Goal: Task Accomplishment & Management: Manage account settings

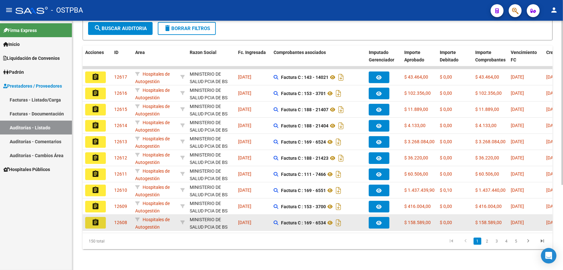
click at [95, 219] on mat-icon "assignment" at bounding box center [96, 222] width 8 height 8
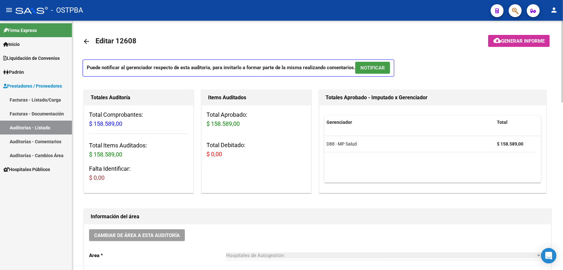
click at [378, 66] on span "NOTIFICAR" at bounding box center [373, 68] width 25 height 6
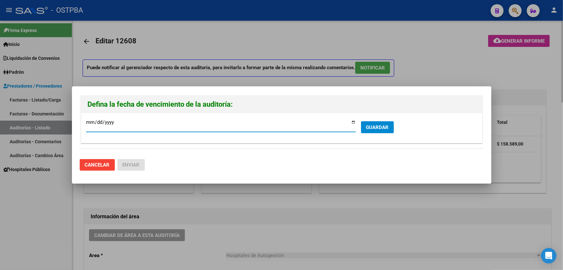
type input "2025-09-22"
click at [371, 129] on span "GUARDAR" at bounding box center [377, 127] width 23 height 6
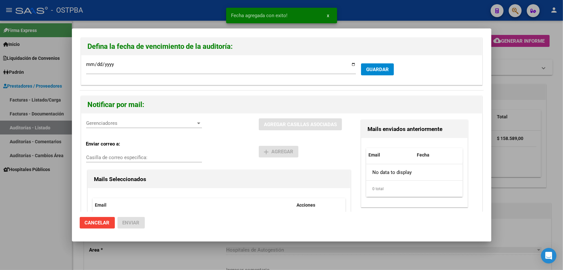
click at [95, 126] on div "Gerenciadores Gerenciadores" at bounding box center [144, 123] width 116 height 10
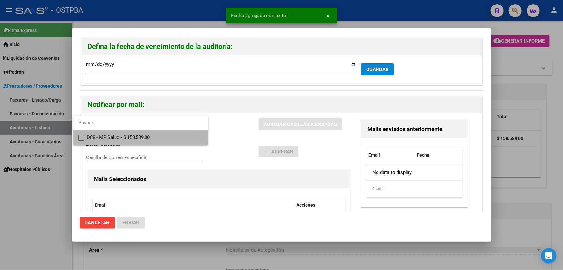
click at [80, 139] on mat-pseudo-checkbox at bounding box center [81, 138] width 6 height 6
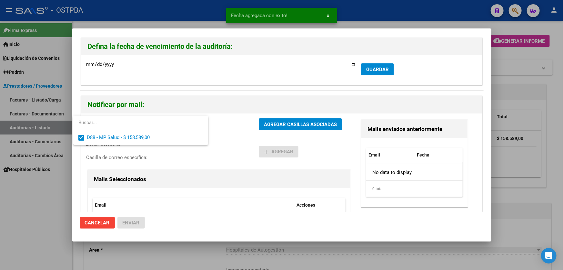
drag, startPoint x: 214, startPoint y: 141, endPoint x: 272, endPoint y: 125, distance: 59.8
click at [215, 141] on div at bounding box center [281, 135] width 563 height 270
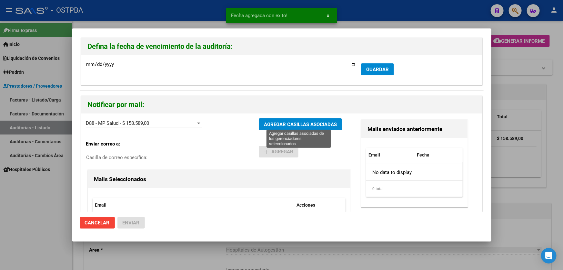
click at [277, 123] on span "AGREGAR CASILLAS ASOCIADAS" at bounding box center [300, 124] width 73 height 6
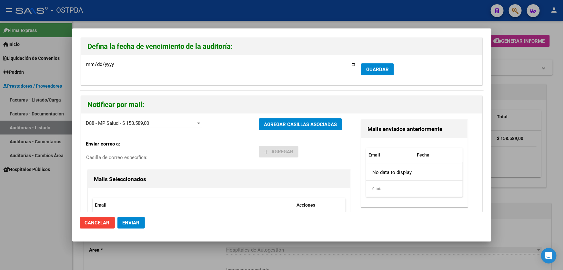
click at [141, 224] on button "Enviar" at bounding box center [131, 223] width 27 height 12
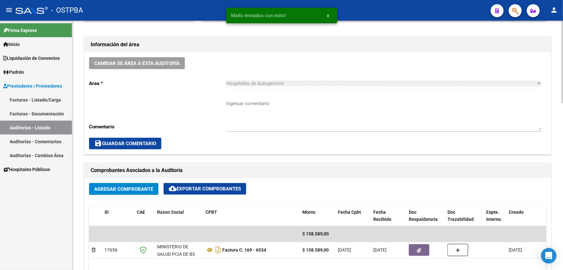
scroll to position [176, 0]
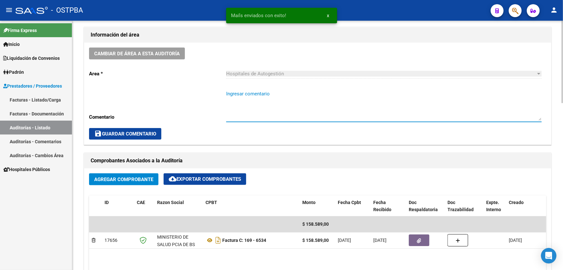
click at [269, 103] on textarea "Ingresar comentario" at bounding box center [384, 105] width 316 height 30
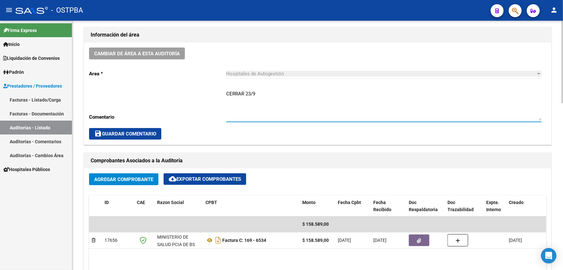
type textarea "CERRAR 23/9"
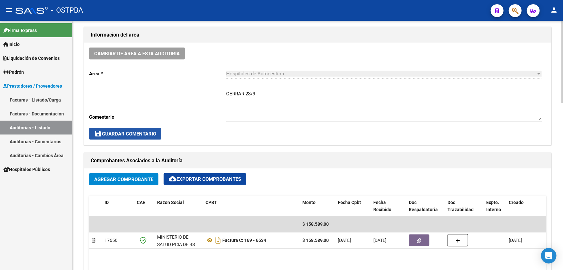
click at [107, 133] on span "save Guardar Comentario" at bounding box center [125, 134] width 62 height 6
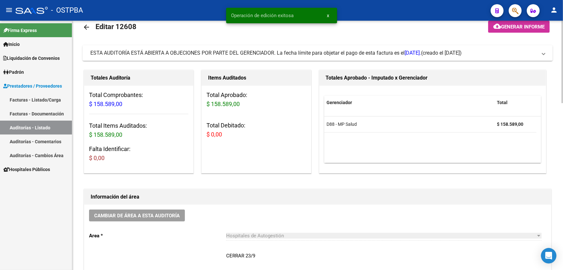
scroll to position [0, 0]
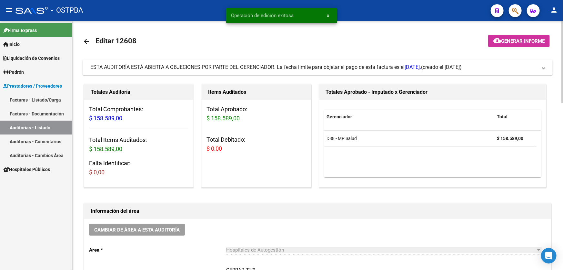
click at [87, 40] on mat-icon "arrow_back" at bounding box center [87, 41] width 8 height 8
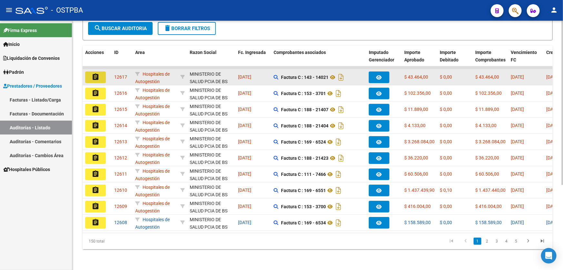
click at [94, 73] on mat-icon "assignment" at bounding box center [96, 77] width 8 height 8
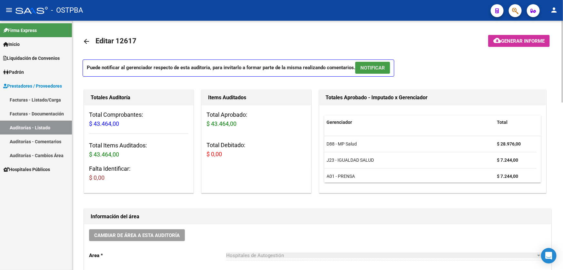
click at [368, 68] on span "NOTIFICAR" at bounding box center [373, 68] width 25 height 6
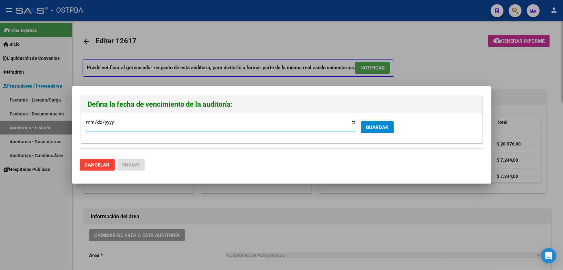
type input "2025-09-22"
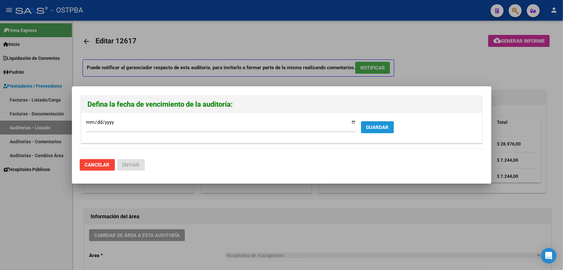
click at [380, 127] on span "GUARDAR" at bounding box center [377, 127] width 23 height 6
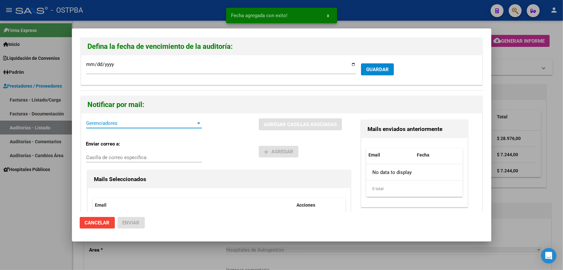
click at [125, 126] on span "Gerenciadores" at bounding box center [141, 123] width 110 height 6
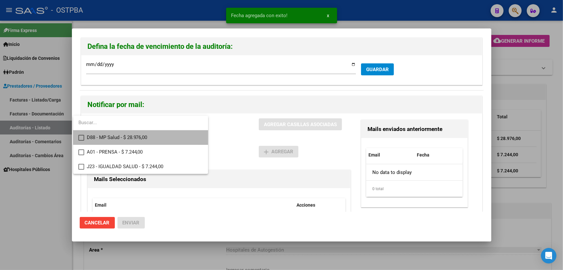
click at [80, 137] on mat-pseudo-checkbox at bounding box center [81, 138] width 6 height 6
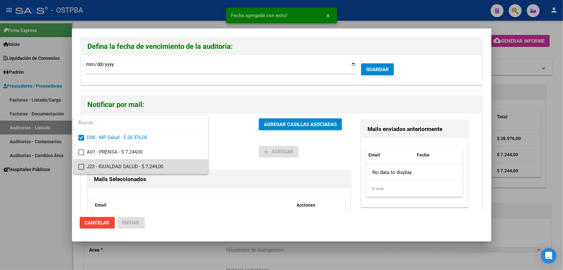
click at [80, 166] on mat-pseudo-checkbox at bounding box center [81, 167] width 6 height 6
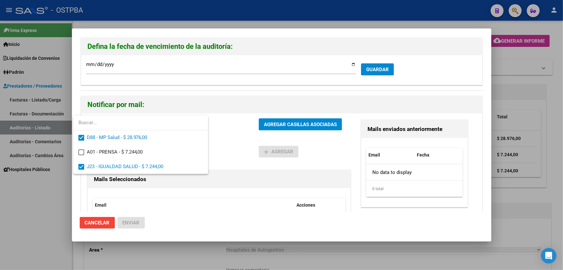
drag, startPoint x: 221, startPoint y: 141, endPoint x: 252, endPoint y: 126, distance: 35.0
click at [221, 141] on div at bounding box center [281, 135] width 563 height 270
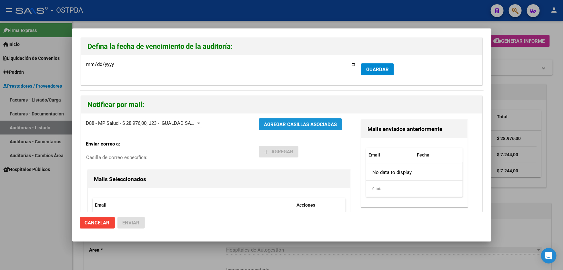
click at [286, 118] on button "AGREGAR CASILLAS ASOCIADAS" at bounding box center [300, 124] width 83 height 12
click at [132, 220] on span "Enviar" at bounding box center [131, 223] width 17 height 6
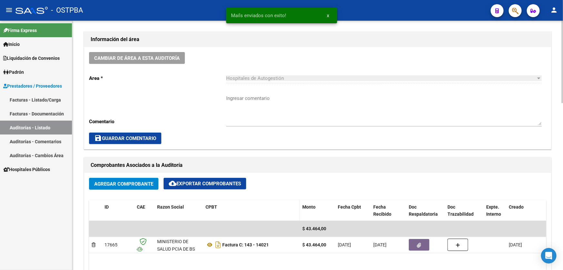
scroll to position [176, 0]
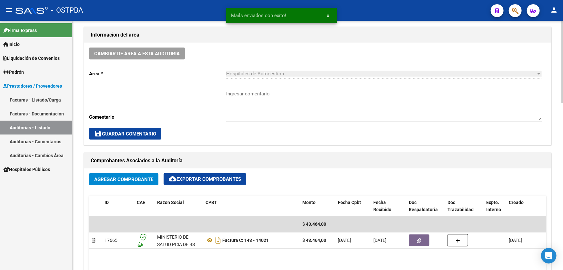
click at [262, 104] on textarea "Ingresar comentario" at bounding box center [384, 105] width 316 height 30
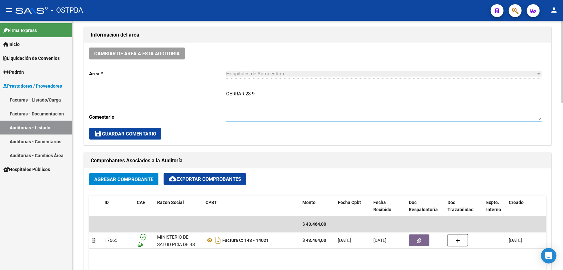
click at [276, 91] on textarea "CERRAR 23-9" at bounding box center [384, 105] width 316 height 30
drag, startPoint x: 226, startPoint y: 94, endPoint x: 266, endPoint y: 94, distance: 40.0
click at [266, 94] on textarea "CERRAR 23-9" at bounding box center [384, 105] width 316 height 30
click at [317, 95] on textarea "CERRAR 23-9" at bounding box center [384, 105] width 316 height 30
type textarea "CERRAR 23-9"
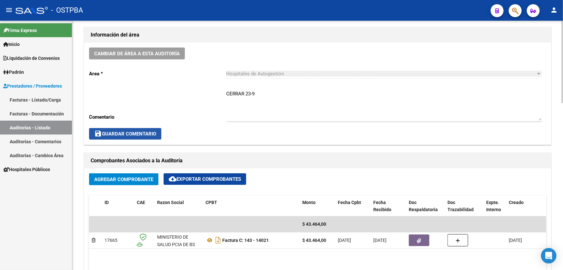
click at [116, 135] on span "save Guardar Comentario" at bounding box center [125, 134] width 62 height 6
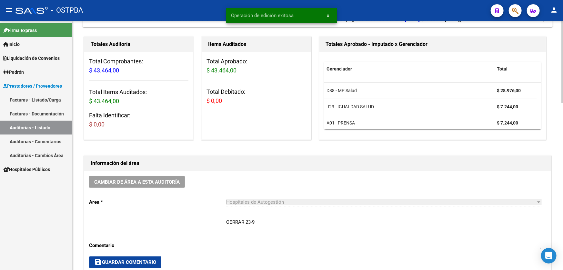
scroll to position [0, 0]
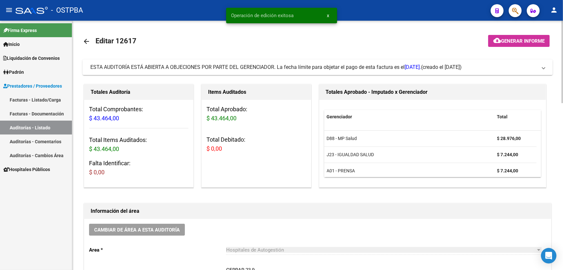
click at [86, 41] on mat-icon "arrow_back" at bounding box center [87, 41] width 8 height 8
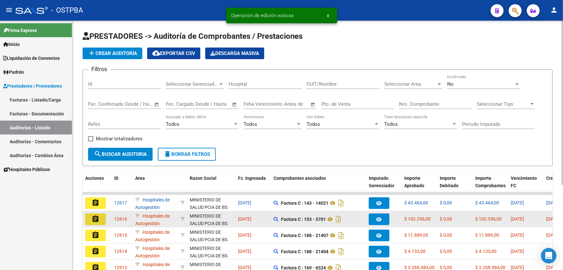
click at [97, 218] on mat-icon "assignment" at bounding box center [96, 219] width 8 height 8
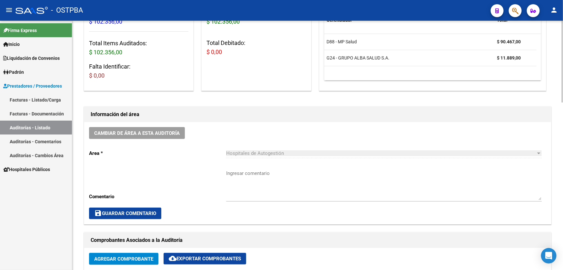
scroll to position [117, 0]
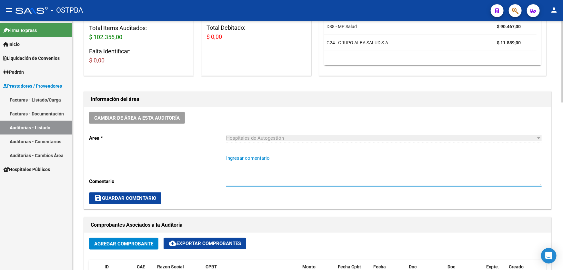
paste textarea "CERRAR 23-9"
type textarea "CERRAR 23-9"
click at [126, 195] on span "save Guardar Comentario" at bounding box center [125, 198] width 62 height 6
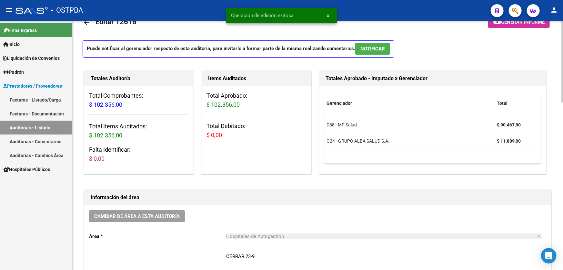
scroll to position [0, 0]
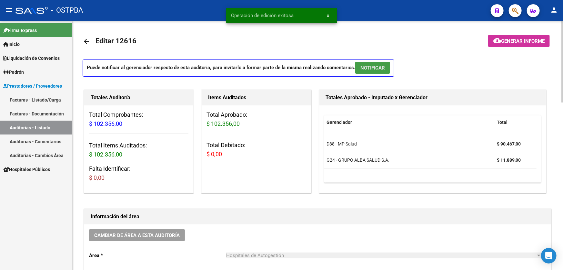
click at [375, 68] on span "NOTIFICAR" at bounding box center [373, 68] width 25 height 6
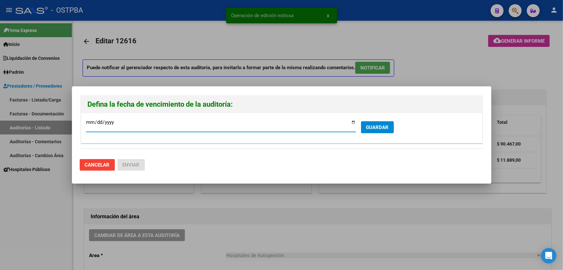
type input "2025-09-22"
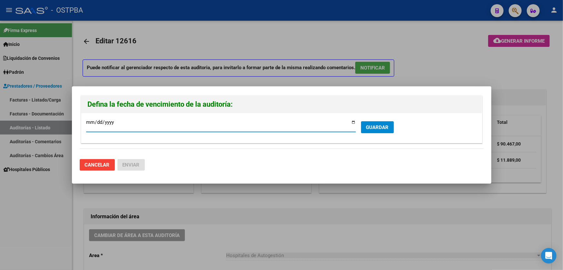
click at [368, 126] on span "GUARDAR" at bounding box center [377, 127] width 23 height 6
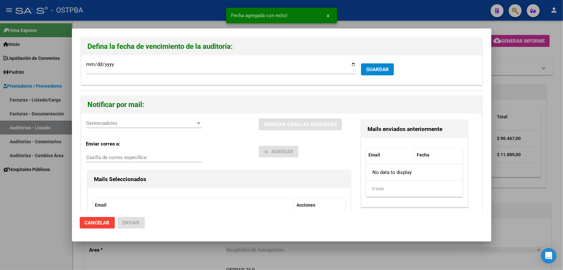
click at [100, 119] on div "Gerenciadores Gerenciadores" at bounding box center [144, 123] width 116 height 10
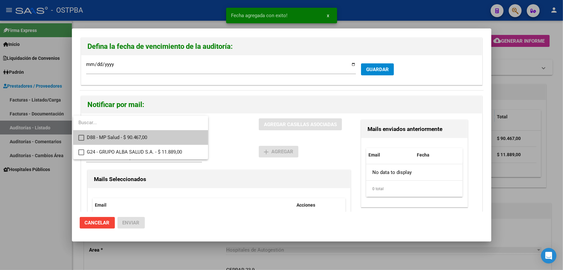
click at [81, 137] on mat-pseudo-checkbox at bounding box center [81, 138] width 6 height 6
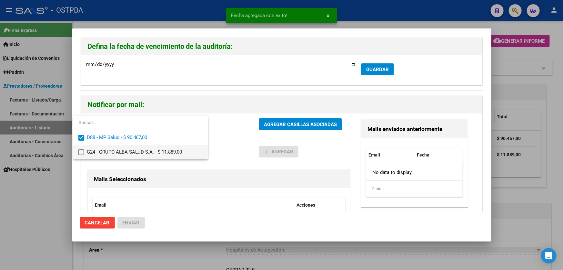
click at [79, 151] on mat-pseudo-checkbox at bounding box center [81, 152] width 6 height 6
click at [239, 134] on div at bounding box center [281, 135] width 563 height 270
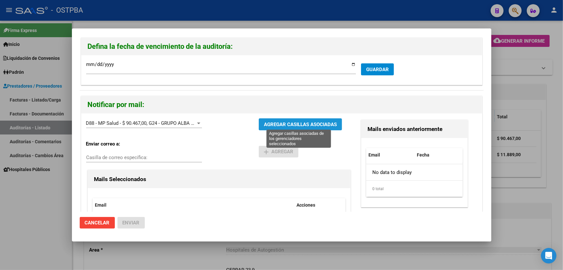
click at [292, 127] on span "AGREGAR CASILLAS ASOCIADAS" at bounding box center [300, 124] width 73 height 6
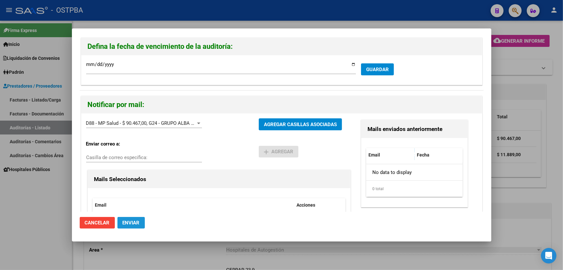
click at [130, 221] on span "Enviar" at bounding box center [131, 223] width 17 height 6
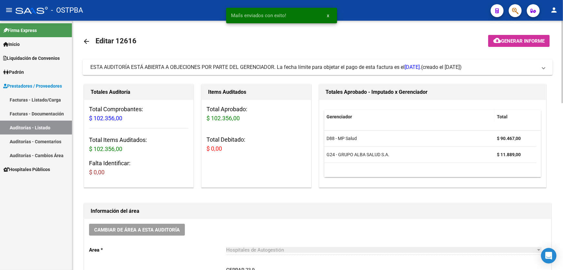
click at [84, 38] on mat-icon "arrow_back" at bounding box center [87, 41] width 8 height 8
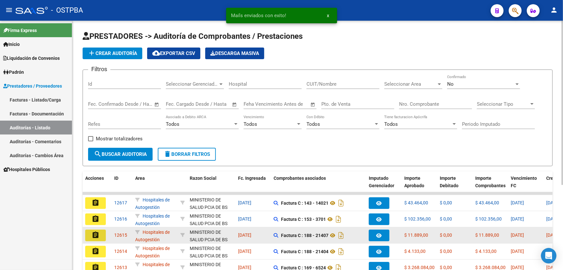
click at [98, 233] on mat-icon "assignment" at bounding box center [96, 235] width 8 height 8
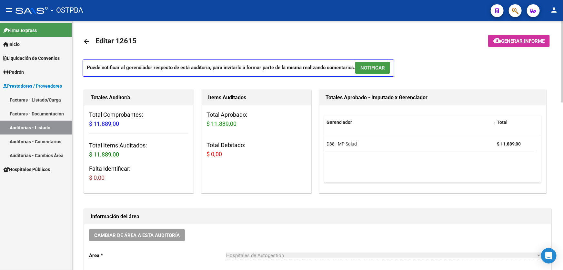
click at [376, 65] on span "NOTIFICAR" at bounding box center [373, 68] width 25 height 6
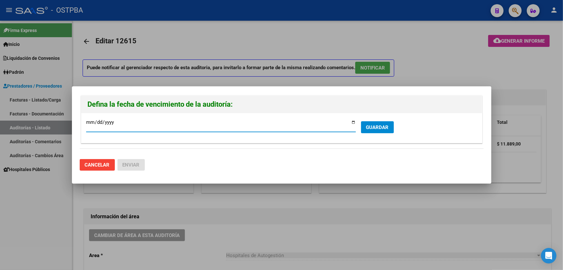
type input "2025-09-22"
click at [381, 121] on button "GUARDAR" at bounding box center [377, 127] width 33 height 12
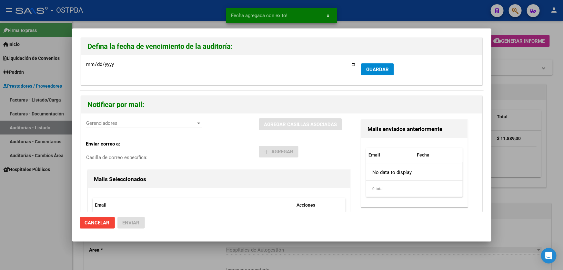
click at [86, 124] on div "Gerenciadores Gerenciadores AGREGAR CASILLAS ASOCIADAS Enviar correo a: Casilla…" at bounding box center [281, 187] width 401 height 149
click at [96, 123] on span "Gerenciadores" at bounding box center [141, 123] width 110 height 6
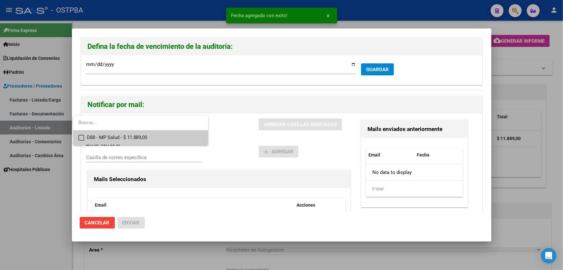
click at [81, 136] on mat-pseudo-checkbox at bounding box center [81, 138] width 6 height 6
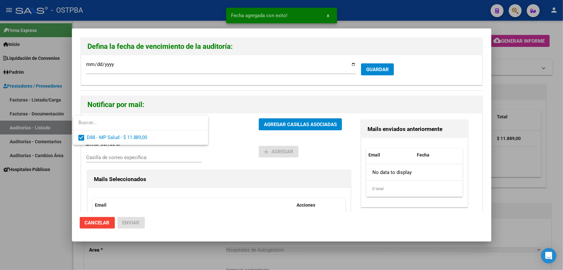
drag, startPoint x: 235, startPoint y: 142, endPoint x: 264, endPoint y: 128, distance: 32.3
click at [235, 141] on div at bounding box center [281, 135] width 563 height 270
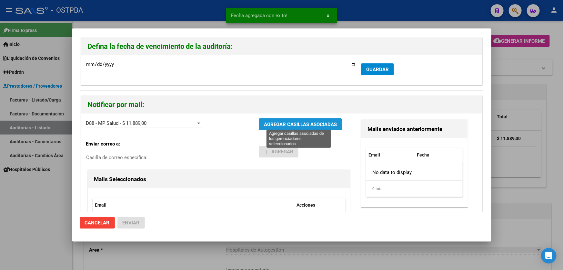
click at [282, 126] on span "AGREGAR CASILLAS ASOCIADAS" at bounding box center [300, 124] width 73 height 6
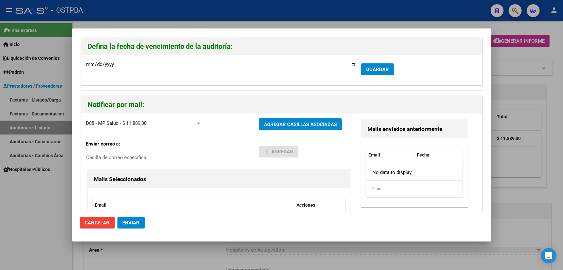
click at [121, 221] on button "Enviar" at bounding box center [131, 223] width 27 height 12
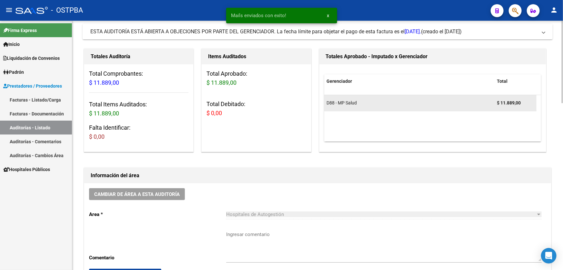
scroll to position [117, 0]
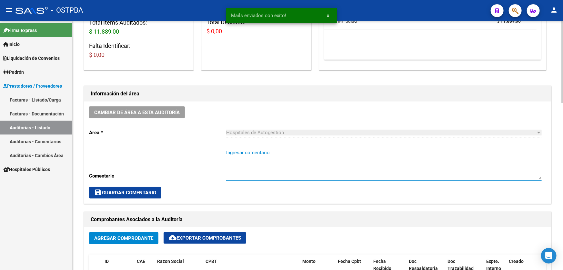
paste textarea "CERRAR 23-9"
type textarea "CERRAR 23-9"
click at [113, 190] on span "save Guardar Comentario" at bounding box center [125, 193] width 62 height 6
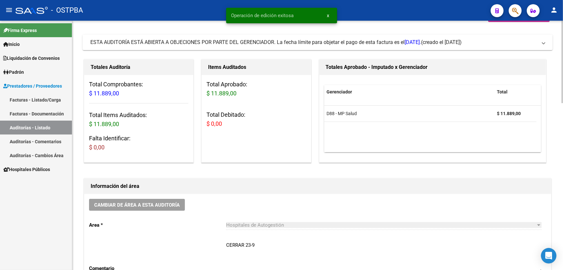
scroll to position [0, 0]
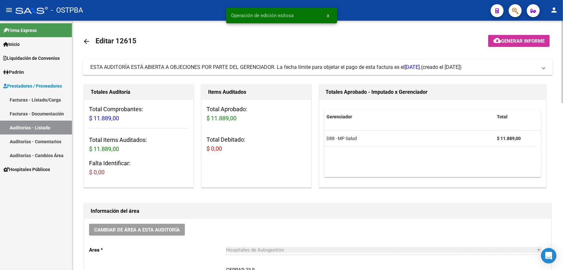
click at [85, 41] on mat-icon "arrow_back" at bounding box center [87, 41] width 8 height 8
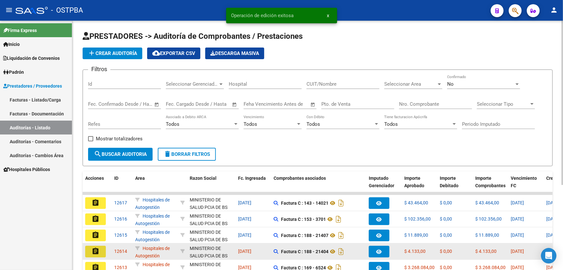
click at [93, 252] on mat-icon "assignment" at bounding box center [96, 251] width 8 height 8
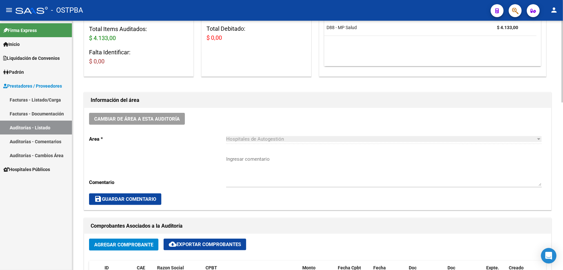
scroll to position [117, 0]
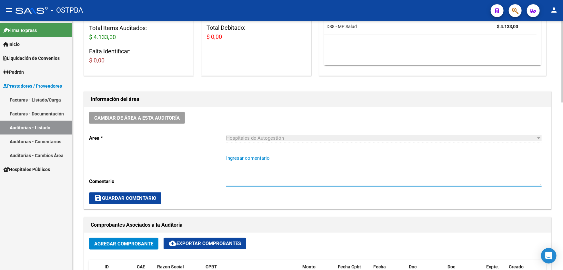
paste textarea "CERRAR 23-9"
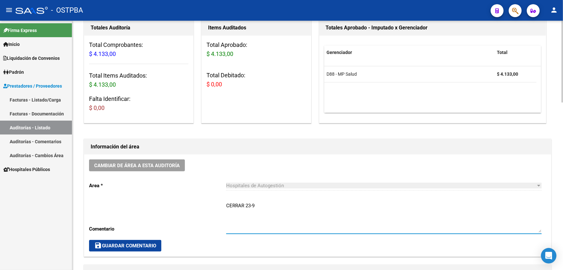
scroll to position [0, 0]
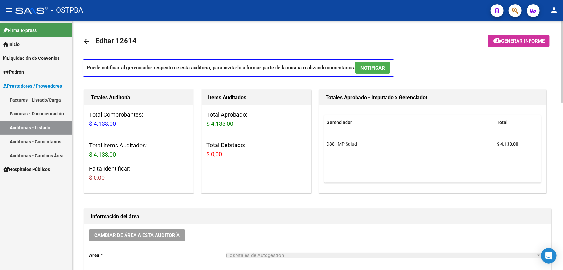
type textarea "CERRAR 23-9"
click at [386, 67] on button "NOTIFICAR" at bounding box center [372, 68] width 35 height 12
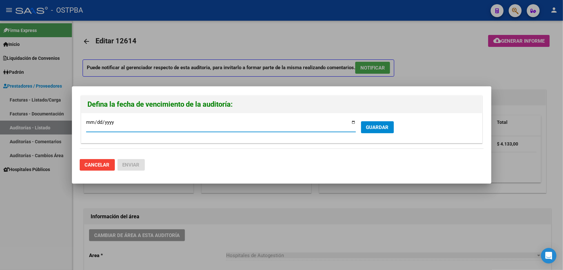
type input "2025-09-22"
click at [375, 125] on span "GUARDAR" at bounding box center [377, 127] width 23 height 6
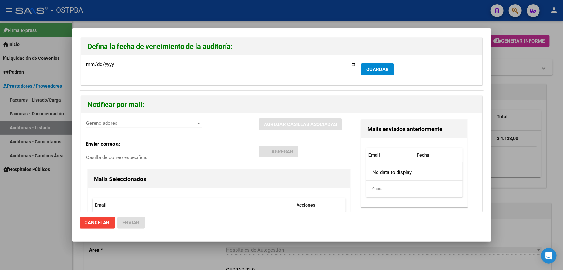
click at [97, 119] on div "Gerenciadores Gerenciadores" at bounding box center [144, 123] width 116 height 10
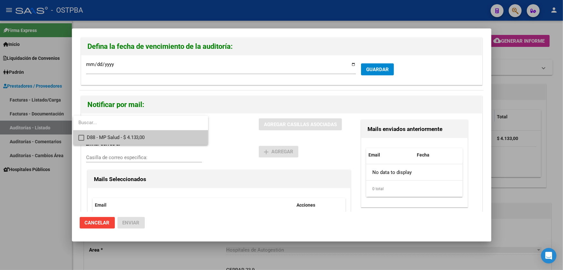
click at [84, 139] on mat-option "D88 - MP Salud - $ 4.133,00" at bounding box center [140, 137] width 135 height 15
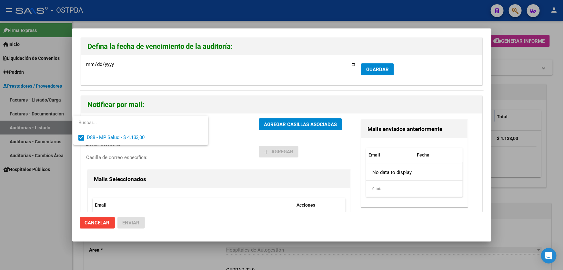
click at [244, 139] on div at bounding box center [281, 135] width 563 height 270
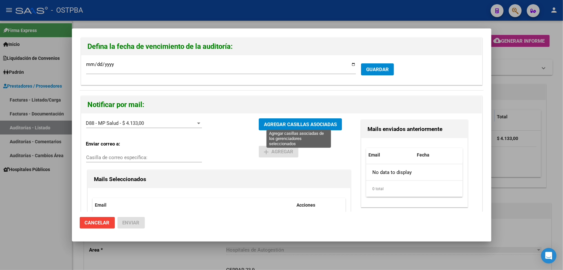
click at [293, 122] on span "AGREGAR CASILLAS ASOCIADAS" at bounding box center [300, 124] width 73 height 6
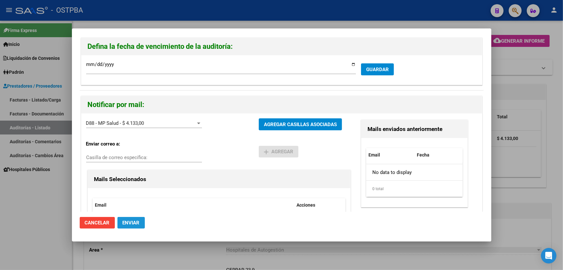
click at [130, 224] on span "Enviar" at bounding box center [131, 223] width 17 height 6
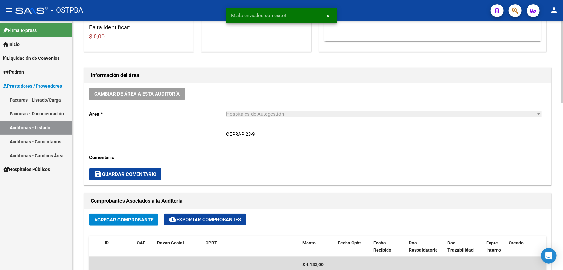
scroll to position [147, 0]
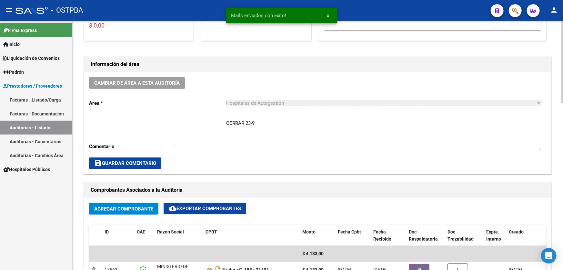
click at [135, 164] on span "save Guardar Comentario" at bounding box center [125, 163] width 62 height 6
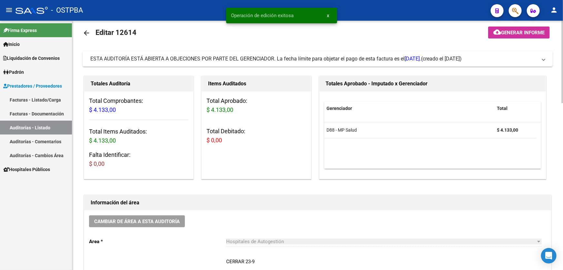
scroll to position [0, 0]
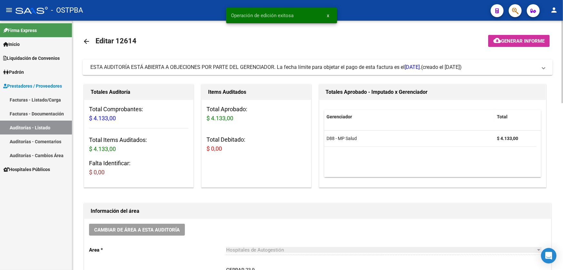
click at [87, 41] on mat-icon "arrow_back" at bounding box center [87, 41] width 8 height 8
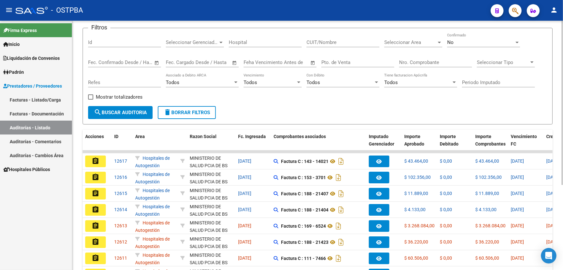
scroll to position [129, 0]
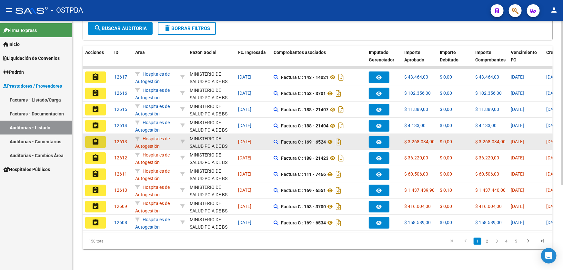
click at [96, 138] on mat-icon "assignment" at bounding box center [96, 142] width 8 height 8
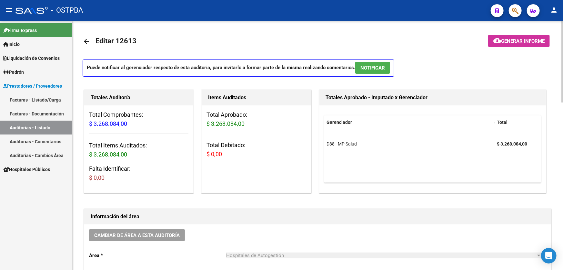
scroll to position [117, 0]
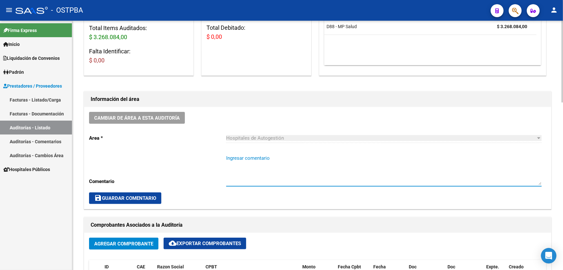
paste textarea "CERRAR 23-9"
type textarea "CERRAR 23-9"
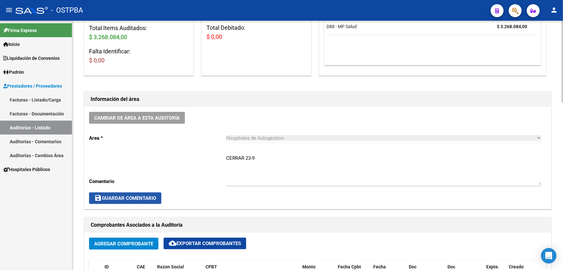
click at [132, 196] on span "save Guardar Comentario" at bounding box center [125, 198] width 62 height 6
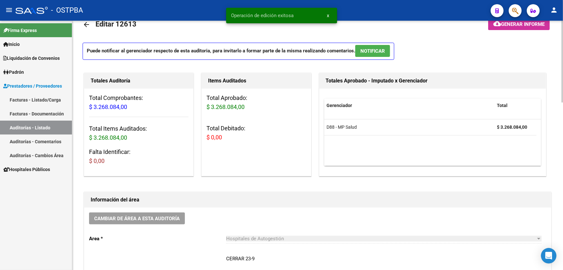
scroll to position [0, 0]
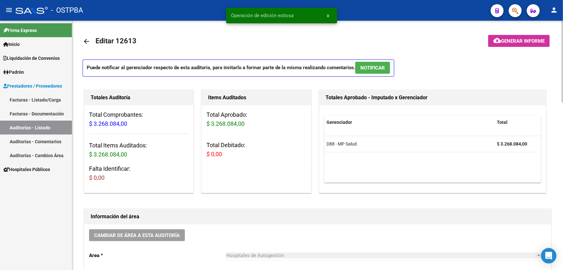
click at [383, 66] on span "NOTIFICAR" at bounding box center [373, 68] width 25 height 6
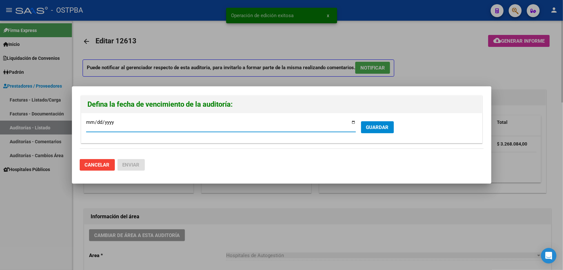
type input "2025-09-22"
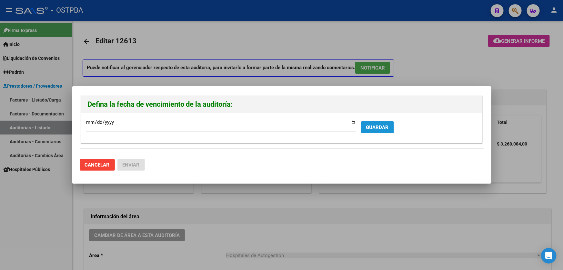
click at [380, 123] on button "GUARDAR" at bounding box center [377, 127] width 33 height 12
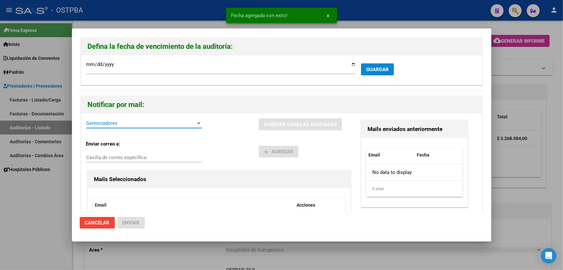
click at [107, 126] on span "Gerenciadores" at bounding box center [141, 123] width 110 height 6
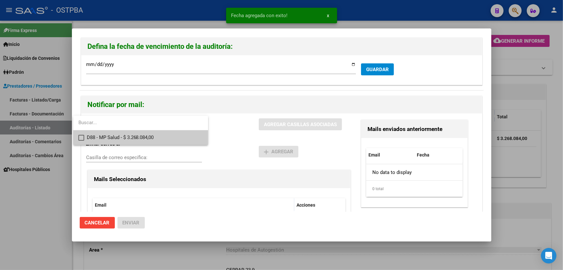
click at [78, 139] on mat-option "D88 - MP Salud - $ 3.268.084,00" at bounding box center [140, 137] width 135 height 15
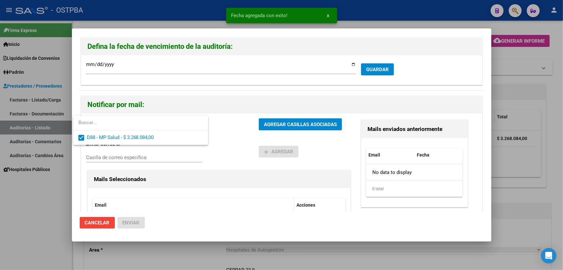
click at [234, 132] on div at bounding box center [281, 135] width 563 height 270
click at [289, 117] on div "D88 - MP Salud - $ 3.268.084,00 Gerenciadores AGREGAR CASILLAS ASOCIADAS Enviar…" at bounding box center [281, 187] width 401 height 149
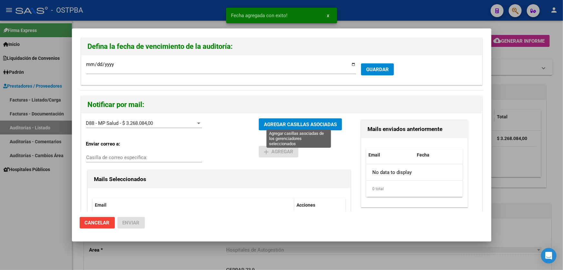
click at [289, 124] on span "AGREGAR CASILLAS ASOCIADAS" at bounding box center [300, 124] width 73 height 6
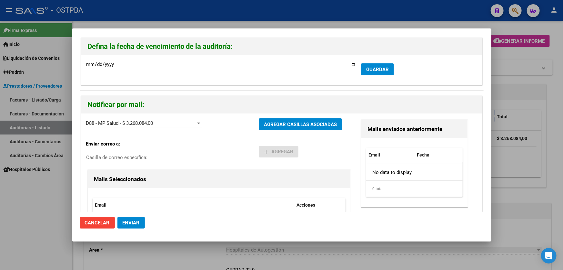
click at [125, 226] on button "Enviar" at bounding box center [131, 223] width 27 height 12
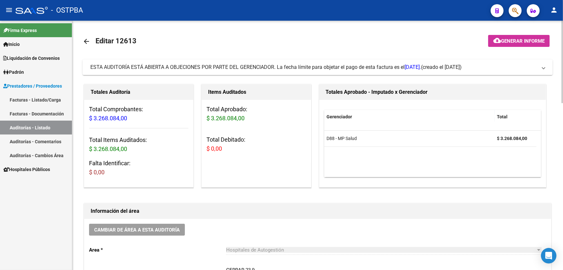
click at [88, 40] on mat-icon "arrow_back" at bounding box center [87, 41] width 8 height 8
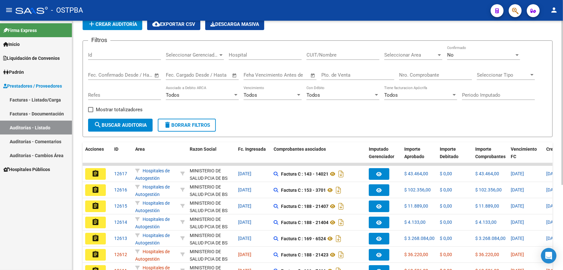
scroll to position [129, 0]
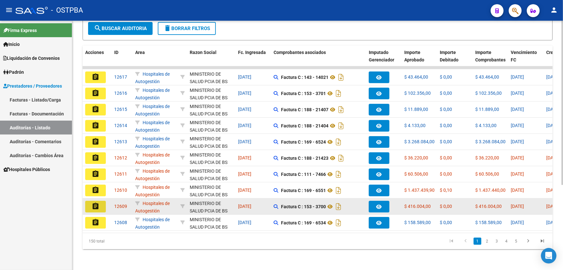
click at [95, 203] on mat-icon "assignment" at bounding box center [96, 206] width 8 height 8
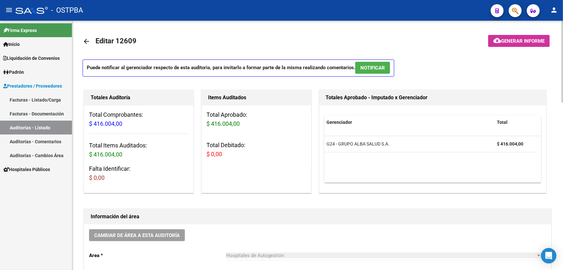
click at [376, 70] on button "NOTIFICAR" at bounding box center [372, 68] width 35 height 12
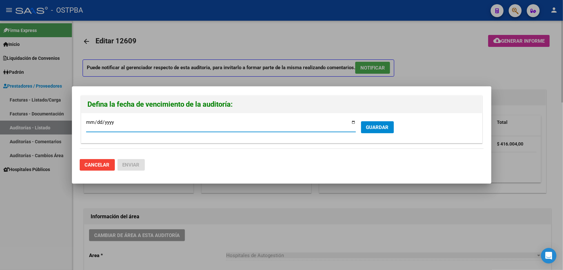
type input "2025-09-22"
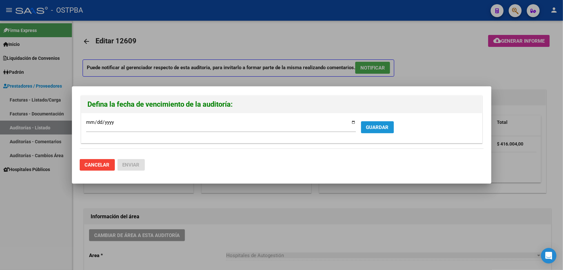
click at [375, 125] on span "GUARDAR" at bounding box center [377, 127] width 23 height 6
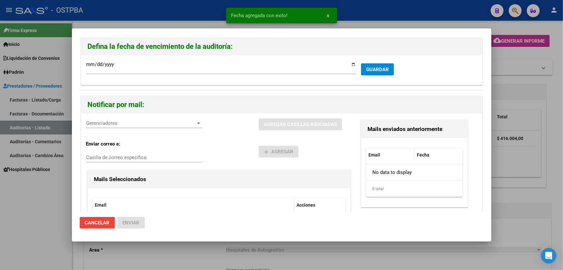
click at [85, 123] on div "Gerenciadores Gerenciadores AGREGAR CASILLAS ASOCIADAS Enviar correo a: Casilla…" at bounding box center [281, 187] width 401 height 149
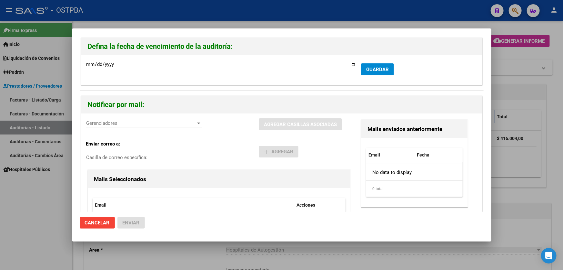
click at [91, 124] on span "Gerenciadores" at bounding box center [141, 123] width 110 height 6
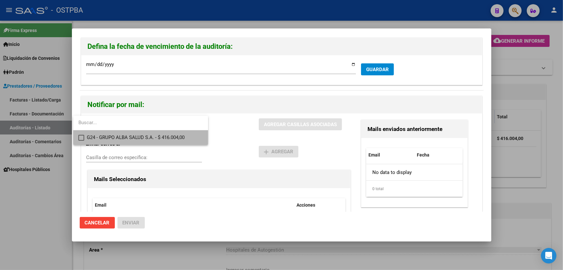
click at [78, 135] on mat-option "G24 - GRUPO ALBA SALUD S.A. - $ 416.004,00" at bounding box center [140, 137] width 135 height 15
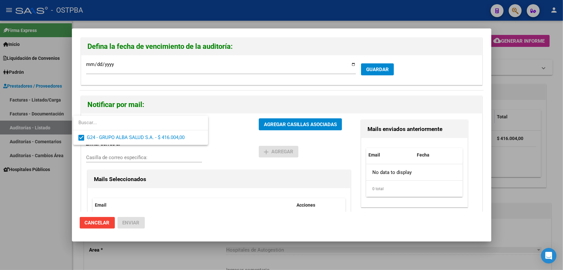
click at [248, 143] on div at bounding box center [281, 135] width 563 height 270
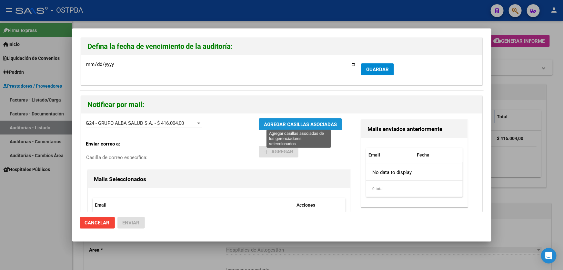
click at [276, 126] on span "AGREGAR CASILLAS ASOCIADAS" at bounding box center [300, 124] width 73 height 6
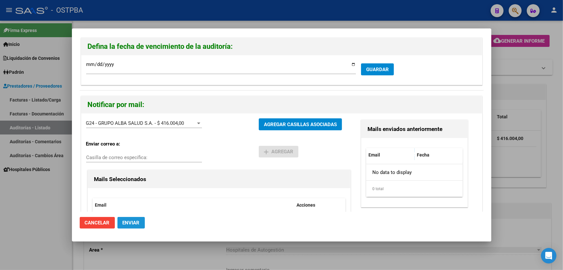
click at [131, 222] on span "Enviar" at bounding box center [131, 223] width 17 height 6
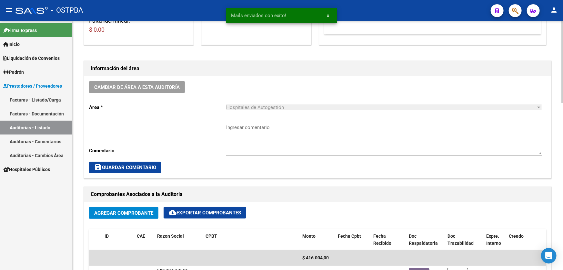
scroll to position [147, 0]
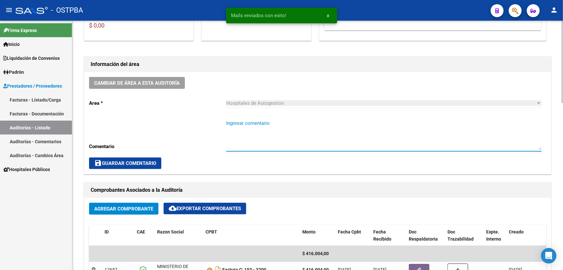
paste textarea "CERRAR 23-9"
type textarea "CERRAR 23-9"
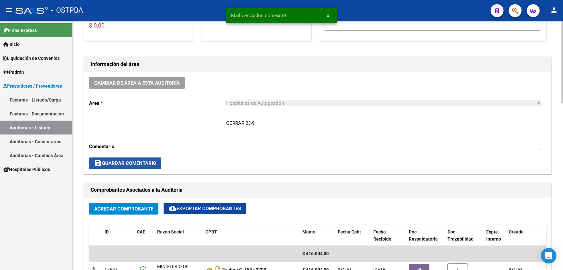
click at [129, 161] on span "save Guardar Comentario" at bounding box center [125, 163] width 62 height 6
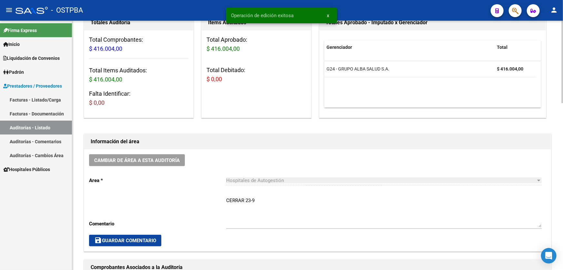
scroll to position [0, 0]
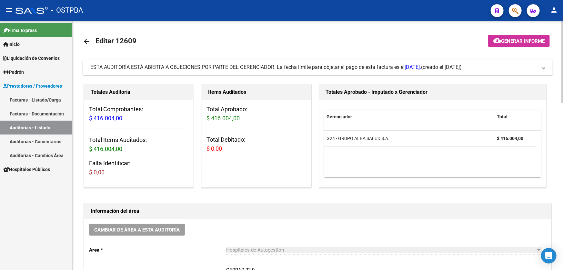
click at [85, 41] on mat-icon "arrow_back" at bounding box center [87, 41] width 8 height 8
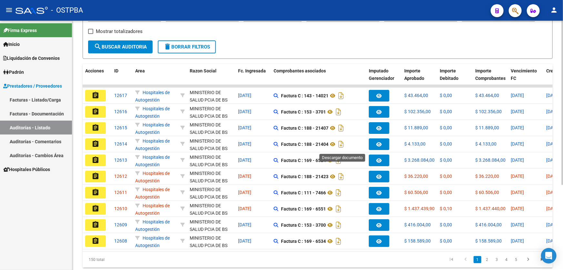
scroll to position [117, 0]
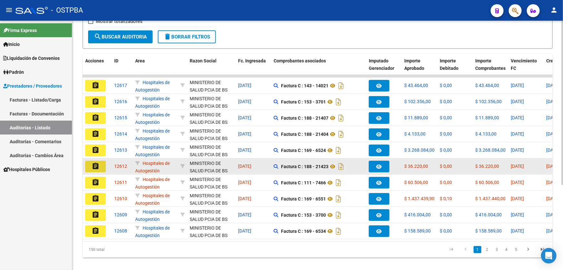
click at [95, 167] on mat-icon "assignment" at bounding box center [96, 166] width 8 height 8
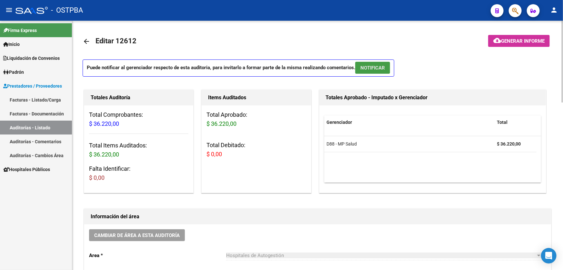
click at [381, 67] on span "NOTIFICAR" at bounding box center [373, 68] width 25 height 6
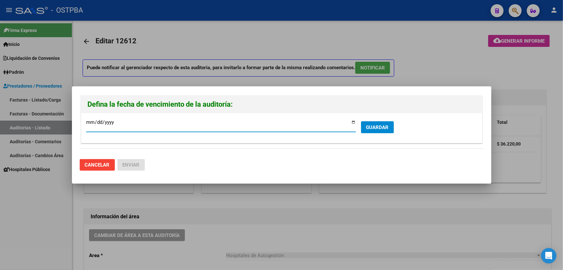
type input "2025-09-22"
click at [379, 127] on span "GUARDAR" at bounding box center [377, 127] width 23 height 6
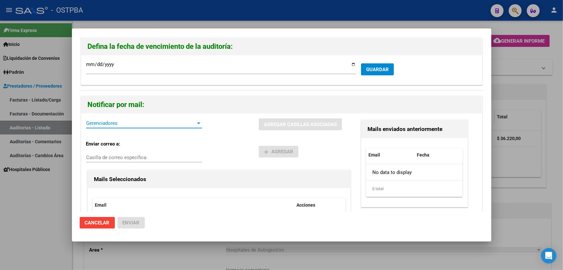
click at [91, 124] on span "Gerenciadores" at bounding box center [141, 123] width 110 height 6
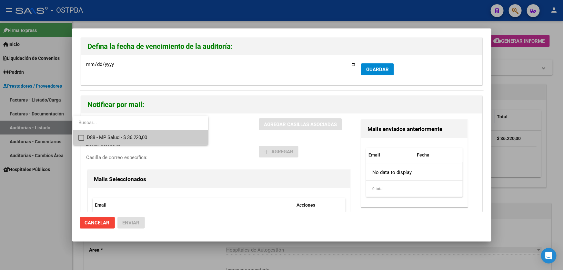
click at [82, 137] on mat-pseudo-checkbox at bounding box center [81, 138] width 6 height 6
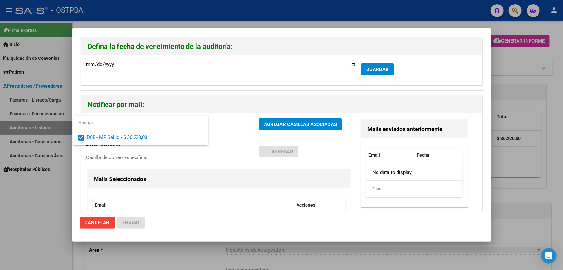
click at [242, 144] on div at bounding box center [281, 135] width 563 height 270
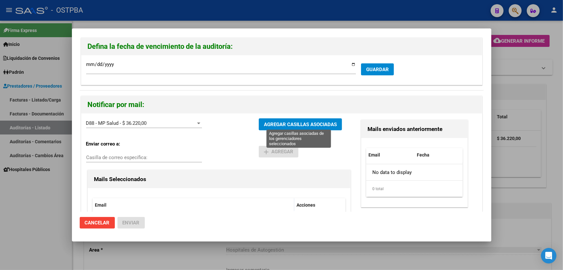
click at [274, 123] on span "AGREGAR CASILLAS ASOCIADAS" at bounding box center [300, 124] width 73 height 6
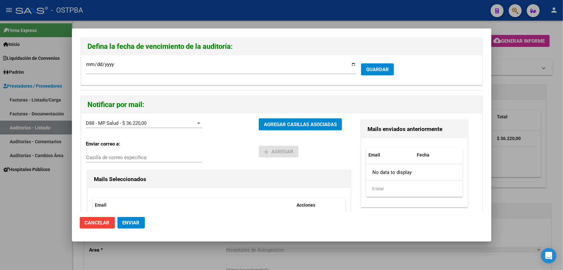
click at [131, 220] on span "Enviar" at bounding box center [131, 223] width 17 height 6
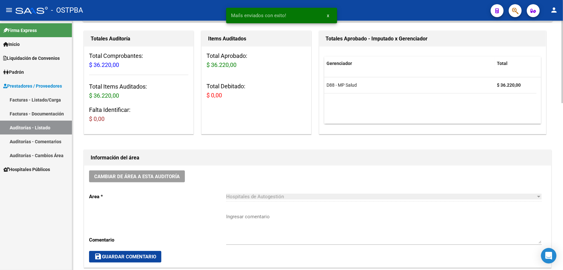
scroll to position [147, 0]
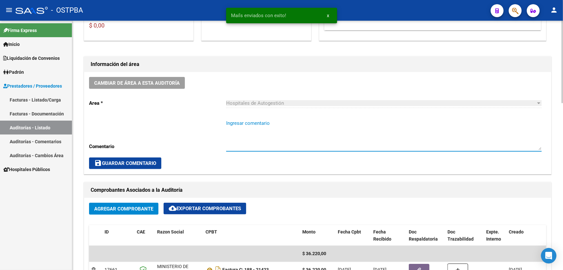
paste textarea "CERRAR 23-9"
type textarea "CERRAR 23-9"
click at [121, 160] on span "save Guardar Comentario" at bounding box center [125, 163] width 62 height 6
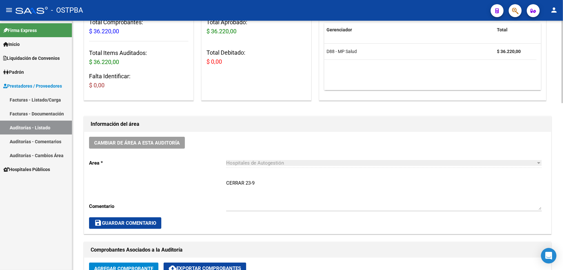
scroll to position [88, 0]
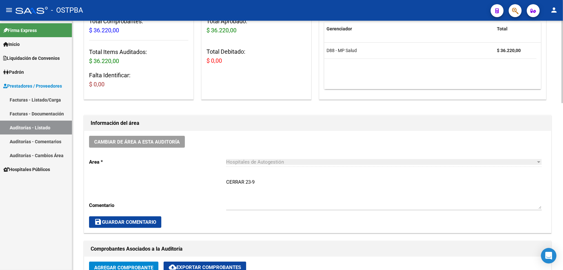
click at [121, 220] on span "save Guardar Comentario" at bounding box center [125, 222] width 62 height 6
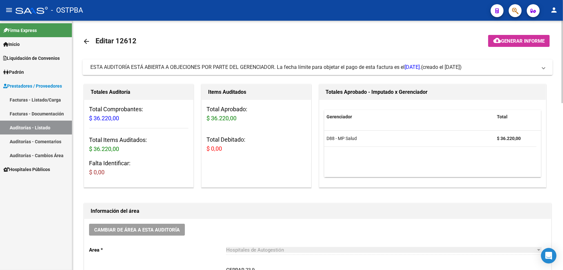
click at [85, 39] on mat-icon "arrow_back" at bounding box center [87, 41] width 8 height 8
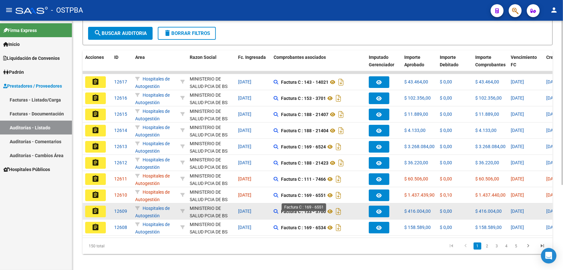
scroll to position [129, 0]
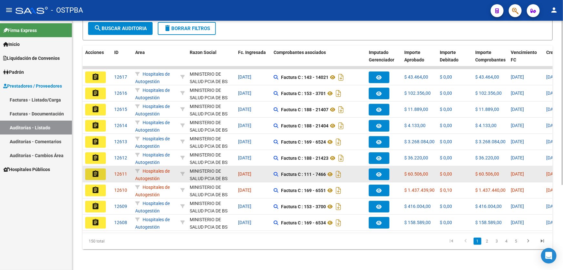
click at [98, 170] on mat-icon "assignment" at bounding box center [96, 174] width 8 height 8
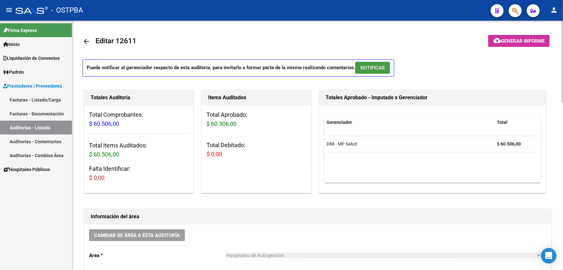
click at [378, 71] on button "NOTIFICAR" at bounding box center [372, 68] width 35 height 12
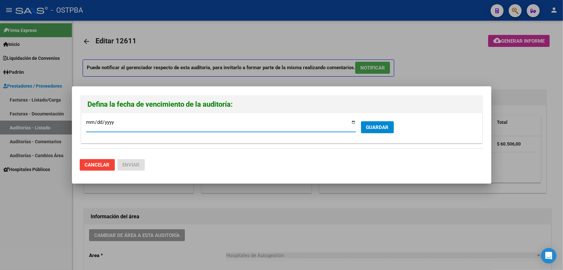
type input "2025-09-22"
click at [381, 120] on form "2025-09-22 Ingresar la fecha * GUARDAR" at bounding box center [281, 128] width 391 height 20
click at [381, 125] on span "GUARDAR" at bounding box center [377, 127] width 23 height 6
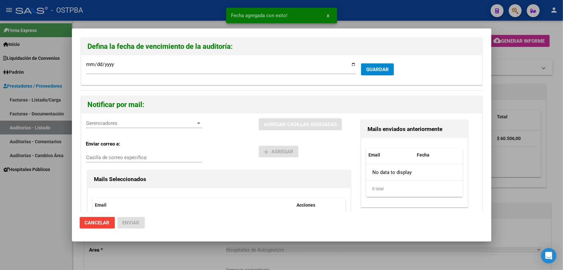
click at [113, 125] on span "Gerenciadores" at bounding box center [141, 123] width 110 height 6
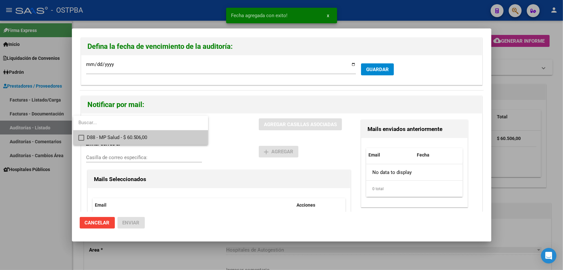
click at [77, 138] on mat-option "D88 - MP Salud - $ 60.506,00" at bounding box center [140, 137] width 135 height 15
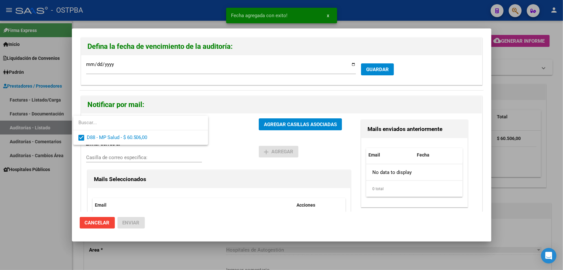
click at [226, 139] on div at bounding box center [281, 135] width 563 height 270
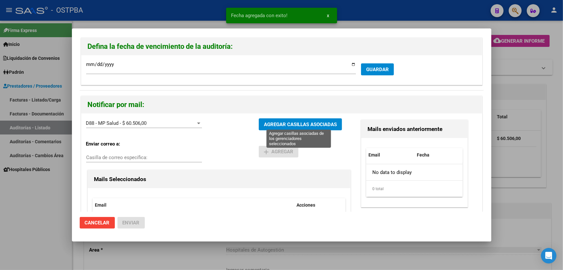
click at [286, 125] on span "AGREGAR CASILLAS ASOCIADAS" at bounding box center [300, 124] width 73 height 6
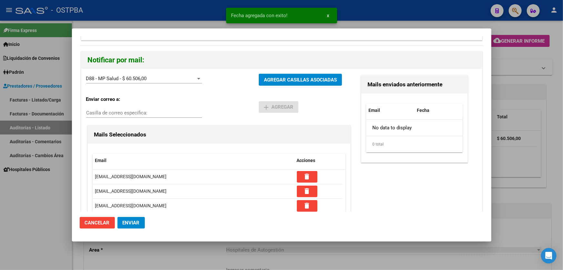
scroll to position [82, 0]
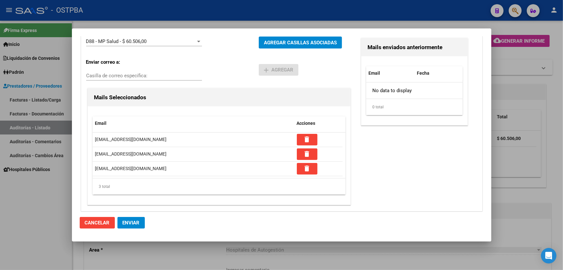
click at [140, 223] on button "Enviar" at bounding box center [131, 223] width 27 height 12
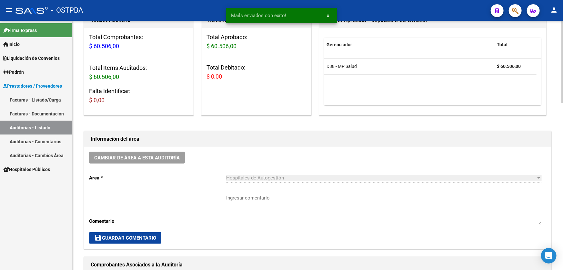
scroll to position [147, 0]
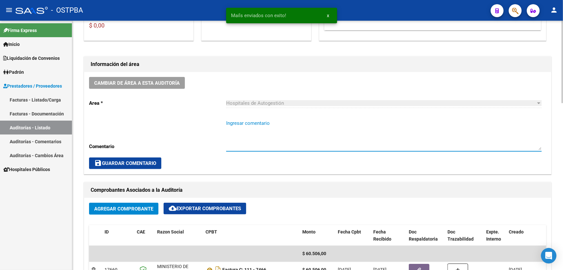
paste textarea "CERRAR 23-9"
type textarea "CERRAR 23-9"
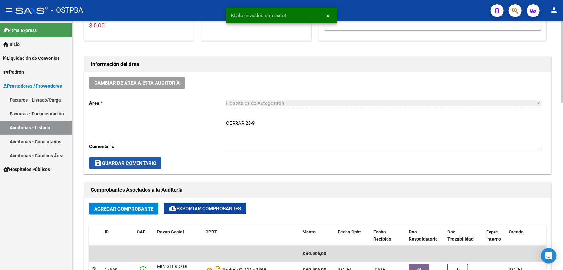
click at [120, 168] on button "save Guardar Comentario" at bounding box center [125, 163] width 72 height 12
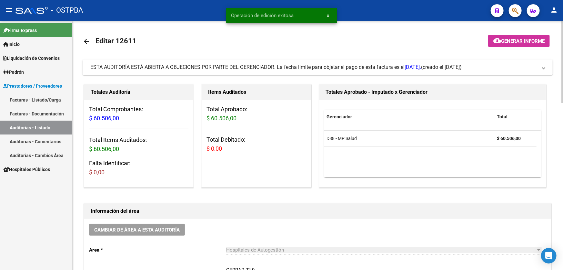
click at [86, 41] on mat-icon "arrow_back" at bounding box center [87, 41] width 8 height 8
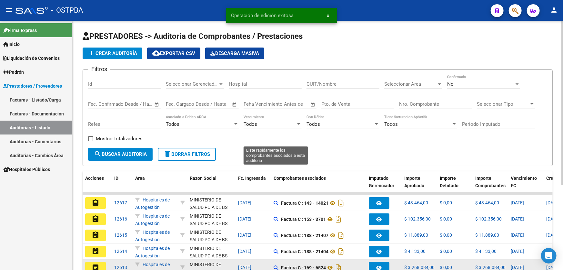
scroll to position [129, 0]
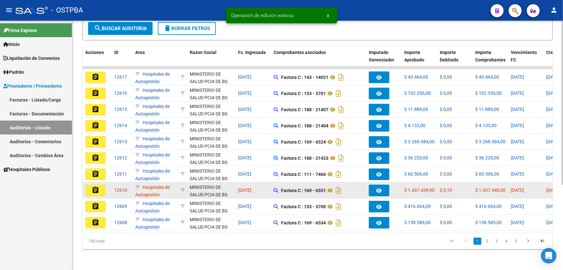
click at [97, 186] on mat-icon "assignment" at bounding box center [96, 190] width 8 height 8
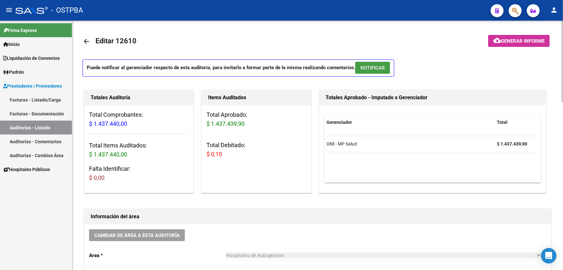
click at [379, 68] on span "NOTIFICAR" at bounding box center [373, 68] width 25 height 6
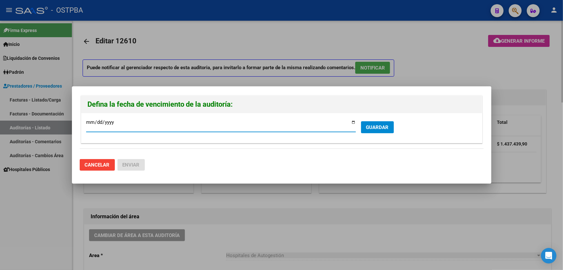
type input "2025-09-22"
click at [387, 127] on span "GUARDAR" at bounding box center [377, 127] width 23 height 6
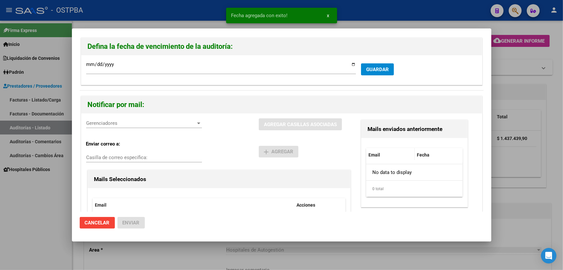
click at [98, 119] on div "Gerenciadores Gerenciadores" at bounding box center [144, 123] width 116 height 10
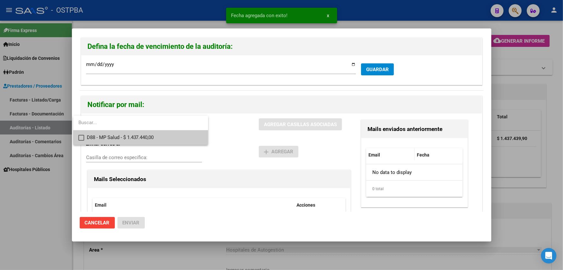
click at [83, 138] on mat-pseudo-checkbox at bounding box center [81, 138] width 6 height 6
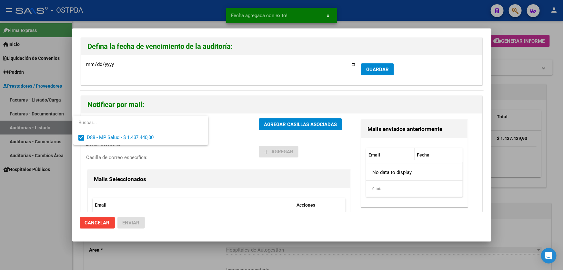
drag, startPoint x: 223, startPoint y: 133, endPoint x: 261, endPoint y: 124, distance: 38.9
click at [226, 133] on div at bounding box center [281, 135] width 563 height 270
click at [284, 125] on span "AGREGAR CASILLAS ASOCIADAS" at bounding box center [300, 124] width 73 height 6
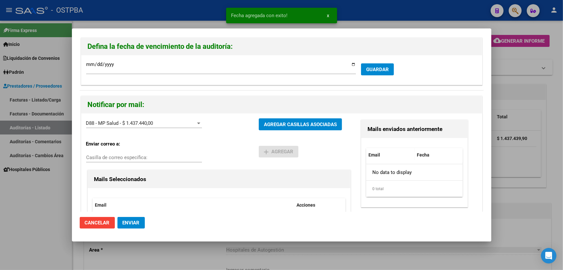
click at [138, 223] on span "Enviar" at bounding box center [131, 223] width 17 height 6
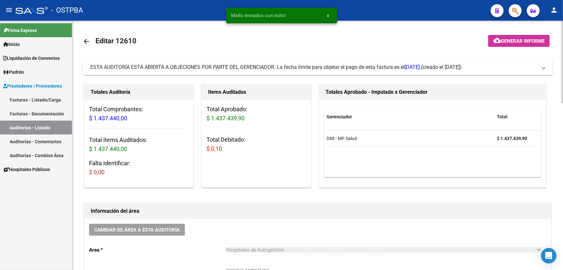
scroll to position [147, 0]
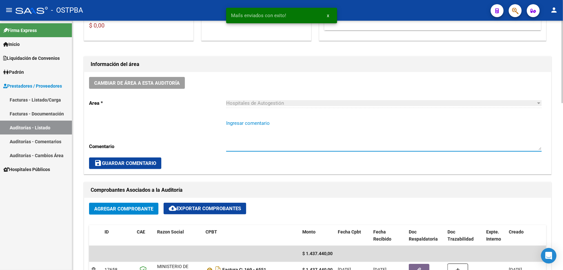
paste textarea "CERRAR 23-9"
type textarea "CERRAR 23-9"
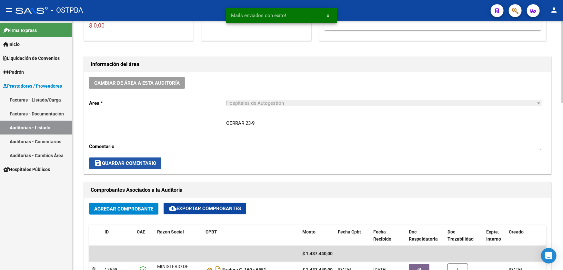
click at [113, 161] on span "save Guardar Comentario" at bounding box center [125, 163] width 62 height 6
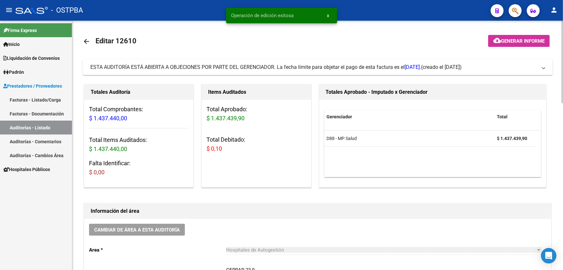
click at [86, 38] on mat-icon "arrow_back" at bounding box center [87, 41] width 8 height 8
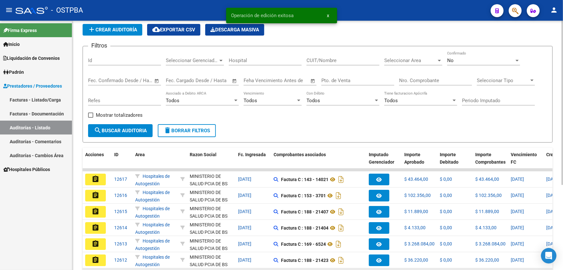
scroll to position [129, 0]
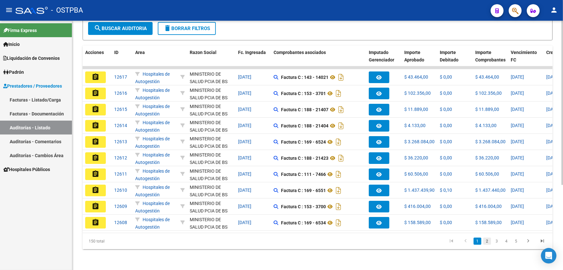
click at [486, 242] on link "2" at bounding box center [488, 240] width 8 height 7
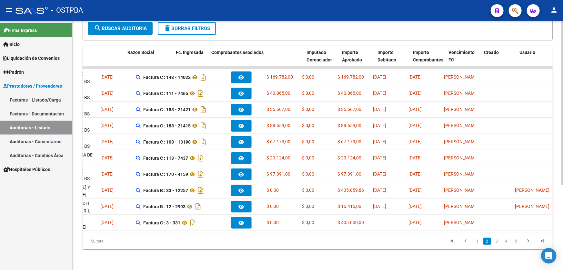
scroll to position [0, 0]
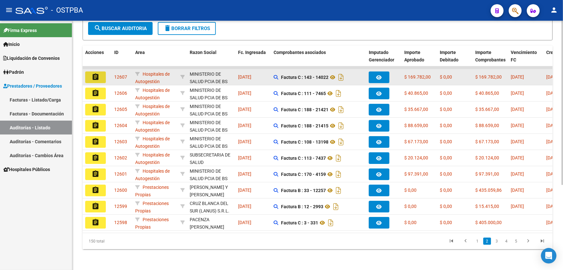
click at [97, 73] on mat-icon "assignment" at bounding box center [96, 77] width 8 height 8
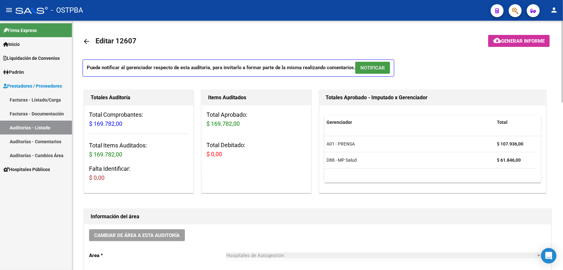
click at [378, 70] on button "NOTIFICAR" at bounding box center [372, 68] width 35 height 12
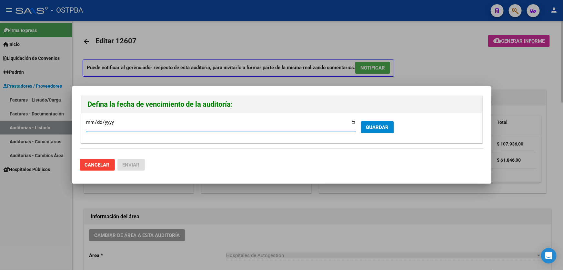
type input "2025-09-22"
click at [372, 124] on span "GUARDAR" at bounding box center [377, 127] width 23 height 6
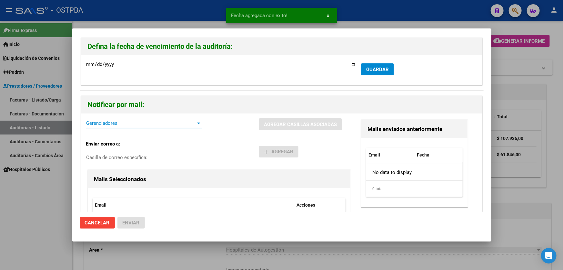
drag, startPoint x: 97, startPoint y: 126, endPoint x: 98, endPoint y: 120, distance: 5.2
click at [98, 120] on span "Gerenciadores" at bounding box center [141, 123] width 110 height 6
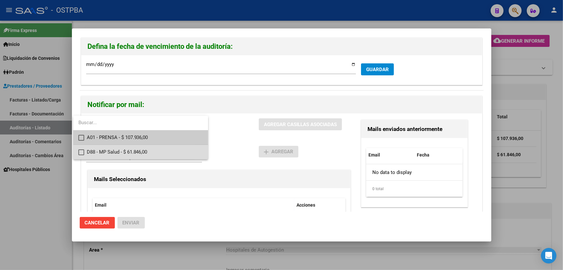
click at [78, 151] on mat-pseudo-checkbox at bounding box center [81, 152] width 6 height 6
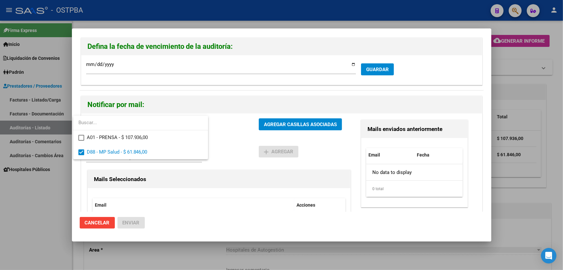
click at [233, 142] on div at bounding box center [281, 135] width 563 height 270
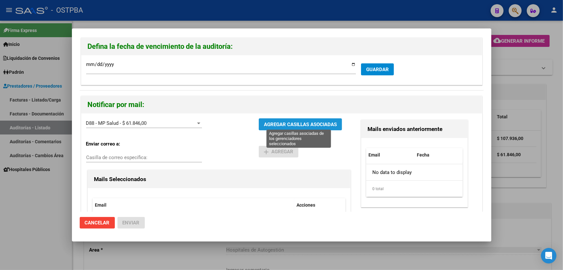
click at [276, 121] on span "AGREGAR CASILLAS ASOCIADAS" at bounding box center [300, 124] width 73 height 6
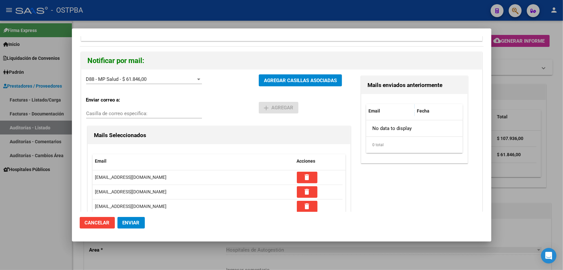
scroll to position [82, 0]
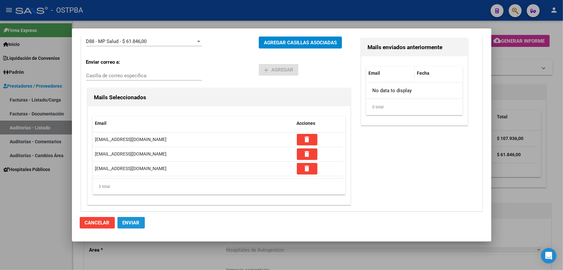
click at [136, 223] on span "Enviar" at bounding box center [131, 223] width 17 height 6
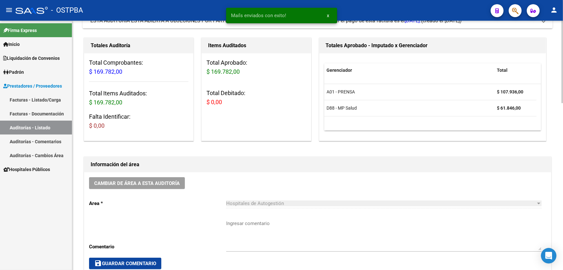
scroll to position [117, 0]
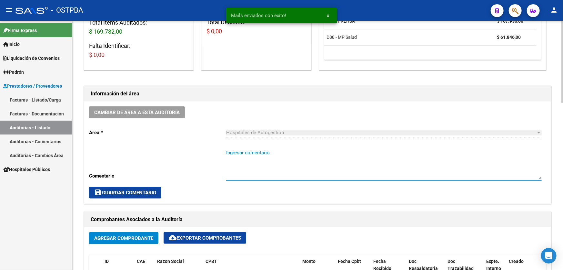
paste textarea "CERRAR 23-9"
type textarea "CERRAR 23-9"
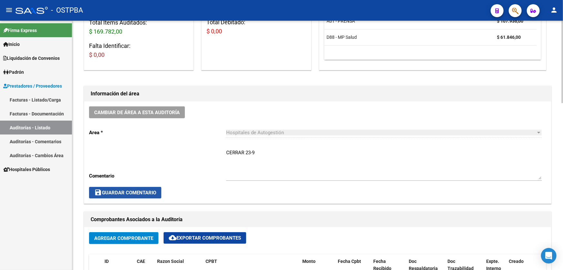
click at [129, 191] on span "save Guardar Comentario" at bounding box center [125, 193] width 62 height 6
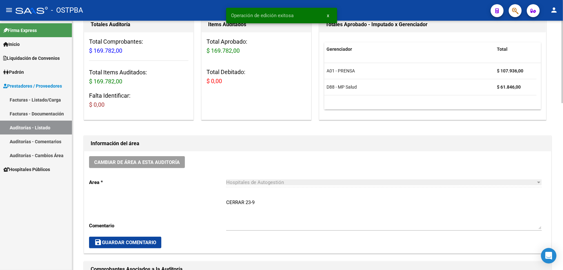
scroll to position [0, 0]
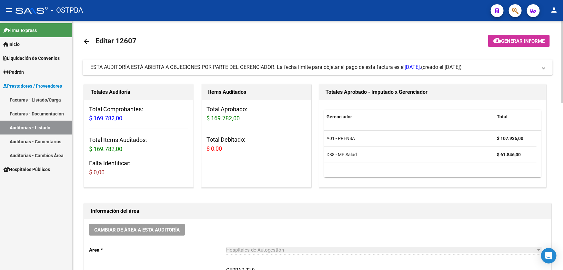
click at [86, 39] on mat-icon "arrow_back" at bounding box center [87, 41] width 8 height 8
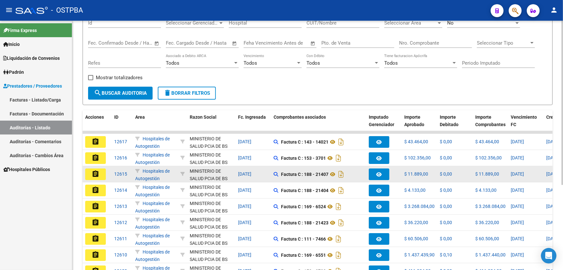
scroll to position [129, 0]
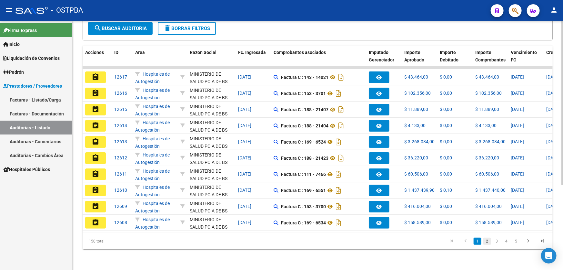
click at [490, 242] on link "2" at bounding box center [488, 240] width 8 height 7
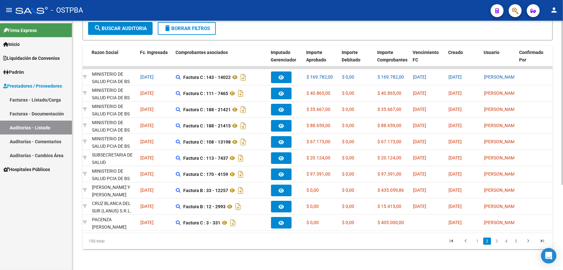
scroll to position [0, 0]
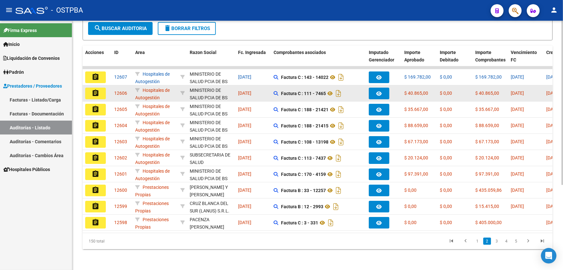
click at [96, 89] on mat-icon "assignment" at bounding box center [96, 93] width 8 height 8
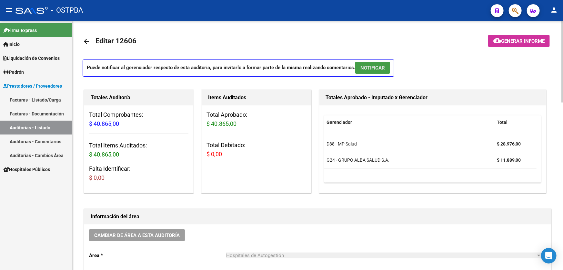
click at [380, 63] on button "NOTIFICAR" at bounding box center [372, 68] width 35 height 12
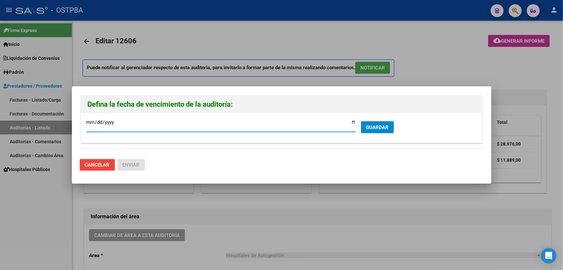
type input "2025-09-22"
click at [380, 126] on span "GUARDAR" at bounding box center [377, 127] width 23 height 6
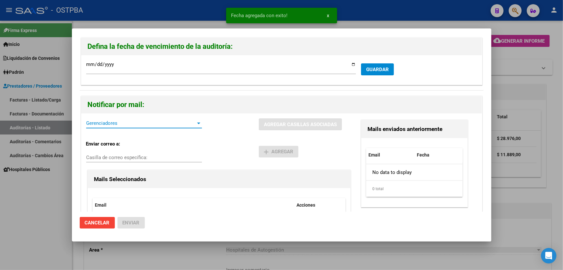
drag, startPoint x: 91, startPoint y: 123, endPoint x: 118, endPoint y: 118, distance: 27.3
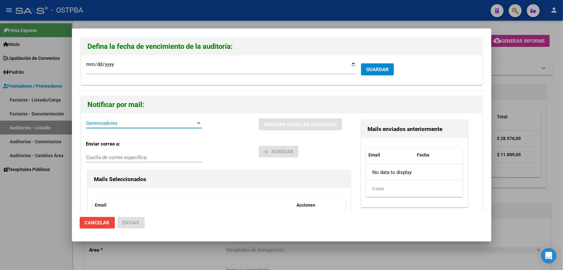
drag, startPoint x: 118, startPoint y: 118, endPoint x: 103, endPoint y: 123, distance: 15.7
drag, startPoint x: 103, startPoint y: 123, endPoint x: 224, endPoint y: 119, distance: 121.5
click at [224, 119] on div "Gerenciadores Gerenciadores" at bounding box center [172, 126] width 173 height 17
click at [96, 124] on span "Gerenciadores" at bounding box center [141, 123] width 110 height 6
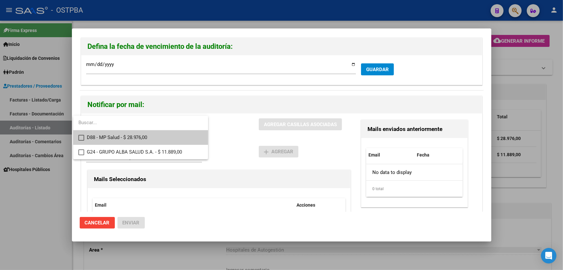
click at [83, 136] on mat-pseudo-checkbox at bounding box center [81, 138] width 6 height 6
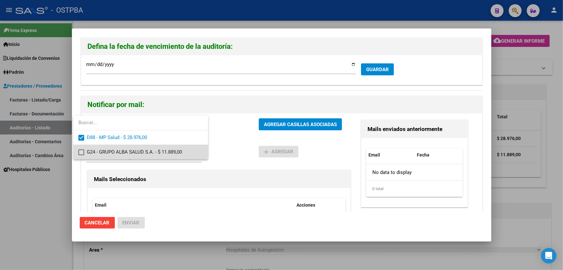
click at [80, 151] on mat-pseudo-checkbox at bounding box center [81, 152] width 6 height 6
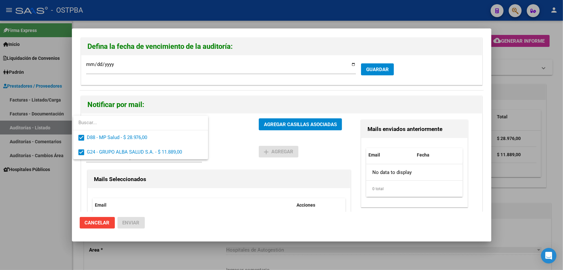
click at [232, 140] on div at bounding box center [281, 135] width 563 height 270
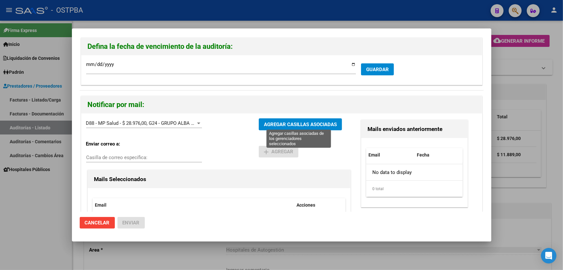
click at [281, 123] on span "AGREGAR CASILLAS ASOCIADAS" at bounding box center [300, 124] width 73 height 6
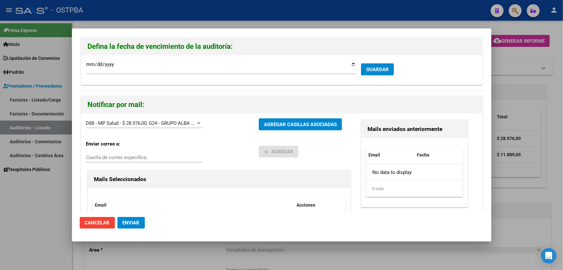
click at [132, 222] on span "Enviar" at bounding box center [131, 223] width 17 height 6
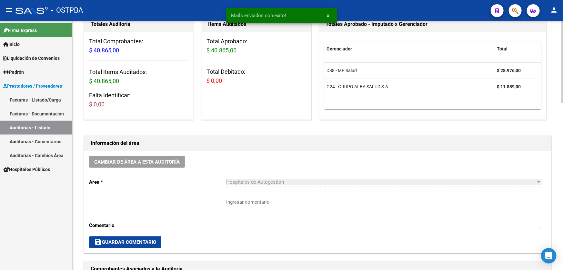
scroll to position [88, 0]
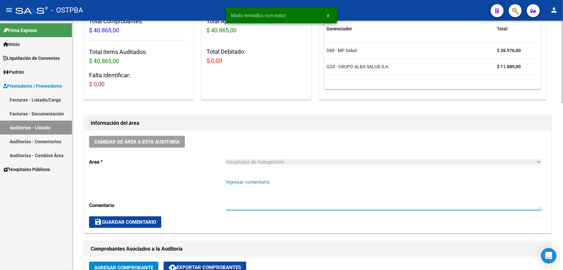
paste textarea "CERRAR 23-9"
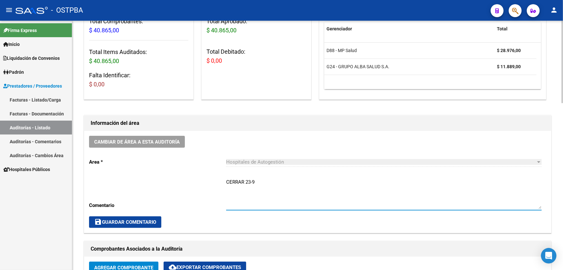
type textarea "CERRAR 23-9"
click at [120, 221] on span "save Guardar Comentario" at bounding box center [125, 222] width 62 height 6
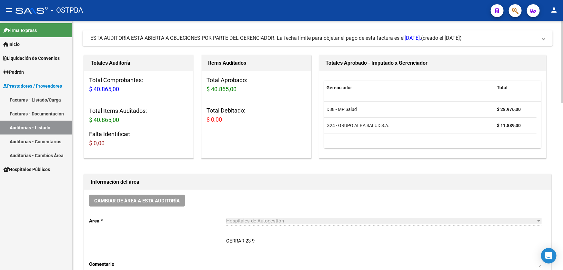
scroll to position [0, 0]
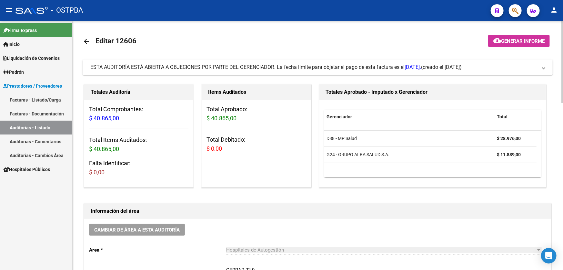
click at [86, 38] on mat-icon "arrow_back" at bounding box center [87, 41] width 8 height 8
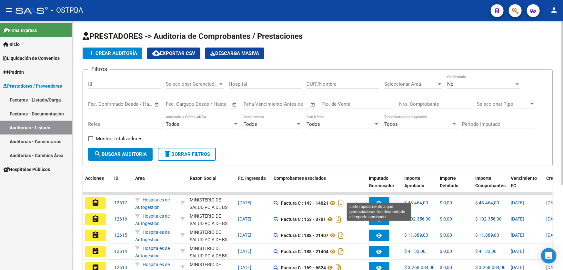
scroll to position [129, 0]
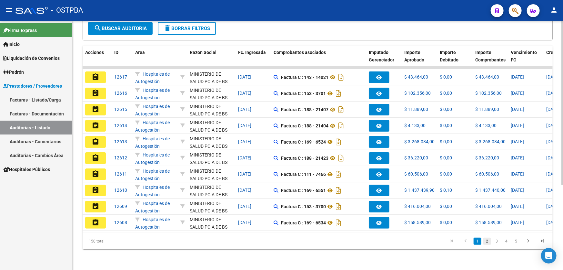
click at [489, 242] on link "2" at bounding box center [488, 240] width 8 height 7
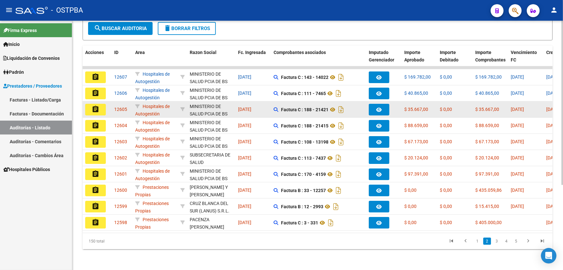
click at [97, 105] on mat-icon "assignment" at bounding box center [96, 109] width 8 height 8
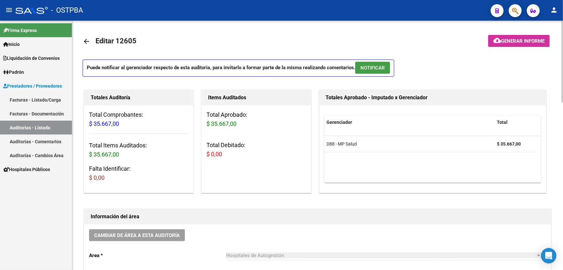
click at [378, 68] on span "NOTIFICAR" at bounding box center [373, 68] width 25 height 6
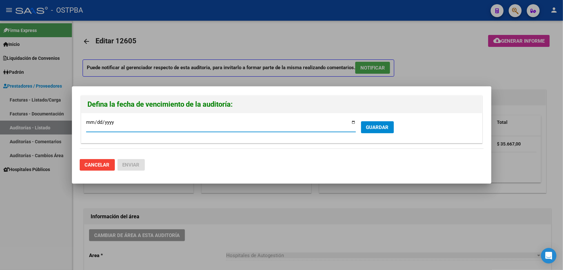
type input "2025-09-22"
click at [378, 126] on span "GUARDAR" at bounding box center [377, 127] width 23 height 6
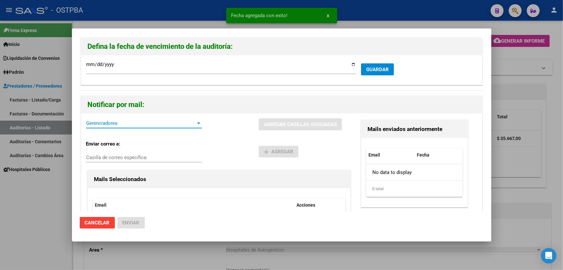
click at [88, 123] on span "Gerenciadores" at bounding box center [141, 123] width 110 height 6
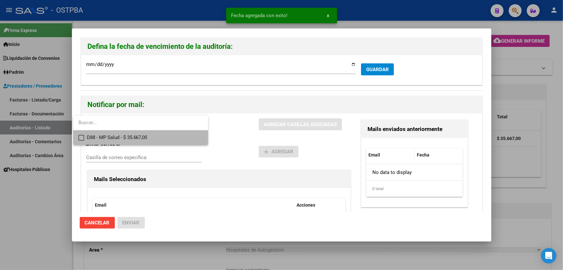
click at [81, 138] on mat-pseudo-checkbox at bounding box center [81, 138] width 6 height 6
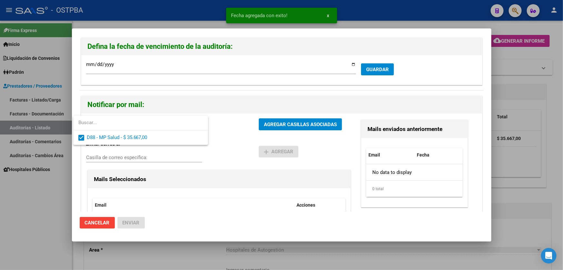
click at [237, 138] on div at bounding box center [281, 135] width 563 height 270
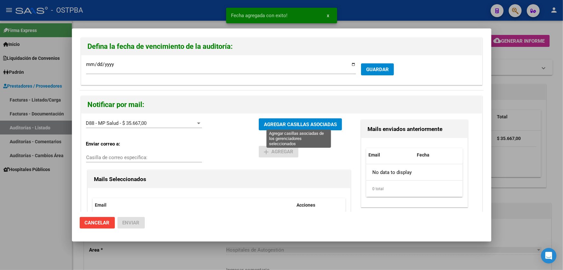
click at [304, 123] on span "AGREGAR CASILLAS ASOCIADAS" at bounding box center [300, 124] width 73 height 6
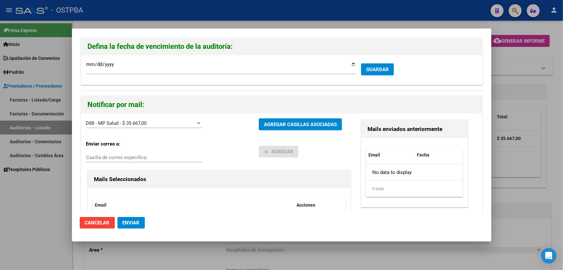
click at [133, 226] on button "Enviar" at bounding box center [131, 223] width 27 height 12
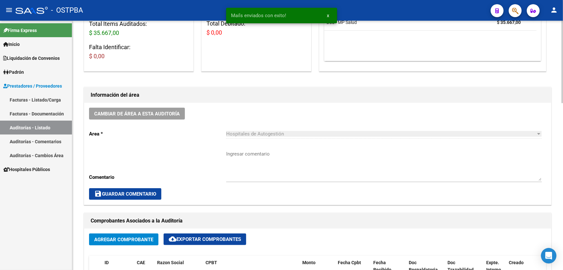
scroll to position [117, 0]
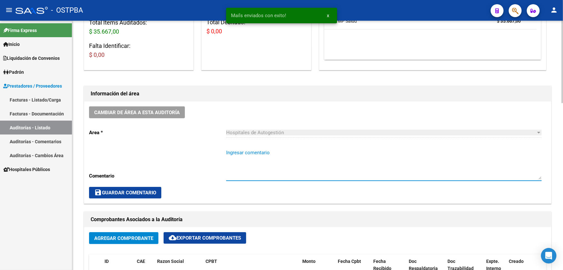
paste textarea "CERRAR 23-9"
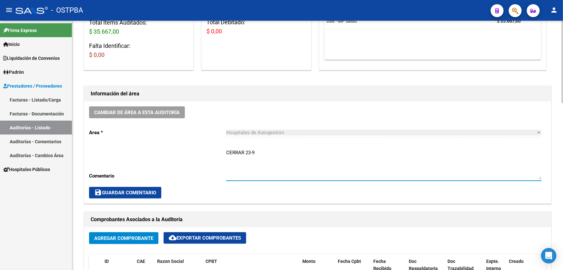
type textarea "CERRAR 23-9"
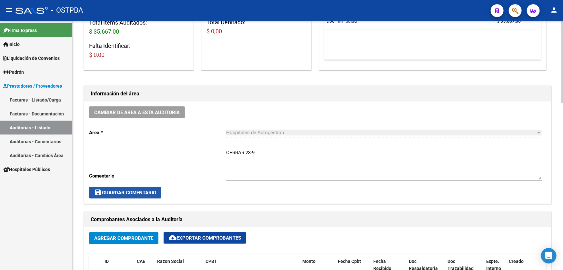
click at [119, 192] on span "save Guardar Comentario" at bounding box center [125, 193] width 62 height 6
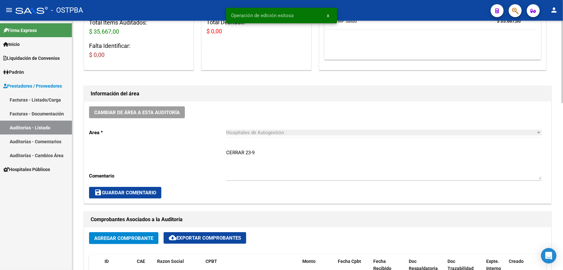
scroll to position [0, 0]
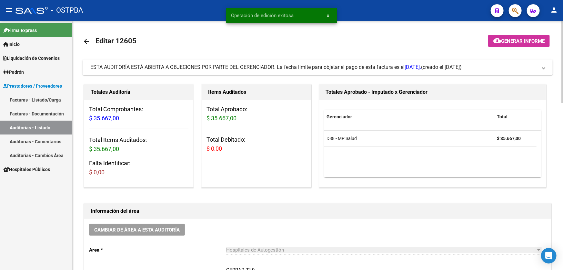
click at [84, 40] on mat-icon "arrow_back" at bounding box center [87, 41] width 8 height 8
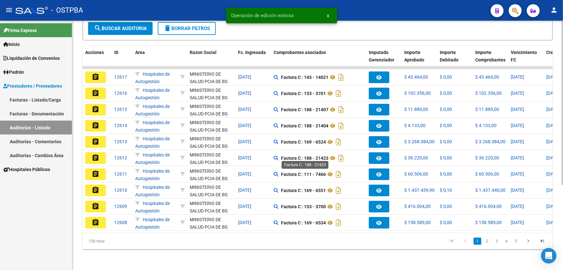
scroll to position [129, 0]
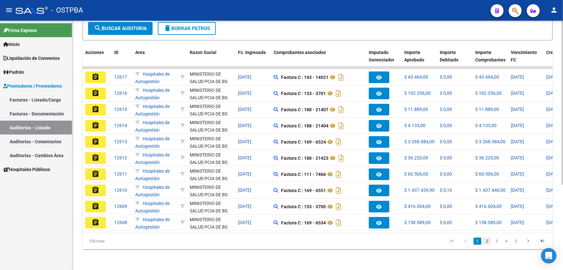
click at [487, 242] on link "2" at bounding box center [488, 240] width 8 height 7
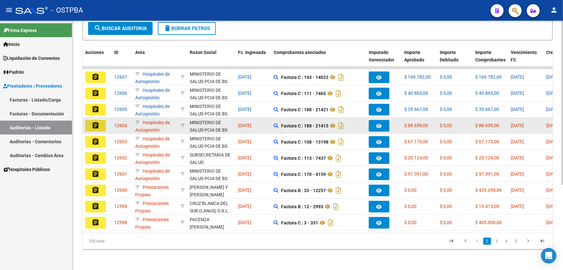
click at [93, 123] on mat-icon "assignment" at bounding box center [96, 125] width 8 height 8
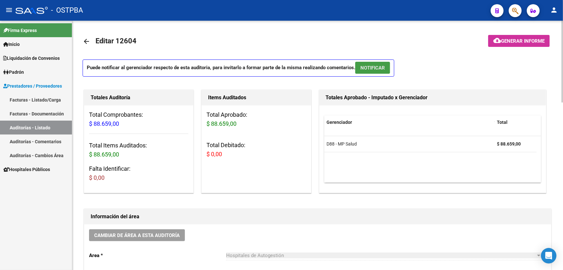
click at [374, 64] on button "NOTIFICAR" at bounding box center [372, 68] width 35 height 12
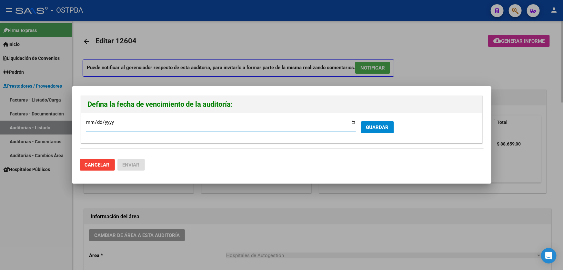
type input "2025-09-22"
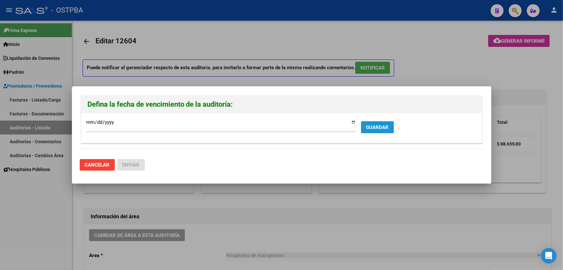
click at [379, 128] on span "GUARDAR" at bounding box center [377, 127] width 23 height 6
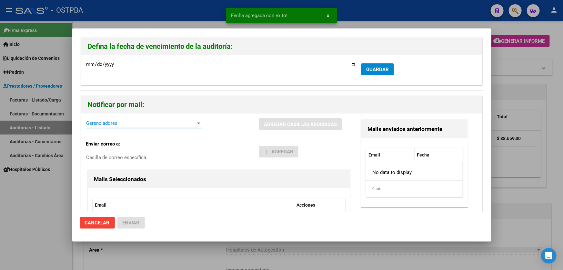
click at [97, 123] on span "Gerenciadores" at bounding box center [141, 123] width 110 height 6
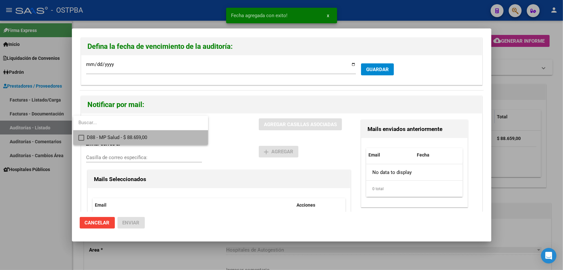
click at [83, 136] on mat-pseudo-checkbox at bounding box center [81, 138] width 6 height 6
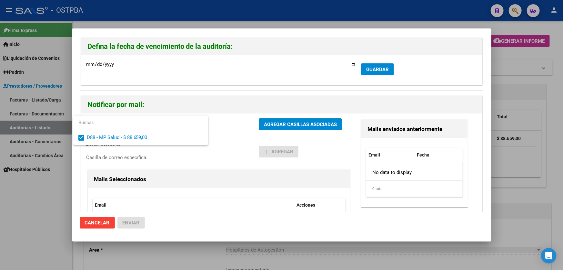
click at [240, 139] on div at bounding box center [281, 135] width 563 height 270
click at [288, 119] on button "AGREGAR CASILLAS ASOCIADAS" at bounding box center [300, 124] width 83 height 12
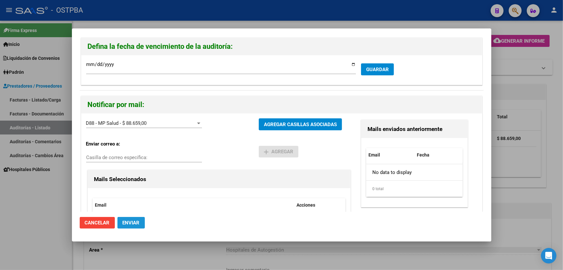
click at [133, 220] on button "Enviar" at bounding box center [131, 223] width 27 height 12
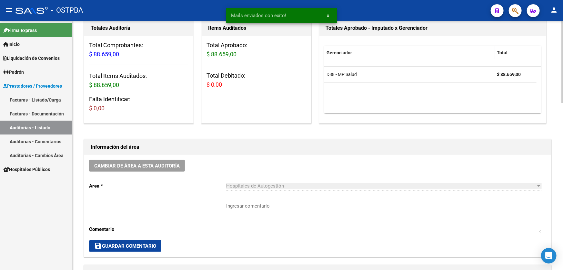
scroll to position [117, 0]
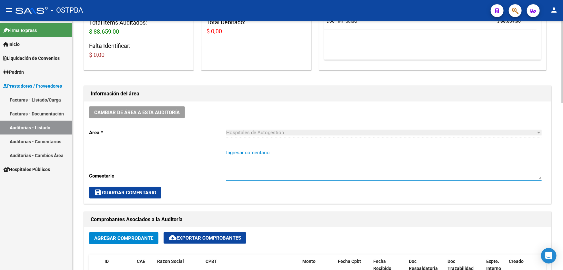
paste textarea "CERRAR 23-9"
type textarea "CERRAR 23-9"
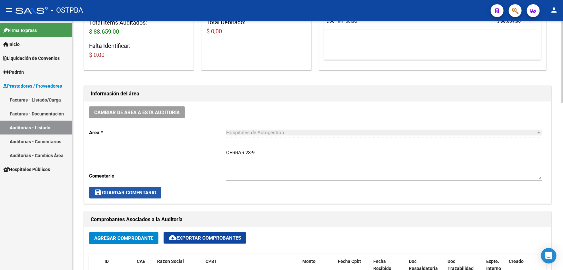
click at [129, 193] on span "save Guardar Comentario" at bounding box center [125, 193] width 62 height 6
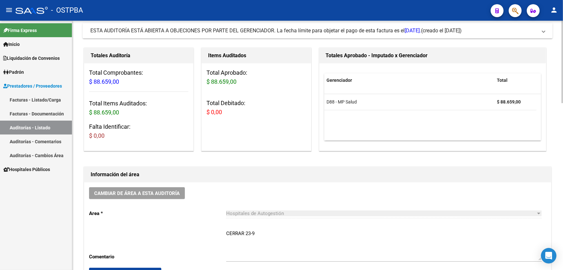
scroll to position [0, 0]
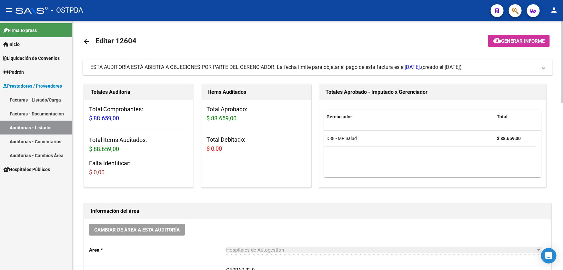
click at [87, 39] on mat-icon "arrow_back" at bounding box center [87, 41] width 8 height 8
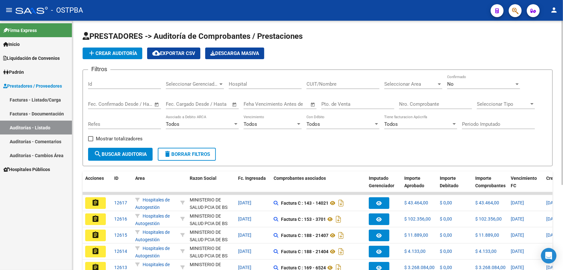
scroll to position [129, 0]
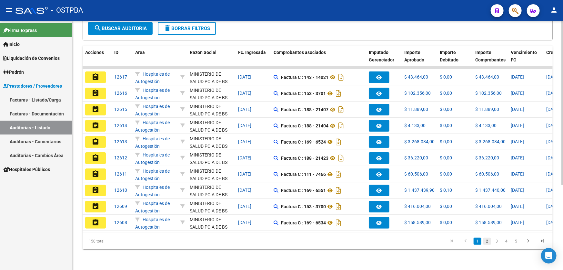
click at [486, 241] on link "2" at bounding box center [488, 240] width 8 height 7
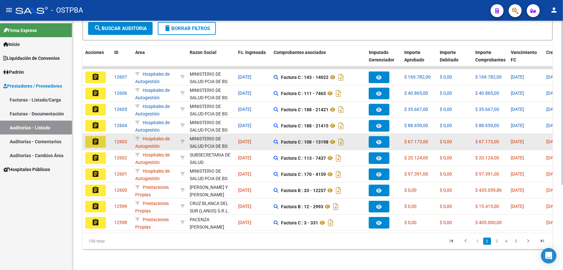
click at [95, 138] on mat-icon "assignment" at bounding box center [96, 142] width 8 height 8
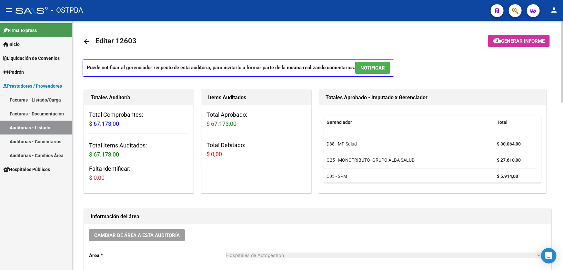
click at [368, 65] on span "NOTIFICAR" at bounding box center [373, 68] width 25 height 6
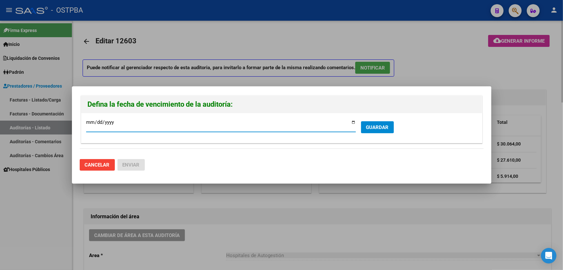
type input "2025-09-22"
click at [375, 124] on span "GUARDAR" at bounding box center [377, 127] width 23 height 6
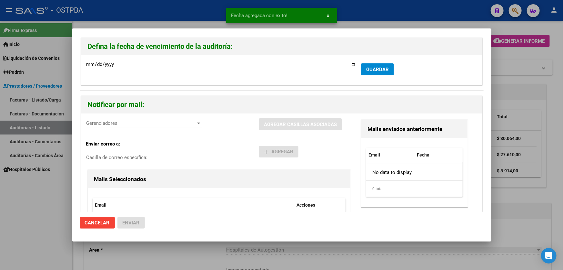
click at [94, 120] on span "Gerenciadores" at bounding box center [141, 123] width 110 height 6
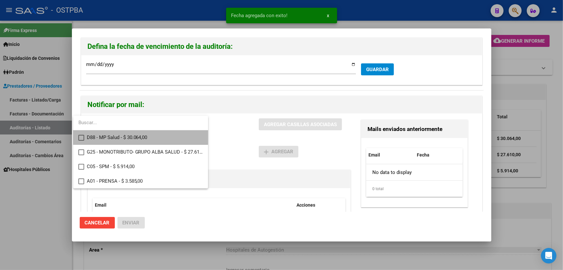
click at [82, 136] on mat-pseudo-checkbox at bounding box center [81, 138] width 6 height 6
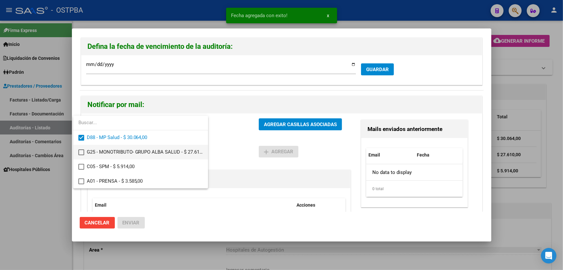
click at [80, 152] on mat-pseudo-checkbox at bounding box center [81, 152] width 6 height 6
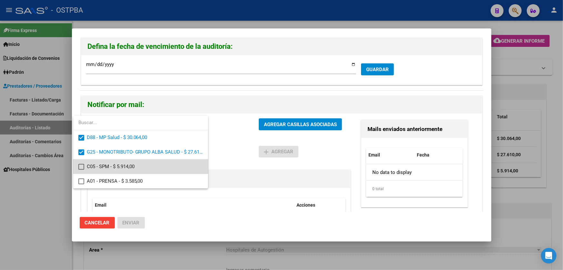
click at [82, 166] on mat-pseudo-checkbox at bounding box center [81, 167] width 6 height 6
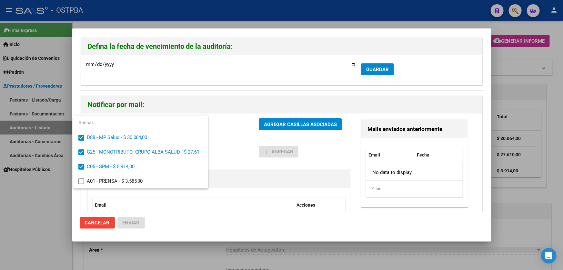
click at [232, 149] on div at bounding box center [281, 135] width 563 height 270
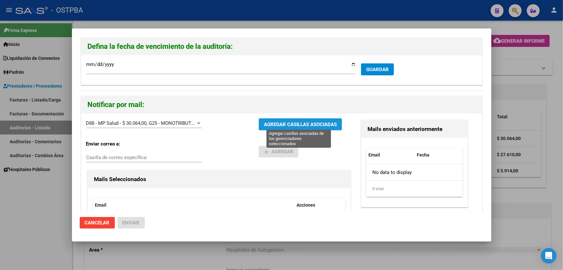
click at [296, 123] on span "AGREGAR CASILLAS ASOCIADAS" at bounding box center [300, 124] width 73 height 6
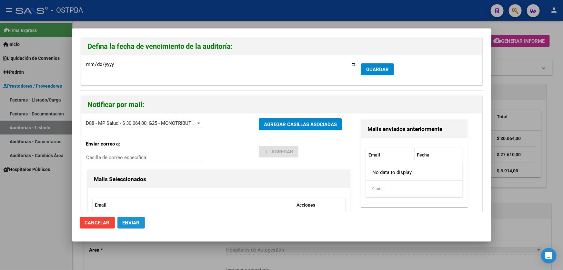
click at [126, 222] on span "Enviar" at bounding box center [131, 223] width 17 height 6
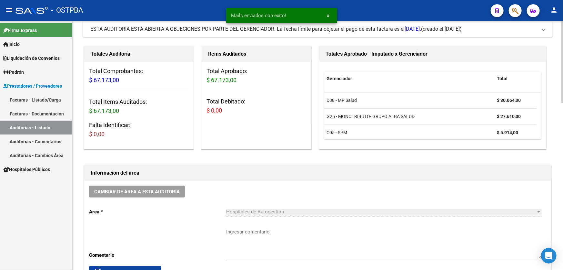
scroll to position [147, 0]
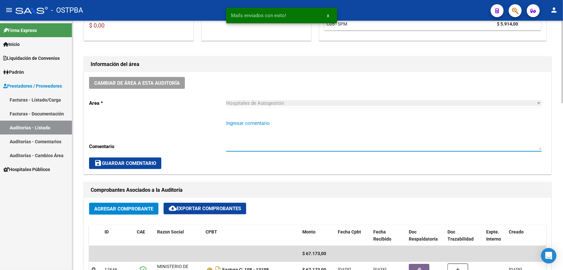
paste textarea "CERRAR 23-9"
type textarea "CERRAR 23-9"
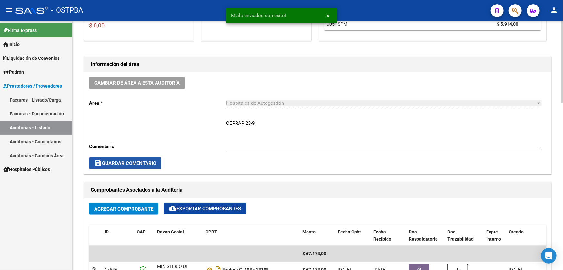
click at [132, 160] on span "save Guardar Comentario" at bounding box center [125, 163] width 62 height 6
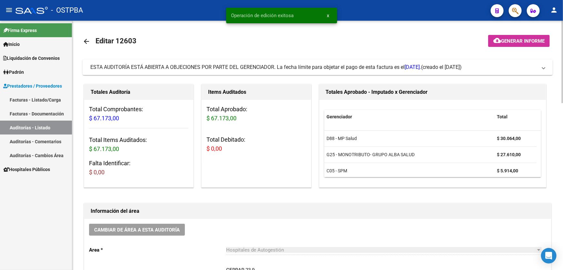
click at [87, 39] on mat-icon "arrow_back" at bounding box center [87, 41] width 8 height 8
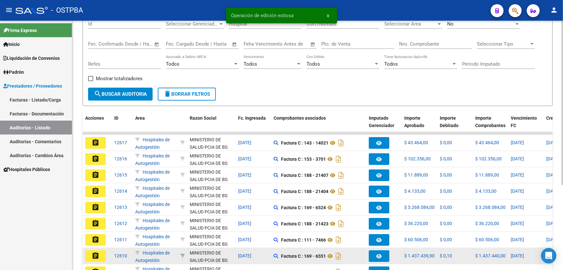
scroll to position [129, 0]
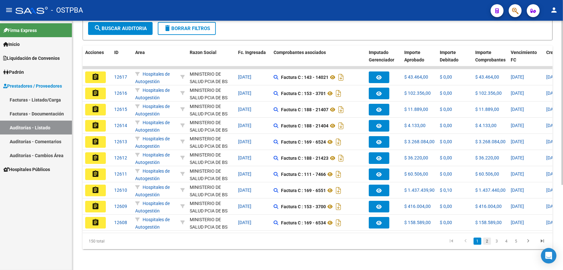
click at [486, 241] on link "2" at bounding box center [488, 240] width 8 height 7
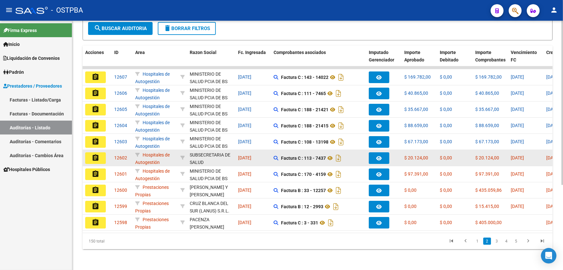
click at [97, 154] on mat-icon "assignment" at bounding box center [96, 158] width 8 height 8
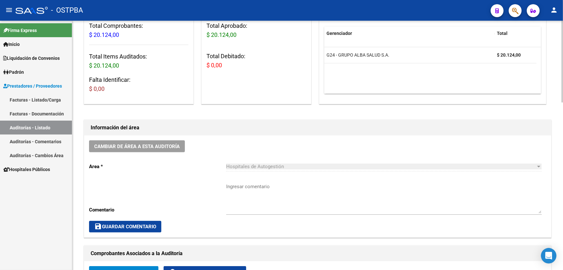
scroll to position [88, 0]
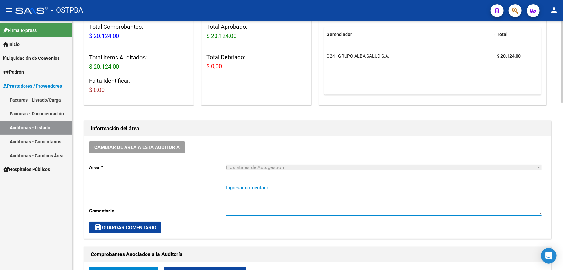
paste textarea "CERRAR 23-9"
type textarea "CERRAR 23-9"
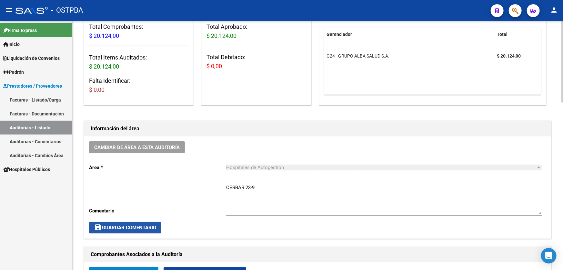
click at [131, 222] on button "save Guardar Comentario" at bounding box center [125, 227] width 72 height 12
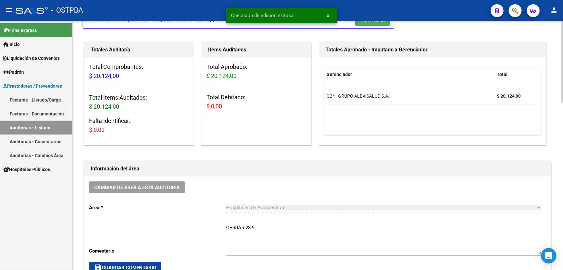
scroll to position [0, 0]
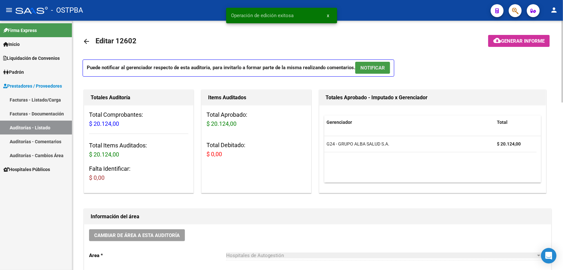
click at [376, 69] on span "NOTIFICAR" at bounding box center [373, 68] width 25 height 6
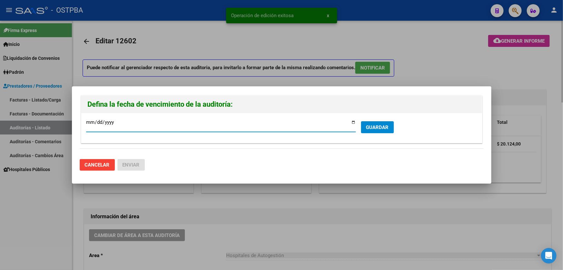
type input "2025-09-22"
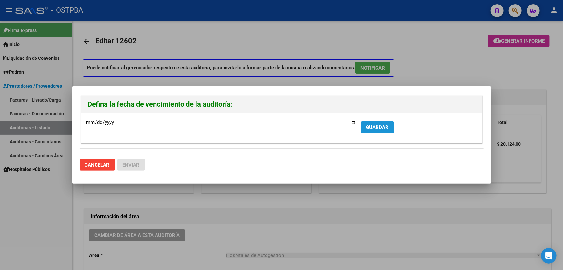
click at [387, 129] on span "GUARDAR" at bounding box center [377, 127] width 23 height 6
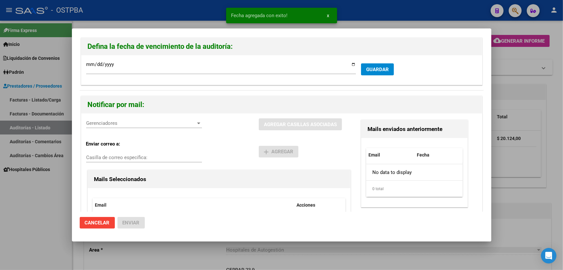
click at [93, 124] on span "Gerenciadores" at bounding box center [141, 123] width 110 height 6
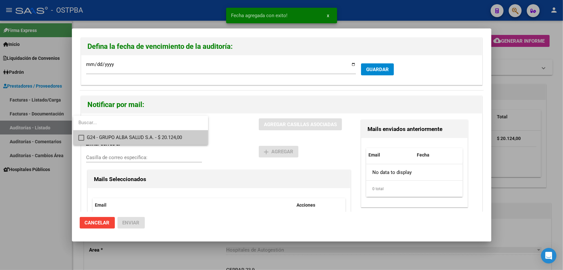
click at [82, 135] on mat-pseudo-checkbox at bounding box center [81, 138] width 6 height 6
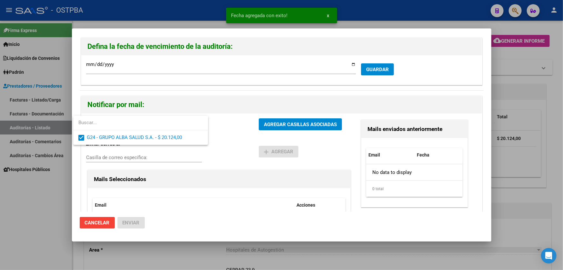
click at [231, 141] on div at bounding box center [281, 135] width 563 height 270
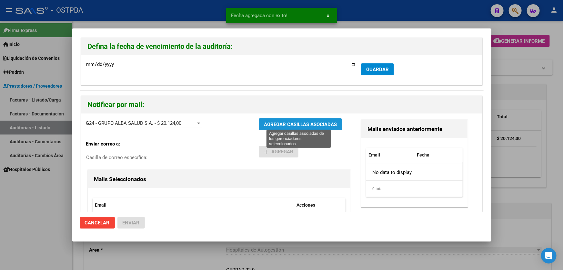
click at [277, 126] on span "AGREGAR CASILLAS ASOCIADAS" at bounding box center [300, 124] width 73 height 6
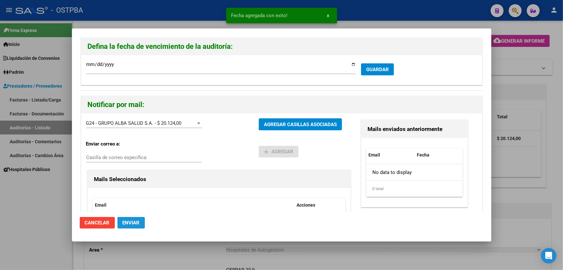
click at [131, 222] on span "Enviar" at bounding box center [131, 223] width 17 height 6
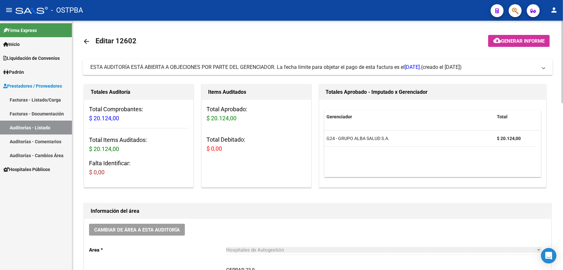
click at [87, 40] on mat-icon "arrow_back" at bounding box center [87, 41] width 8 height 8
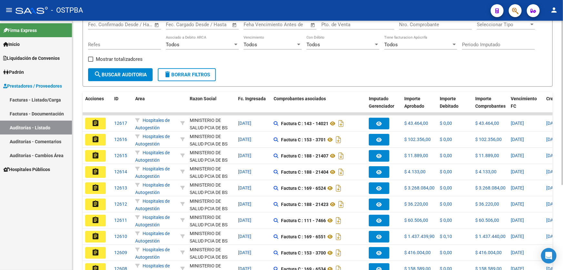
scroll to position [129, 0]
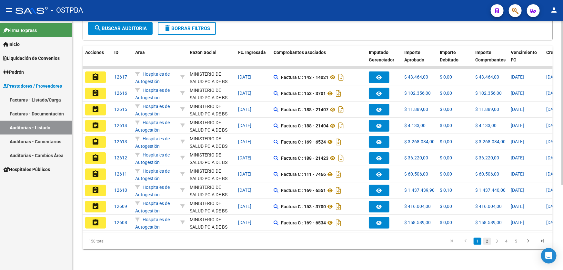
click at [488, 241] on link "2" at bounding box center [488, 240] width 8 height 7
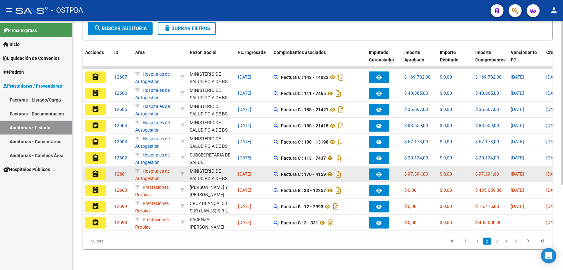
click at [95, 170] on mat-icon "assignment" at bounding box center [96, 174] width 8 height 8
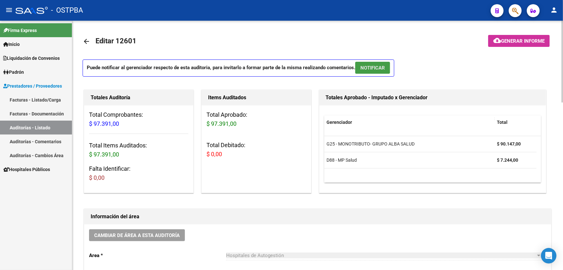
click at [367, 66] on span "NOTIFICAR" at bounding box center [373, 68] width 25 height 6
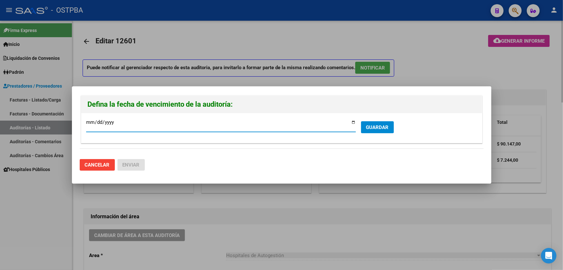
type input "2025-09-22"
click at [377, 124] on span "GUARDAR" at bounding box center [377, 127] width 23 height 6
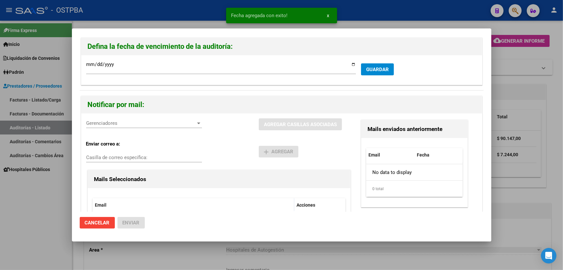
click at [99, 122] on span "Gerenciadores" at bounding box center [141, 123] width 110 height 6
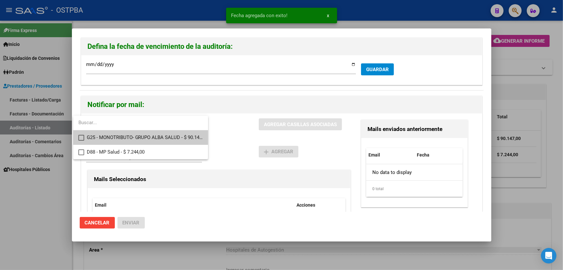
click at [80, 135] on mat-pseudo-checkbox at bounding box center [81, 138] width 6 height 6
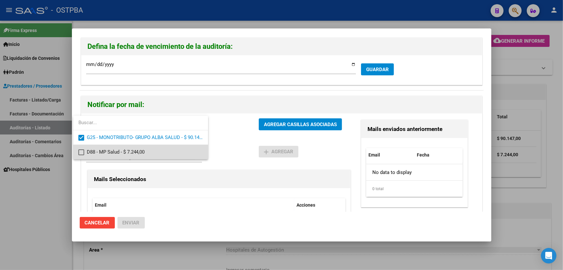
click at [79, 151] on mat-pseudo-checkbox at bounding box center [81, 152] width 6 height 6
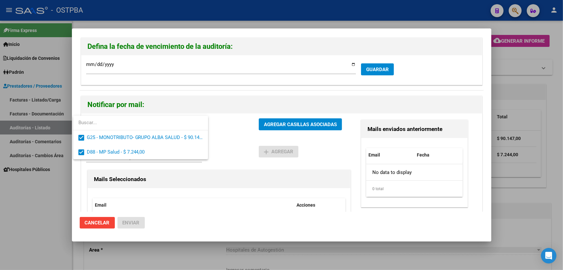
click at [236, 139] on div at bounding box center [281, 135] width 563 height 270
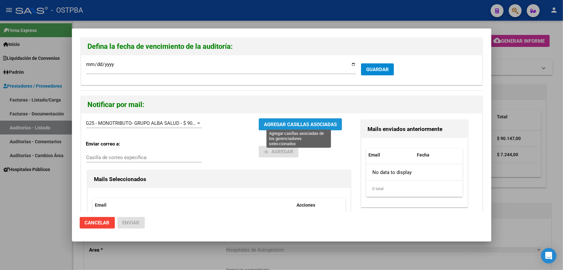
click at [290, 127] on span "AGREGAR CASILLAS ASOCIADAS" at bounding box center [300, 124] width 73 height 6
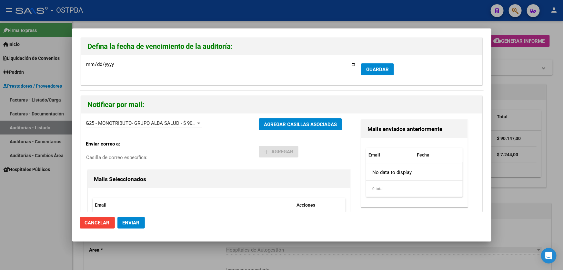
click at [134, 222] on span "Enviar" at bounding box center [131, 223] width 17 height 6
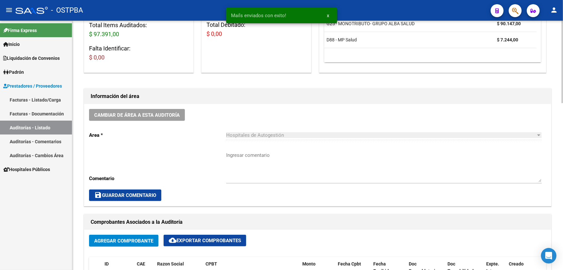
scroll to position [117, 0]
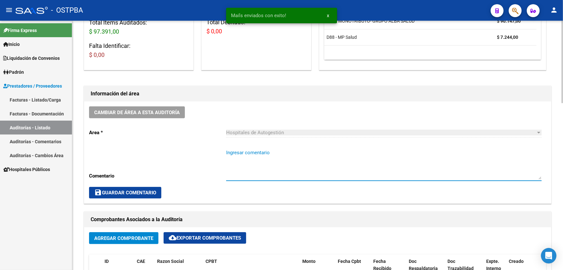
paste textarea "CERRAR 23-9"
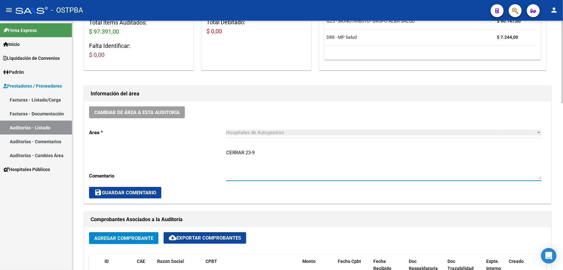
type textarea "CERRAR 23-9"
click at [138, 190] on span "save Guardar Comentario" at bounding box center [125, 193] width 62 height 6
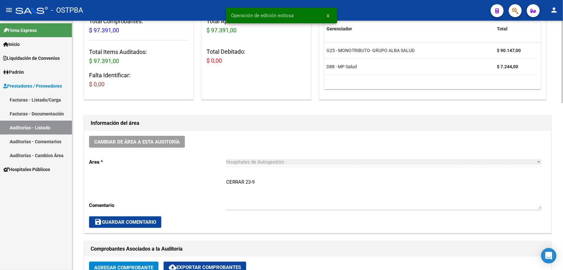
scroll to position [0, 0]
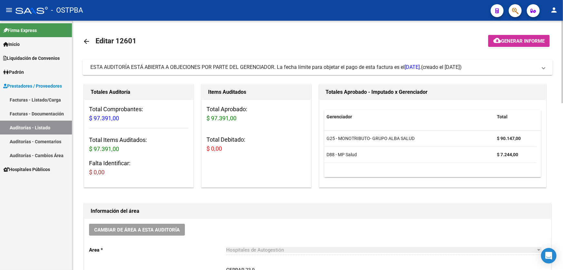
click at [86, 39] on mat-icon "arrow_back" at bounding box center [87, 41] width 8 height 8
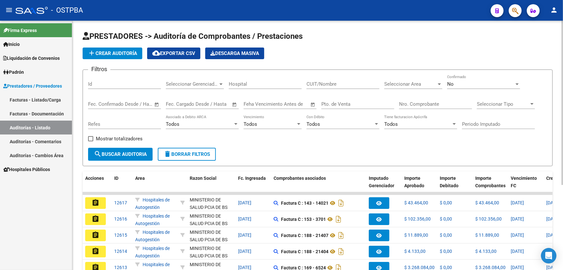
scroll to position [129, 0]
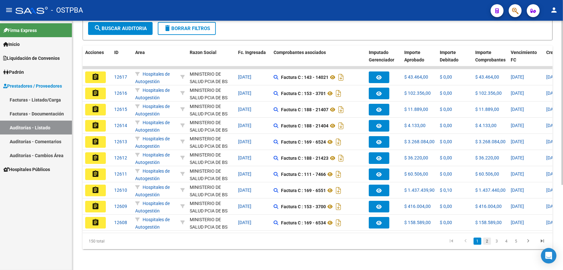
click at [489, 243] on link "2" at bounding box center [488, 240] width 8 height 7
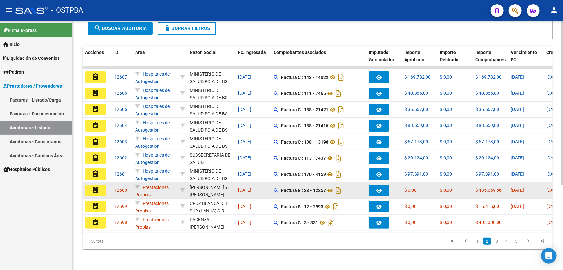
click at [98, 186] on mat-icon "assignment" at bounding box center [96, 190] width 8 height 8
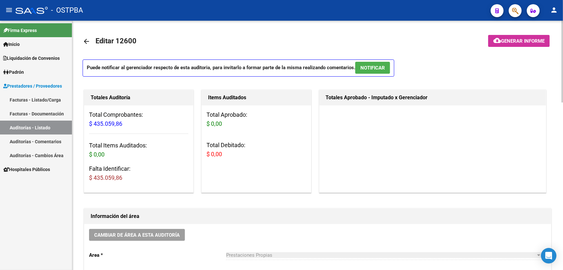
click at [87, 40] on mat-icon "arrow_back" at bounding box center [87, 41] width 8 height 8
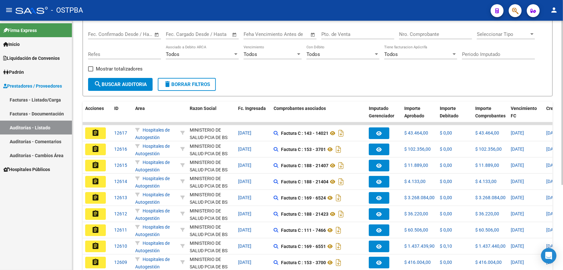
scroll to position [129, 0]
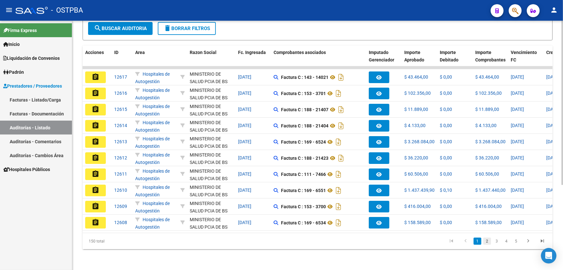
click at [488, 242] on link "2" at bounding box center [488, 240] width 8 height 7
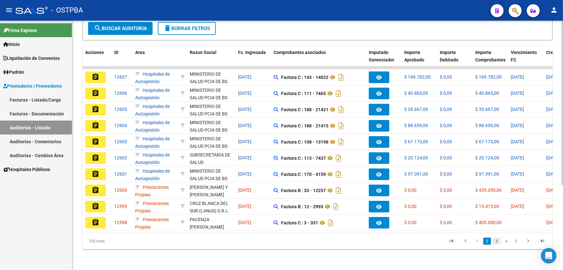
click at [496, 242] on link "3" at bounding box center [497, 240] width 8 height 7
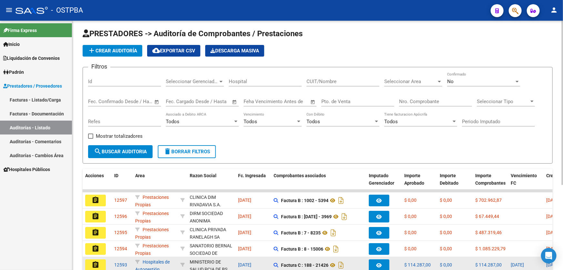
scroll to position [0, 0]
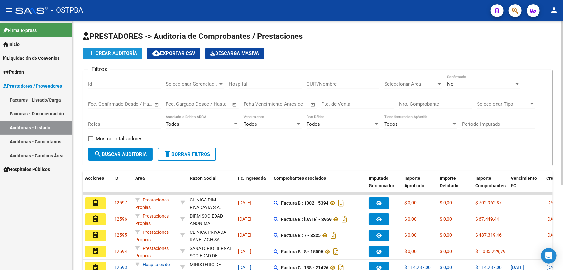
click at [113, 53] on span "add Crear Auditoría" at bounding box center [112, 53] width 49 height 6
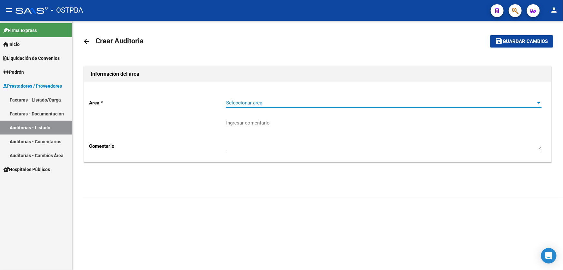
click at [234, 103] on span "Seleccionar area" at bounding box center [381, 103] width 310 height 6
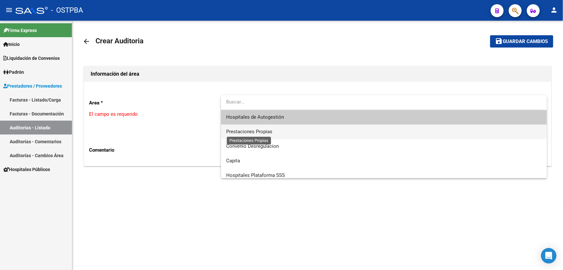
click at [242, 132] on span "Prestaciones Propias" at bounding box center [249, 132] width 46 height 6
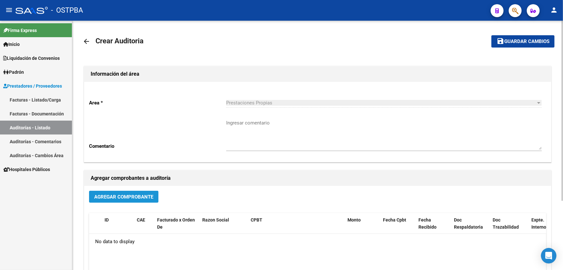
click at [113, 195] on span "Agregar Comprobante" at bounding box center [123, 197] width 59 height 6
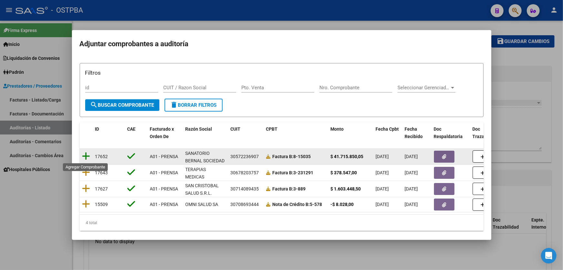
click at [86, 153] on icon at bounding box center [86, 155] width 8 height 9
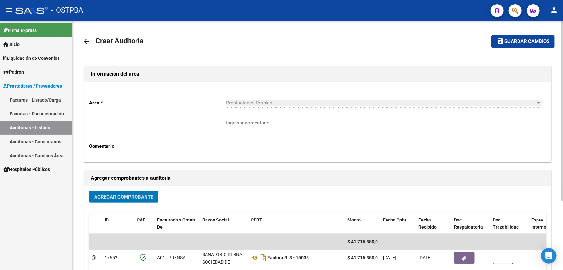
click at [246, 131] on textarea "Ingresar comentario" at bounding box center [384, 134] width 316 height 30
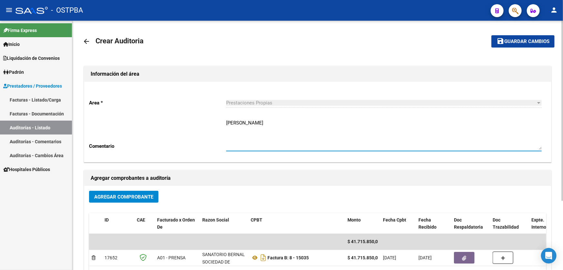
type textarea "[PERSON_NAME]"
click at [509, 42] on span "Guardar cambios" at bounding box center [527, 42] width 45 height 6
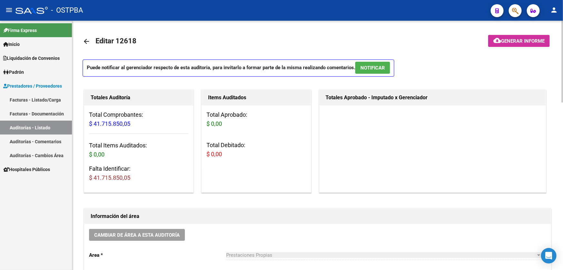
click at [87, 39] on mat-icon "arrow_back" at bounding box center [87, 41] width 8 height 8
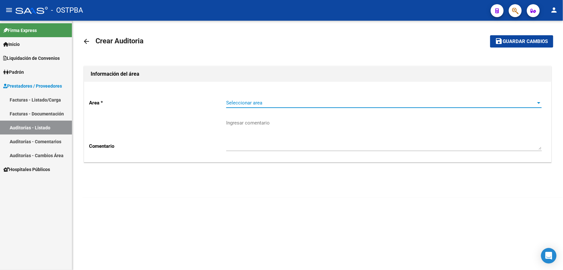
click at [230, 101] on span "Seleccionar area" at bounding box center [381, 103] width 310 height 6
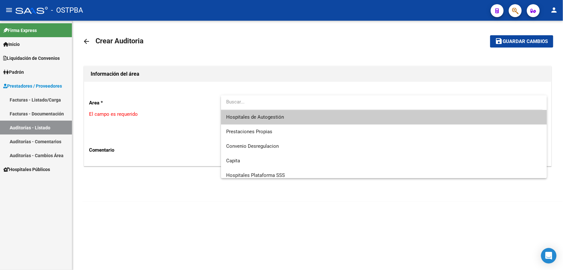
click at [163, 175] on div at bounding box center [281, 135] width 563 height 270
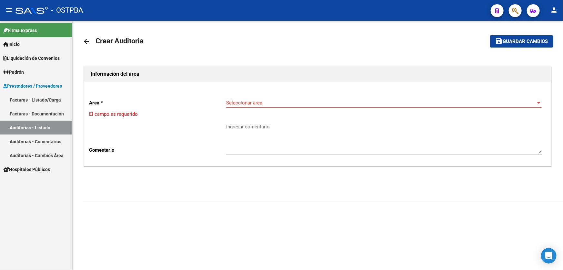
click at [84, 40] on mat-icon "arrow_back" at bounding box center [87, 41] width 8 height 8
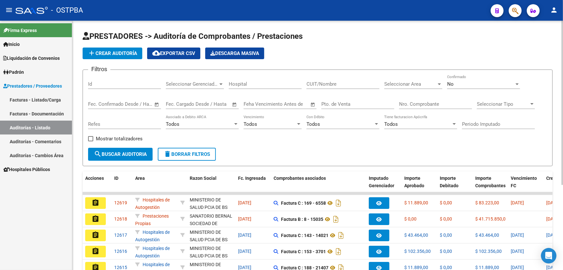
click at [106, 50] on span "add Crear Auditoría" at bounding box center [112, 53] width 49 height 6
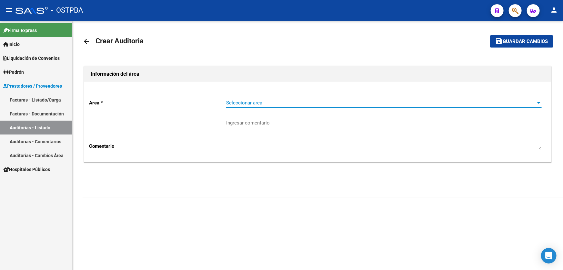
click at [238, 100] on span "Seleccionar area" at bounding box center [381, 103] width 310 height 6
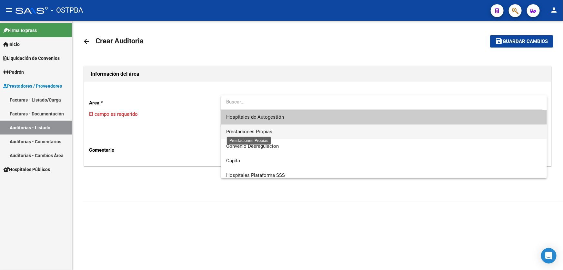
click at [238, 132] on span "Prestaciones Propias" at bounding box center [249, 132] width 46 height 6
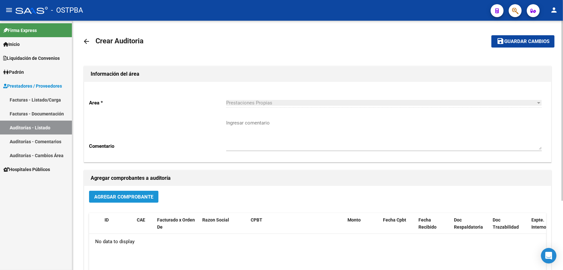
click at [112, 195] on span "Agregar Comprobante" at bounding box center [123, 197] width 59 height 6
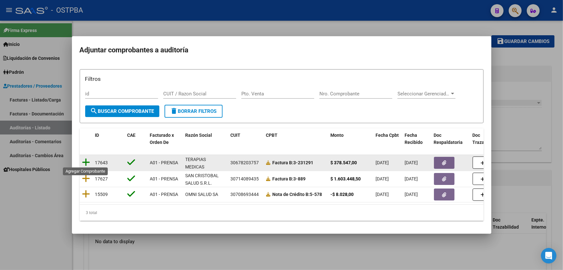
click at [85, 158] on icon at bounding box center [86, 162] width 8 height 9
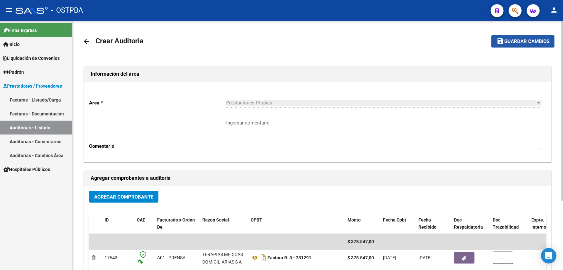
click at [523, 41] on span "Guardar cambios" at bounding box center [527, 42] width 45 height 6
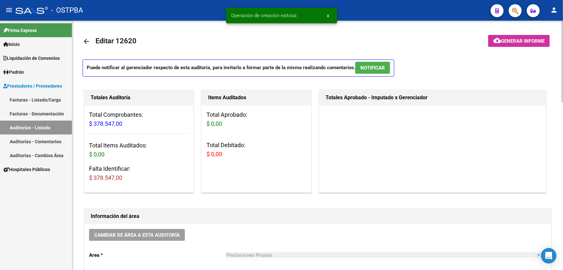
click at [83, 37] on mat-icon "arrow_back" at bounding box center [87, 41] width 8 height 8
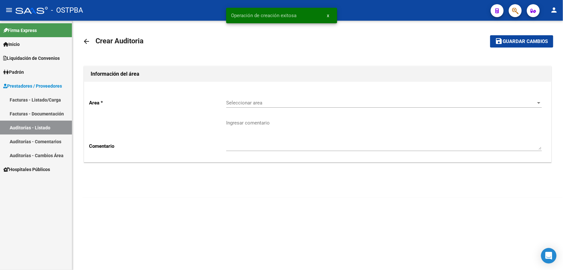
click at [239, 102] on span "Seleccionar area" at bounding box center [381, 103] width 310 height 6
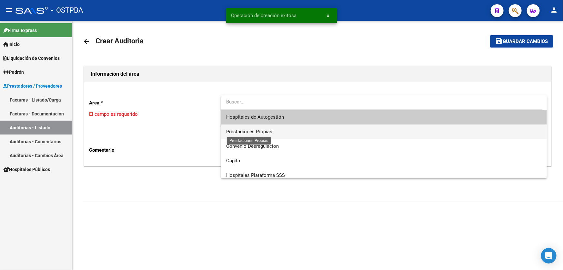
click at [239, 129] on span "Prestaciones Propias" at bounding box center [249, 132] width 46 height 6
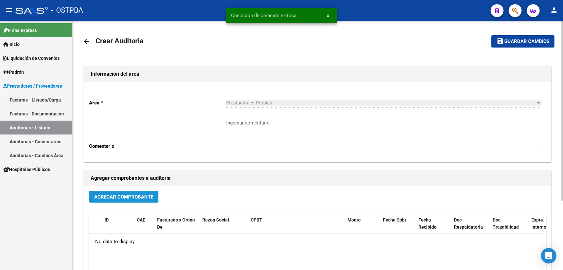
click at [132, 196] on span "Agregar Comprobante" at bounding box center [123, 197] width 59 height 6
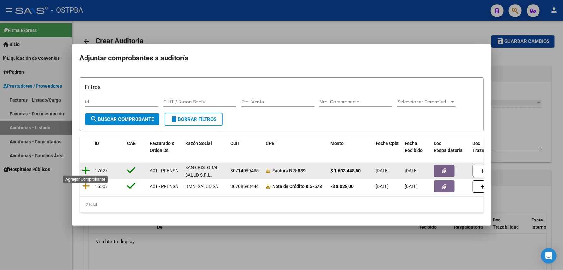
click at [86, 170] on icon at bounding box center [86, 170] width 8 height 9
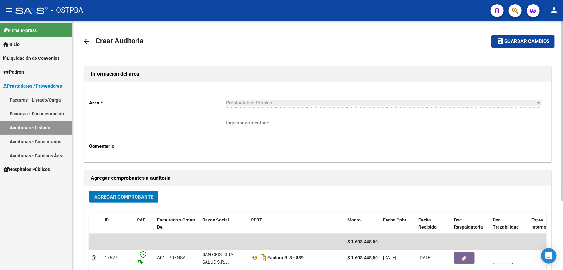
click at [515, 39] on span "Guardar cambios" at bounding box center [527, 42] width 45 height 6
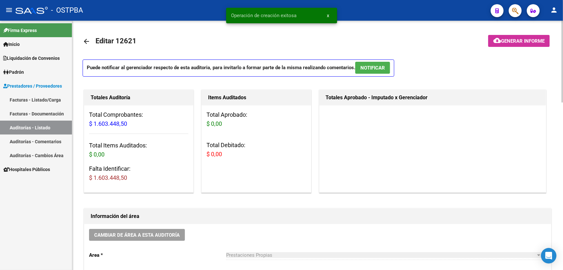
click at [86, 37] on mat-icon "arrow_back" at bounding box center [87, 41] width 8 height 8
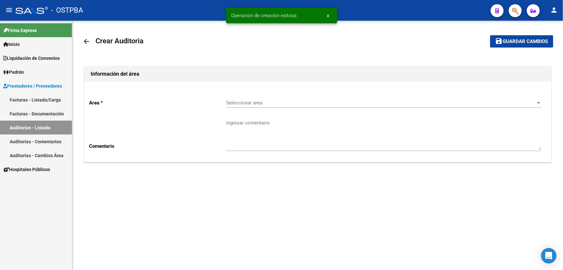
click at [82, 41] on div "arrow_back Crear Auditoria save Guardar cambios Información del área Area * Sel…" at bounding box center [317, 114] width 491 height 187
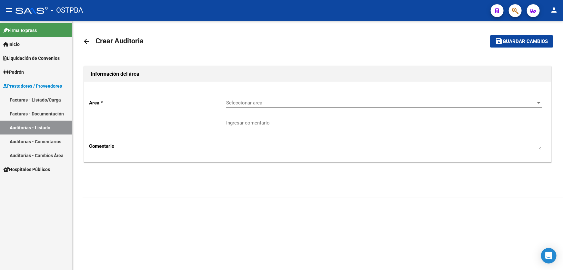
click at [87, 42] on mat-icon "arrow_back" at bounding box center [87, 41] width 8 height 8
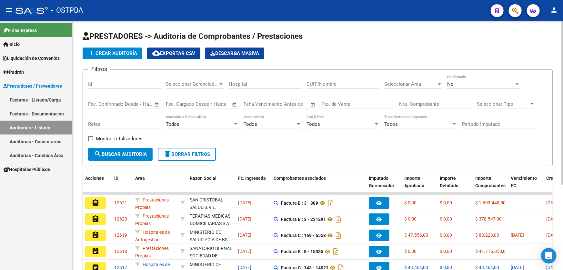
click at [111, 51] on span "add Crear Auditoría" at bounding box center [112, 53] width 49 height 6
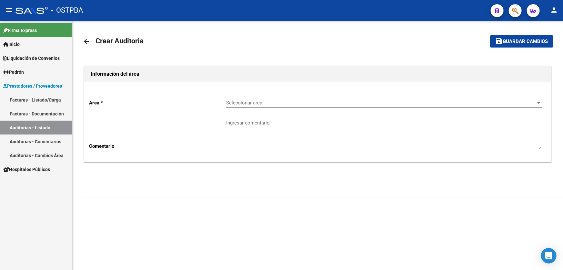
click at [242, 100] on span "Seleccionar area" at bounding box center [381, 103] width 310 height 6
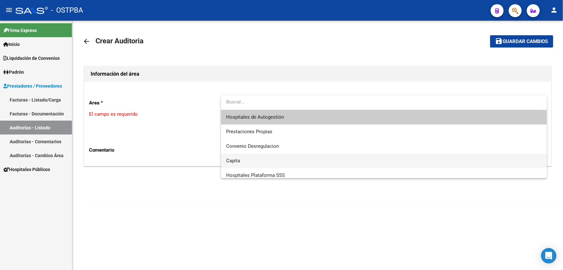
click at [241, 160] on span "Capita" at bounding box center [384, 160] width 316 height 15
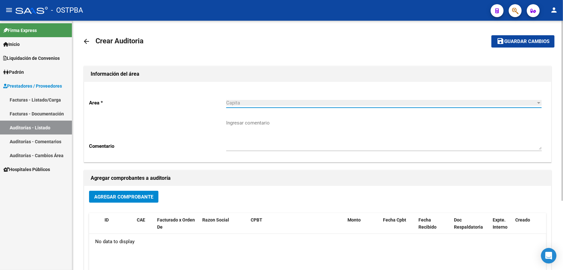
click at [133, 196] on span "Agregar Comprobante" at bounding box center [123, 197] width 59 height 6
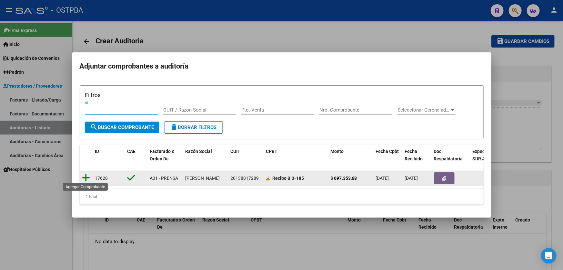
click at [87, 174] on icon at bounding box center [86, 177] width 8 height 9
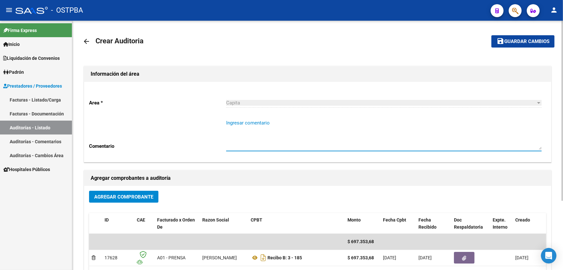
click at [254, 128] on textarea "Ingresar comentario" at bounding box center [384, 134] width 316 height 30
type textarea "g"
type textarea "[PERSON_NAME]"
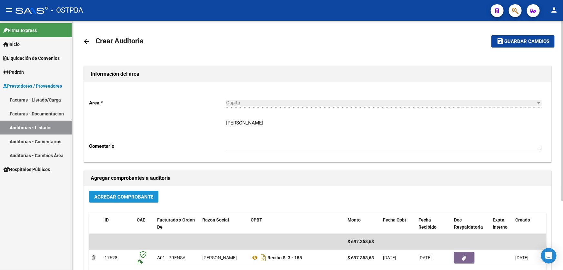
click at [122, 196] on span "Agregar Comprobante" at bounding box center [123, 197] width 59 height 6
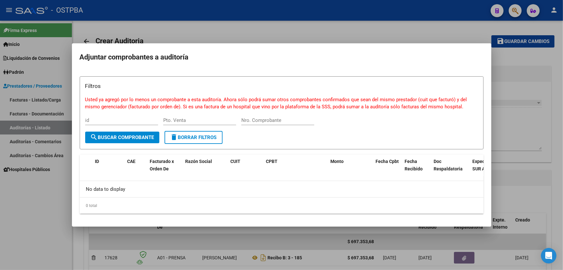
click at [187, 244] on div at bounding box center [281, 135] width 563 height 270
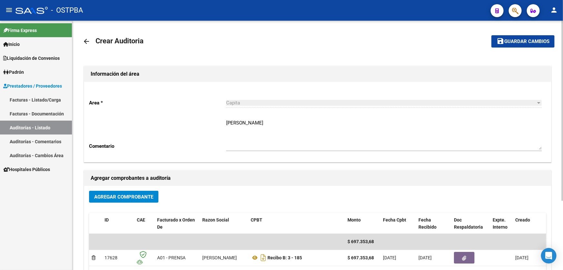
click at [262, 122] on textarea "[PERSON_NAME]" at bounding box center [384, 134] width 316 height 30
click at [515, 41] on span "Guardar cambios" at bounding box center [527, 42] width 45 height 6
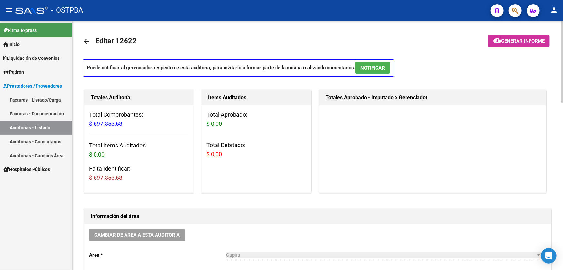
click at [86, 41] on mat-icon "arrow_back" at bounding box center [87, 41] width 8 height 8
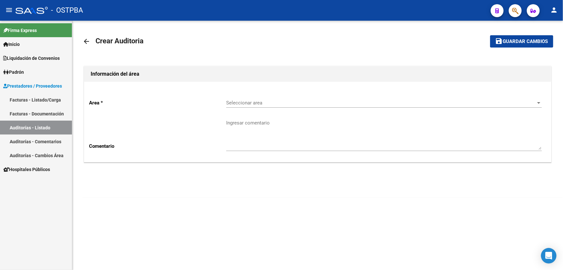
click at [86, 41] on mat-icon "arrow_back" at bounding box center [87, 41] width 8 height 8
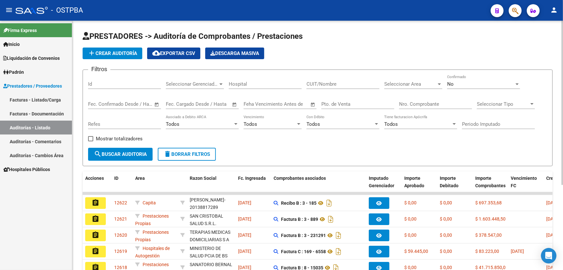
scroll to position [129, 0]
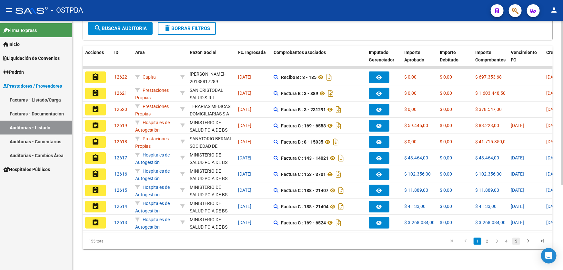
click at [517, 242] on link "5" at bounding box center [517, 240] width 8 height 7
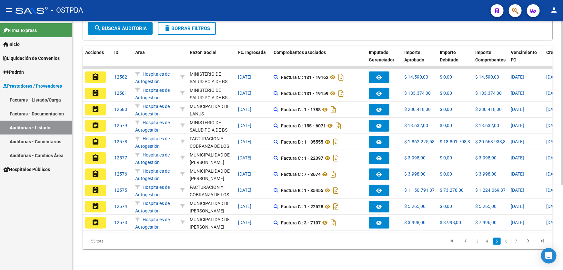
click at [517, 242] on link "7" at bounding box center [517, 240] width 8 height 7
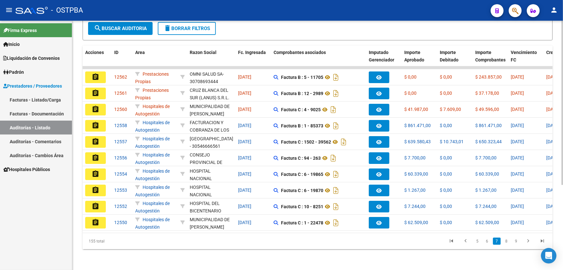
click at [517, 242] on link "9" at bounding box center [517, 240] width 8 height 7
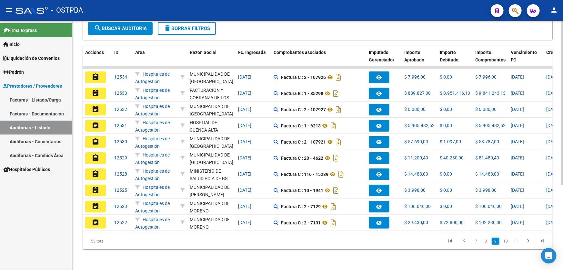
click at [517, 242] on link "11" at bounding box center [516, 240] width 8 height 7
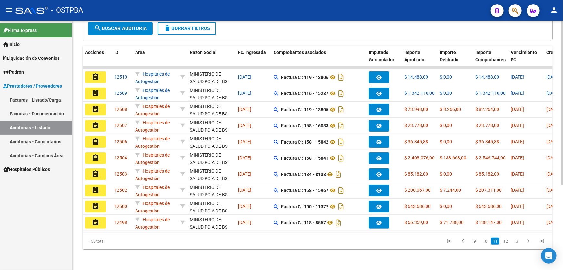
click at [517, 242] on link "13" at bounding box center [516, 240] width 8 height 7
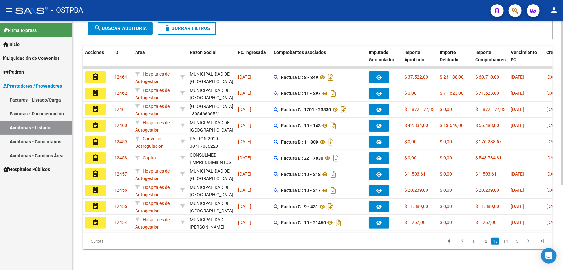
click at [517, 242] on link "15" at bounding box center [516, 240] width 8 height 7
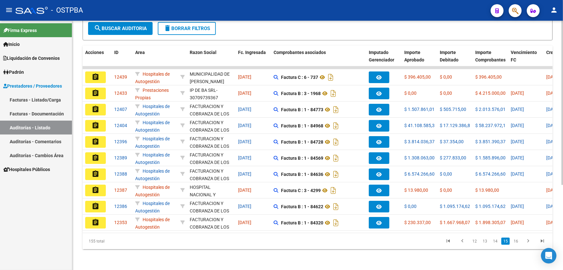
click at [517, 242] on link "16" at bounding box center [516, 240] width 8 height 7
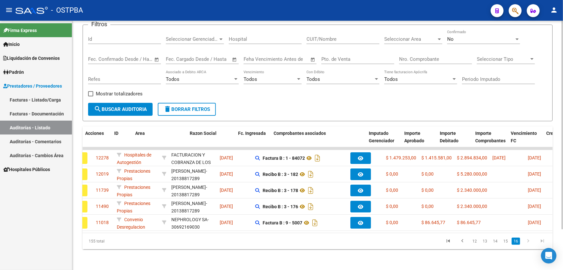
scroll to position [0, 0]
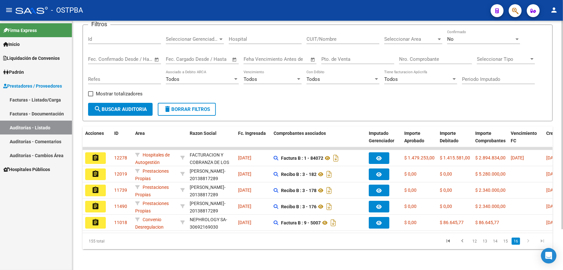
click at [414, 56] on input "Nro. Comprobante" at bounding box center [435, 59] width 73 height 6
type input "84320"
click at [460, 36] on div "No" at bounding box center [481, 39] width 67 height 6
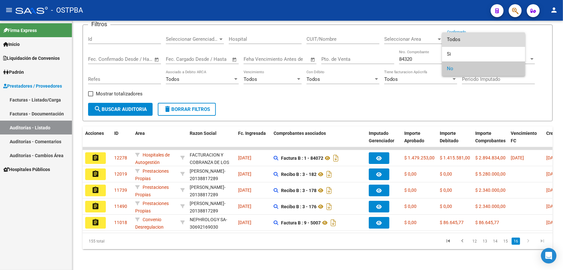
click at [462, 38] on span "Todos" at bounding box center [484, 39] width 73 height 15
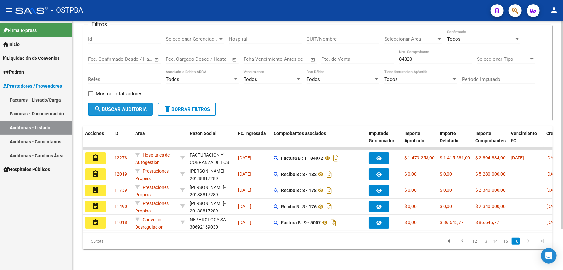
click at [118, 110] on button "search Buscar Auditoria" at bounding box center [120, 109] width 65 height 13
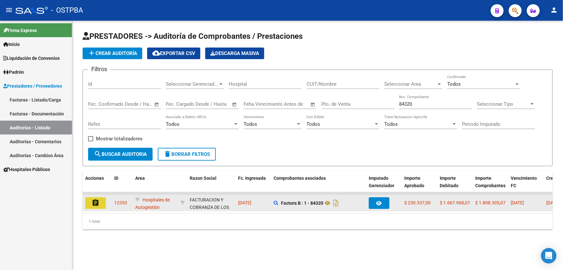
click at [96, 201] on mat-icon "assignment" at bounding box center [96, 203] width 8 height 8
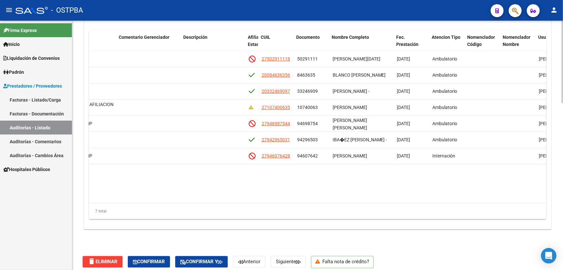
scroll to position [0, 329]
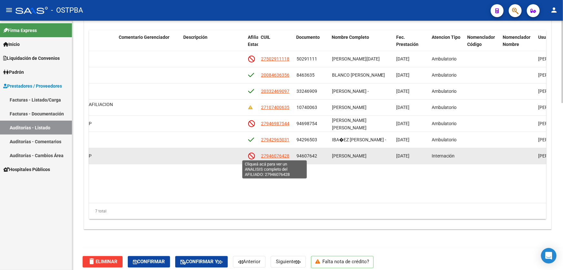
click at [281, 153] on span "27946076428" at bounding box center [275, 155] width 28 height 5
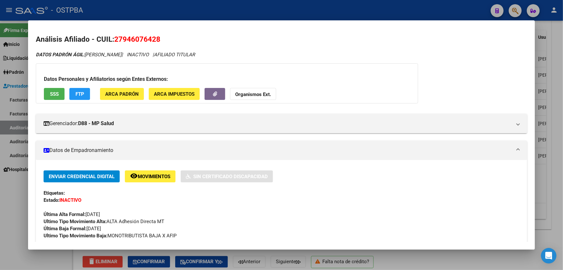
click at [54, 92] on span "SSS" at bounding box center [54, 94] width 9 height 6
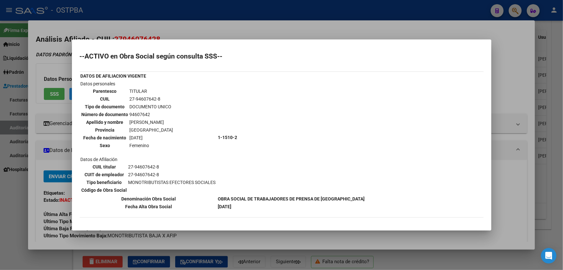
click at [11, 184] on div at bounding box center [281, 135] width 563 height 270
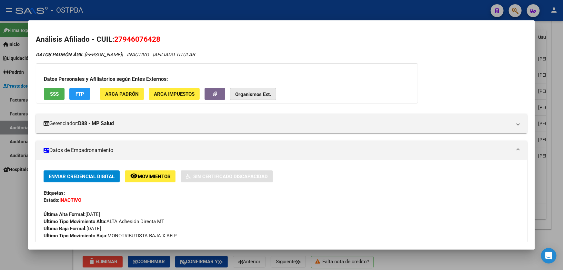
click at [242, 94] on strong "Organismos Ext." at bounding box center [253, 94] width 36 height 6
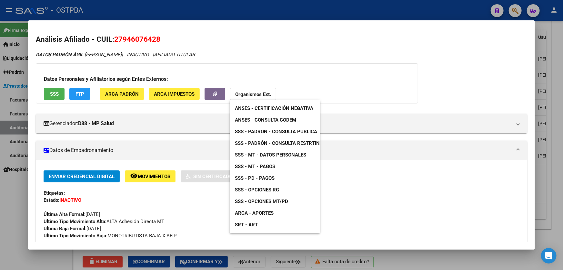
click at [279, 154] on span "SSS - MT - Datos Personales" at bounding box center [270, 155] width 71 height 6
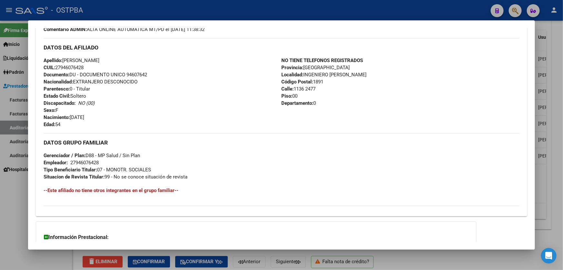
scroll to position [277, 0]
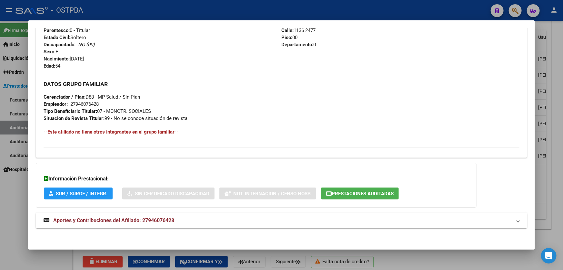
click at [156, 220] on span "Aportes y Contribuciones del Afiliado: 27946076428" at bounding box center [113, 220] width 121 height 6
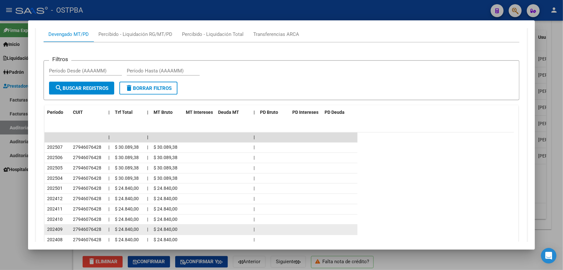
scroll to position [501, 0]
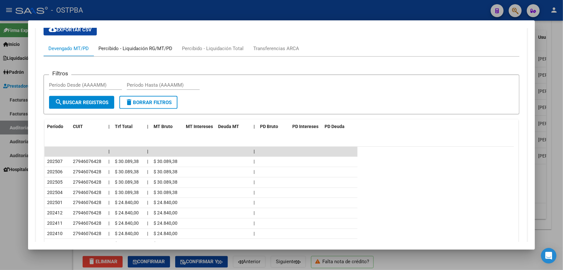
click at [127, 47] on div "Percibido - Liquidación RG/MT/PD" at bounding box center [135, 48] width 74 height 7
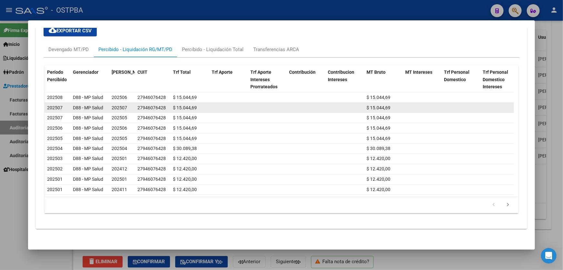
scroll to position [505, 0]
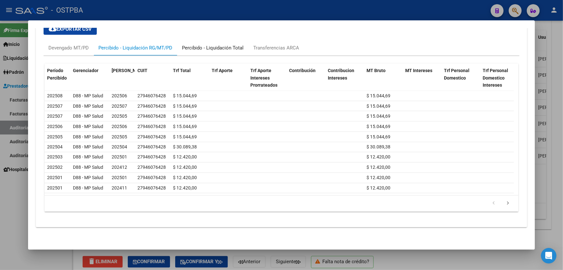
click at [212, 45] on div "Percibido - Liquidación Total" at bounding box center [213, 47] width 62 height 7
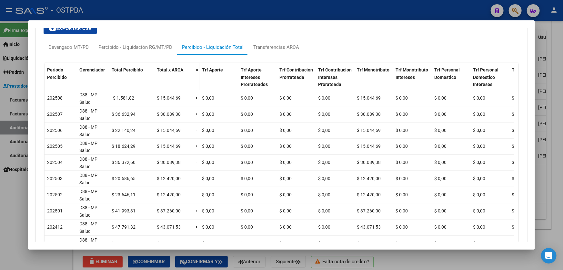
scroll to position [506, 0]
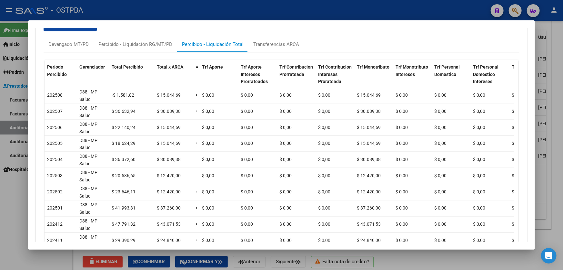
click at [9, 202] on div at bounding box center [281, 135] width 563 height 270
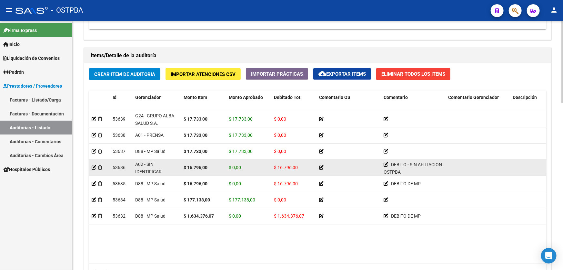
scroll to position [503, 0]
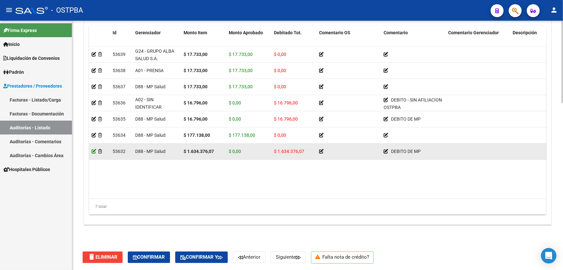
click at [94, 150] on icon at bounding box center [94, 151] width 5 height 5
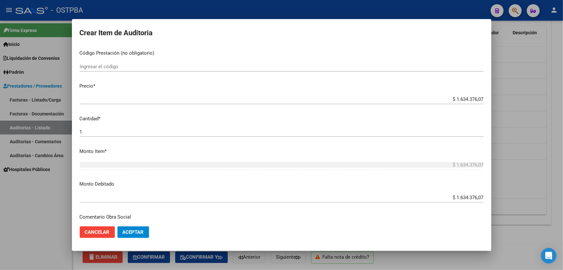
scroll to position [205, 0]
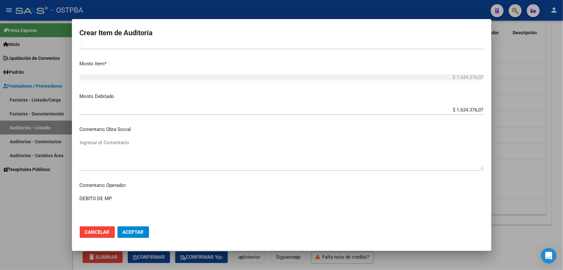
click at [479, 109] on input "$ 1.634.376,07" at bounding box center [282, 110] width 404 height 6
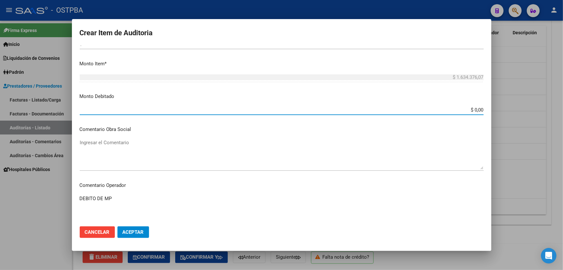
type input "$ 0,00"
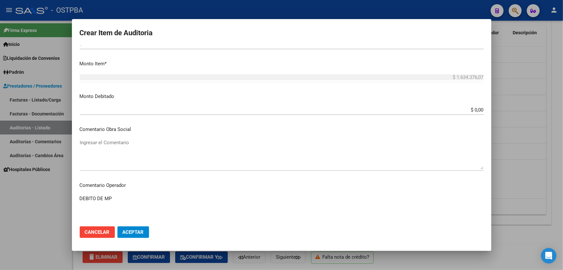
click at [127, 198] on textarea "DEBITO DE MP" at bounding box center [282, 210] width 404 height 30
type textarea "DEBITO DE MP DEBITO RECHAZADO POR FACOEP 15/9"
click at [134, 231] on span "Aceptar" at bounding box center [133, 232] width 21 height 6
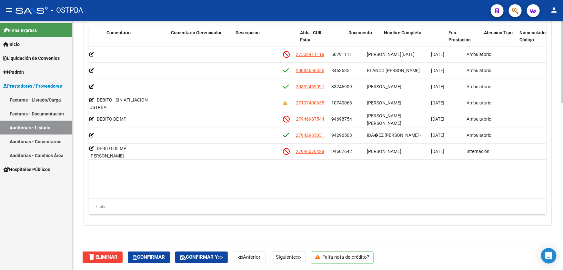
scroll to position [0, 0]
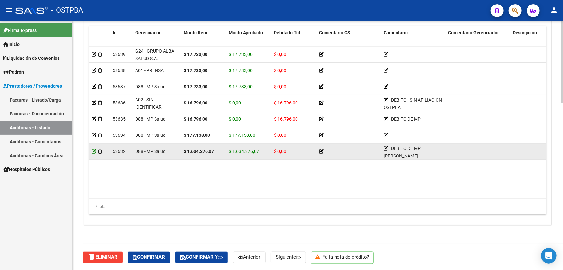
click at [94, 150] on icon at bounding box center [94, 151] width 5 height 5
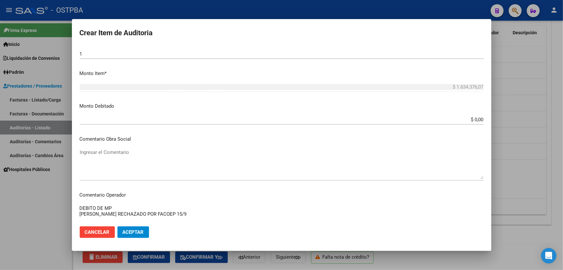
scroll to position [264, 0]
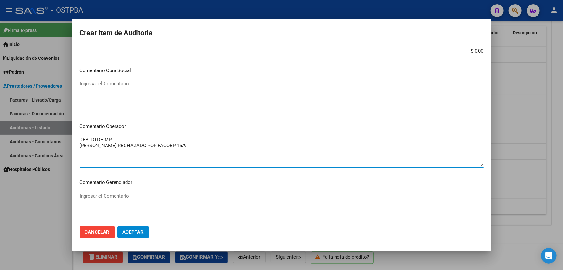
click at [95, 145] on textarea "DEBITO DE MP DEBITO RECHAZADO POR FACOEP 15/9" at bounding box center [282, 151] width 404 height 30
click at [160, 144] on textarea "DEBITO MP SALUD RECHAZADO POR FACOEP 15/9" at bounding box center [282, 151] width 404 height 30
type textarea "DEBITO MP SALUD RECHAZADO POR FACOEP 15/9"
click at [130, 232] on span "Aceptar" at bounding box center [133, 232] width 21 height 6
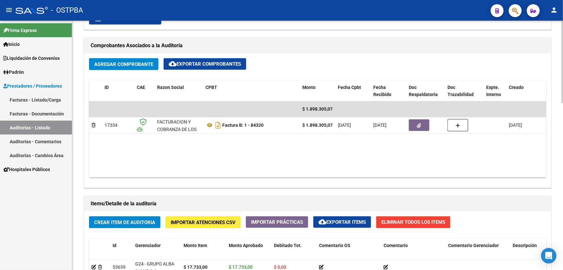
scroll to position [293, 0]
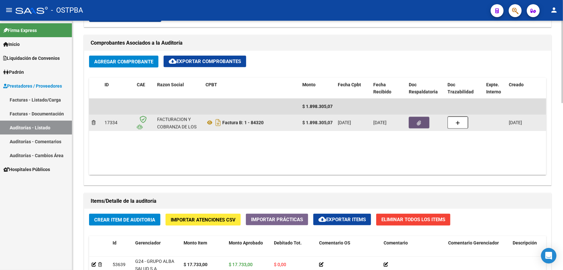
click at [420, 123] on icon "button" at bounding box center [419, 122] width 4 height 5
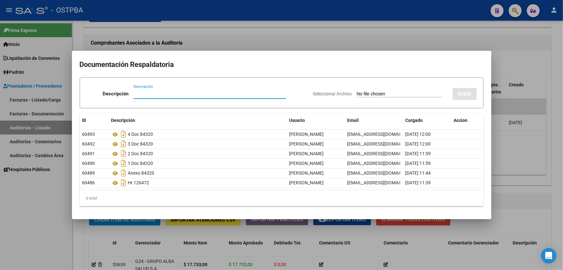
click at [216, 39] on div at bounding box center [281, 135] width 563 height 270
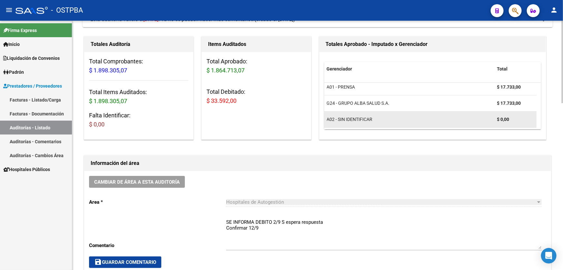
scroll to position [117, 0]
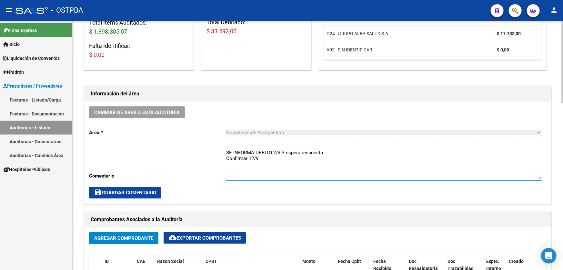
click at [258, 158] on textarea "SE INFORMA DEBITO 2/9 S espera respuesta Confirmar 12/9" at bounding box center [384, 164] width 316 height 30
type textarea "S"
click at [262, 155] on textarea "Ingresar comentario" at bounding box center [384, 164] width 316 height 30
click at [136, 194] on span "save Guardar Comentario" at bounding box center [125, 193] width 62 height 6
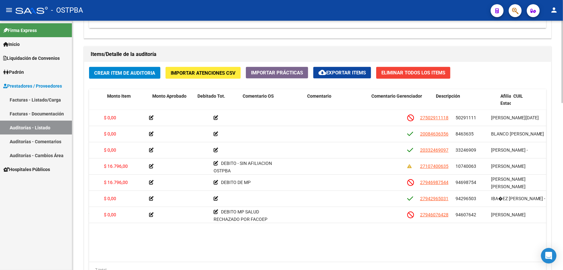
scroll to position [0, 0]
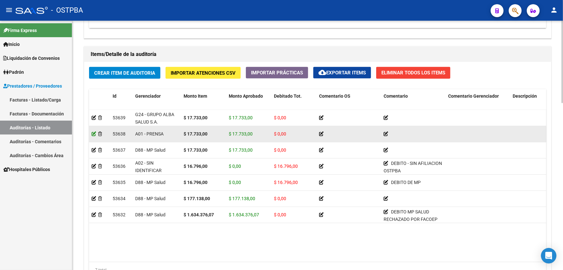
click at [93, 134] on icon at bounding box center [94, 133] width 5 height 5
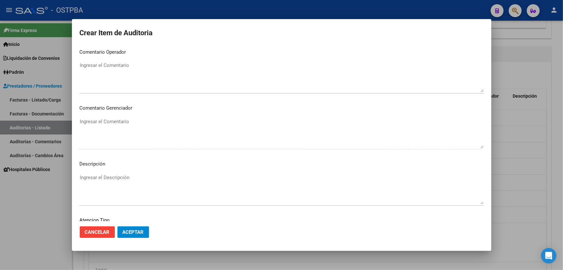
scroll to position [381, 0]
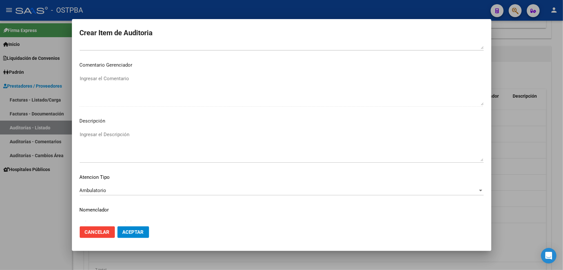
click at [105, 145] on textarea "Ingresar el Descripción" at bounding box center [282, 146] width 404 height 30
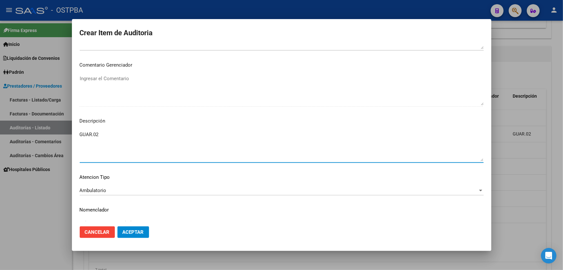
type textarea "GUAR.02"
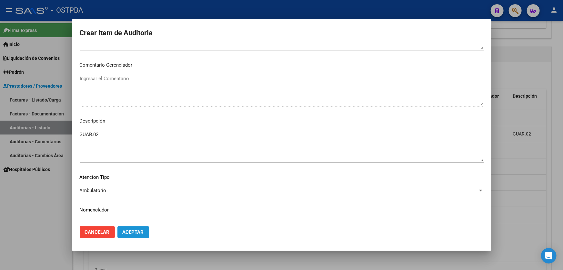
click at [131, 232] on span "Aceptar" at bounding box center [133, 232] width 21 height 6
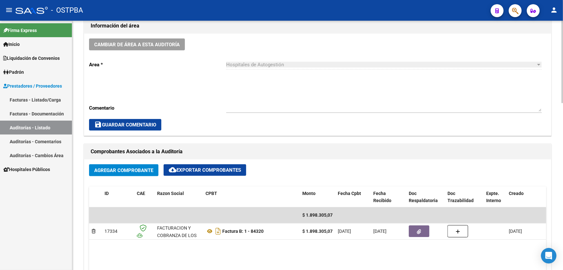
scroll to position [176, 0]
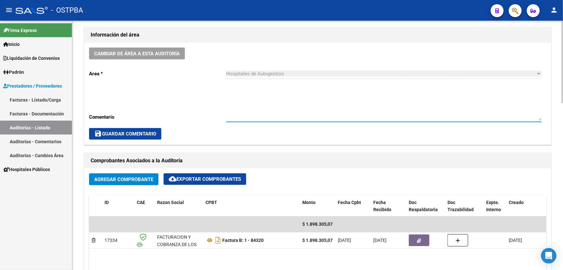
click at [252, 107] on textarea "Ingresar comentario" at bounding box center [384, 105] width 316 height 30
type textarea "SE INFORMA RECHAZO DE DEBITO A MP SALUD 15/9"
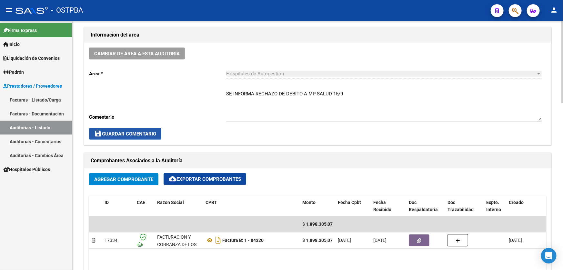
click at [140, 135] on span "save Guardar Comentario" at bounding box center [125, 134] width 62 height 6
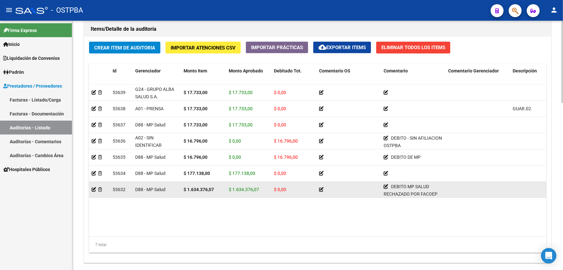
scroll to position [503, 0]
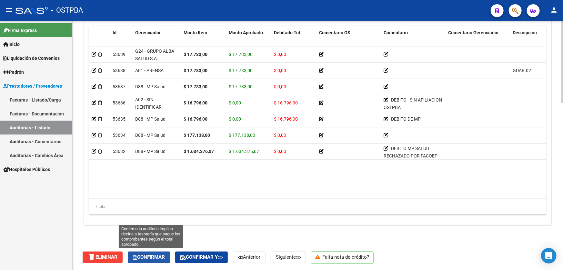
click at [149, 254] on span "Confirmar" at bounding box center [149, 257] width 32 height 6
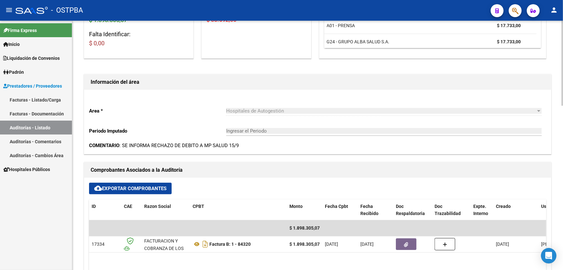
scroll to position [99, 0]
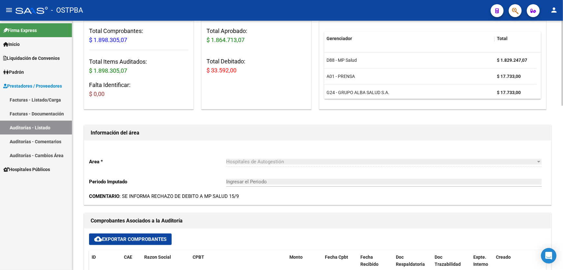
type input "202509"
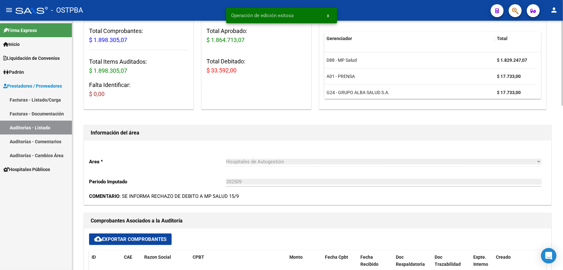
scroll to position [0, 0]
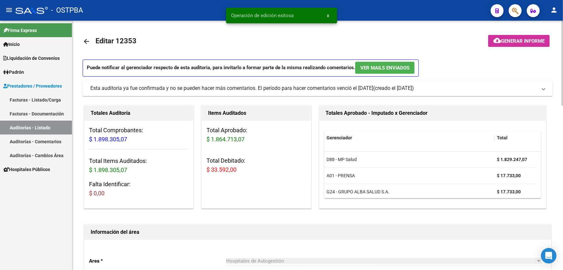
click at [523, 42] on span "Generar informe" at bounding box center [523, 41] width 44 height 6
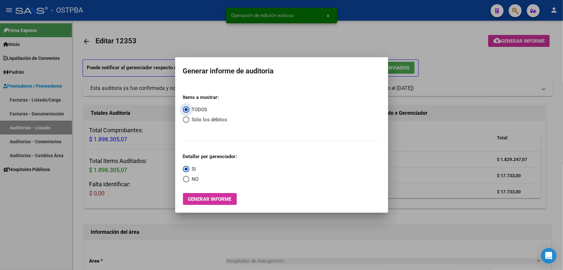
click at [185, 121] on span "Select an option" at bounding box center [186, 119] width 6 height 6
click at [185, 121] on input "Sólo los débitos" at bounding box center [186, 119] width 6 height 6
radio input "true"
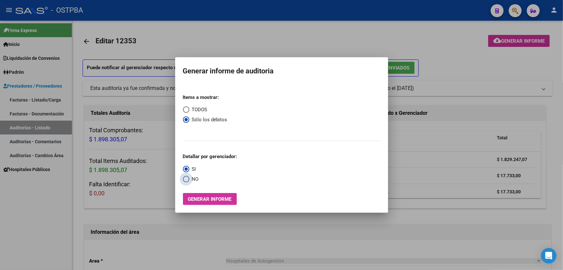
click at [184, 178] on span "Select an option" at bounding box center [186, 179] width 6 height 6
click at [184, 178] on input "NO" at bounding box center [186, 179] width 6 height 6
radio input "true"
click at [207, 196] on span "Generar informe" at bounding box center [210, 199] width 44 height 6
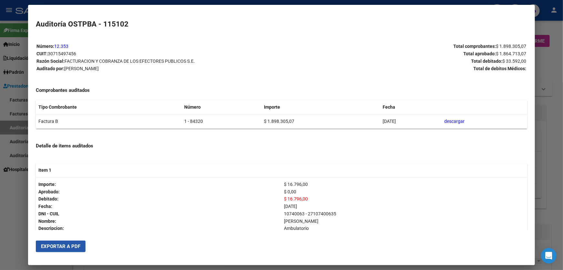
click at [67, 246] on span "Exportar a PDF" at bounding box center [60, 246] width 39 height 6
click at [15, 189] on div at bounding box center [281, 135] width 563 height 270
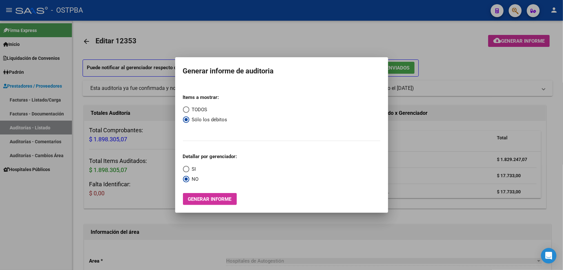
click at [239, 32] on div at bounding box center [281, 135] width 563 height 270
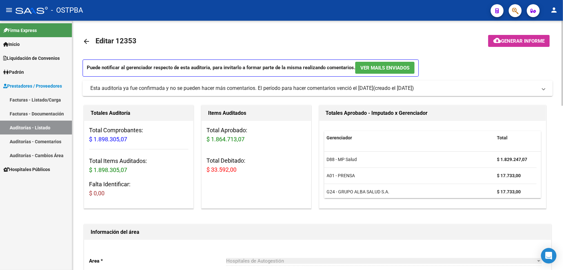
click at [88, 41] on mat-icon "arrow_back" at bounding box center [87, 41] width 8 height 8
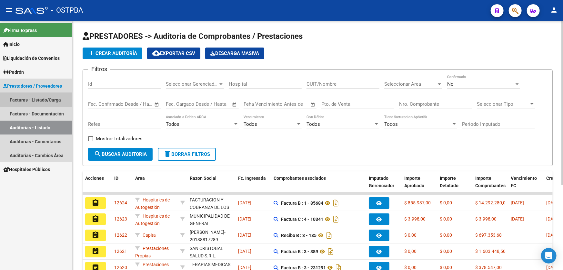
click at [33, 98] on link "Facturas - Listado/Carga" at bounding box center [36, 100] width 72 height 14
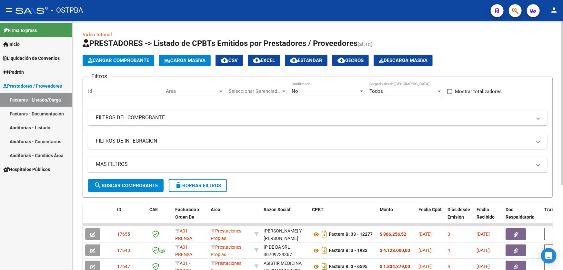
click at [142, 164] on mat-panel-title "MAS FILTROS" at bounding box center [314, 163] width 436 height 7
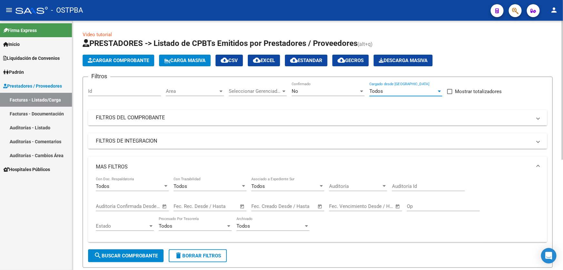
click at [406, 90] on div "Todos" at bounding box center [403, 91] width 67 height 6
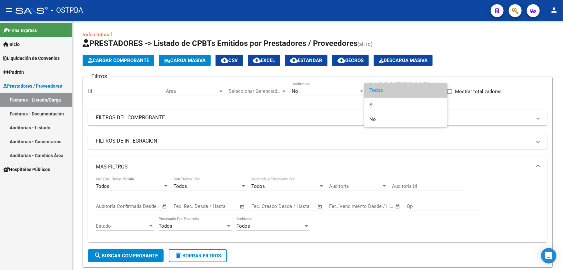
click at [393, 89] on span "Todos" at bounding box center [406, 90] width 73 height 15
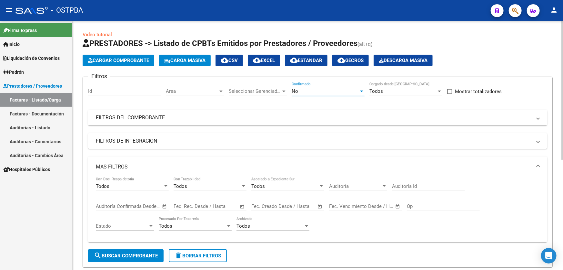
click at [309, 90] on div "No" at bounding box center [325, 91] width 67 height 6
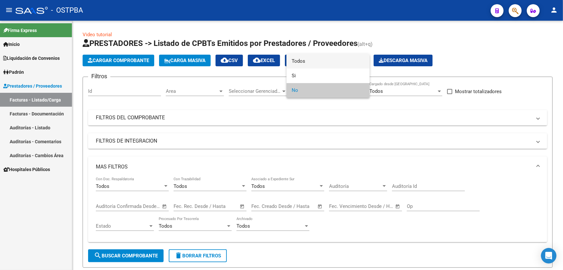
click at [318, 61] on span "Todos" at bounding box center [328, 61] width 73 height 15
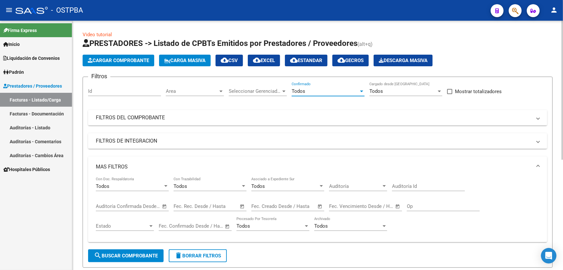
click at [431, 185] on input "Auditoría Id" at bounding box center [428, 186] width 73 height 6
type input "12353"
click at [128, 252] on span "search Buscar Comprobante" at bounding box center [126, 255] width 64 height 6
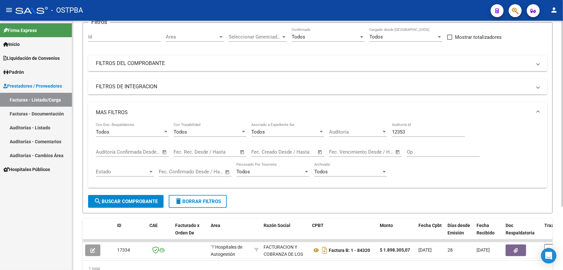
scroll to position [85, 0]
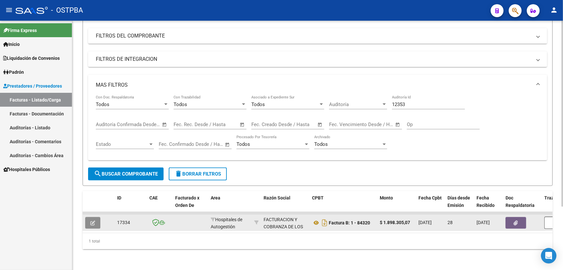
click at [90, 220] on icon "button" at bounding box center [92, 222] width 5 height 5
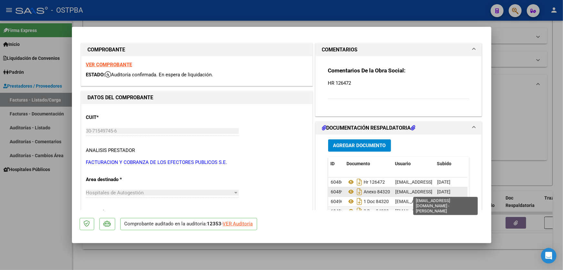
scroll to position [4, 0]
click at [350, 146] on span "Agregar Documento" at bounding box center [360, 146] width 53 height 6
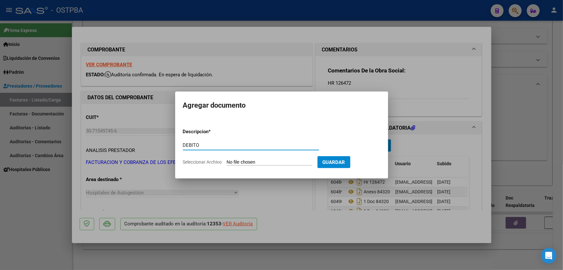
type input "DEBITO"
click at [235, 160] on input "Seleccionar Archivo" at bounding box center [270, 162] width 86 height 6
type input "C:\fakepath\DEBITO 12353.pdf"
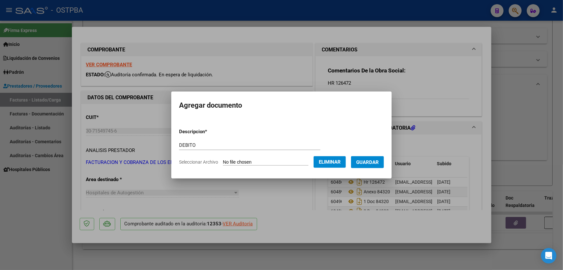
click at [371, 158] on button "Guardar" at bounding box center [367, 162] width 33 height 12
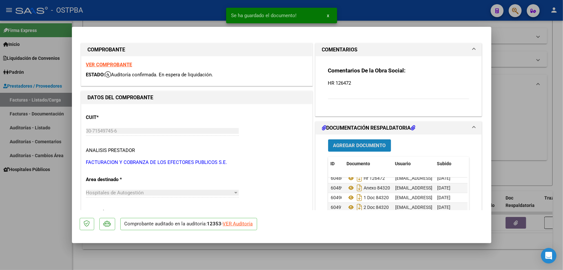
click at [358, 146] on span "Agregar Documento" at bounding box center [360, 146] width 53 height 6
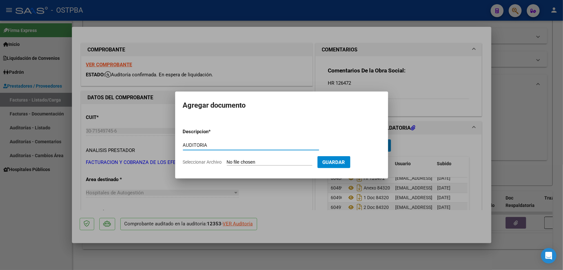
type input "AUDITORIA"
click at [234, 160] on input "Seleccionar Archivo" at bounding box center [270, 162] width 86 height 6
type input "C:\fakepath\12353-.pdf"
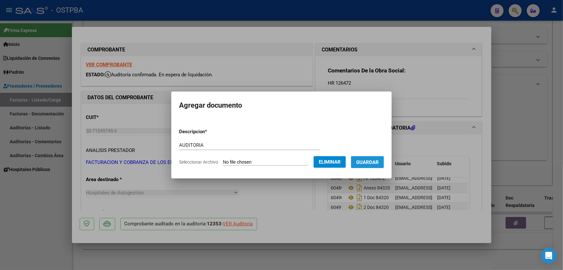
click at [377, 161] on span "Guardar" at bounding box center [367, 162] width 23 height 6
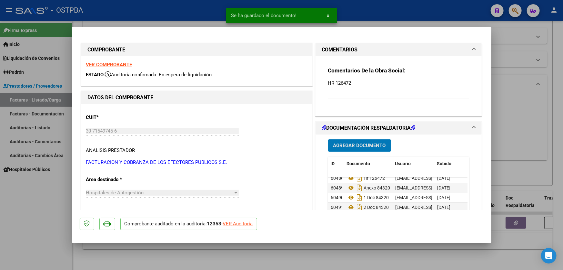
click at [352, 143] on span "Agregar Documento" at bounding box center [360, 146] width 53 height 6
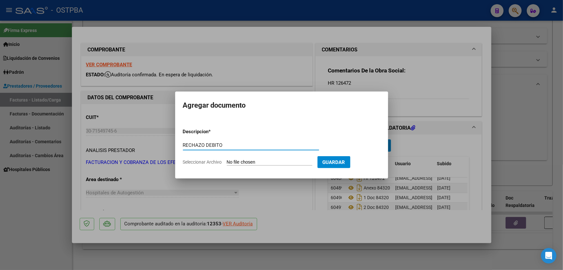
type input "RECHAZO DEBITO"
click at [231, 161] on input "Seleccionar Archivo" at bounding box center [270, 162] width 86 height 6
type input "C:\fakepath\RECHAZO DE DEBITO 12353.pdf"
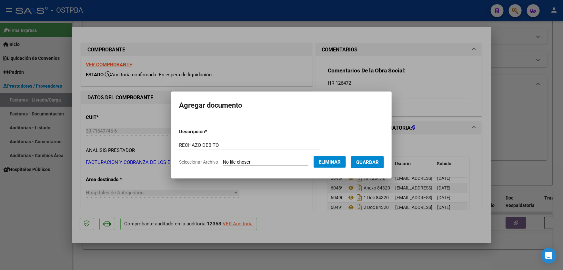
click at [374, 160] on span "Guardar" at bounding box center [367, 162] width 23 height 6
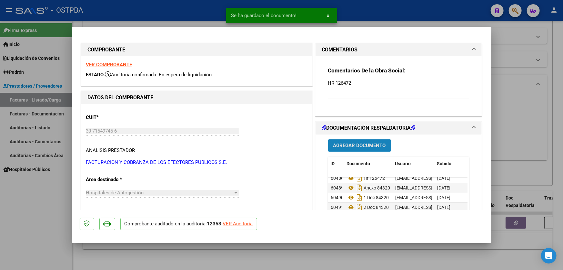
click at [364, 149] on button "Agregar Documento" at bounding box center [359, 145] width 63 height 12
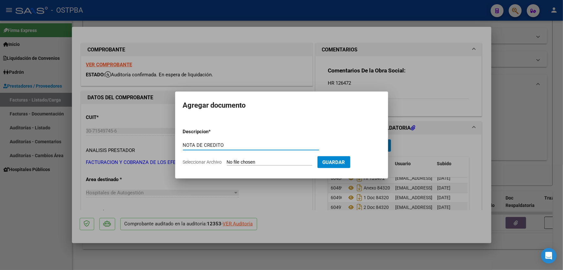
type input "NOTA DE CREDITO"
click at [242, 164] on input "Seleccionar Archivo" at bounding box center [270, 162] width 86 height 6
type input "C:\fakepath\NOTA DE CREDITO 12353.pdf"
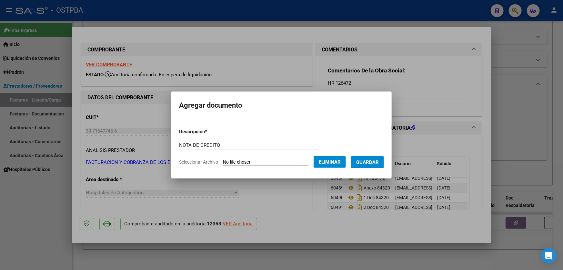
click at [377, 161] on span "Guardar" at bounding box center [367, 162] width 23 height 6
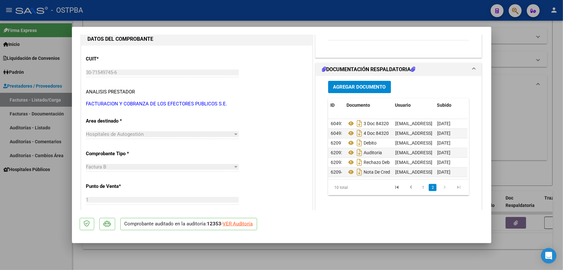
scroll to position [43, 36]
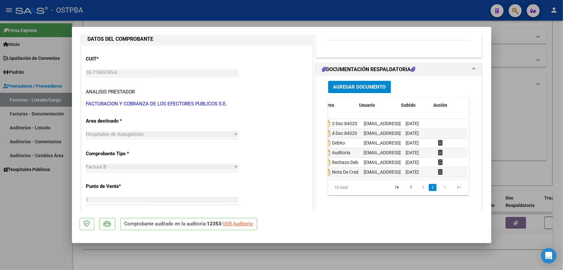
click at [483, 167] on mat-dialog-content "COMPROBANTE VER COMPROBANTE ESTADO: Auditoría confirmada. En espera de liquidac…" at bounding box center [282, 122] width 420 height 175
click at [531, 146] on div at bounding box center [281, 135] width 563 height 270
type input "$ 0,00"
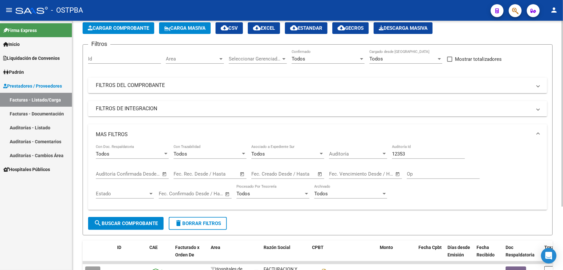
scroll to position [0, 0]
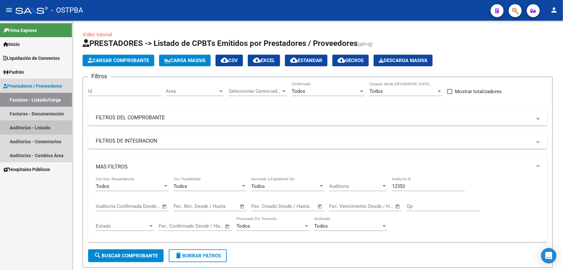
click at [29, 126] on link "Auditorías - Listado" at bounding box center [36, 127] width 72 height 14
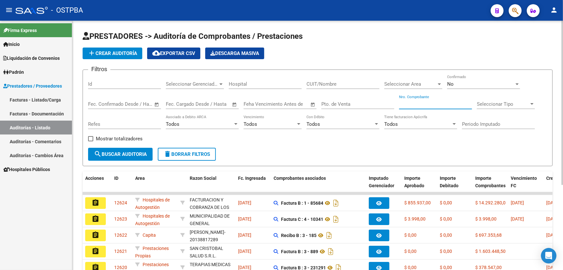
click at [406, 104] on input "Nro. Comprobante" at bounding box center [435, 104] width 73 height 6
type input "84636"
click at [467, 85] on div "No" at bounding box center [481, 84] width 67 height 6
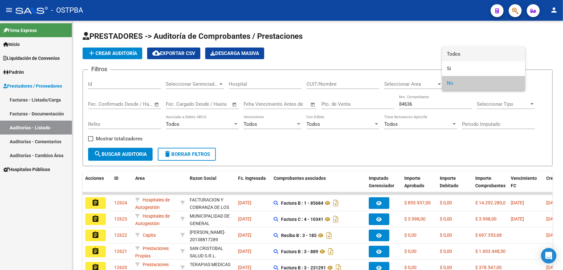
click at [470, 54] on span "Todos" at bounding box center [484, 54] width 73 height 15
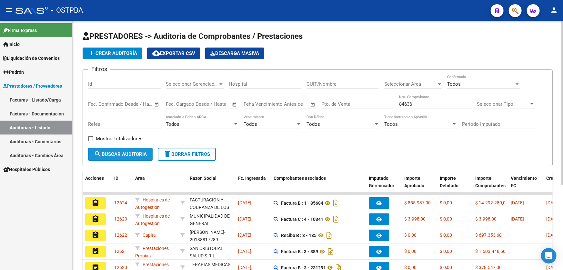
click at [127, 154] on span "search Buscar Auditoria" at bounding box center [120, 154] width 53 height 6
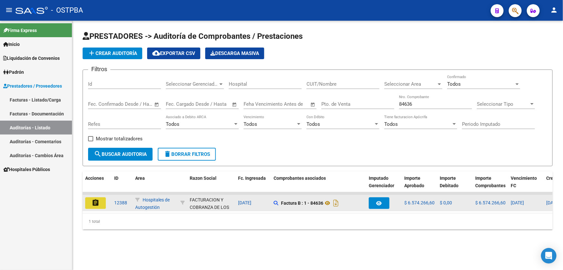
click at [95, 203] on mat-icon "assignment" at bounding box center [96, 203] width 8 height 8
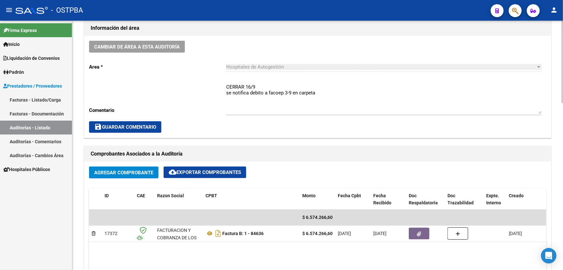
scroll to position [180, 0]
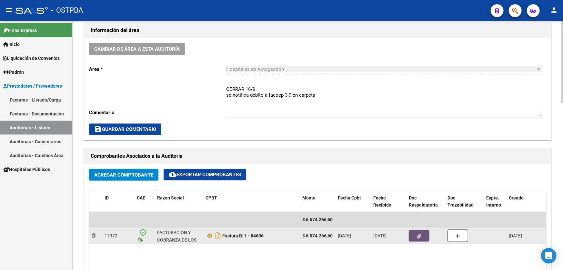
click at [416, 237] on button "button" at bounding box center [419, 236] width 21 height 12
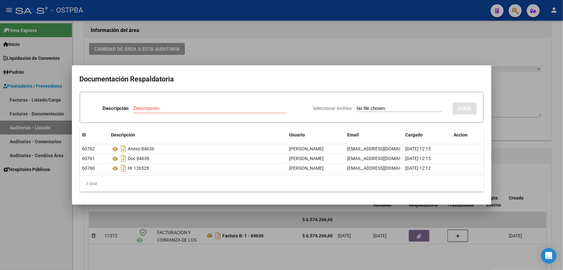
click at [291, 250] on div at bounding box center [281, 135] width 563 height 270
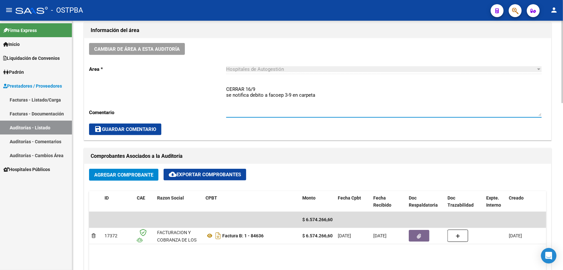
click at [322, 94] on textarea "CERRAR 16/9 se notifica debito a facoep 3-9 en carpeta" at bounding box center [384, 101] width 316 height 30
type textarea "C"
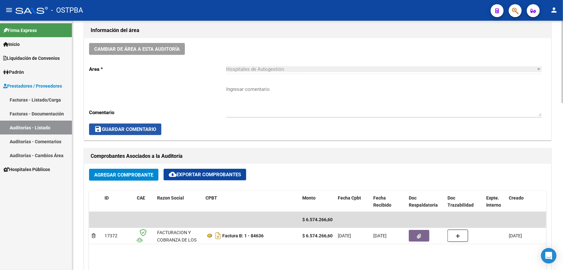
click at [122, 128] on span "save Guardar Comentario" at bounding box center [125, 129] width 62 height 6
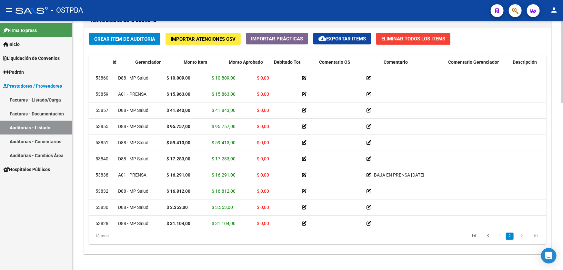
scroll to position [70, 0]
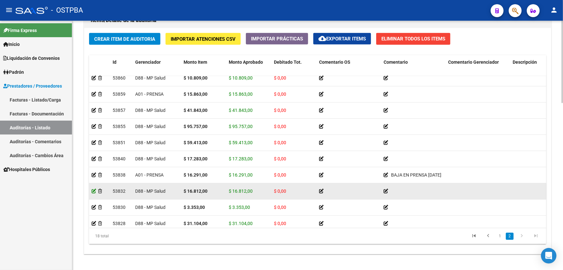
click at [95, 191] on icon at bounding box center [94, 191] width 5 height 5
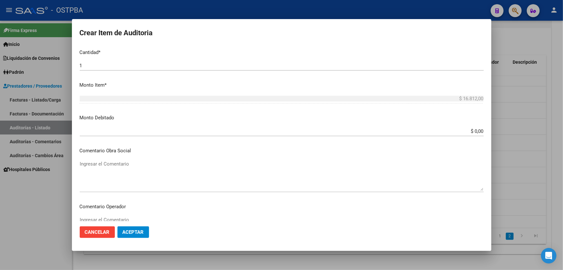
scroll to position [235, 0]
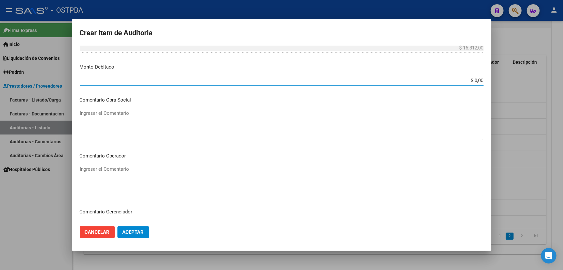
click at [478, 78] on input "$ 0,00" at bounding box center [282, 80] width 404 height 6
type input "$ 16.812,00"
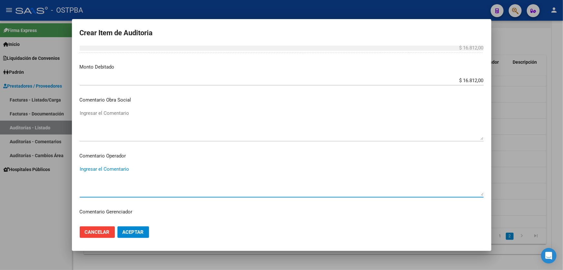
click at [100, 166] on textarea "Ingresar el Comentario" at bounding box center [282, 180] width 404 height 30
type textarea "DEBITO POR BAJA DE MP SALUD"
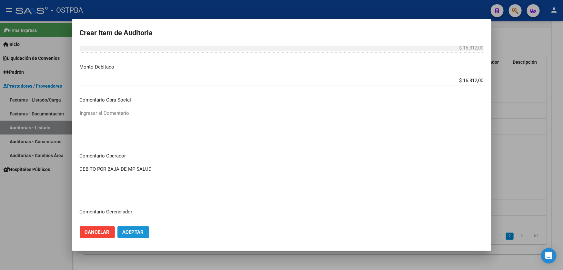
click at [129, 230] on span "Aceptar" at bounding box center [133, 232] width 21 height 6
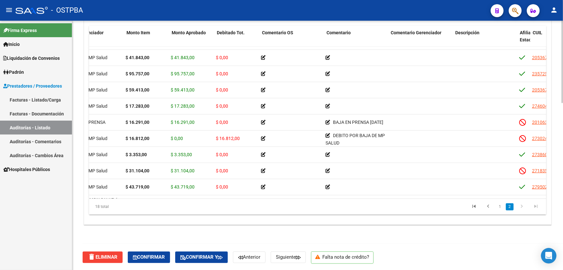
scroll to position [94, 0]
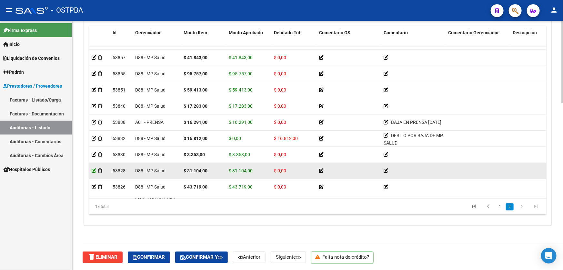
click at [93, 168] on icon at bounding box center [94, 170] width 5 height 5
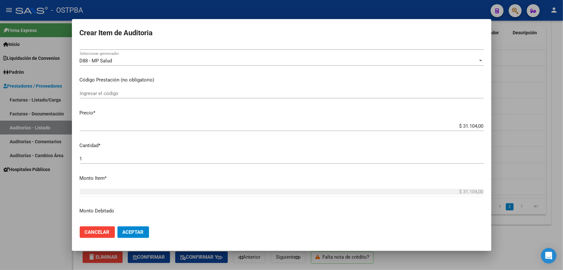
scroll to position [176, 0]
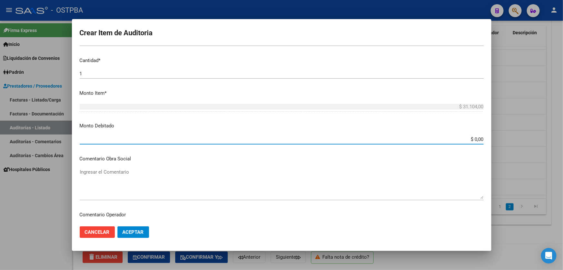
click at [478, 139] on input "$ 0,00" at bounding box center [282, 139] width 404 height 6
type input "$ 31.104,00"
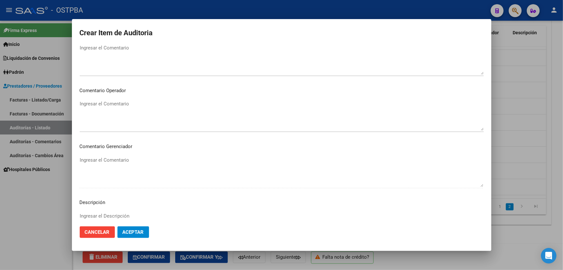
scroll to position [293, 0]
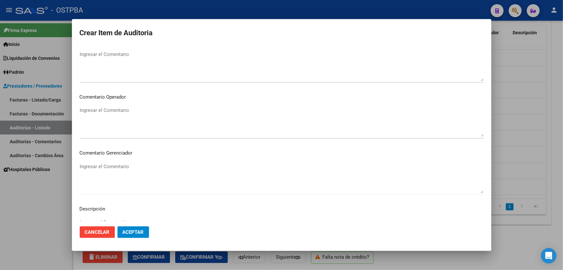
click at [113, 109] on textarea "Ingresar el Comentario" at bounding box center [282, 122] width 404 height 30
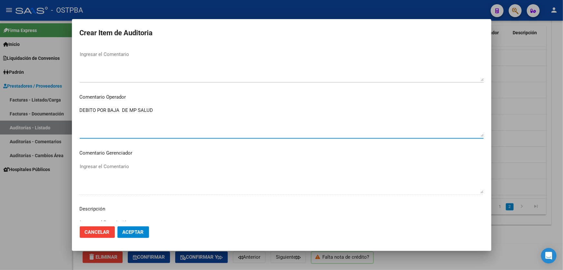
type textarea "DEBITO POR BAJA DE MP SALUD"
click at [127, 232] on span "Aceptar" at bounding box center [133, 232] width 21 height 6
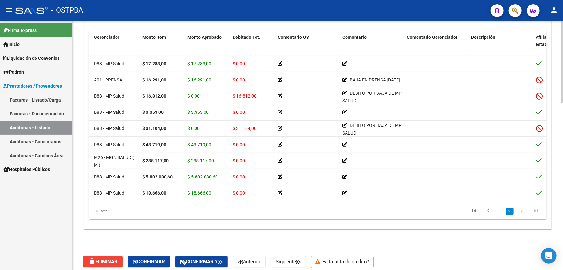
scroll to position [145, 0]
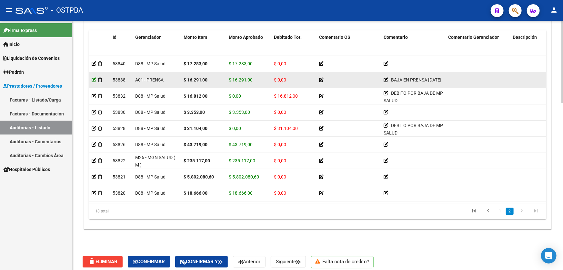
click at [93, 77] on icon at bounding box center [94, 79] width 5 height 5
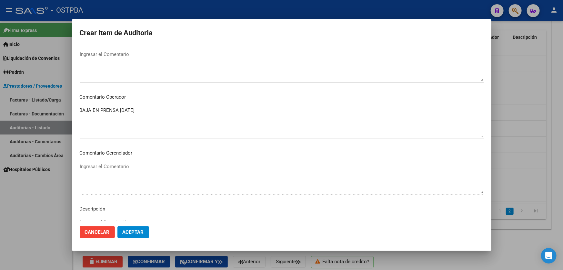
scroll to position [381, 0]
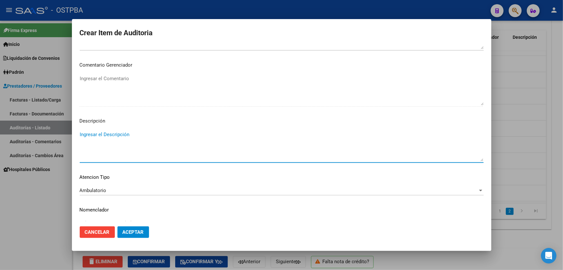
click at [110, 135] on textarea "Ingresar el Descripción" at bounding box center [282, 146] width 404 height 30
type textarea "GUAR.01"
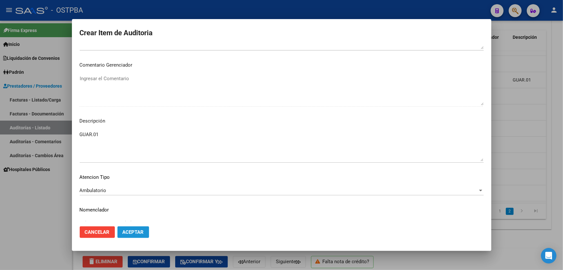
click at [141, 231] on span "Aceptar" at bounding box center [133, 232] width 21 height 6
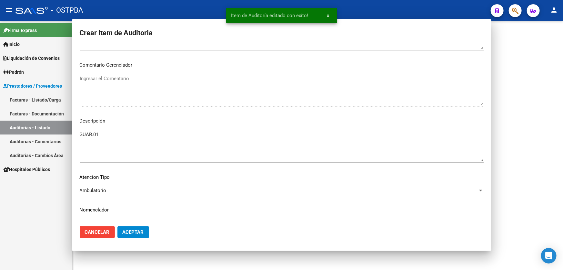
scroll to position [0, 0]
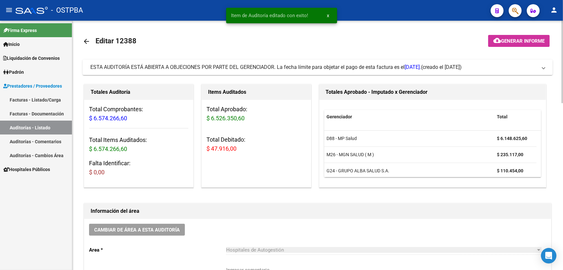
click at [541, 170] on div "Gerenciador Total D88 - MP Salud $ 6.148.625,60 M26 - MGN SALUD ( M ) $ 235.117…" at bounding box center [432, 143] width 217 height 67
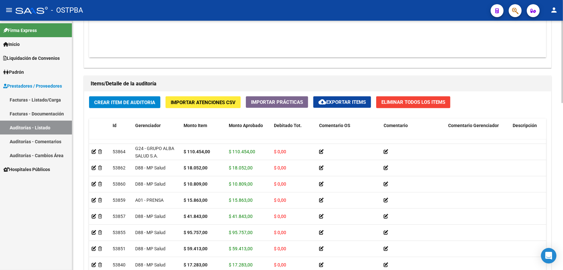
scroll to position [29, 0]
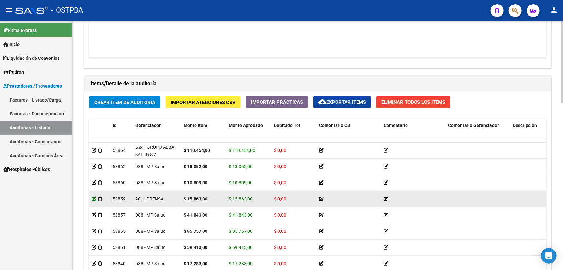
click at [92, 197] on icon at bounding box center [94, 198] width 5 height 5
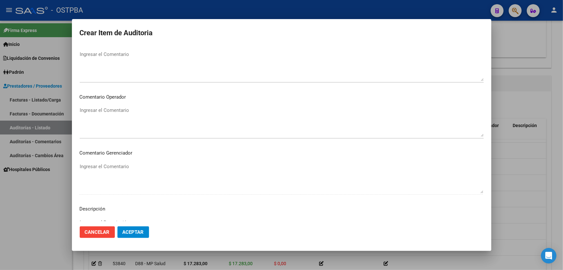
scroll to position [352, 0]
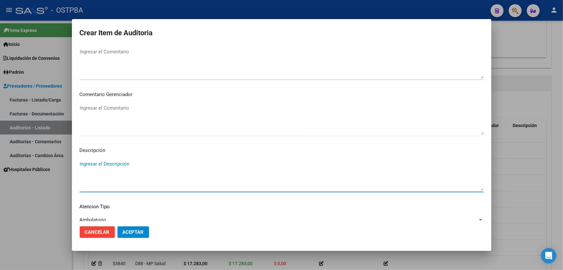
click at [86, 162] on textarea "Ingresar el Descripción" at bounding box center [282, 175] width 404 height 30
type textarea "CON.01"
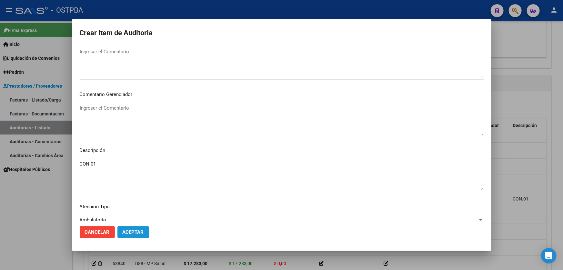
click at [131, 234] on span "Aceptar" at bounding box center [133, 232] width 21 height 6
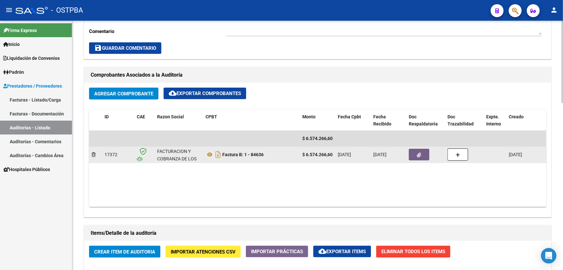
scroll to position [264, 0]
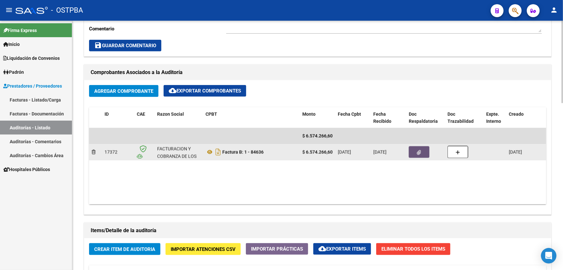
click at [423, 151] on button "button" at bounding box center [419, 152] width 21 height 12
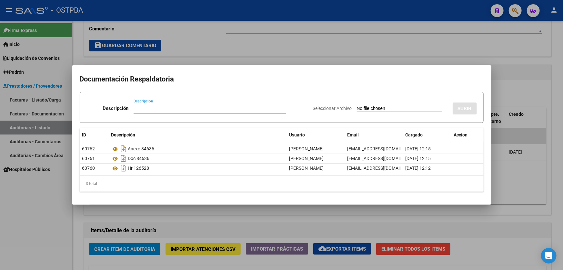
click at [223, 51] on div at bounding box center [281, 135] width 563 height 270
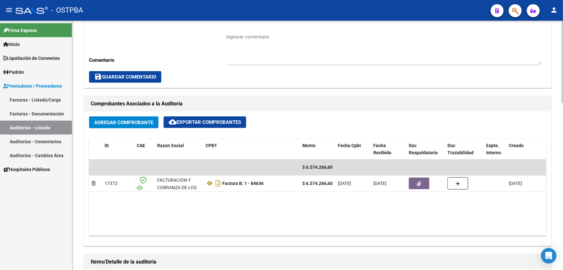
scroll to position [235, 0]
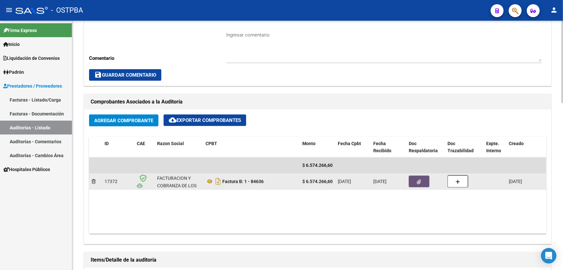
click at [417, 178] on button "button" at bounding box center [419, 181] width 21 height 12
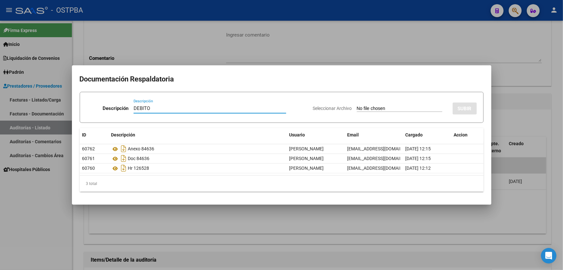
type input "DEBITO"
click at [357, 108] on input "Seleccionar Archivo" at bounding box center [400, 109] width 86 height 6
type input "C:\fakepath\12388 DEBITO MP.pdf"
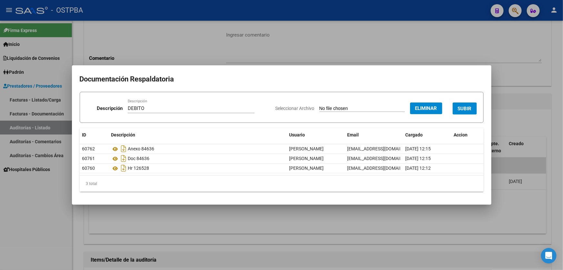
click at [462, 108] on span "SUBIR" at bounding box center [465, 109] width 14 height 6
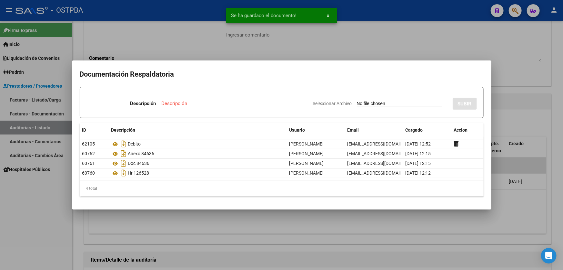
click at [166, 106] on input "Descripción" at bounding box center [210, 103] width 98 height 6
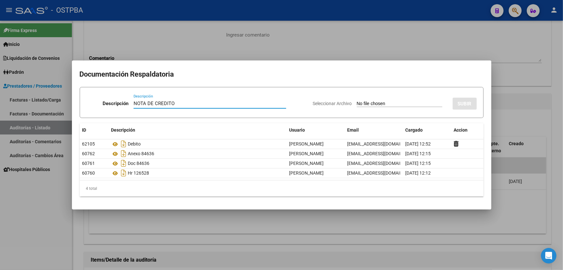
type input "NOTA DE CREDITO"
click at [370, 103] on input "Seleccionar Archivo" at bounding box center [400, 104] width 86 height 6
type input "C:\fakepath\NOTA DE CREDITO 12388.pdf"
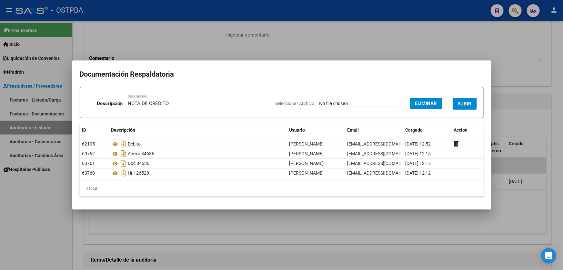
click at [465, 104] on span "SUBIR" at bounding box center [465, 104] width 14 height 6
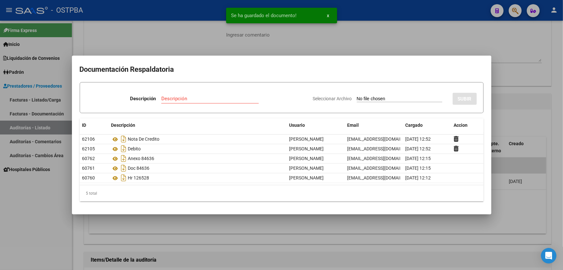
click at [164, 99] on input "Descripción" at bounding box center [210, 99] width 98 height 6
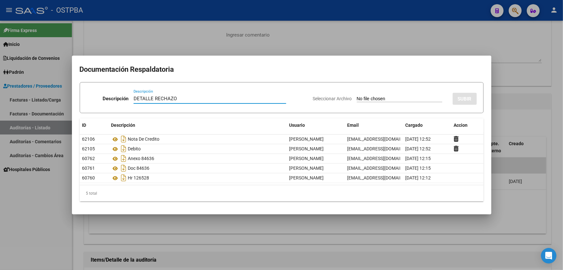
type input "DETALLE RECHAZO"
click at [357, 98] on input "Seleccionar Archivo" at bounding box center [400, 99] width 86 height 6
type input "C:\fakepath\DETALLE RECHAZO DEBITOS 12388.pdf"
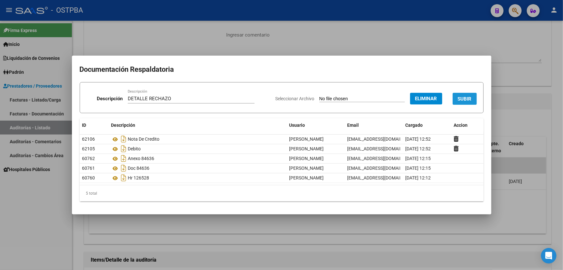
click at [462, 99] on span "SUBIR" at bounding box center [465, 99] width 14 height 6
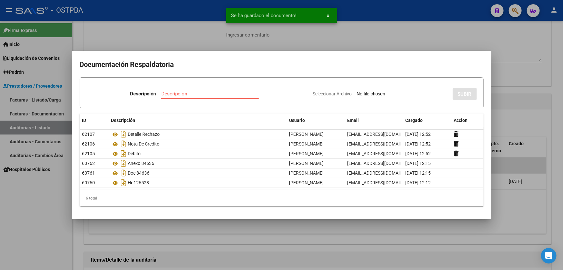
click at [172, 96] on input "Descripción" at bounding box center [210, 94] width 98 height 6
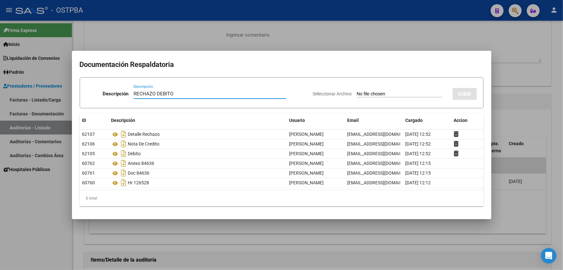
type input "RECHAZO DEBITO"
click at [357, 94] on input "Seleccionar Archivo" at bounding box center [400, 94] width 86 height 6
type input "C:\fakepath\RECHAZO DE FACOEP.pdf"
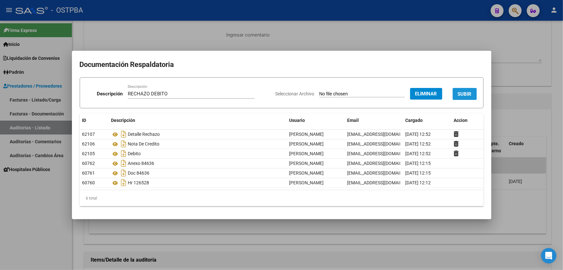
click at [471, 92] on span "SUBIR" at bounding box center [465, 94] width 14 height 6
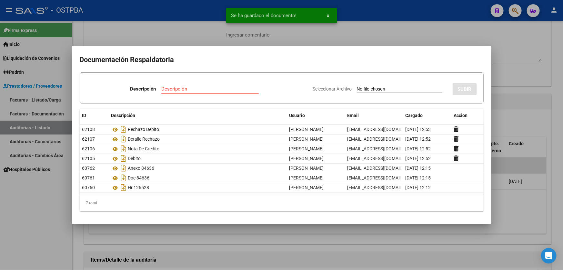
click at [517, 52] on div at bounding box center [281, 135] width 563 height 270
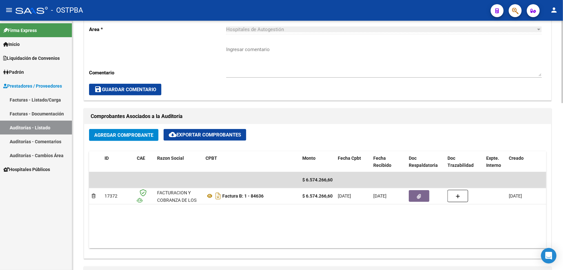
scroll to position [293, 0]
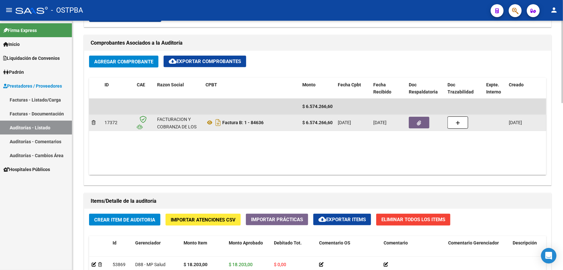
click at [420, 120] on icon "button" at bounding box center [419, 122] width 4 height 5
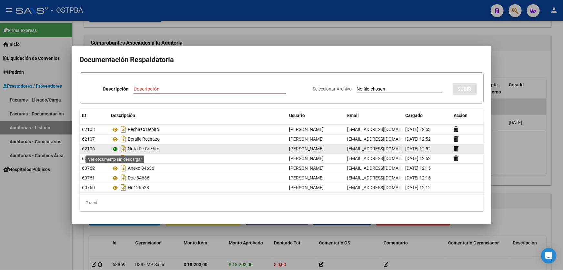
click at [116, 148] on icon at bounding box center [115, 149] width 8 height 8
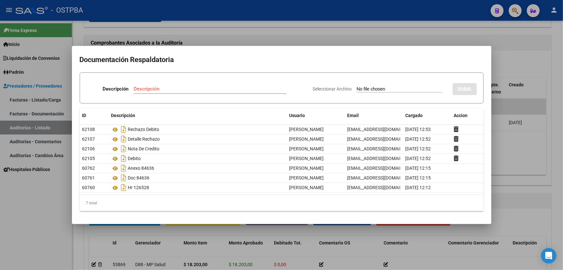
click at [248, 32] on div at bounding box center [281, 135] width 563 height 270
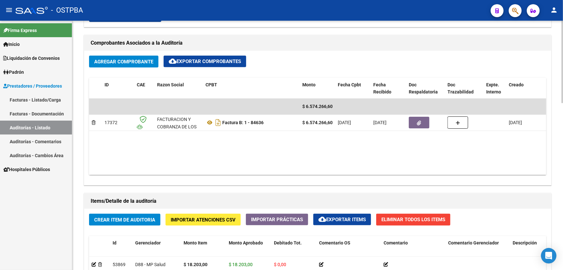
scroll to position [176, 0]
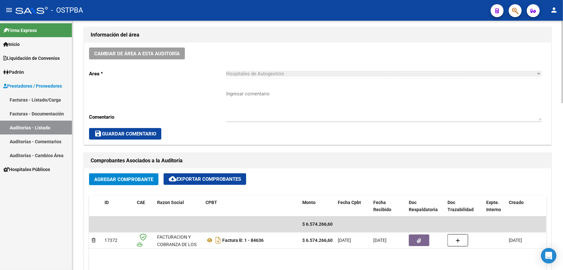
click at [246, 104] on textarea "Ingresar comentario" at bounding box center [384, 105] width 316 height 30
type textarea "C"
click at [133, 134] on span "save Guardar Comentario" at bounding box center [125, 134] width 62 height 6
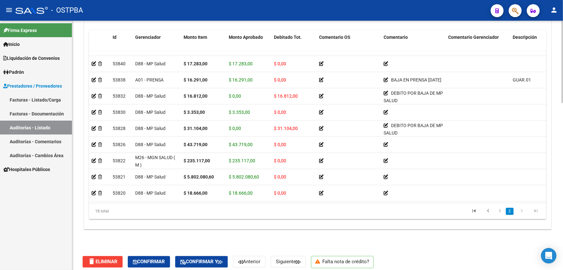
scroll to position [145, 0]
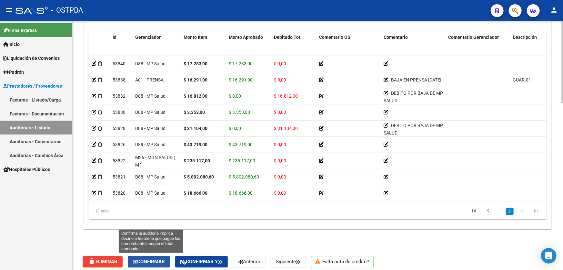
click at [151, 259] on span "Confirmar" at bounding box center [149, 262] width 32 height 6
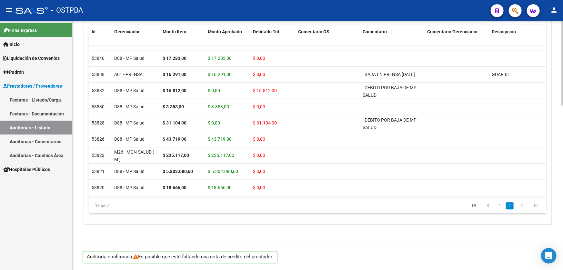
scroll to position [476, 0]
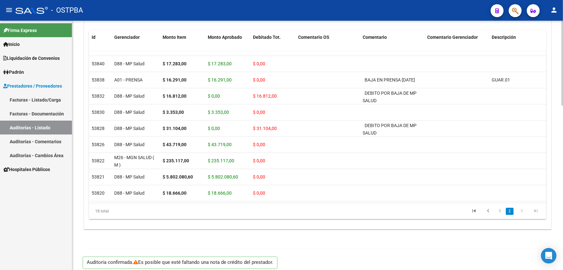
type input "202509"
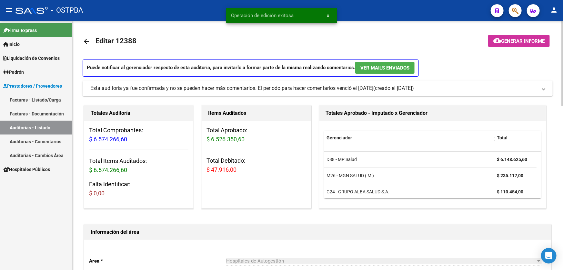
scroll to position [0, 0]
click at [515, 41] on span "Generar informe" at bounding box center [523, 41] width 44 height 6
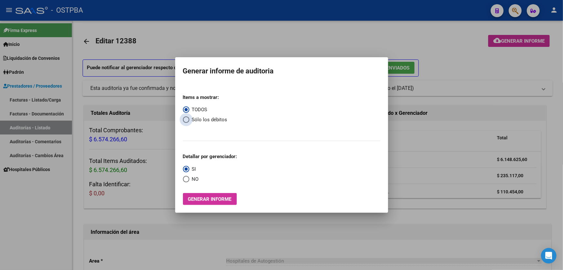
click at [184, 119] on span "Select an option" at bounding box center [186, 119] width 6 height 6
click at [184, 119] on input "Sólo los débitos" at bounding box center [186, 119] width 6 height 6
radio input "true"
click at [186, 180] on span "Select an option" at bounding box center [186, 179] width 6 height 6
click at [186, 180] on input "NO" at bounding box center [186, 179] width 6 height 6
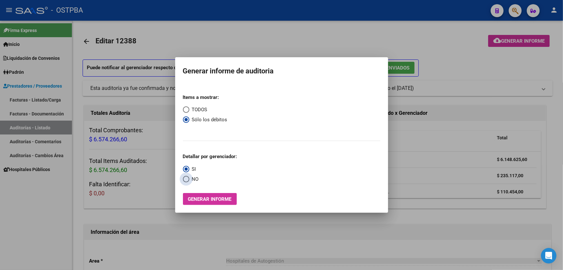
radio input "true"
click at [201, 196] on span "Generar informe" at bounding box center [210, 199] width 44 height 6
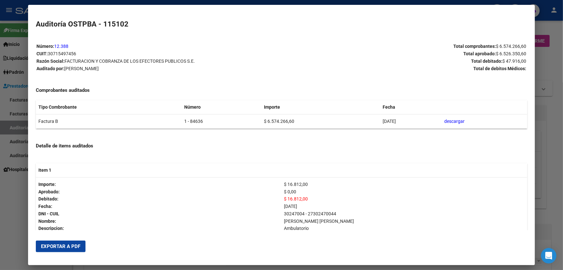
click at [63, 246] on span "Exportar a PDF" at bounding box center [60, 246] width 39 height 6
click at [20, 210] on div at bounding box center [281, 135] width 563 height 270
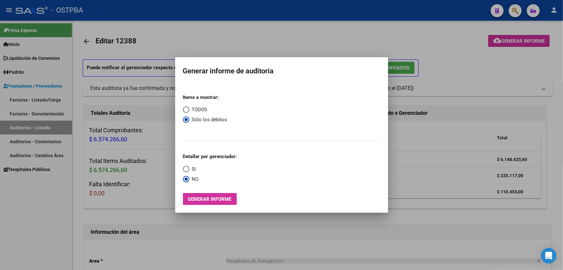
click at [246, 42] on div at bounding box center [281, 135] width 563 height 270
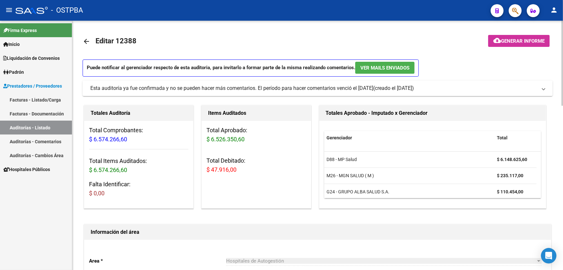
click at [86, 40] on mat-icon "arrow_back" at bounding box center [87, 41] width 8 height 8
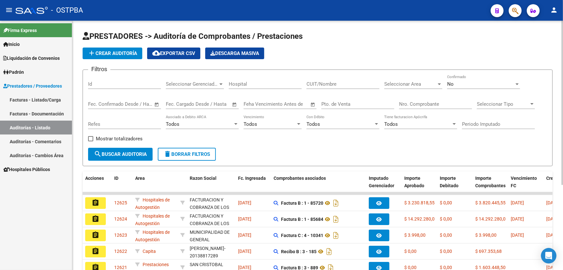
click at [18, 98] on link "Facturas - Listado/Carga" at bounding box center [36, 100] width 72 height 14
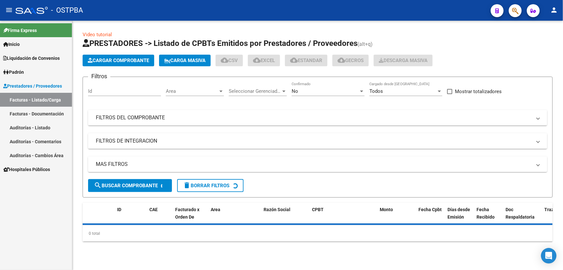
click at [141, 166] on mat-panel-title "MAS FILTROS" at bounding box center [314, 163] width 436 height 7
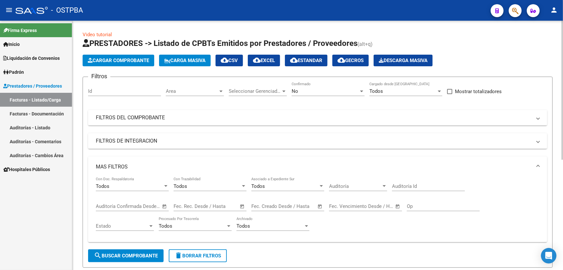
click at [307, 87] on div "No Confirmado" at bounding box center [328, 89] width 73 height 14
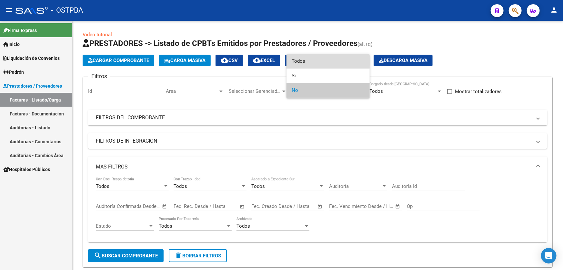
click at [310, 59] on span "Todos" at bounding box center [328, 61] width 73 height 15
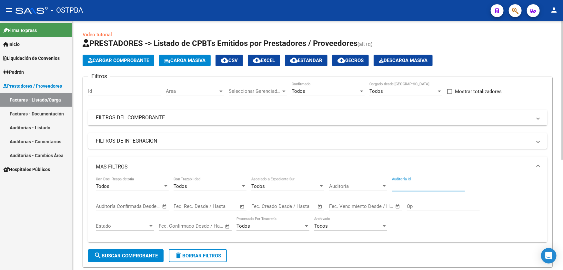
click at [414, 185] on input "Auditoría Id" at bounding box center [428, 186] width 73 height 6
type input "12388"
click at [122, 252] on span "search Buscar Comprobante" at bounding box center [126, 255] width 64 height 6
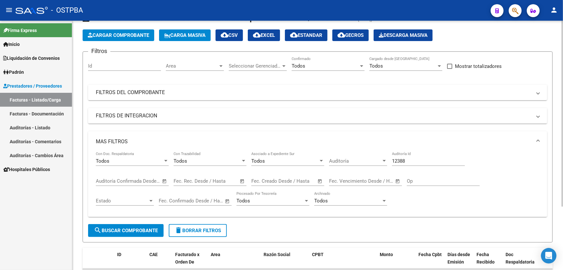
scroll to position [85, 0]
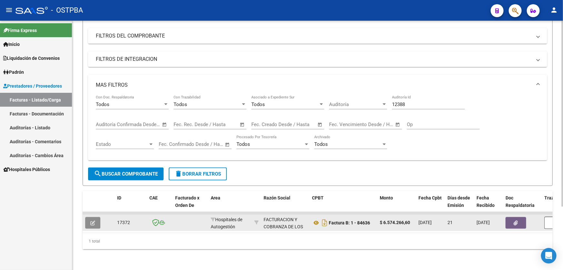
click at [96, 218] on button "button" at bounding box center [92, 223] width 15 height 12
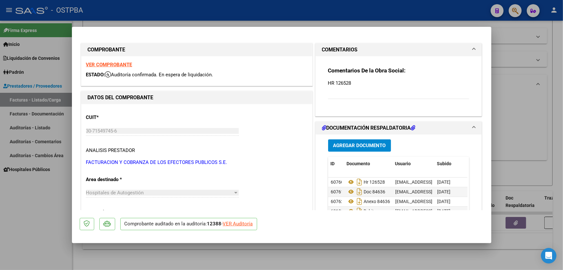
click at [363, 143] on span "Agregar Documento" at bounding box center [360, 146] width 53 height 6
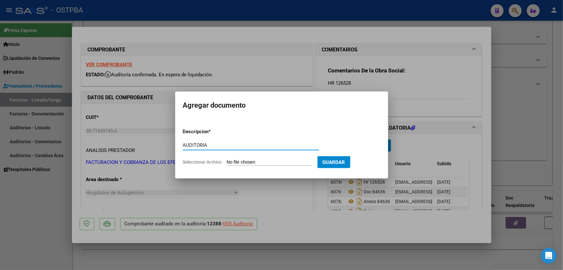
type input "AUDITORIA"
click at [230, 163] on input "Seleccionar Archivo" at bounding box center [270, 162] width 86 height 6
type input "C:\fakepath\12388.pdf"
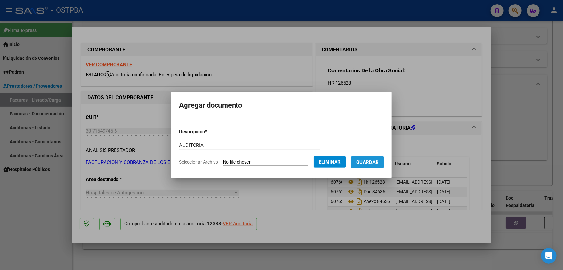
click at [372, 159] on span "Guardar" at bounding box center [367, 162] width 23 height 6
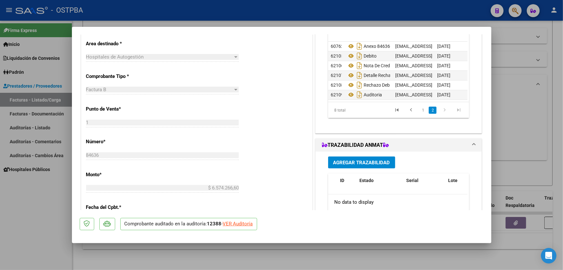
scroll to position [23, 36]
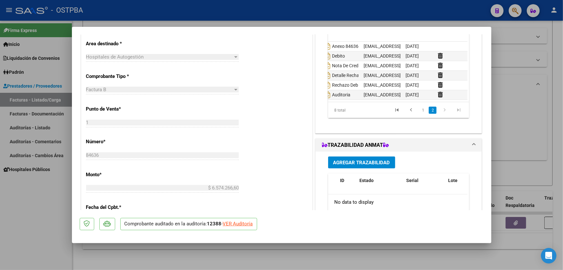
click at [519, 84] on div at bounding box center [281, 135] width 563 height 270
type input "$ 0,00"
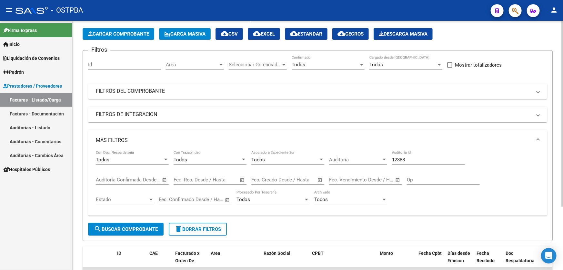
scroll to position [0, 0]
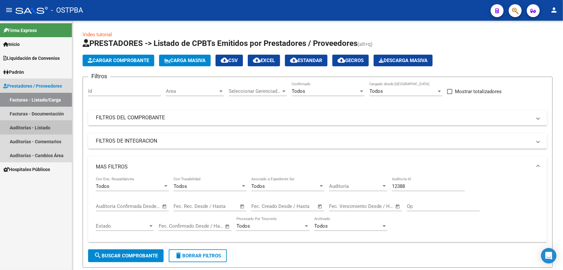
click at [30, 126] on link "Auditorías - Listado" at bounding box center [36, 127] width 72 height 14
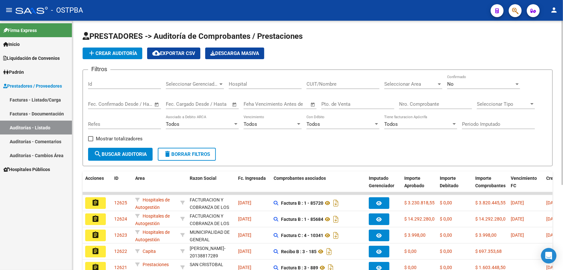
scroll to position [129, 0]
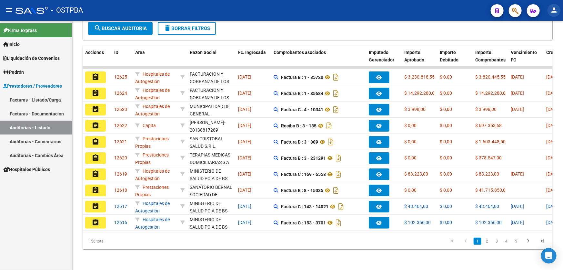
click at [555, 12] on mat-icon "person" at bounding box center [554, 10] width 8 height 8
click at [546, 43] on button "exit_to_app Salir" at bounding box center [540, 42] width 39 height 15
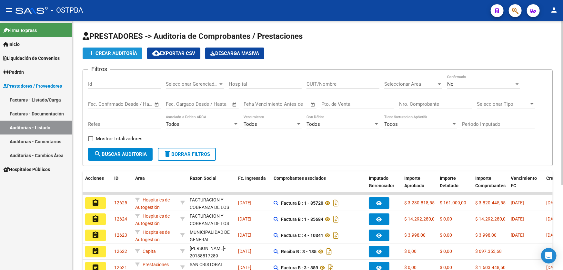
click at [115, 51] on span "add Crear Auditoría" at bounding box center [112, 53] width 49 height 6
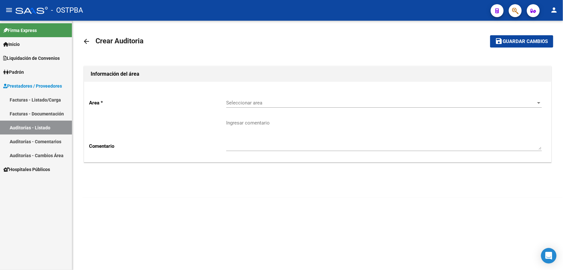
click at [237, 100] on span "Seleccionar area" at bounding box center [381, 103] width 310 height 6
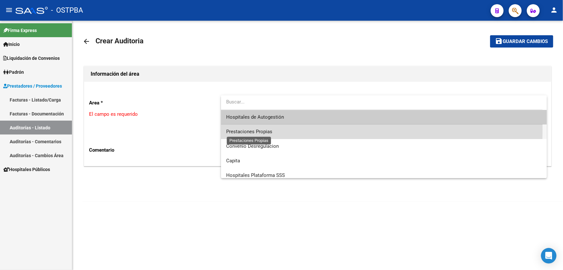
click at [234, 129] on span "Prestaciones Propias" at bounding box center [249, 132] width 46 height 6
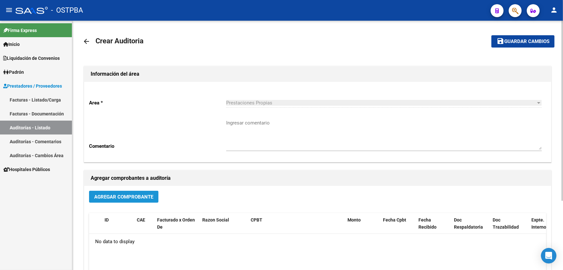
click at [104, 197] on span "Agregar Comprobante" at bounding box center [123, 197] width 59 height 6
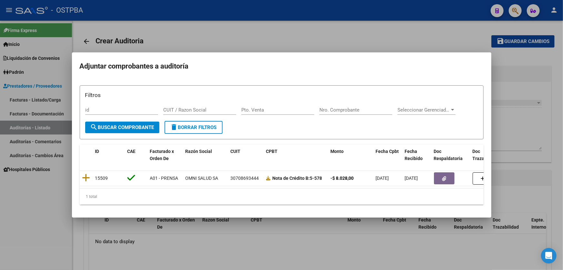
click at [204, 251] on div at bounding box center [281, 135] width 563 height 270
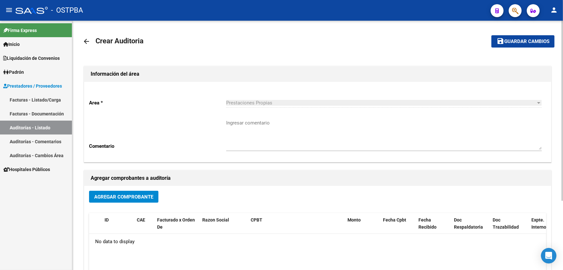
click at [86, 40] on mat-icon "arrow_back" at bounding box center [87, 41] width 8 height 8
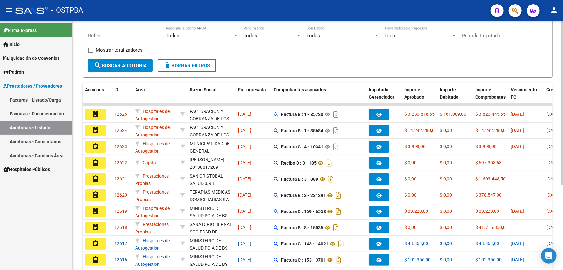
scroll to position [11, 0]
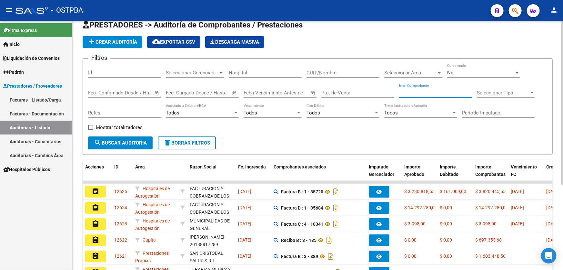
click at [422, 91] on input "Nro. Comprobante" at bounding box center [435, 93] width 73 height 6
type input "85298"
click at [116, 138] on button "search Buscar Auditoria" at bounding box center [120, 142] width 65 height 13
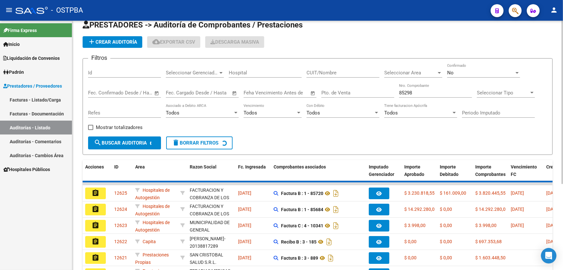
scroll to position [0, 0]
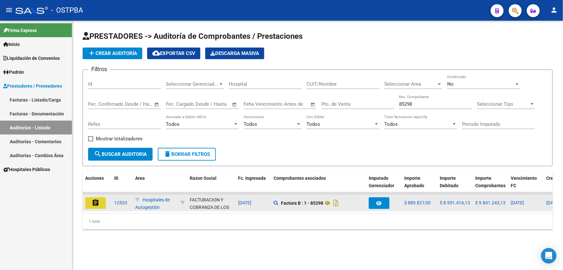
click at [94, 199] on mat-icon "assignment" at bounding box center [96, 203] width 8 height 8
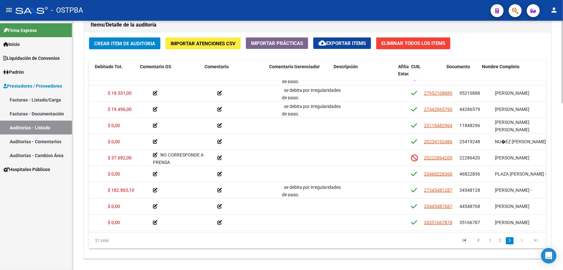
scroll to position [193, 179]
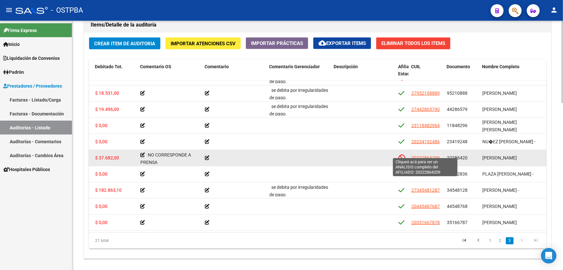
click at [428, 155] on span "20222864209" at bounding box center [426, 157] width 28 height 5
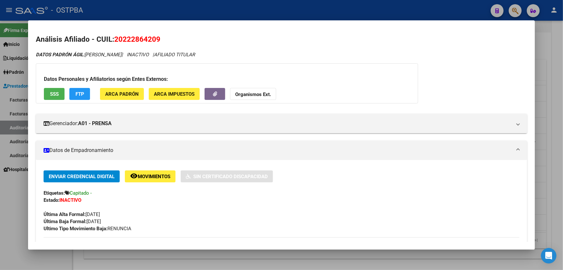
click at [3, 191] on div at bounding box center [281, 135] width 563 height 270
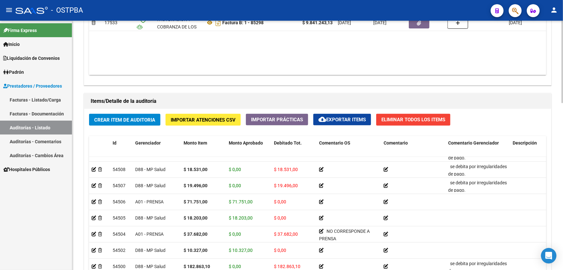
scroll to position [293, 0]
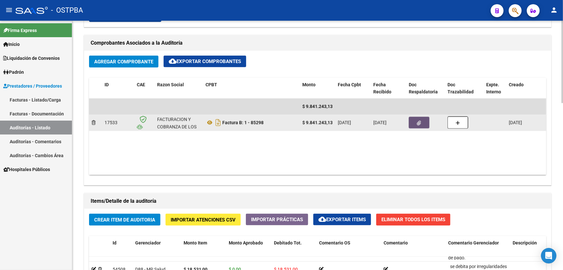
click at [417, 122] on icon "button" at bounding box center [419, 122] width 4 height 5
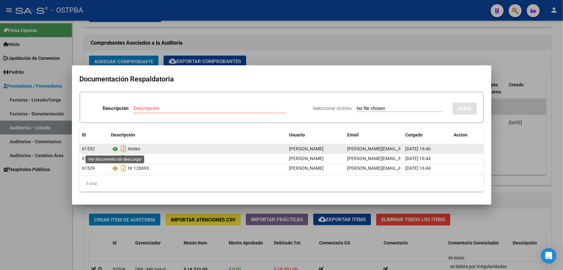
click at [114, 148] on icon at bounding box center [115, 149] width 8 height 8
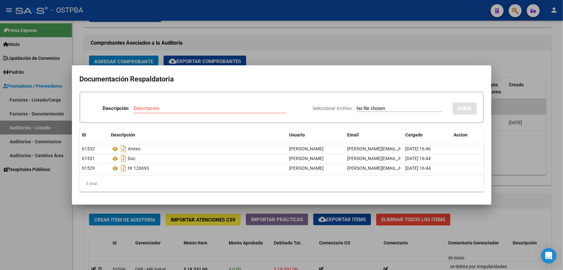
click at [345, 53] on div at bounding box center [281, 135] width 563 height 270
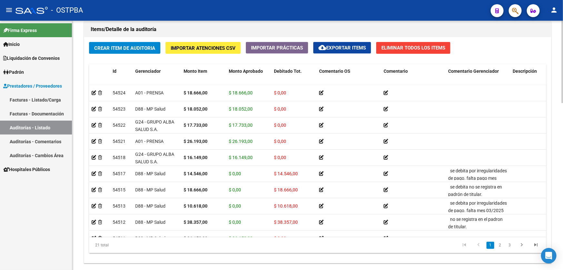
scroll to position [477, 0]
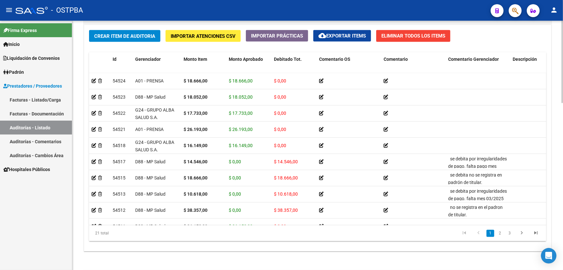
click at [562, 211] on div at bounding box center [563, 219] width 2 height 82
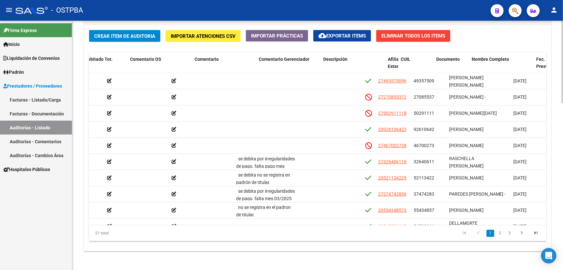
scroll to position [0, 0]
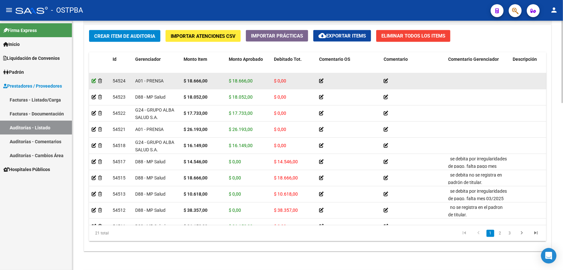
click at [93, 78] on icon at bounding box center [94, 80] width 5 height 5
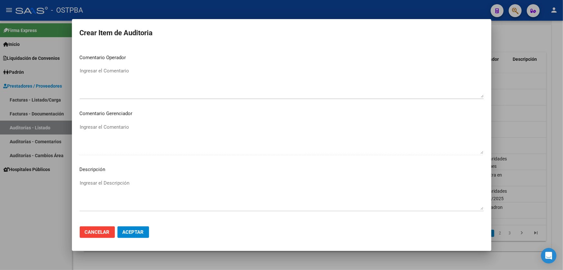
scroll to position [381, 0]
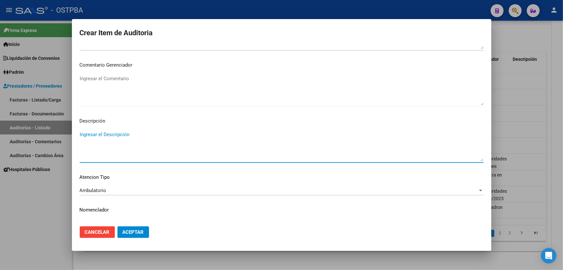
click at [123, 144] on textarea "Ingresar el Descripción" at bounding box center [282, 146] width 404 height 30
type textarea "GUAR.01"
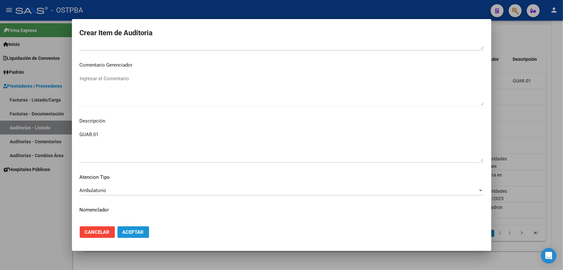
click at [135, 233] on span "Aceptar" at bounding box center [133, 232] width 21 height 6
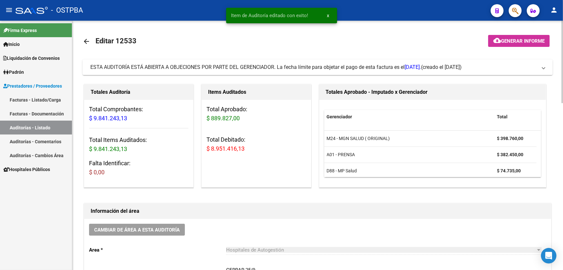
click at [85, 40] on mat-icon "arrow_back" at bounding box center [87, 41] width 8 height 8
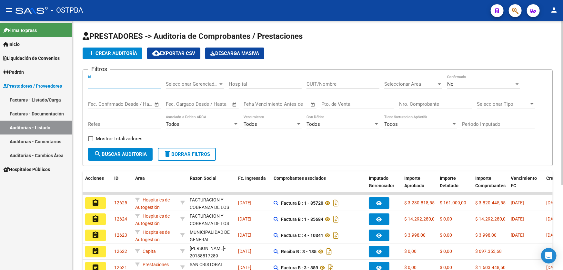
click at [109, 83] on input "Id" at bounding box center [124, 84] width 73 height 6
type input "12388"
click at [465, 80] on div "No Confirmado" at bounding box center [484, 82] width 73 height 14
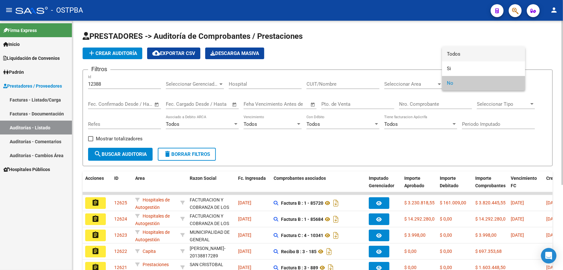
drag, startPoint x: 465, startPoint y: 54, endPoint x: 329, endPoint y: 72, distance: 136.8
click at [465, 54] on span "Todos" at bounding box center [484, 54] width 73 height 15
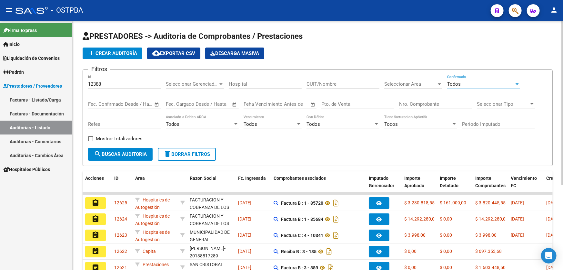
click at [129, 156] on span "search Buscar Auditoria" at bounding box center [120, 154] width 53 height 6
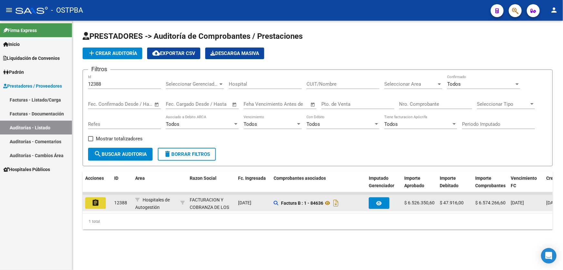
click at [88, 197] on button "assignment" at bounding box center [95, 203] width 21 height 12
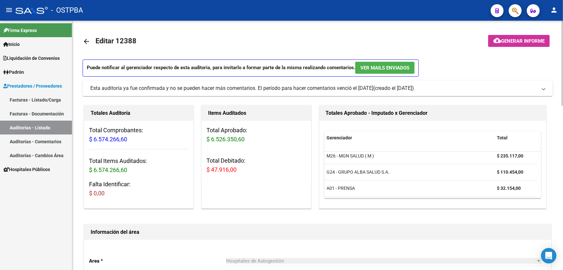
click at [87, 39] on mat-icon "arrow_back" at bounding box center [87, 41] width 8 height 8
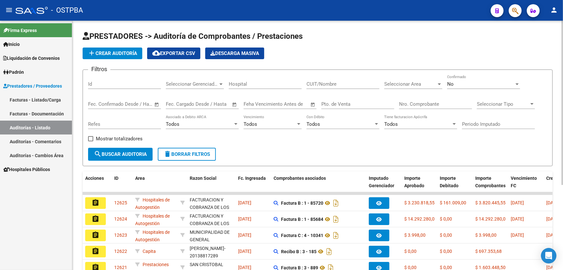
click at [104, 85] on input "Id" at bounding box center [124, 84] width 73 height 6
type input "12533"
click at [458, 82] on div "No" at bounding box center [481, 84] width 67 height 6
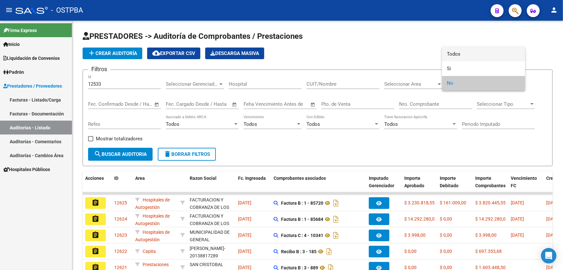
click at [458, 51] on span "Todos" at bounding box center [484, 54] width 73 height 15
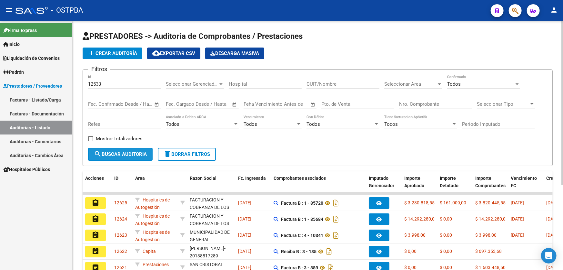
click at [113, 148] on button "search Buscar Auditoria" at bounding box center [120, 154] width 65 height 13
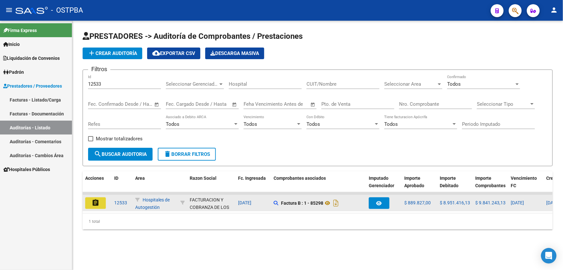
click at [94, 202] on mat-icon "assignment" at bounding box center [96, 203] width 8 height 8
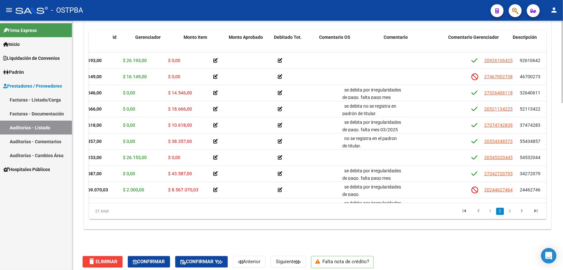
scroll to position [47, 0]
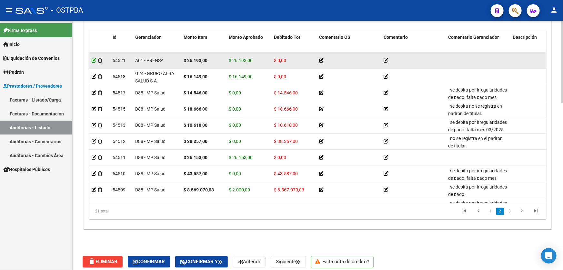
click at [92, 60] on icon at bounding box center [94, 60] width 5 height 5
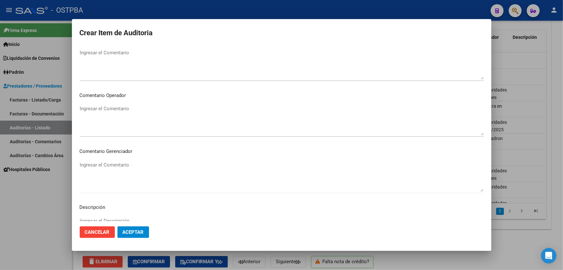
scroll to position [352, 0]
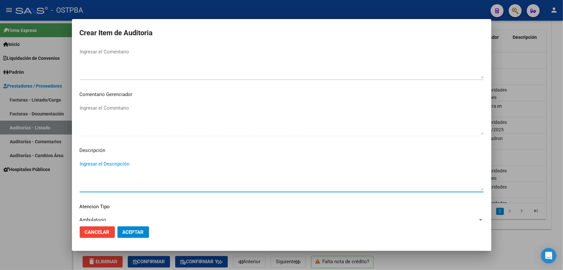
click at [114, 169] on textarea "Ingresar el Descripción" at bounding box center [282, 175] width 404 height 30
click at [84, 162] on textarea "PDO.68" at bounding box center [282, 175] width 404 height 30
click at [104, 161] on textarea "ODO.68" at bounding box center [282, 175] width 404 height 30
type textarea "ODO.68"
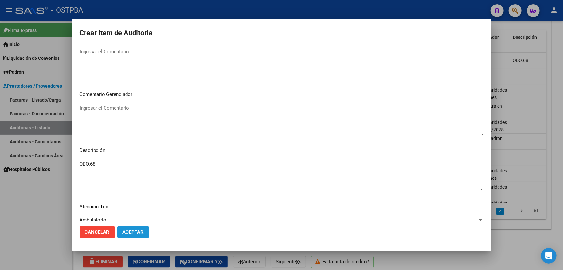
click at [134, 229] on span "Aceptar" at bounding box center [133, 232] width 21 height 6
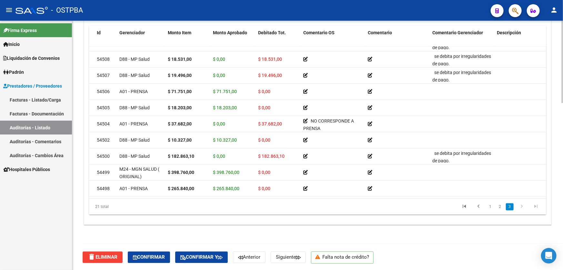
scroll to position [193, 0]
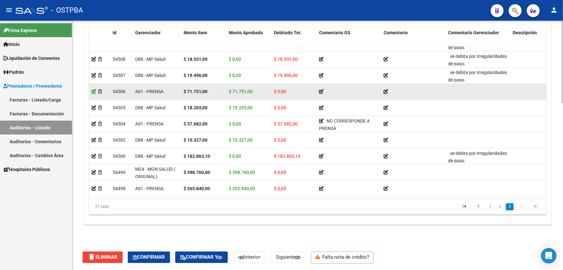
click at [95, 89] on icon at bounding box center [94, 91] width 5 height 5
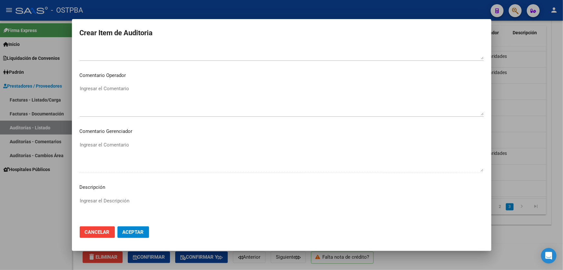
scroll to position [264, 0]
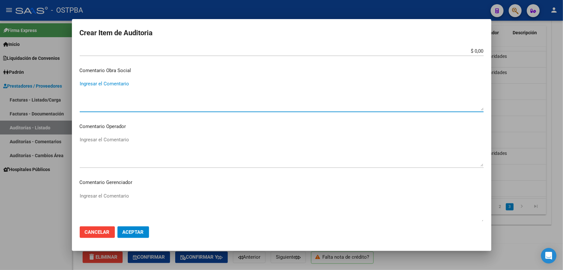
click at [122, 90] on textarea "Ingresar el Comentario" at bounding box center [282, 95] width 404 height 30
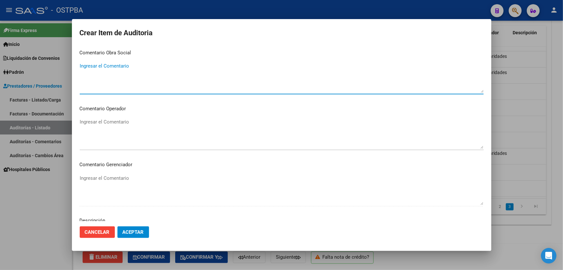
scroll to position [381, 0]
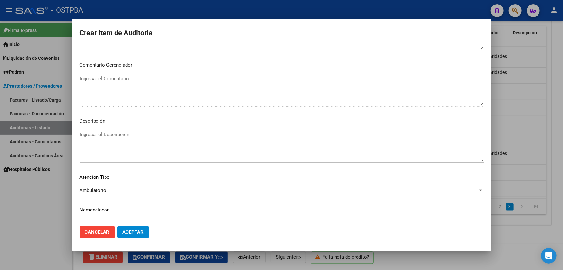
click at [114, 138] on textarea "Ingresar el Descripción" at bounding box center [282, 146] width 404 height 30
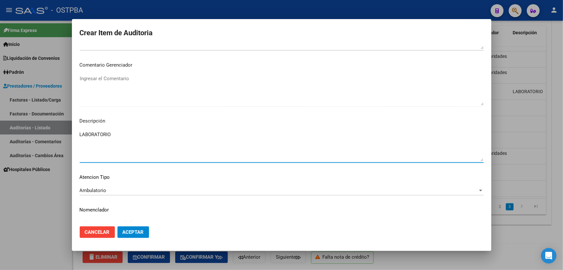
type textarea "LABORATORIO"
click at [132, 234] on span "Aceptar" at bounding box center [133, 232] width 21 height 6
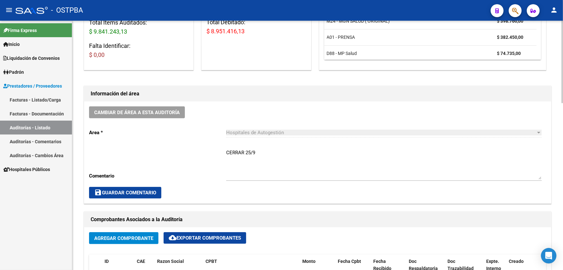
scroll to position [0, 0]
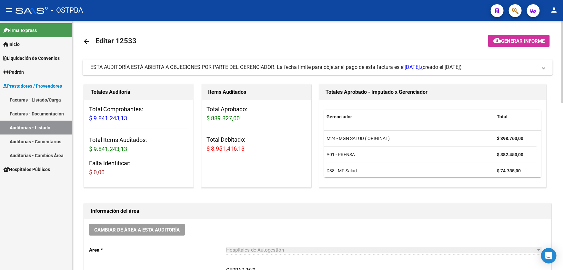
click at [84, 39] on mat-icon "arrow_back" at bounding box center [87, 41] width 8 height 8
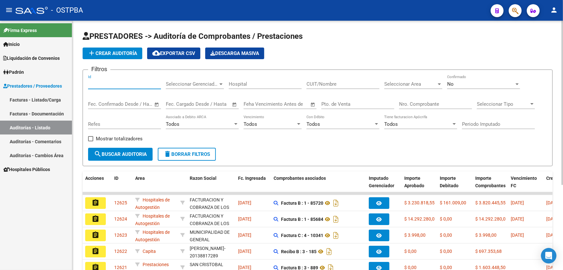
click at [115, 83] on input "Id" at bounding box center [124, 84] width 73 height 6
type input "12533"
click at [471, 82] on div "No" at bounding box center [481, 84] width 67 height 6
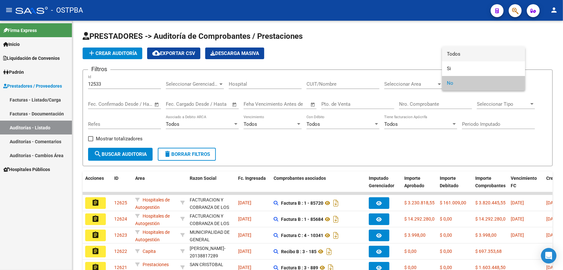
click at [465, 47] on span "Todos" at bounding box center [484, 54] width 73 height 15
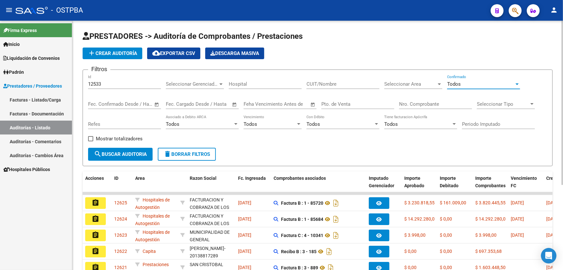
click at [111, 148] on button "search Buscar Auditoria" at bounding box center [120, 154] width 65 height 13
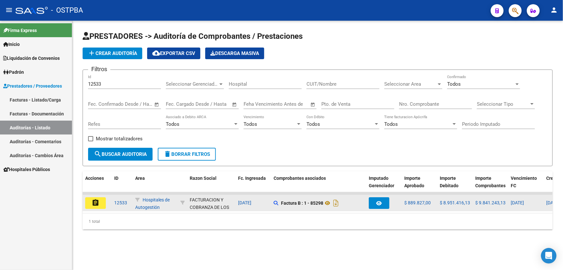
click at [95, 199] on mat-icon "assignment" at bounding box center [96, 203] width 8 height 8
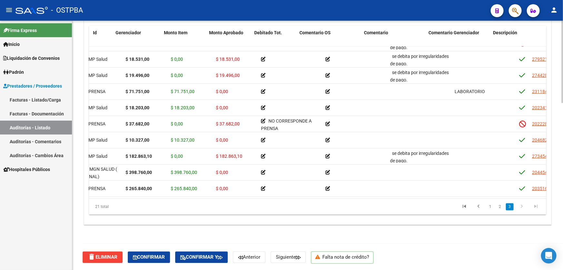
scroll to position [193, 0]
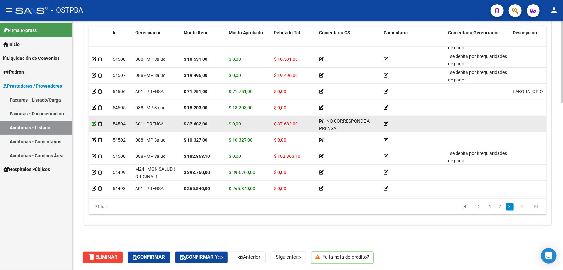
click at [92, 121] on icon at bounding box center [94, 123] width 5 height 5
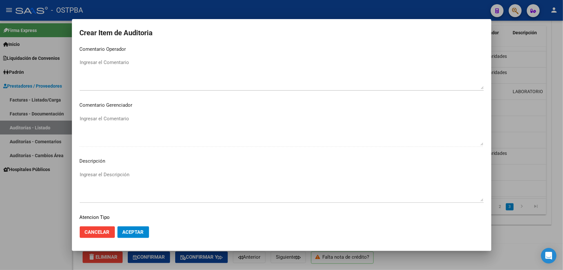
scroll to position [394, 0]
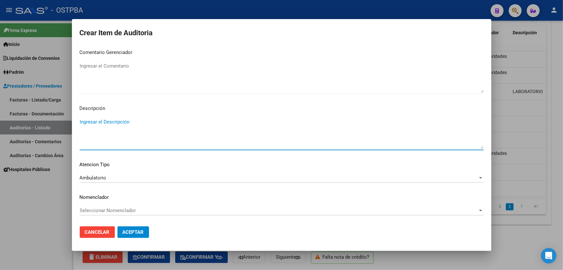
click at [114, 134] on textarea "Ingresar el Descripción" at bounding box center [282, 133] width 404 height 30
click at [84, 125] on textarea "IMA.20 GIAR.01" at bounding box center [282, 133] width 404 height 30
type textarea "IMA.20 GUAR.01"
click at [134, 229] on span "Aceptar" at bounding box center [133, 232] width 21 height 6
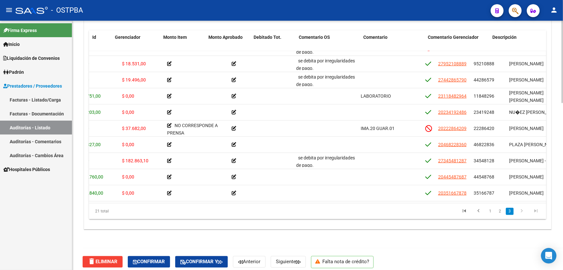
scroll to position [193, 0]
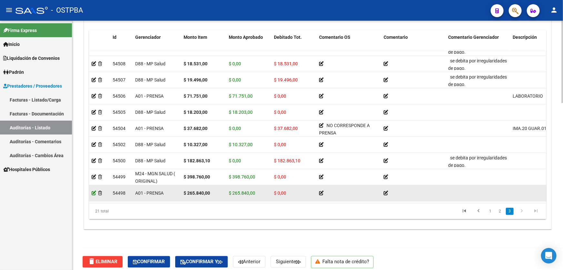
click at [92, 190] on icon at bounding box center [94, 192] width 5 height 5
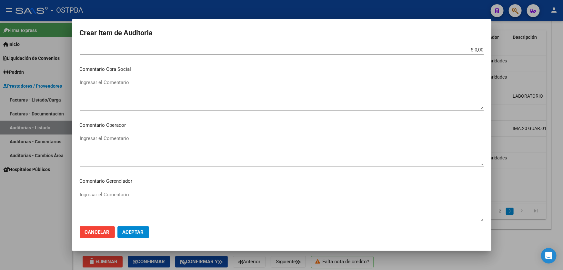
scroll to position [323, 0]
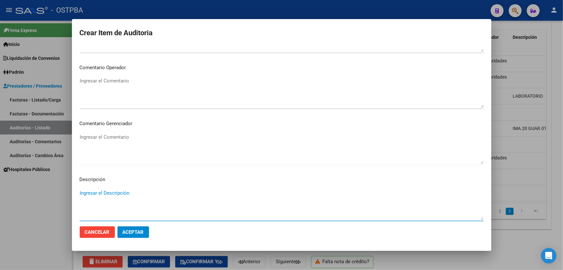
click at [105, 196] on textarea "Ingresar el Descripción" at bounding box center [282, 204] width 404 height 30
type textarea "IMA.22"
click at [131, 232] on span "Aceptar" at bounding box center [133, 232] width 21 height 6
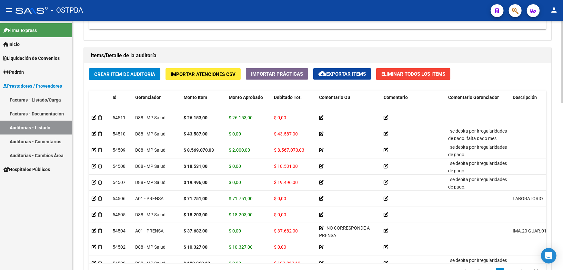
scroll to position [459, 0]
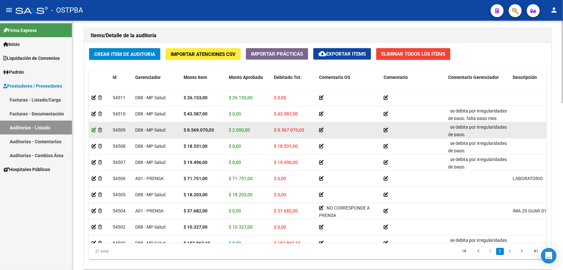
click at [94, 128] on icon at bounding box center [94, 130] width 5 height 5
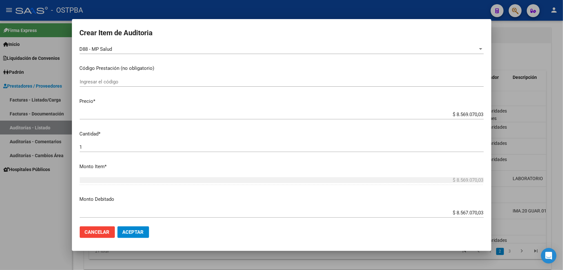
scroll to position [117, 0]
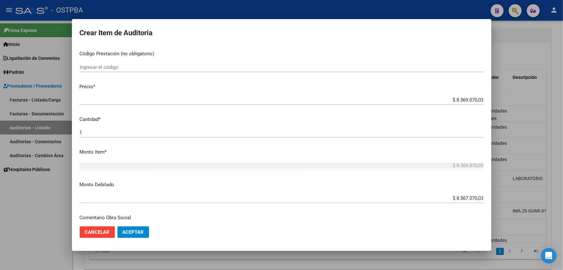
click at [463, 197] on input "$ 8.567.070,03" at bounding box center [282, 198] width 404 height 6
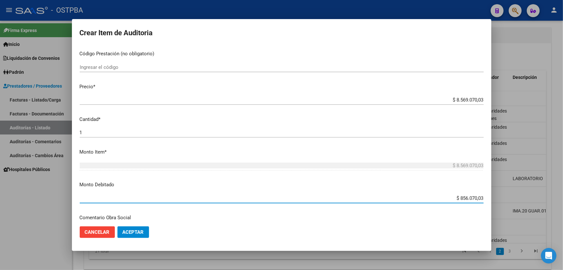
type input "$ 8.569.070,03"
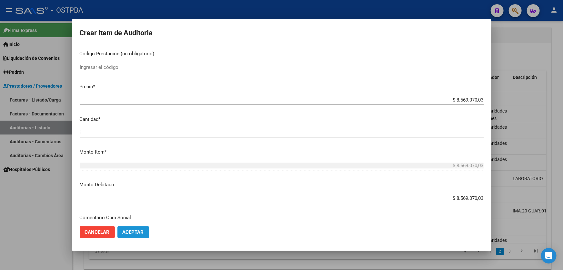
click at [127, 229] on span "Aceptar" at bounding box center [133, 232] width 21 height 6
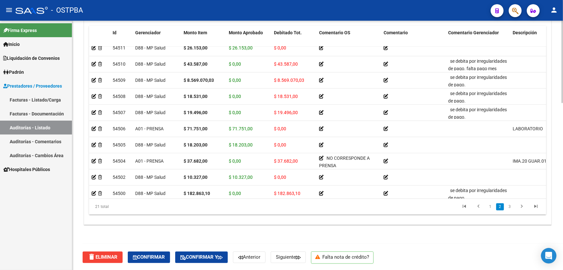
scroll to position [170, 0]
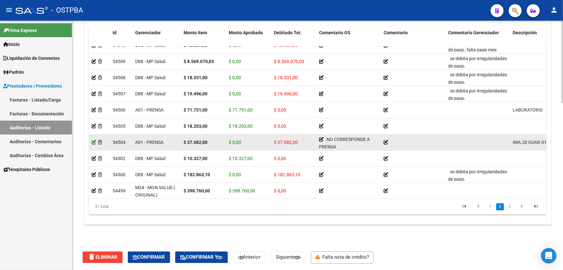
click at [93, 141] on icon at bounding box center [94, 142] width 5 height 5
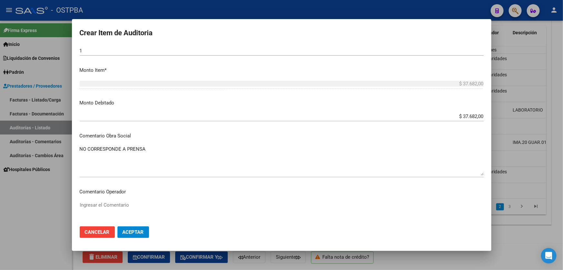
scroll to position [205, 0]
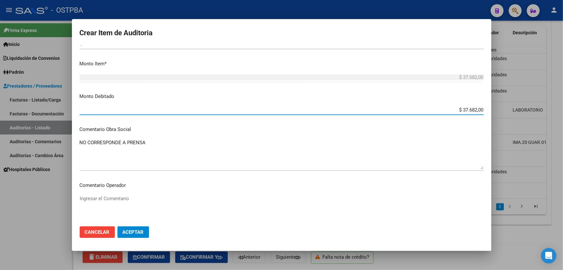
click at [473, 110] on input "$ 37.682,00" at bounding box center [282, 110] width 404 height 6
type input "$ 0,00"
click at [249, 146] on textarea "NO CORRESPONDE A PRENSA" at bounding box center [282, 154] width 404 height 30
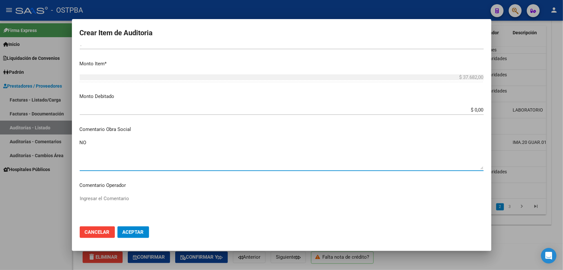
type textarea "N"
type textarea "SIN AFILIACION A OSTPBA"
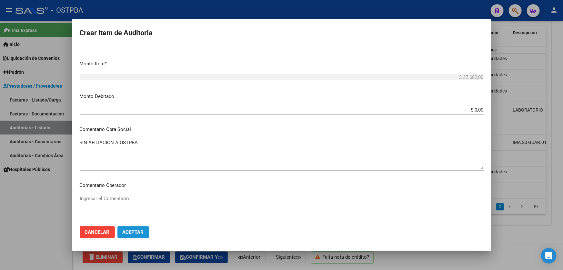
click at [139, 232] on span "Aceptar" at bounding box center [133, 232] width 21 height 6
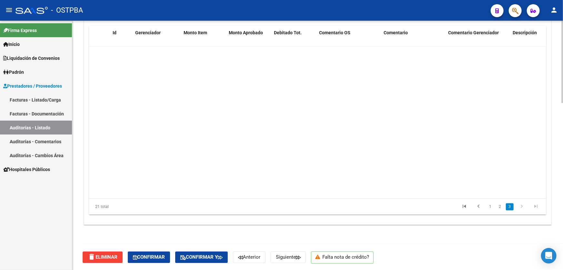
scroll to position [193, 0]
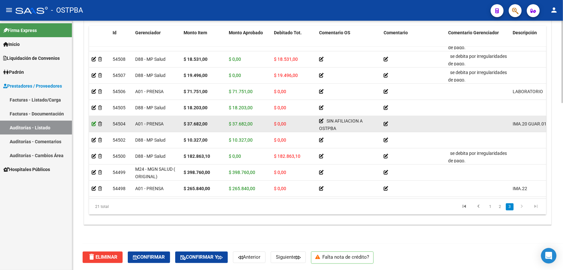
click at [95, 121] on icon at bounding box center [94, 123] width 5 height 5
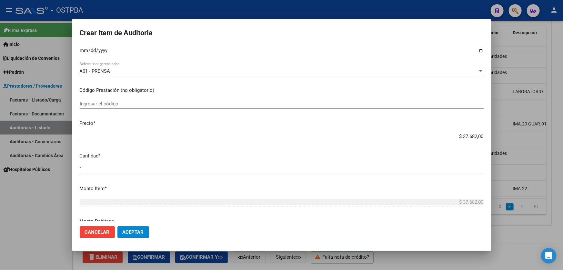
scroll to position [205, 0]
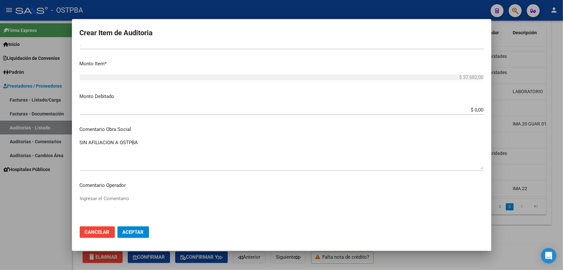
click at [478, 108] on input "$ 0,00" at bounding box center [282, 110] width 404 height 6
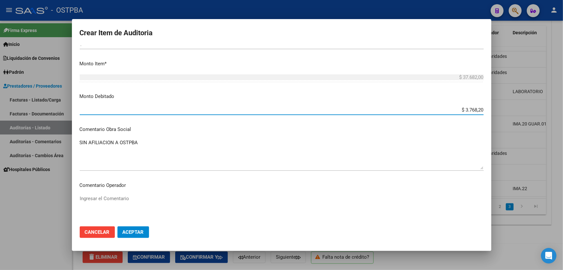
type input "$ 37.682,00"
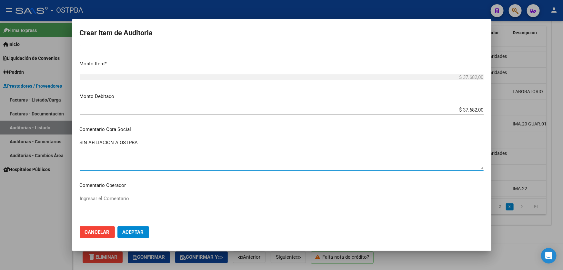
drag, startPoint x: 279, startPoint y: 156, endPoint x: 191, endPoint y: 136, distance: 90.5
click at [280, 157] on textarea "SIN AFILIACION A OSTPBA" at bounding box center [282, 154] width 404 height 30
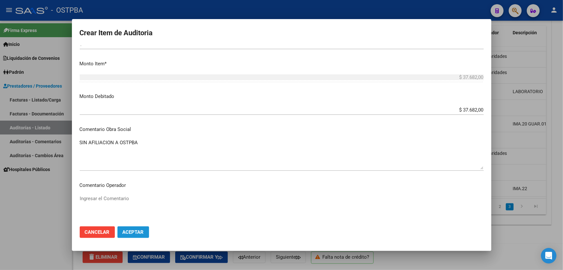
click at [136, 230] on span "Aceptar" at bounding box center [133, 232] width 21 height 6
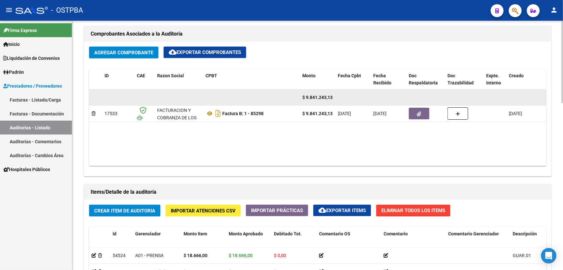
scroll to position [235, 0]
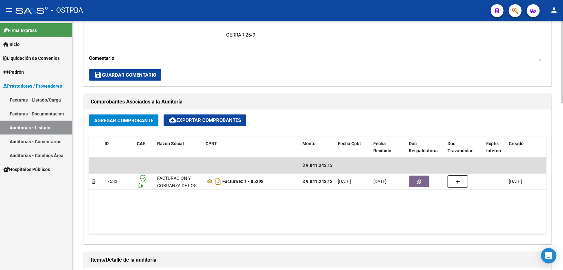
click at [274, 33] on textarea "CERRAR 25/9" at bounding box center [384, 46] width 316 height 30
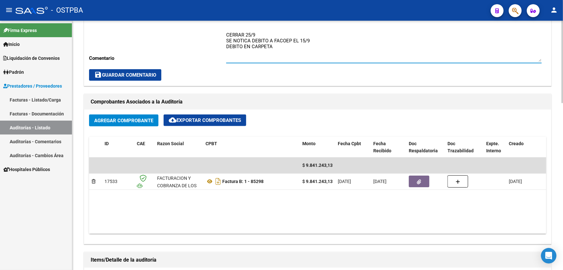
type textarea "CERRAR 25/9 SE NOTICA DEBITO A FACOEP EL 15/9 DEBITO EN CARPETA"
click at [97, 76] on mat-icon "save" at bounding box center [98, 75] width 8 height 8
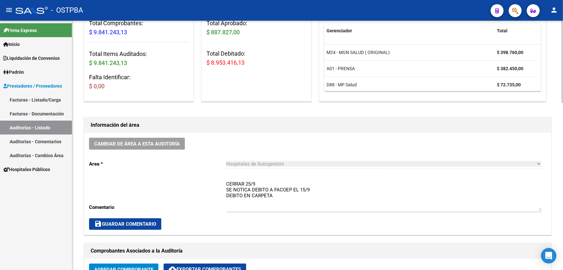
scroll to position [0, 0]
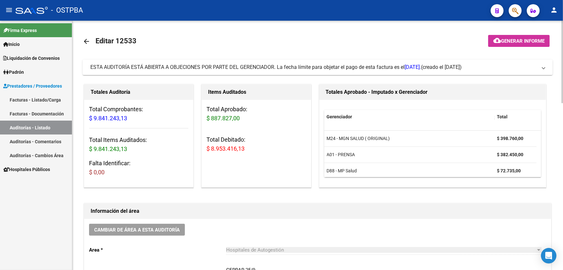
click at [85, 40] on mat-icon "arrow_back" at bounding box center [87, 41] width 8 height 8
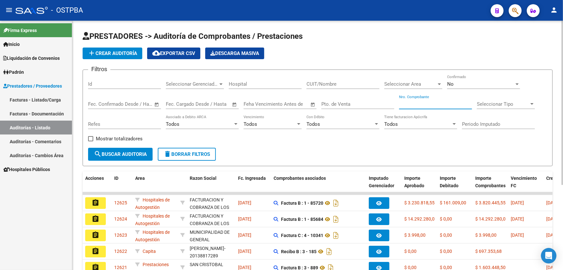
click at [426, 104] on input "Nro. Comprobante" at bounding box center [435, 104] width 73 height 6
type input "11397"
click at [468, 84] on div "No" at bounding box center [481, 84] width 67 height 6
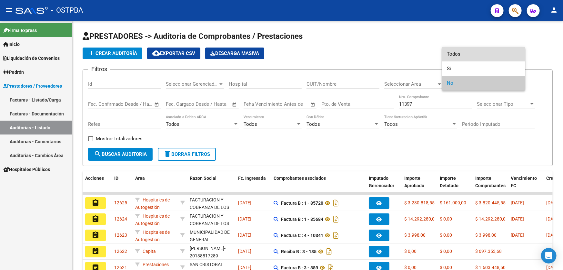
click at [469, 54] on span "Todos" at bounding box center [484, 54] width 73 height 15
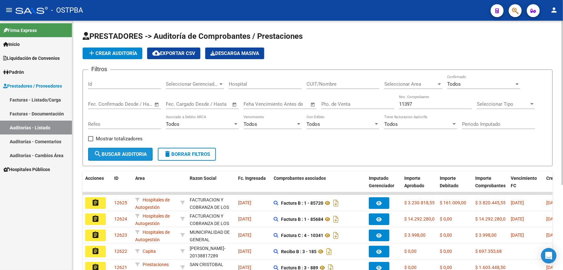
click at [130, 151] on span "search Buscar Auditoria" at bounding box center [120, 154] width 53 height 6
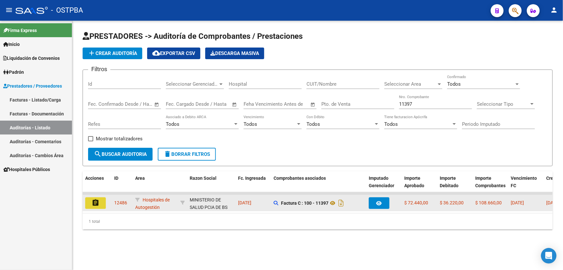
click at [90, 205] on button "assignment" at bounding box center [95, 203] width 21 height 12
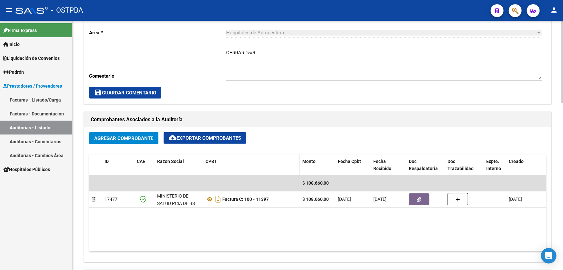
scroll to position [205, 0]
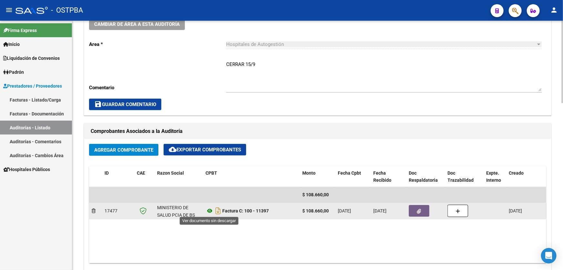
click at [209, 210] on icon at bounding box center [210, 211] width 8 height 8
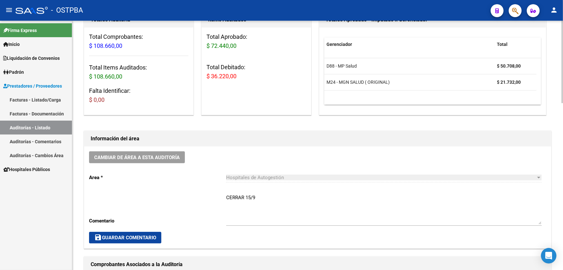
scroll to position [122, 0]
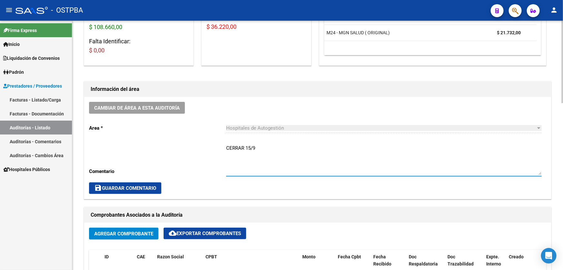
click at [264, 144] on textarea "CERRAR 15/9" at bounding box center [384, 159] width 316 height 30
click at [271, 145] on textarea "CERRAR 15/9" at bounding box center [384, 159] width 316 height 30
type textarea "C"
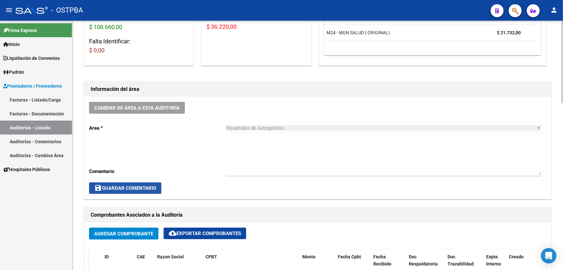
click at [132, 185] on span "save Guardar Comentario" at bounding box center [125, 188] width 62 height 6
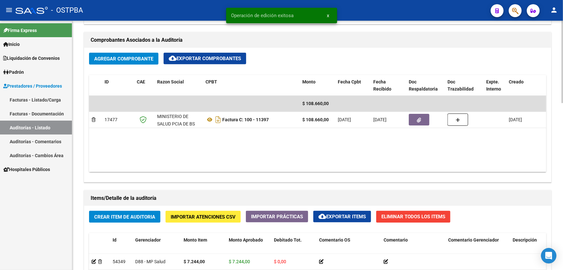
scroll to position [327, 0]
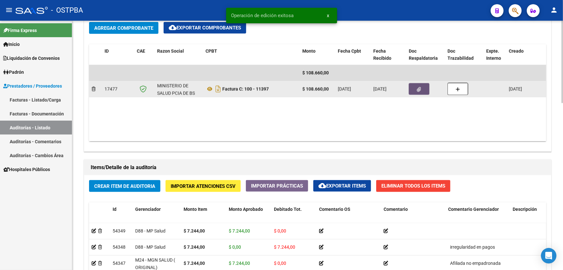
click at [422, 88] on button "button" at bounding box center [419, 89] width 21 height 12
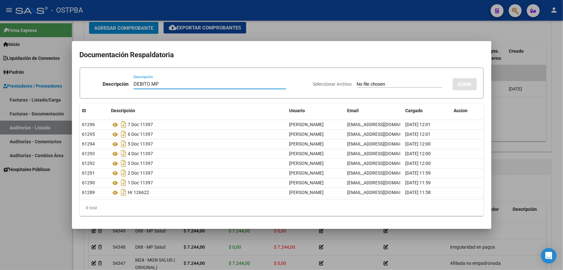
type input "DEBITO MP"
click at [357, 84] on input "Seleccionar Archivo" at bounding box center [400, 84] width 86 height 6
type input "C:\fakepath\DEBITO MP 12486.pdf"
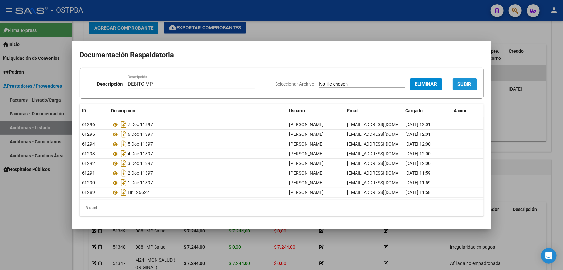
click at [468, 86] on span "SUBIR" at bounding box center [465, 84] width 14 height 6
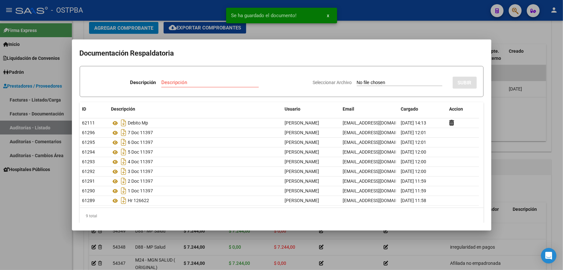
click at [514, 116] on div at bounding box center [281, 135] width 563 height 270
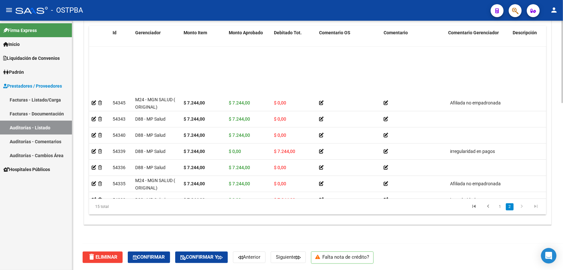
scroll to position [96, 0]
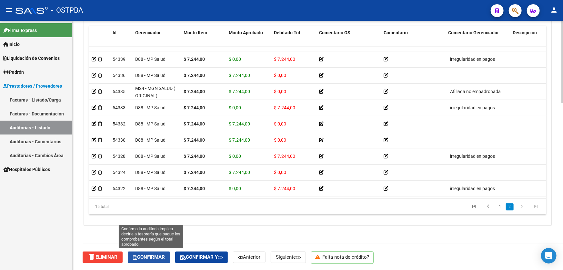
click at [148, 257] on span "Confirmar" at bounding box center [149, 257] width 32 height 6
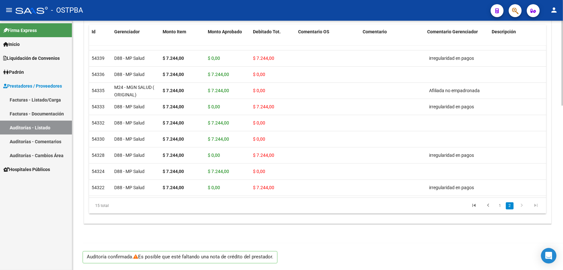
scroll to position [481, 0]
type input "202509"
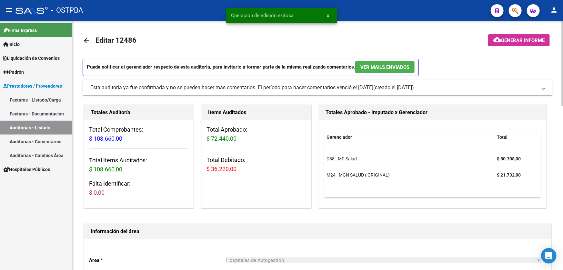
scroll to position [0, 0]
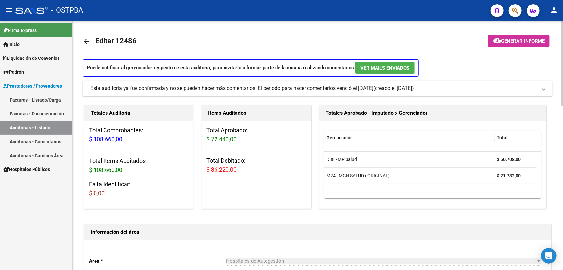
click at [87, 41] on mat-icon "arrow_back" at bounding box center [87, 41] width 8 height 8
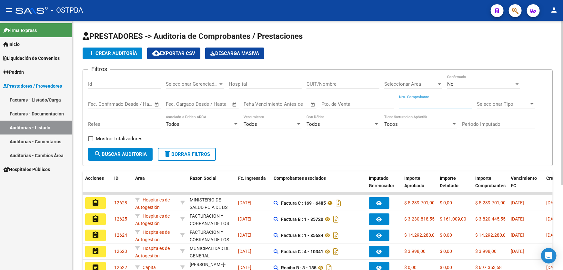
click at [438, 102] on input "Nro. Comprobante" at bounding box center [435, 104] width 73 height 6
type input "18457"
click at [452, 81] on span "No" at bounding box center [451, 84] width 6 height 6
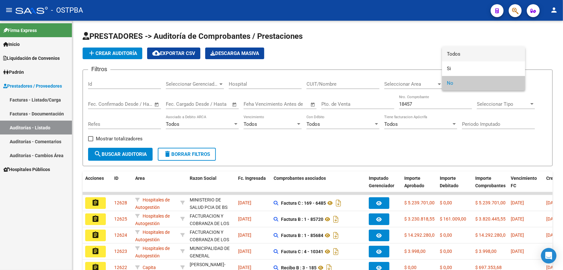
click at [458, 54] on span "Todos" at bounding box center [484, 54] width 73 height 15
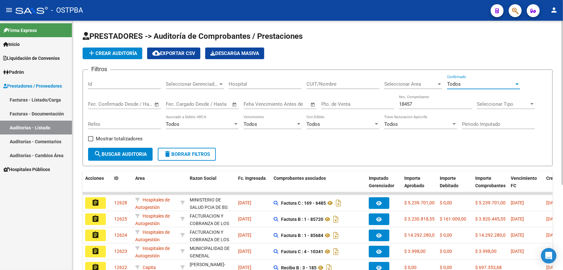
click at [121, 151] on span "search Buscar Auditoria" at bounding box center [120, 154] width 53 height 6
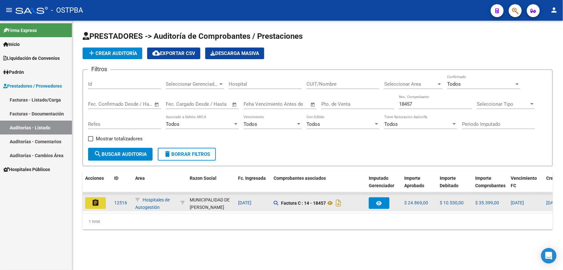
click at [98, 201] on mat-icon "assignment" at bounding box center [96, 203] width 8 height 8
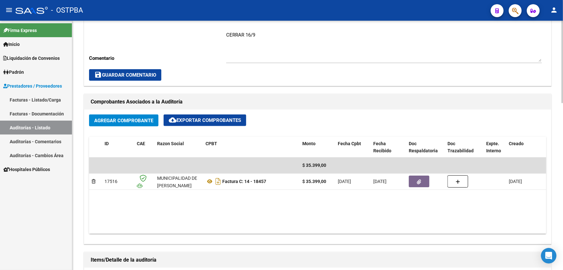
scroll to position [117, 0]
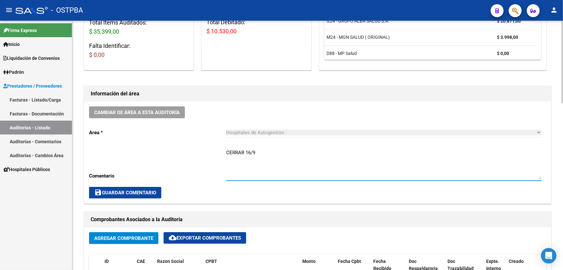
click at [268, 151] on textarea "CERRAR 16/9" at bounding box center [384, 164] width 316 height 30
type textarea "CERRAR 16/9 SE NOTIFICAN DEBITOS 15/9 EN CARPETA"
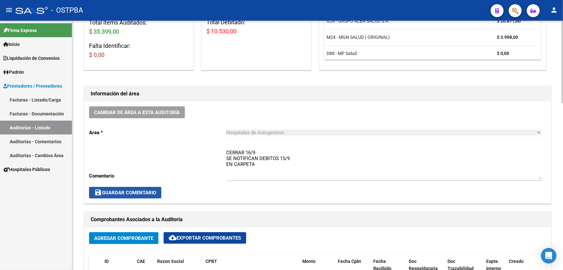
click at [107, 192] on span "save Guardar Comentario" at bounding box center [125, 193] width 62 height 6
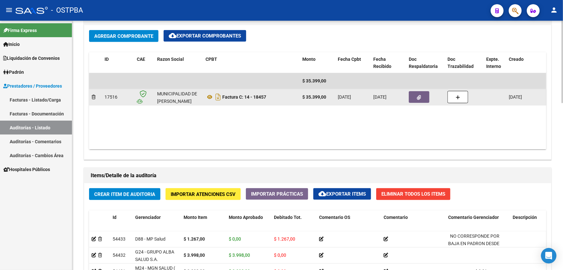
scroll to position [323, 0]
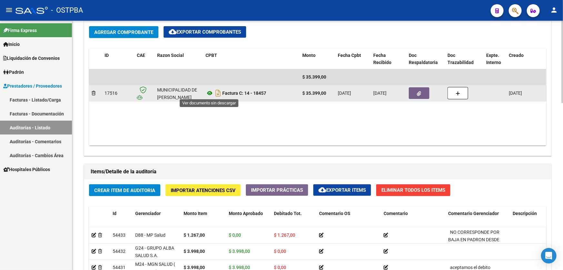
click at [209, 92] on icon at bounding box center [210, 93] width 8 height 8
click at [421, 90] on span "button" at bounding box center [419, 93] width 4 height 6
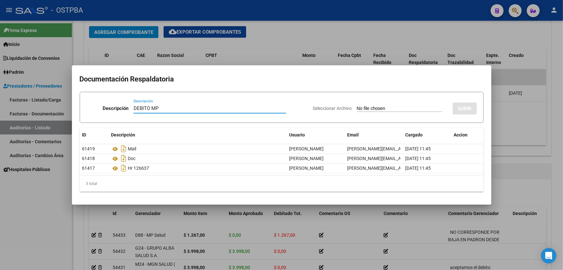
type input "DEBITO MP"
click at [357, 106] on input "Seleccionar Archivo" at bounding box center [400, 109] width 86 height 6
type input "C:\fakepath\DEBITO MP 12516.pdf"
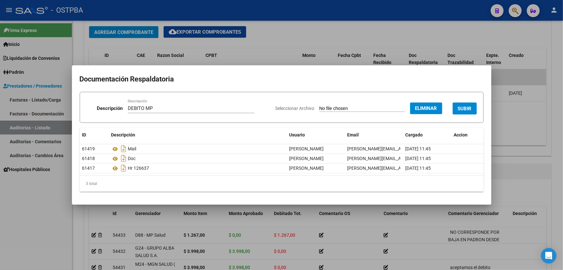
click at [465, 107] on span "SUBIR" at bounding box center [465, 109] width 14 height 6
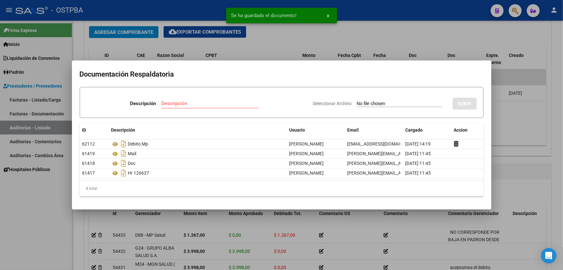
click at [524, 119] on div at bounding box center [281, 135] width 563 height 270
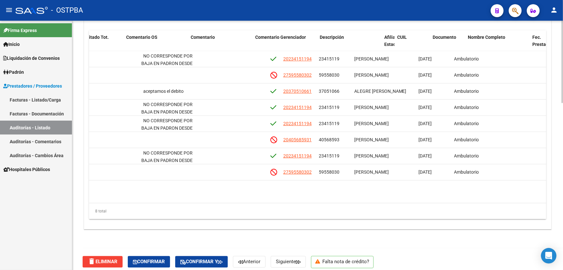
scroll to position [0, 314]
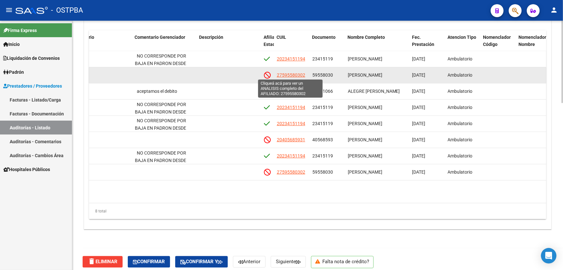
click at [291, 75] on span "27595580302" at bounding box center [291, 74] width 28 height 5
type textarea "27595580302"
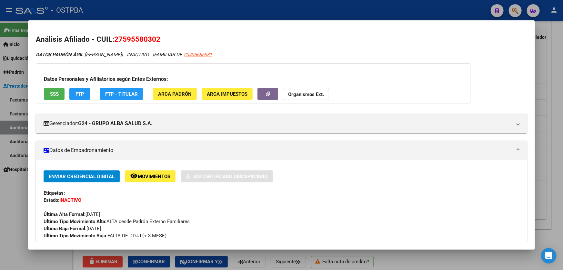
click at [10, 189] on div at bounding box center [281, 135] width 563 height 270
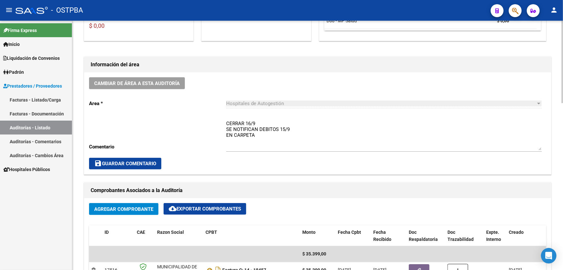
scroll to position [147, 0]
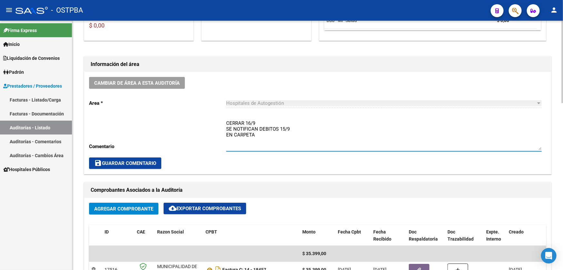
click at [278, 126] on textarea "CERRAR 16/9 SE NOTIFICAN DEBITOS 15/9 EN CARPETA" at bounding box center [384, 134] width 316 height 30
type textarea "CERRAR 16/9 SE NOTIFICAN DEBITOS AL HTAL 15/9 EN CARPETA"
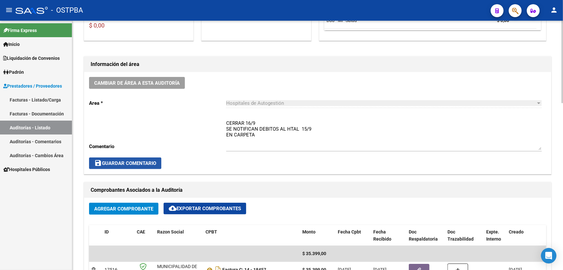
click at [118, 161] on span "save Guardar Comentario" at bounding box center [125, 163] width 62 height 6
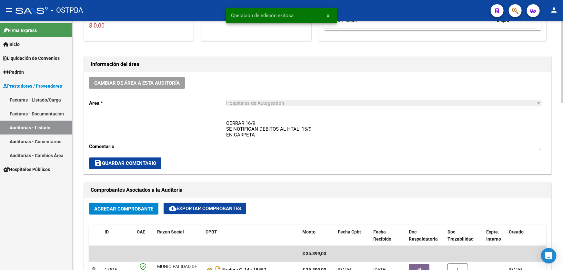
scroll to position [0, 0]
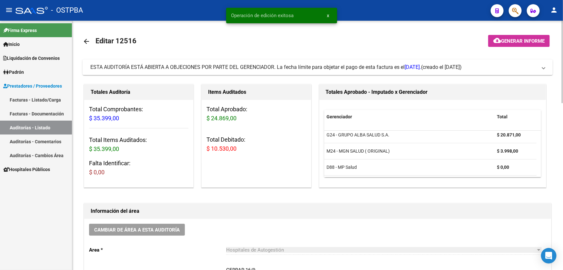
click at [87, 38] on mat-icon "arrow_back" at bounding box center [87, 41] width 8 height 8
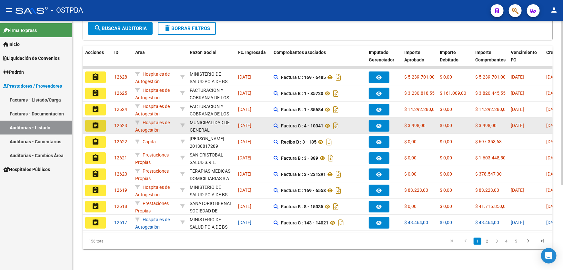
click at [100, 122] on button "assignment" at bounding box center [95, 126] width 21 height 12
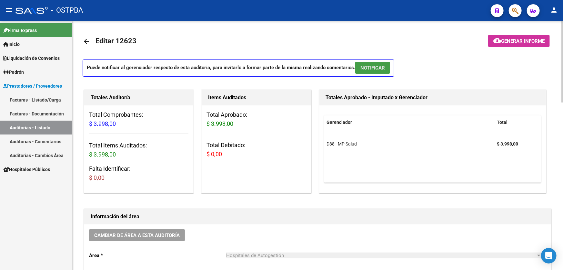
click at [386, 71] on button "NOTIFICAR" at bounding box center [372, 68] width 35 height 12
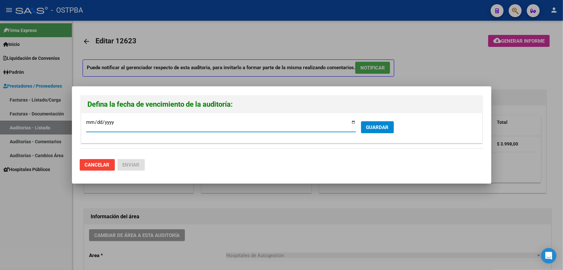
click at [382, 125] on span "GUARDAR" at bounding box center [377, 127] width 23 height 6
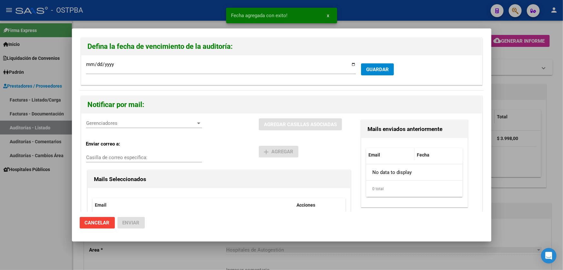
click at [125, 123] on span "Gerenciadores" at bounding box center [141, 123] width 110 height 6
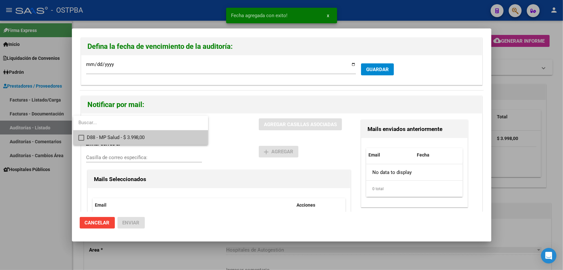
click at [81, 136] on mat-pseudo-checkbox at bounding box center [81, 138] width 6 height 6
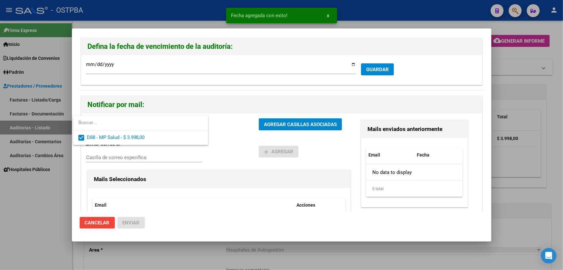
click at [226, 144] on div at bounding box center [281, 135] width 563 height 270
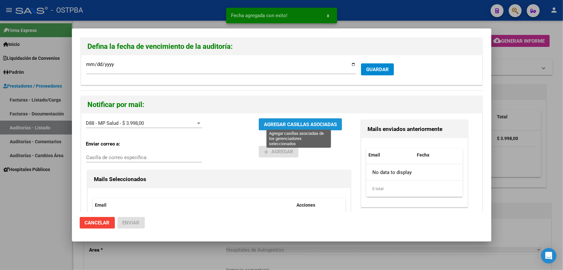
click at [284, 126] on span "AGREGAR CASILLAS ASOCIADAS" at bounding box center [300, 124] width 73 height 6
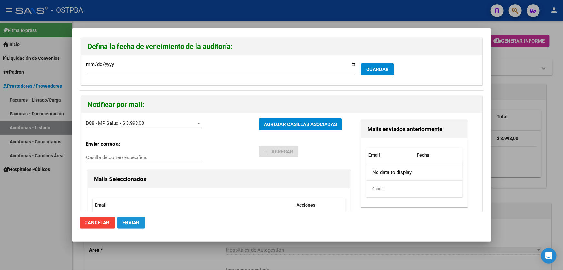
click at [142, 222] on button "Enviar" at bounding box center [131, 223] width 27 height 12
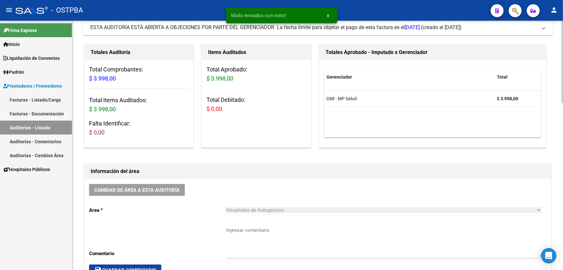
scroll to position [117, 0]
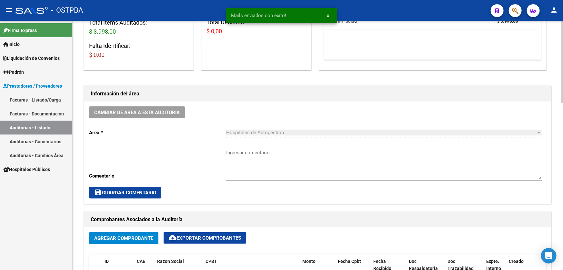
click at [246, 161] on textarea "Ingresar comentario" at bounding box center [384, 164] width 316 height 30
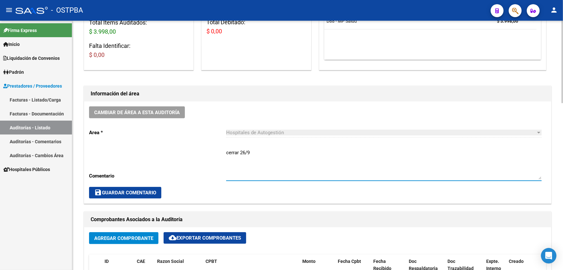
type textarea "cerrar 26/9"
click at [127, 191] on span "save Guardar Comentario" at bounding box center [125, 193] width 62 height 6
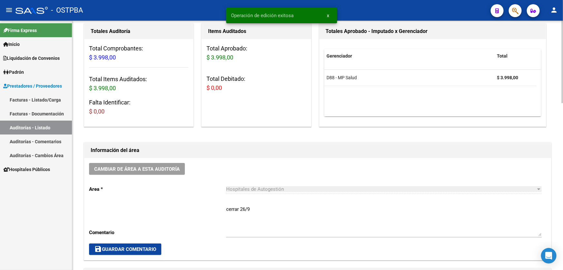
scroll to position [0, 0]
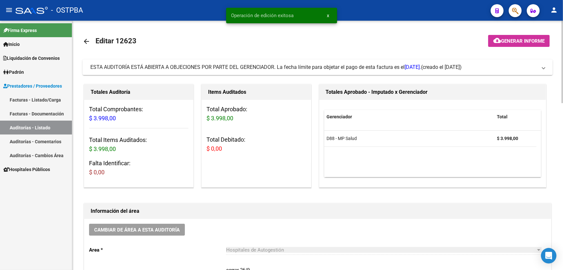
click at [83, 37] on mat-icon "arrow_back" at bounding box center [87, 41] width 8 height 8
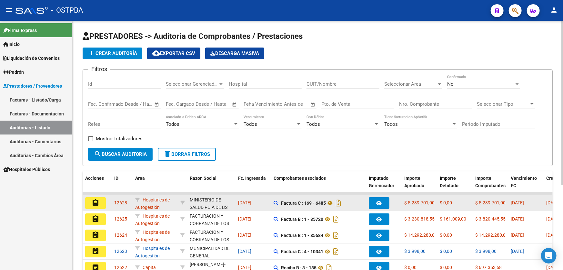
click at [95, 200] on mat-icon "assignment" at bounding box center [96, 203] width 8 height 8
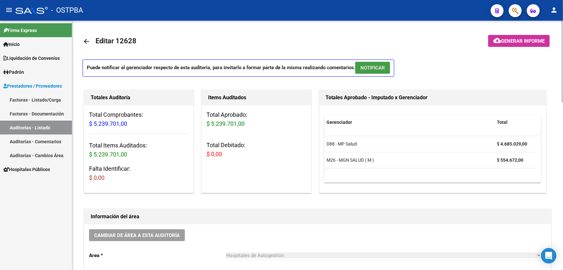
click at [371, 67] on span "NOTIFICAR" at bounding box center [373, 68] width 25 height 6
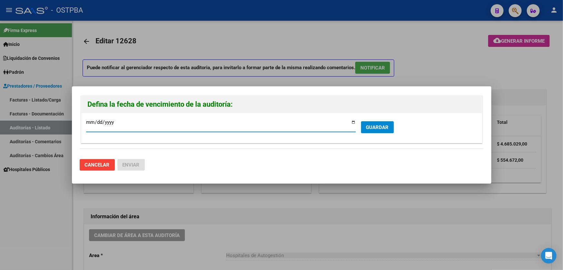
click at [374, 124] on span "GUARDAR" at bounding box center [377, 127] width 23 height 6
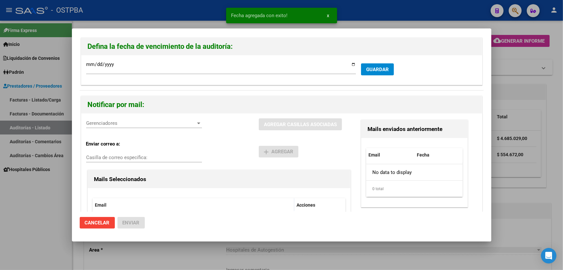
click at [90, 122] on span "Gerenciadores" at bounding box center [141, 123] width 110 height 6
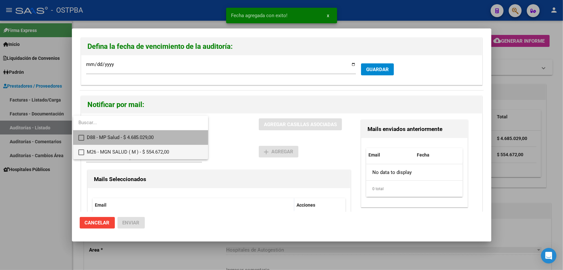
drag, startPoint x: 79, startPoint y: 136, endPoint x: 80, endPoint y: 146, distance: 9.7
click at [79, 136] on mat-pseudo-checkbox at bounding box center [81, 138] width 6 height 6
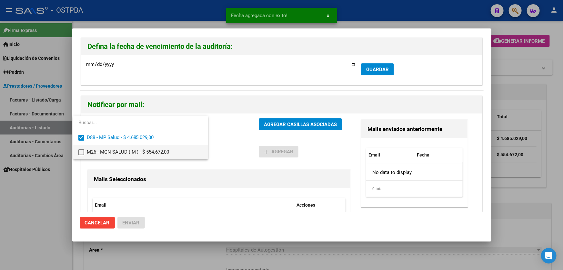
drag, startPoint x: 82, startPoint y: 152, endPoint x: 154, endPoint y: 145, distance: 72.7
click at [84, 152] on mat-pseudo-checkbox at bounding box center [81, 152] width 6 height 6
click at [226, 139] on div at bounding box center [281, 135] width 563 height 270
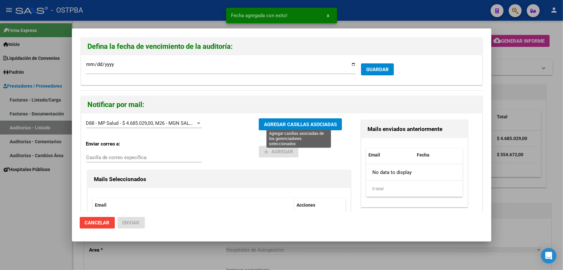
click at [279, 122] on span "AGREGAR CASILLAS ASOCIADAS" at bounding box center [300, 124] width 73 height 6
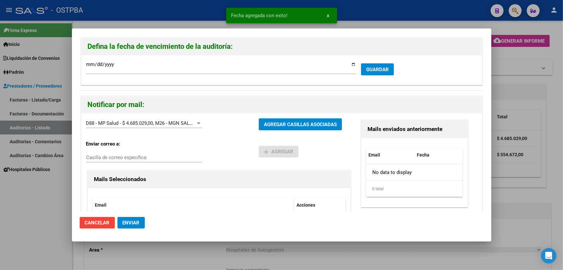
click at [133, 222] on span "Enviar" at bounding box center [131, 223] width 17 height 6
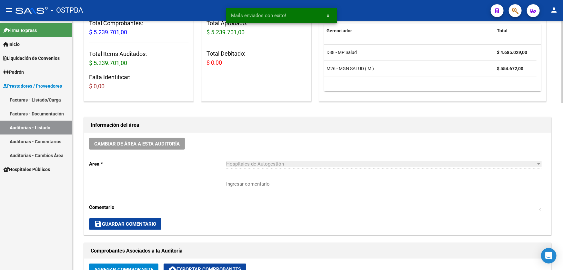
scroll to position [88, 0]
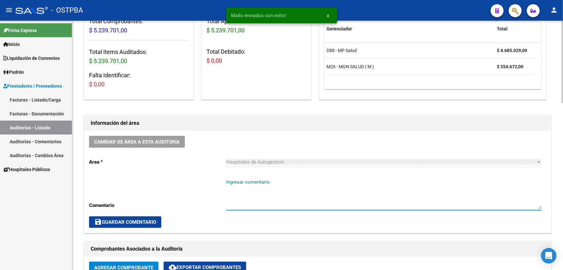
paste textarea "27595580302"
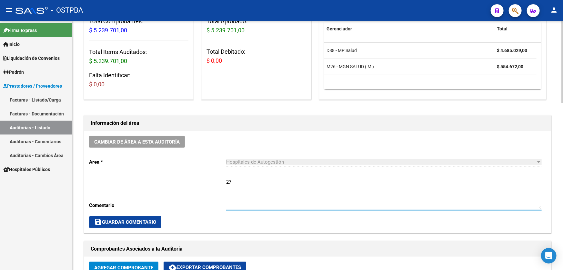
type textarea "2"
click at [252, 182] on textarea "CERRAR 25/9" at bounding box center [384, 193] width 316 height 30
type textarea "CERRAR 26/9"
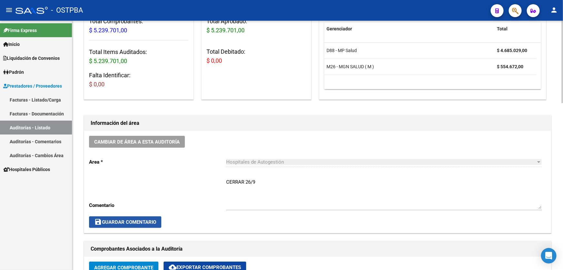
click at [137, 219] on span "save Guardar Comentario" at bounding box center [125, 222] width 62 height 6
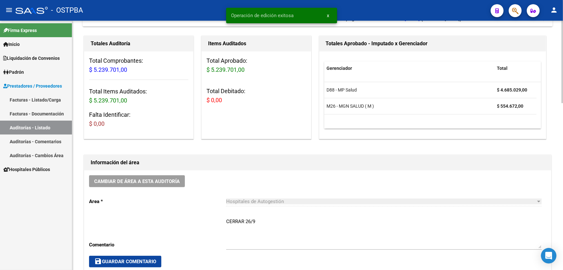
scroll to position [0, 0]
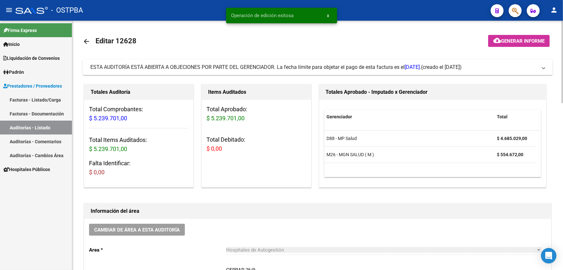
click at [87, 42] on mat-icon "arrow_back" at bounding box center [87, 41] width 8 height 8
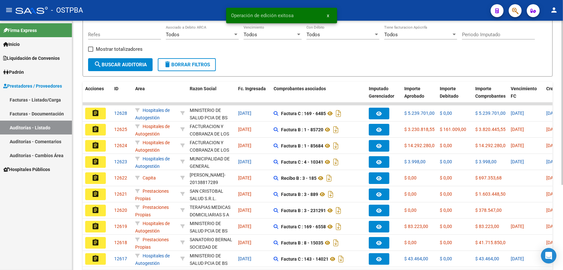
scroll to position [129, 0]
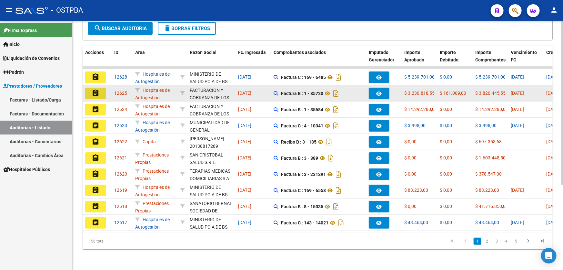
click at [96, 89] on mat-icon "assignment" at bounding box center [96, 93] width 8 height 8
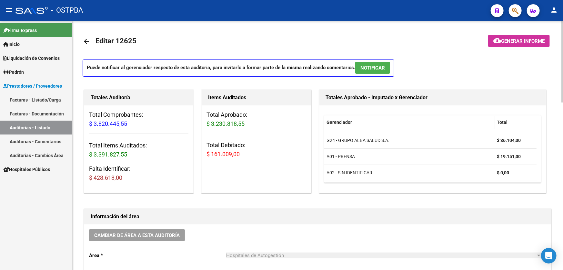
click at [87, 40] on mat-icon "arrow_back" at bounding box center [87, 41] width 8 height 8
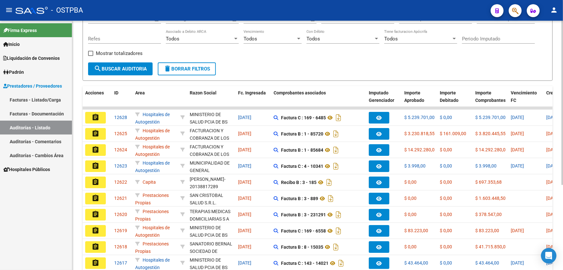
scroll to position [88, 0]
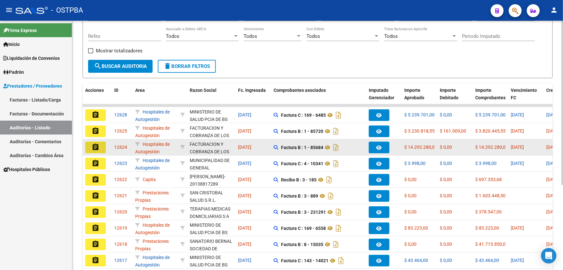
click at [92, 141] on button "assignment" at bounding box center [95, 147] width 21 height 12
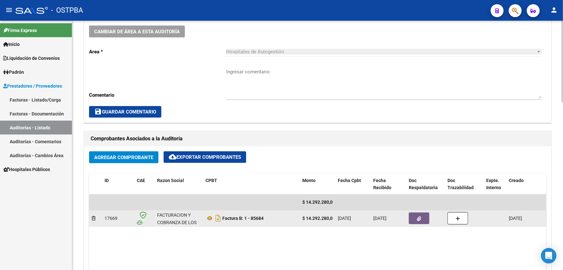
scroll to position [293, 0]
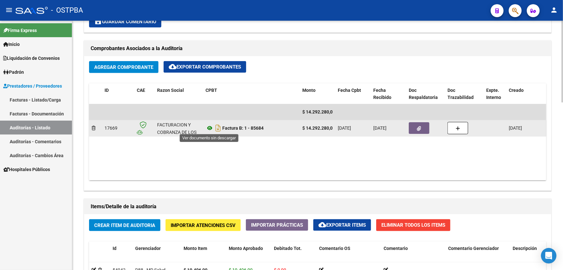
click at [207, 124] on icon at bounding box center [210, 128] width 8 height 8
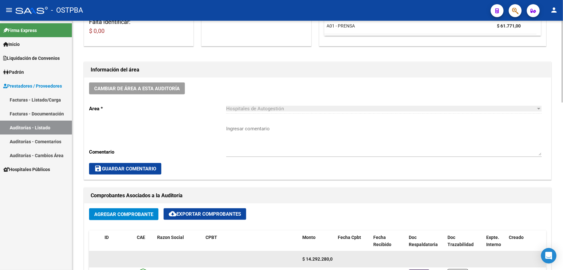
scroll to position [29, 0]
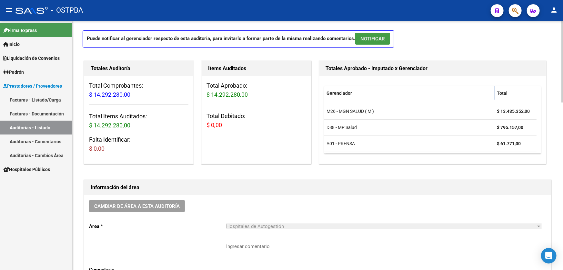
click at [370, 36] on span "NOTIFICAR" at bounding box center [373, 39] width 25 height 6
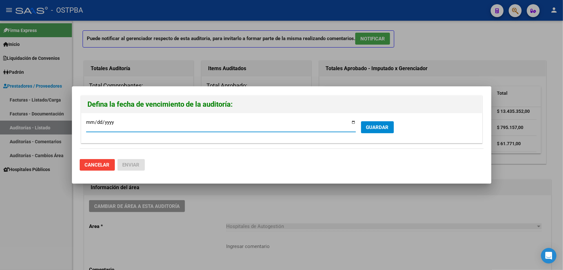
type input "2025-09-29"
click at [373, 126] on span "GUARDAR" at bounding box center [377, 127] width 23 height 6
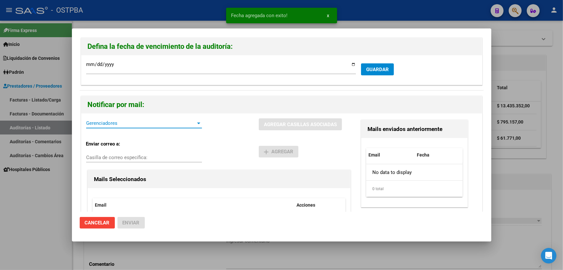
click at [107, 120] on span "Gerenciadores" at bounding box center [141, 123] width 110 height 6
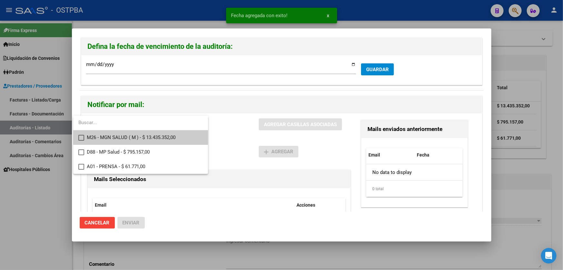
click at [82, 136] on mat-pseudo-checkbox at bounding box center [81, 138] width 6 height 6
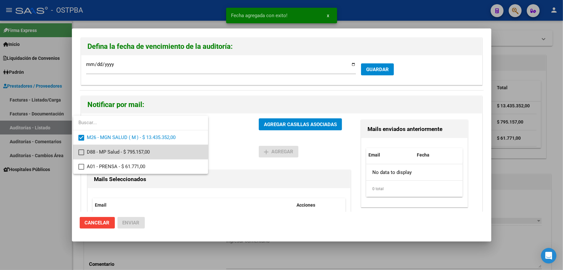
click at [81, 150] on mat-pseudo-checkbox at bounding box center [81, 152] width 6 height 6
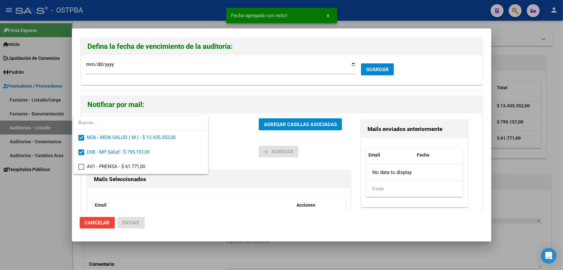
click at [231, 151] on div at bounding box center [281, 135] width 563 height 270
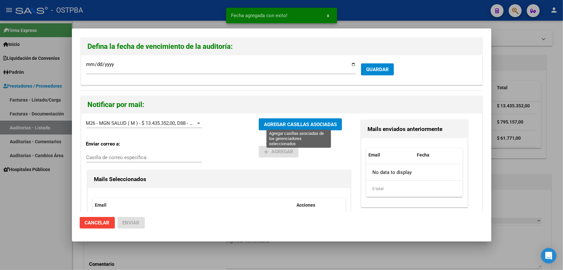
click at [295, 122] on span "AGREGAR CASILLAS ASOCIADAS" at bounding box center [300, 124] width 73 height 6
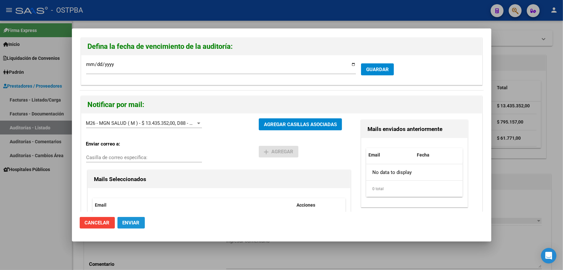
click at [130, 224] on span "Enviar" at bounding box center [131, 223] width 17 height 6
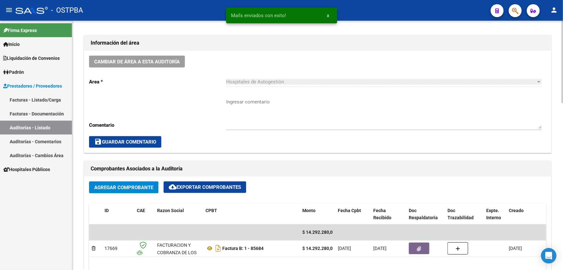
scroll to position [176, 0]
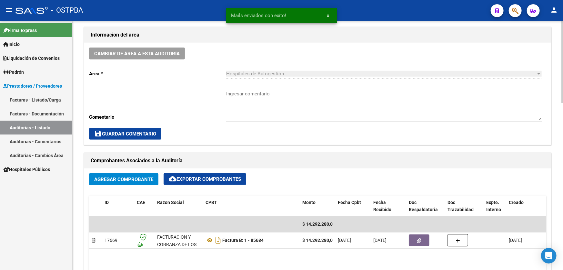
click at [237, 106] on textarea "Ingresar comentario" at bounding box center [384, 105] width 316 height 30
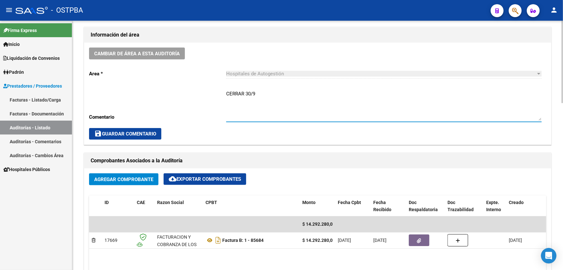
type textarea "CERRAR 30/9"
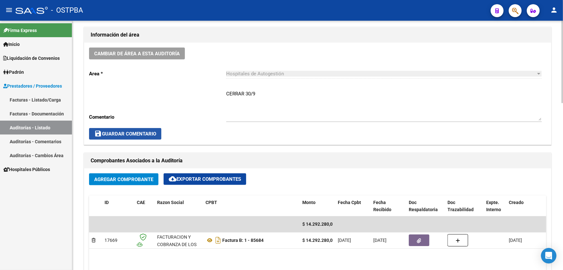
click at [123, 134] on span "save Guardar Comentario" at bounding box center [125, 134] width 62 height 6
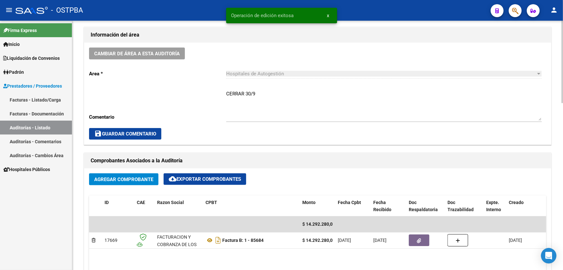
scroll to position [0, 0]
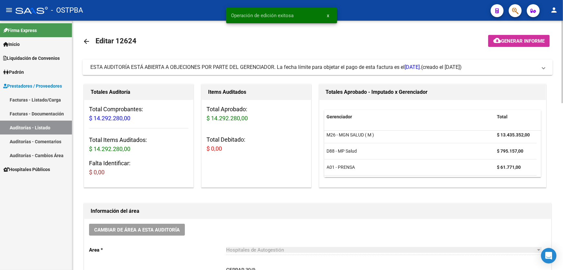
click at [83, 39] on mat-icon "arrow_back" at bounding box center [87, 41] width 8 height 8
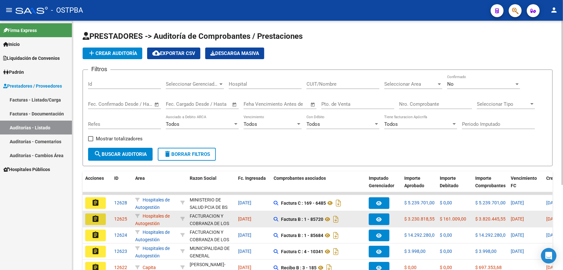
click at [97, 216] on mat-icon "assignment" at bounding box center [96, 219] width 8 height 8
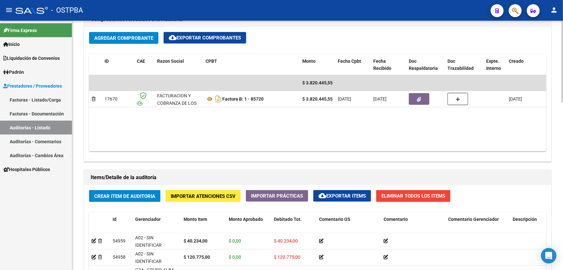
scroll to position [323, 0]
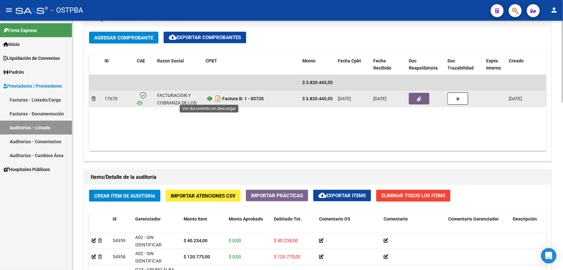
click at [208, 98] on icon at bounding box center [210, 99] width 8 height 8
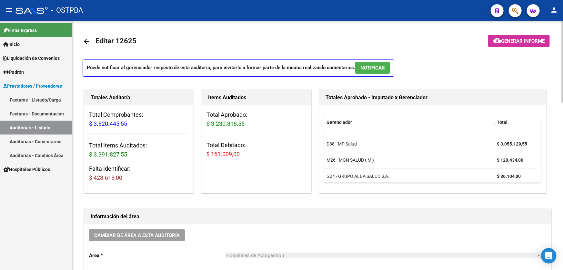
scroll to position [0, 0]
click at [380, 67] on span "NOTIFICAR" at bounding box center [373, 68] width 25 height 6
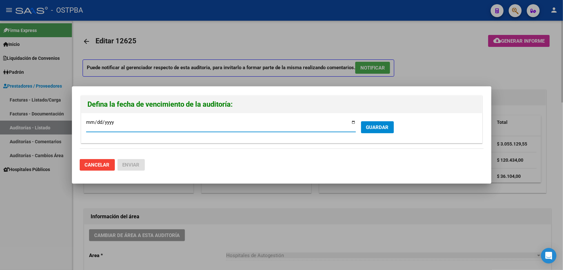
type input "2025-09-29"
click at [374, 125] on span "GUARDAR" at bounding box center [377, 127] width 23 height 6
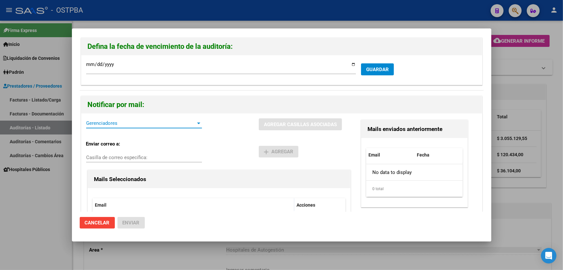
click at [97, 124] on span "Gerenciadores" at bounding box center [141, 123] width 110 height 6
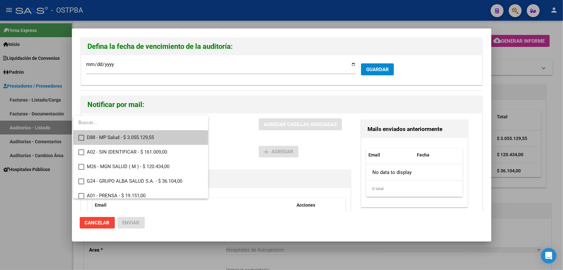
click at [80, 139] on mat-pseudo-checkbox at bounding box center [81, 138] width 6 height 6
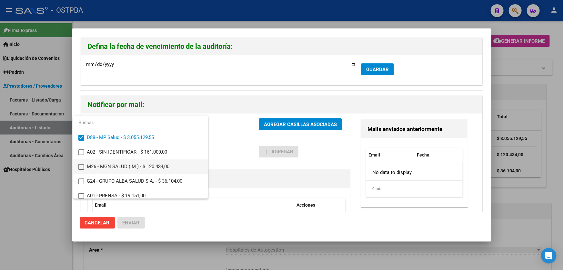
click at [82, 165] on mat-pseudo-checkbox at bounding box center [81, 167] width 6 height 6
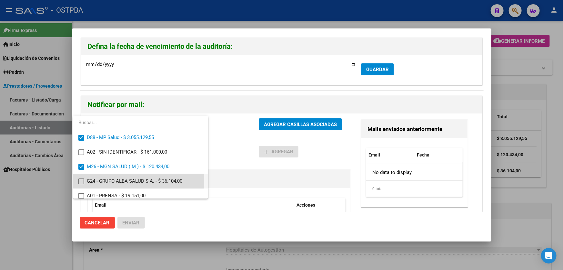
click at [80, 179] on mat-pseudo-checkbox at bounding box center [81, 181] width 6 height 6
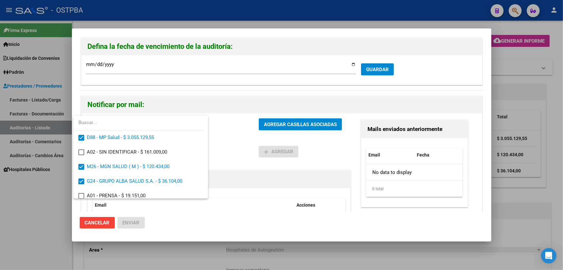
click at [233, 142] on div at bounding box center [281, 135] width 563 height 270
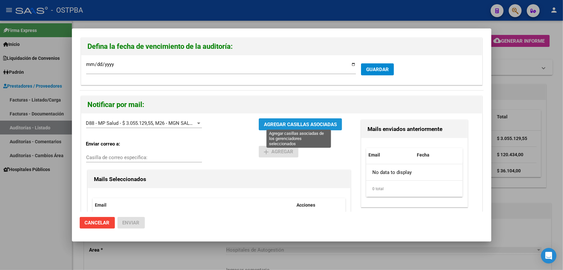
click at [294, 123] on span "AGREGAR CASILLAS ASOCIADAS" at bounding box center [300, 124] width 73 height 6
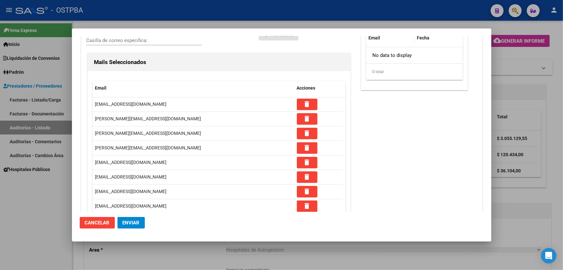
scroll to position [117, 0]
click at [132, 220] on span "Enviar" at bounding box center [131, 223] width 17 height 6
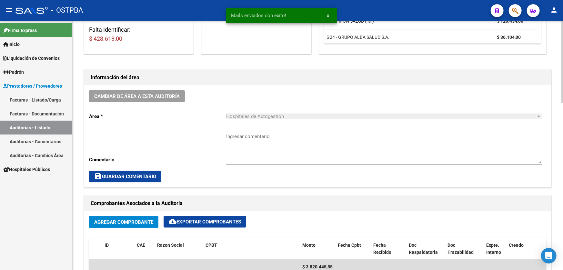
scroll to position [147, 0]
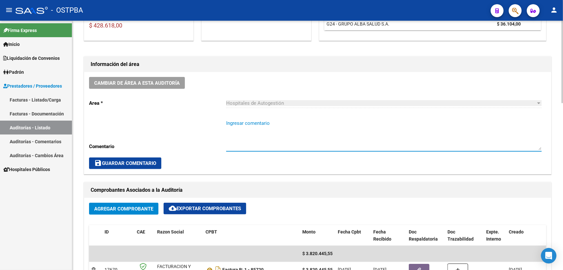
click at [232, 133] on textarea "Ingresar comentario" at bounding box center [384, 134] width 316 height 30
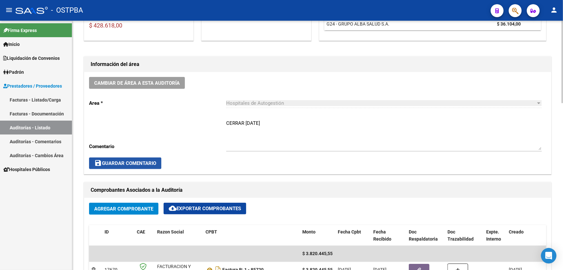
click at [113, 157] on button "save Guardar Comentario" at bounding box center [125, 163] width 72 height 12
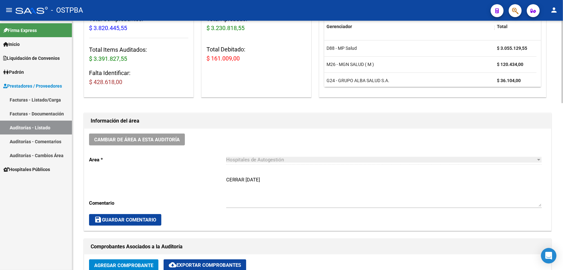
scroll to position [92, 0]
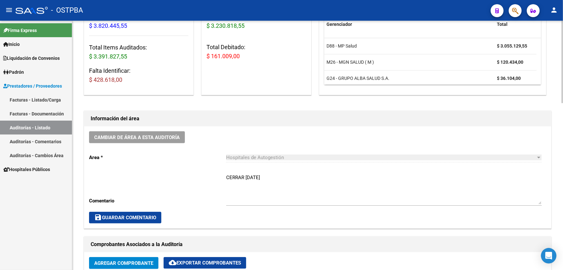
click at [274, 172] on div "CERRAR 30-9-2025 Ingresar comentario" at bounding box center [384, 186] width 316 height 37
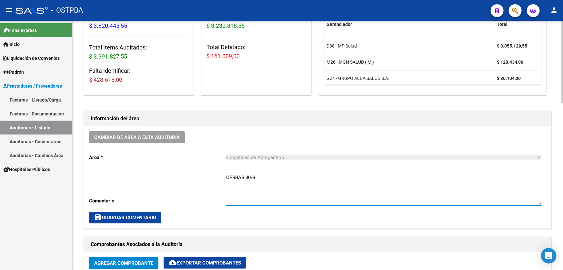
type textarea "CERRAR 30/9"
click at [113, 216] on span "save Guardar Comentario" at bounding box center [125, 217] width 62 height 6
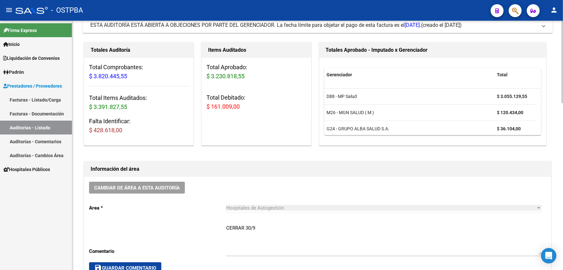
scroll to position [0, 0]
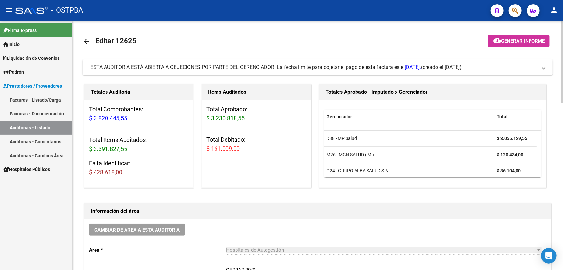
click at [86, 42] on mat-icon "arrow_back" at bounding box center [87, 41] width 8 height 8
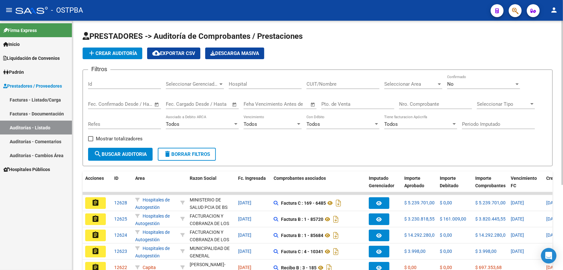
scroll to position [129, 0]
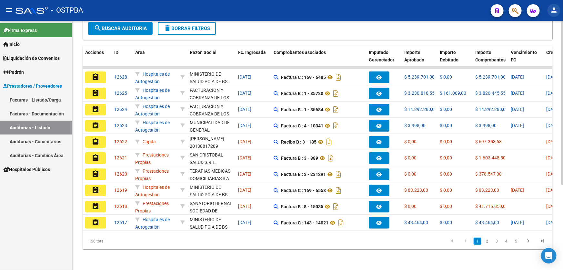
click at [555, 14] on mat-icon "person" at bounding box center [554, 10] width 8 height 8
click at [547, 42] on button "exit_to_app Salir" at bounding box center [540, 42] width 39 height 15
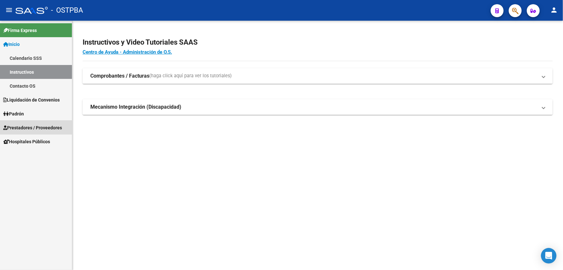
click at [30, 129] on span "Prestadores / Proveedores" at bounding box center [32, 127] width 59 height 7
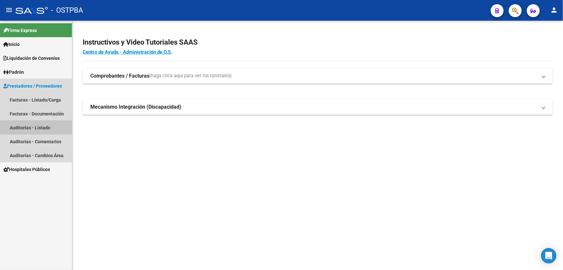
click at [30, 129] on link "Auditorías - Listado" at bounding box center [36, 127] width 72 height 14
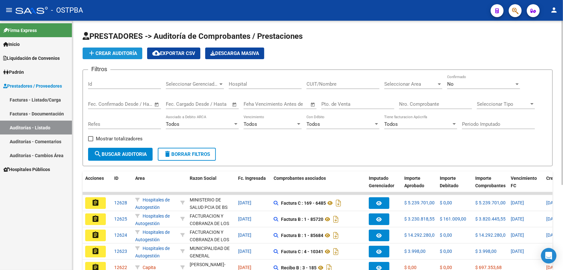
click at [113, 50] on span "add Crear Auditoría" at bounding box center [112, 53] width 49 height 6
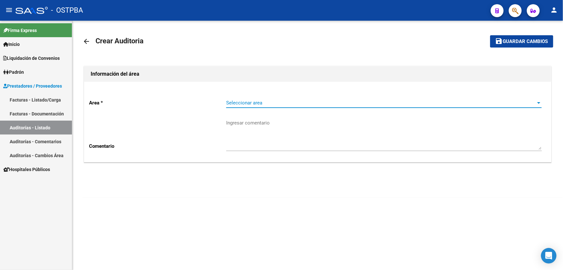
click at [247, 105] on span "Seleccionar area" at bounding box center [381, 103] width 310 height 6
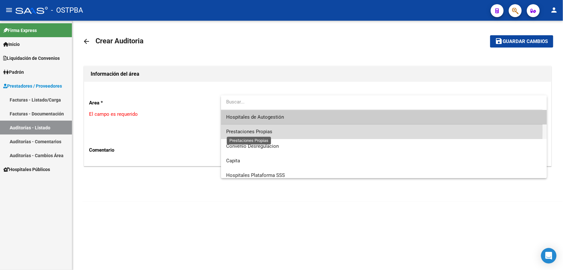
click at [236, 130] on span "Prestaciones Propias" at bounding box center [249, 132] width 46 height 6
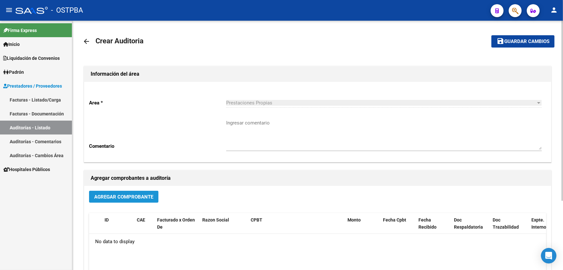
click at [123, 198] on span "Agregar Comprobante" at bounding box center [123, 197] width 59 height 6
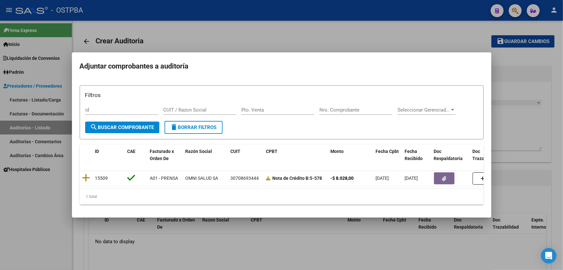
click at [238, 241] on div at bounding box center [281, 135] width 563 height 270
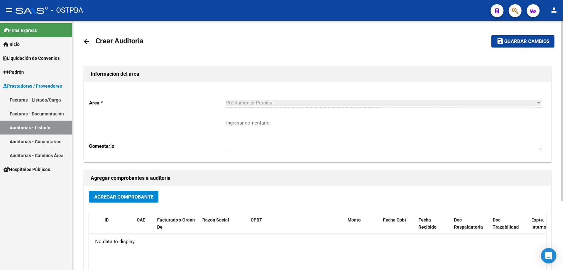
click at [87, 39] on mat-icon "arrow_back" at bounding box center [87, 41] width 8 height 8
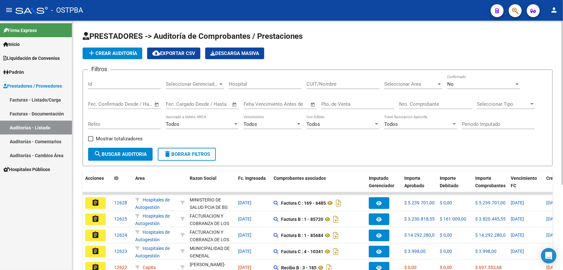
click at [119, 55] on span "add Crear Auditoría" at bounding box center [112, 53] width 49 height 6
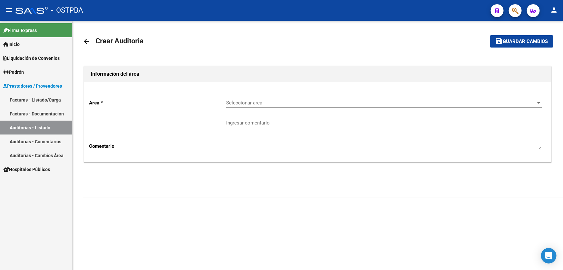
click at [232, 100] on span "Seleccionar area" at bounding box center [381, 103] width 310 height 6
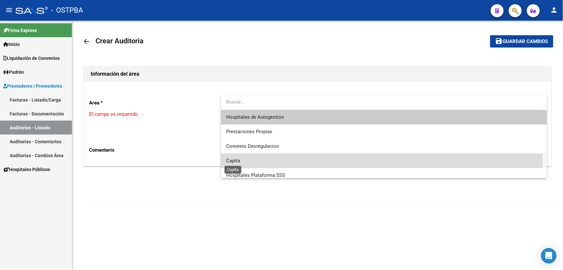
click at [230, 158] on span "Capita" at bounding box center [233, 161] width 14 height 6
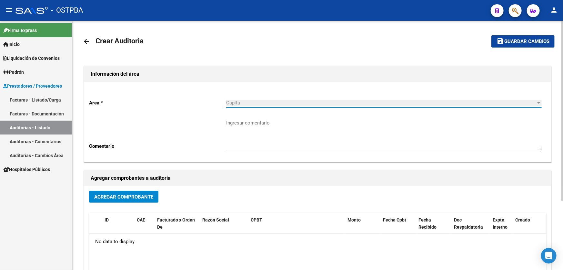
click at [114, 197] on span "Agregar Comprobante" at bounding box center [123, 197] width 59 height 6
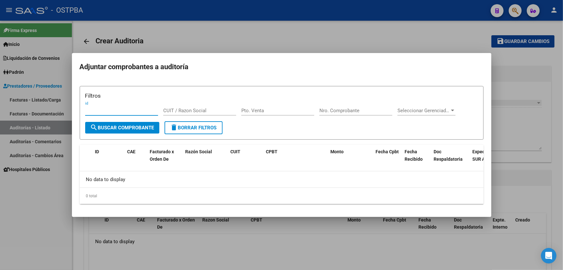
click at [232, 248] on div at bounding box center [281, 135] width 563 height 270
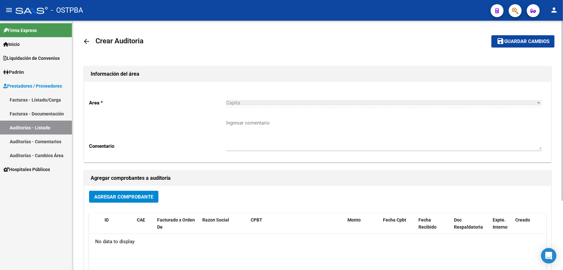
click at [86, 39] on mat-icon "arrow_back" at bounding box center [87, 41] width 8 height 8
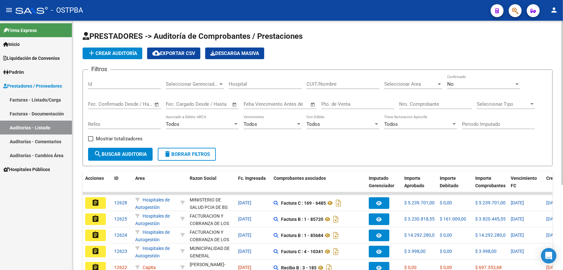
click at [35, 129] on link "Auditorías - Listado" at bounding box center [36, 127] width 72 height 14
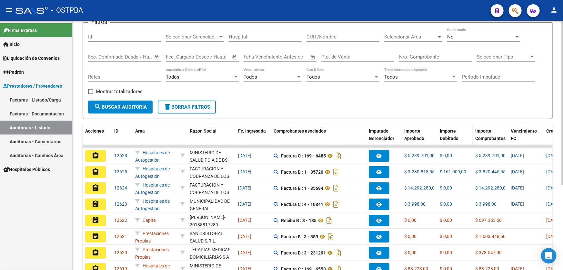
scroll to position [41, 0]
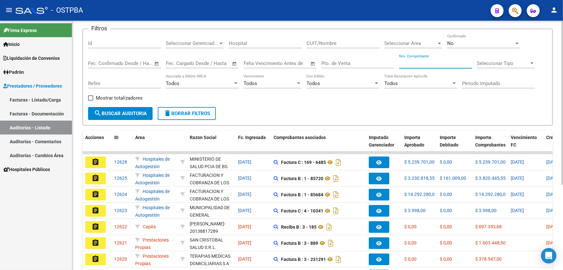
click at [413, 62] on input "Nro. Comprobante" at bounding box center [435, 63] width 73 height 6
type input "6902"
click at [475, 42] on div "No" at bounding box center [481, 43] width 67 height 6
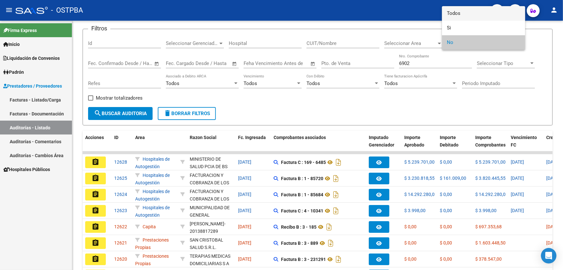
click at [476, 15] on span "Todos" at bounding box center [484, 13] width 73 height 15
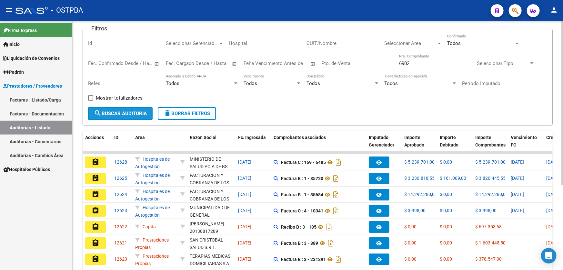
click at [119, 110] on span "search Buscar Auditoria" at bounding box center [120, 113] width 53 height 6
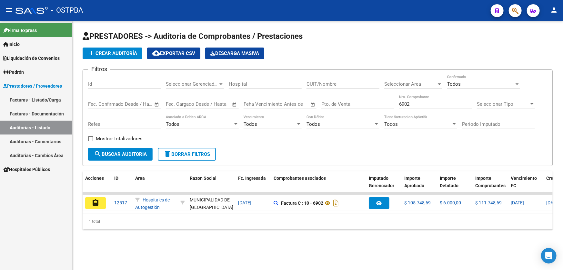
scroll to position [0, 0]
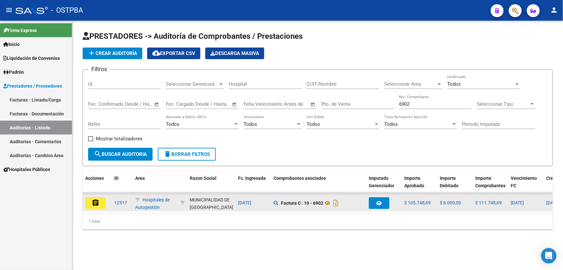
click at [92, 199] on mat-icon "assignment" at bounding box center [96, 203] width 8 height 8
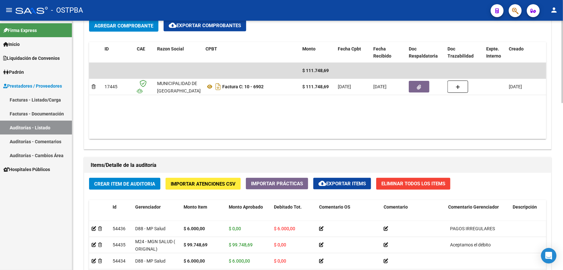
scroll to position [327, 0]
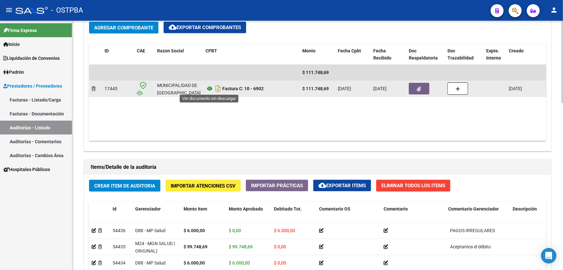
click at [209, 87] on icon at bounding box center [210, 89] width 8 height 8
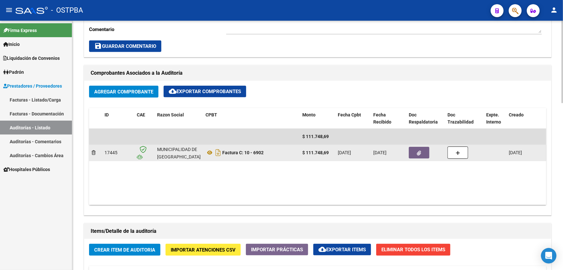
scroll to position [264, 0]
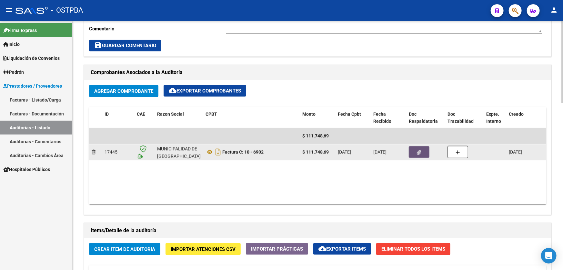
click at [421, 150] on button "button" at bounding box center [419, 152] width 21 height 12
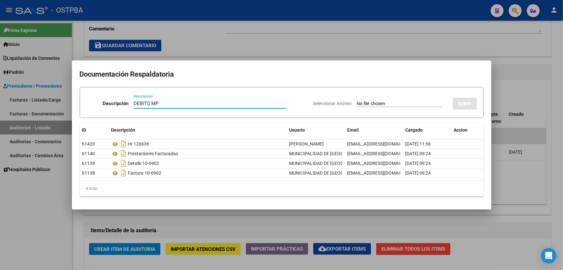
type input "DEBITO MP"
click at [373, 102] on input "Seleccionar Archivo" at bounding box center [400, 104] width 86 height 6
type input "C:\fakepath\DEBITO MP 12517.pdf"
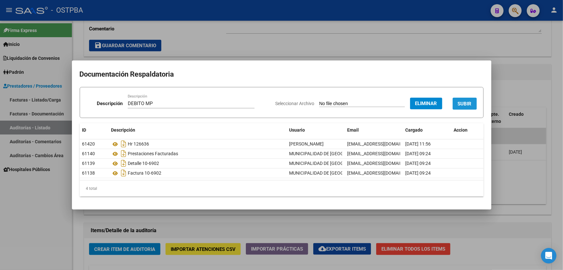
click at [466, 102] on span "SUBIR" at bounding box center [465, 104] width 14 height 6
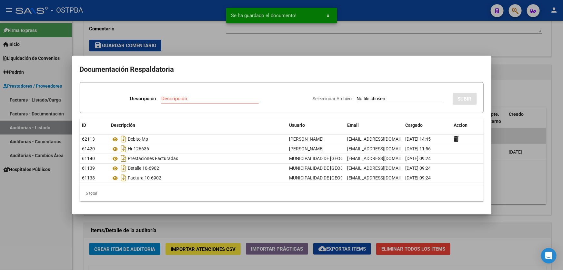
click at [239, 34] on div at bounding box center [281, 135] width 563 height 270
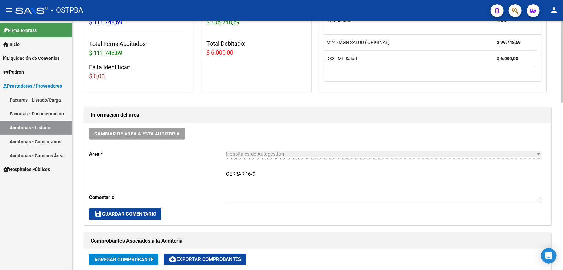
scroll to position [117, 0]
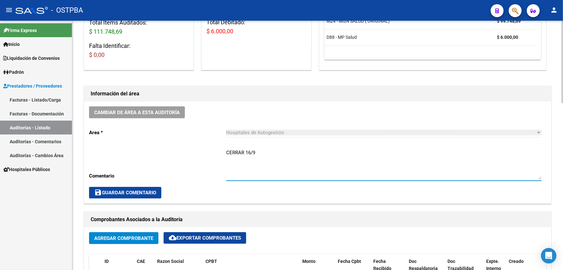
click at [262, 150] on textarea "CERRAR 16/9" at bounding box center [384, 164] width 316 height 30
type textarea "C"
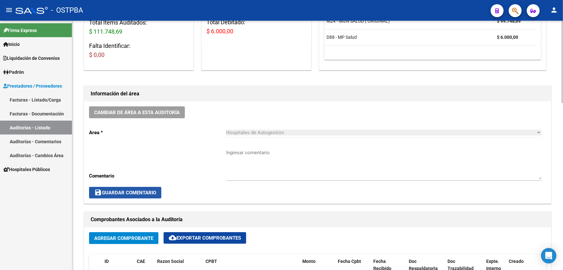
click at [106, 190] on span "save Guardar Comentario" at bounding box center [125, 193] width 62 height 6
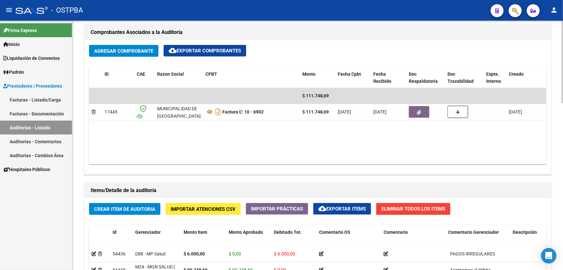
scroll to position [268, 0]
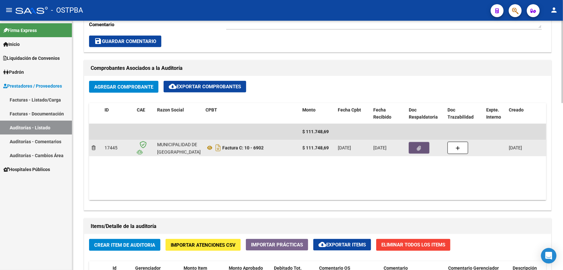
click at [419, 148] on icon "button" at bounding box center [419, 148] width 4 height 5
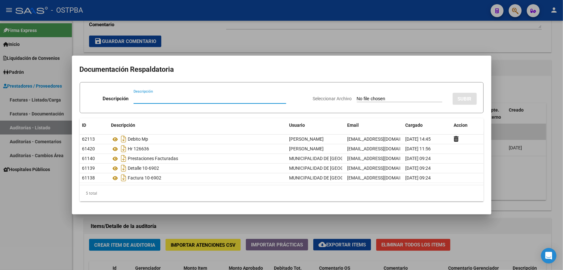
click at [356, 37] on div at bounding box center [281, 135] width 563 height 270
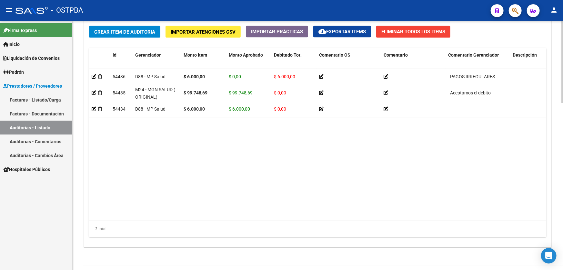
scroll to position [503, 0]
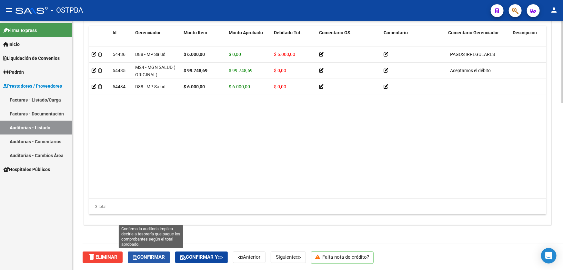
click at [153, 257] on span "Confirmar" at bounding box center [149, 257] width 32 height 6
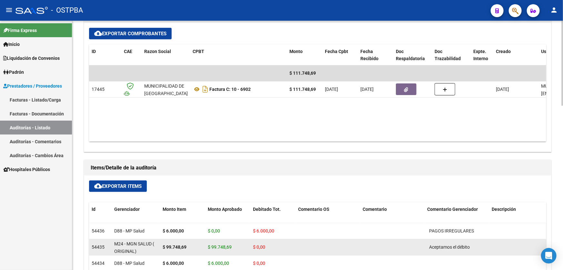
type input "202509"
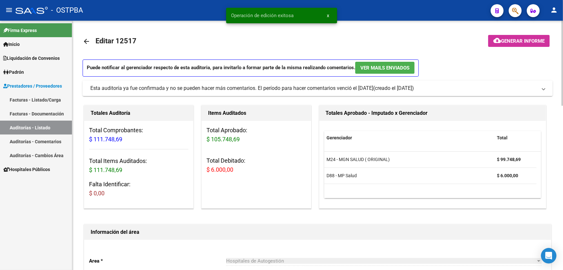
scroll to position [0, 0]
click at [87, 40] on mat-icon "arrow_back" at bounding box center [87, 41] width 8 height 8
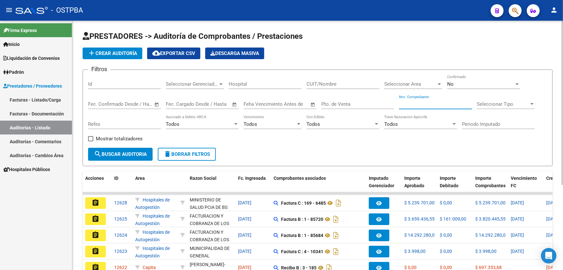
click at [418, 104] on input "Nro. Comprobante" at bounding box center [435, 104] width 73 height 6
type input "8557"
click at [454, 83] on div "No" at bounding box center [481, 84] width 67 height 6
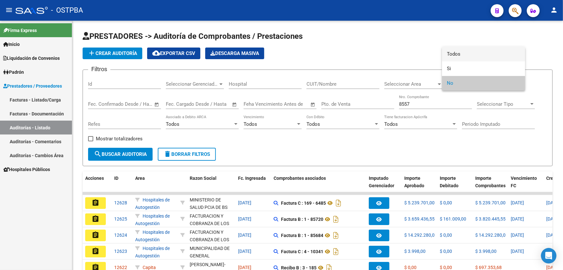
click at [465, 50] on span "Todos" at bounding box center [484, 54] width 73 height 15
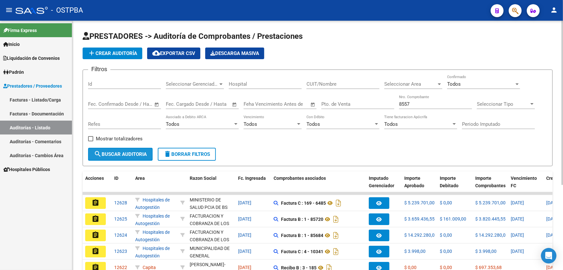
click at [126, 153] on span "search Buscar Auditoria" at bounding box center [120, 154] width 53 height 6
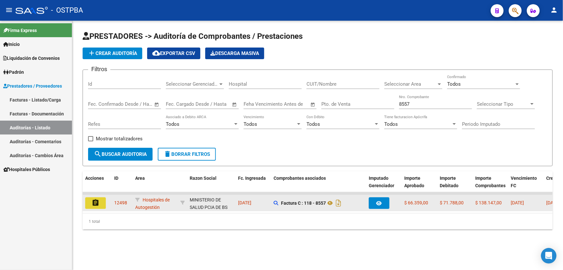
click at [91, 201] on button "assignment" at bounding box center [95, 203] width 21 height 12
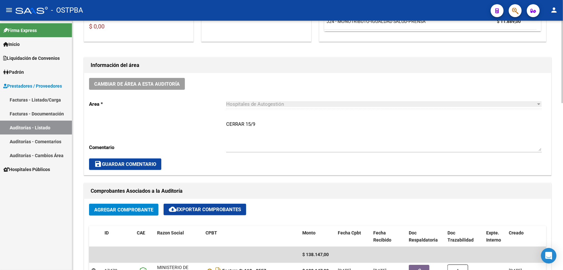
scroll to position [147, 0]
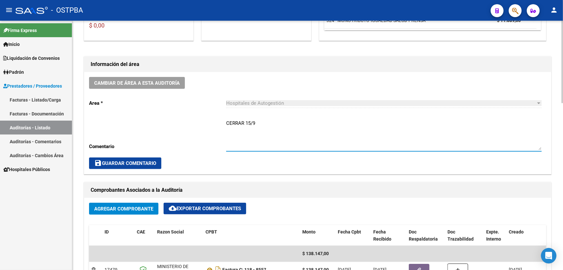
click at [268, 122] on textarea "CERRAR 15/9" at bounding box center [384, 134] width 316 height 30
type textarea "C"
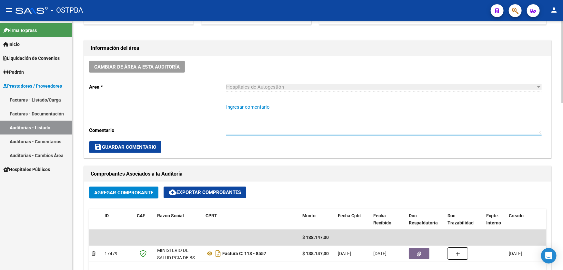
scroll to position [176, 0]
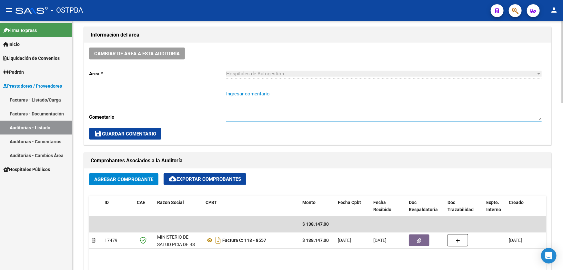
click at [310, 130] on div "save Guardar Comentario" at bounding box center [318, 134] width 458 height 12
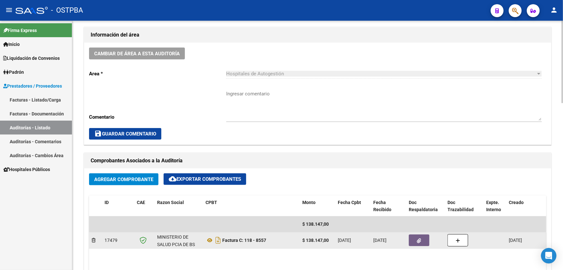
click at [419, 241] on icon "button" at bounding box center [419, 240] width 4 height 5
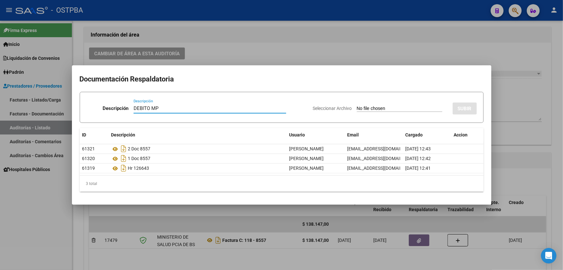
type input "DEBITO MP"
click at [357, 107] on input "Seleccionar Archivo" at bounding box center [400, 109] width 86 height 6
type input "C:\fakepath\DEBITO MP 12498.pdf"
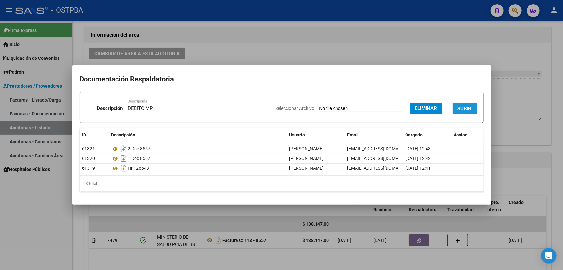
click at [464, 104] on button "SUBIR" at bounding box center [465, 108] width 24 height 12
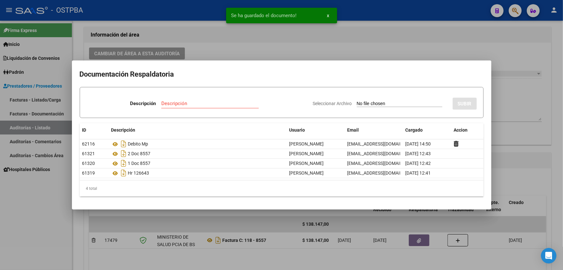
click at [529, 108] on div at bounding box center [281, 135] width 563 height 270
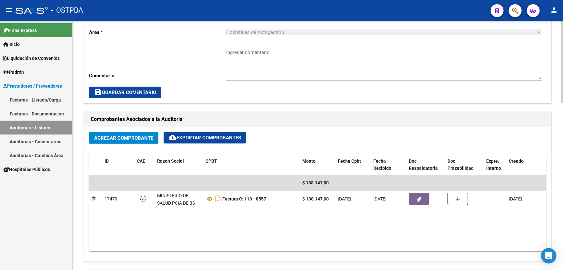
scroll to position [298, 0]
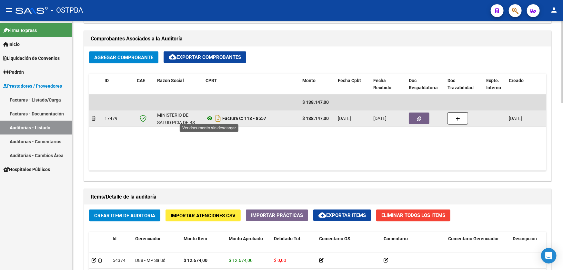
click at [209, 117] on icon at bounding box center [210, 118] width 8 height 8
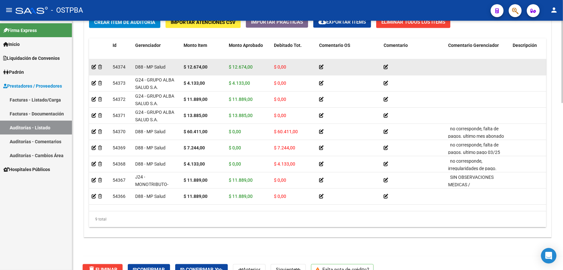
scroll to position [503, 0]
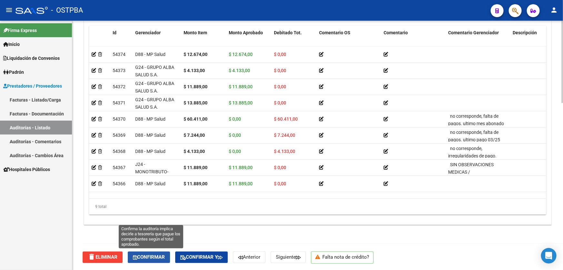
click at [154, 254] on span "Confirmar" at bounding box center [149, 257] width 32 height 6
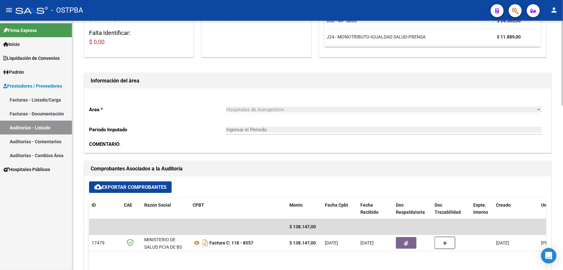
type input "202509"
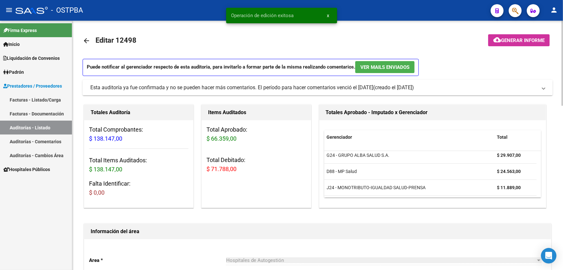
scroll to position [0, 0]
click at [85, 41] on mat-icon "arrow_back" at bounding box center [87, 41] width 8 height 8
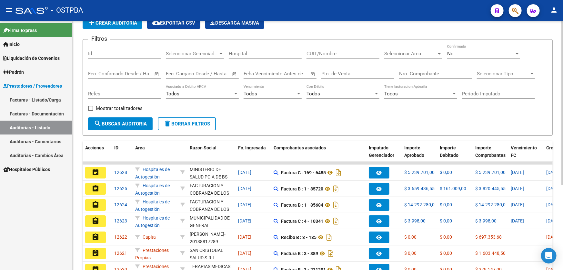
scroll to position [29, 0]
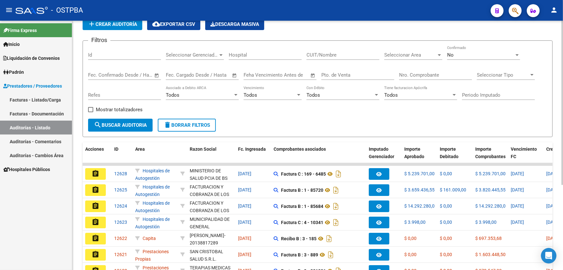
click at [423, 74] on input "Nro. Comprobante" at bounding box center [435, 75] width 73 height 6
type input "7"
click at [461, 56] on div "No" at bounding box center [481, 55] width 67 height 6
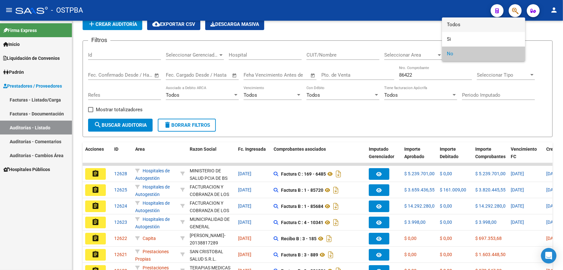
click at [466, 23] on span "Todos" at bounding box center [484, 24] width 73 height 15
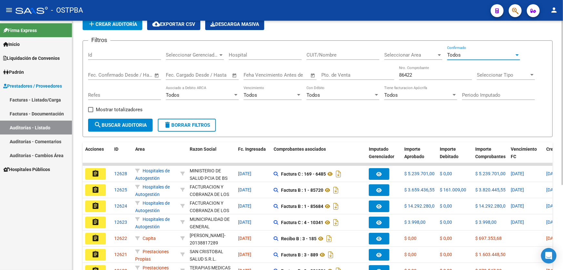
click at [113, 125] on span "search Buscar Auditoria" at bounding box center [120, 125] width 53 height 6
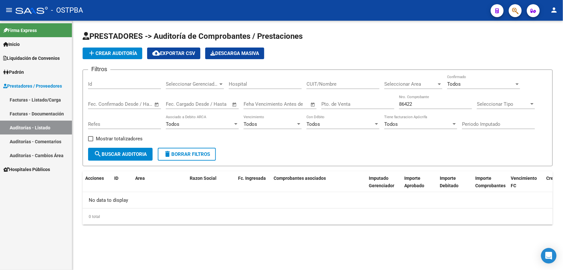
scroll to position [0, 0]
click at [21, 87] on span "Prestadores / Proveedores" at bounding box center [32, 85] width 59 height 7
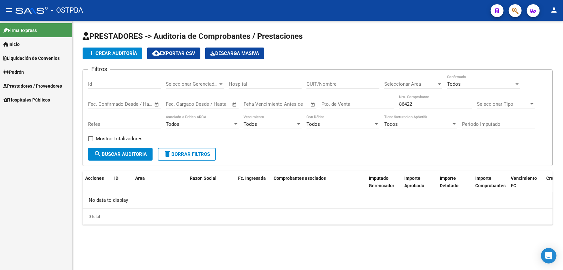
click at [21, 86] on span "Prestadores / Proveedores" at bounding box center [32, 85] width 59 height 7
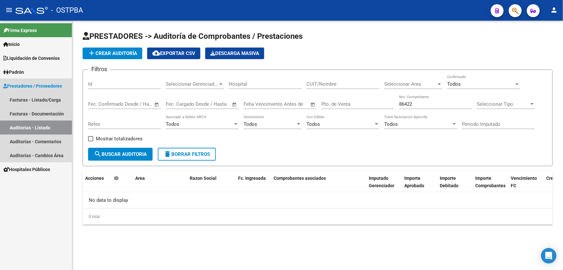
click at [35, 128] on link "Auditorías - Listado" at bounding box center [36, 127] width 72 height 14
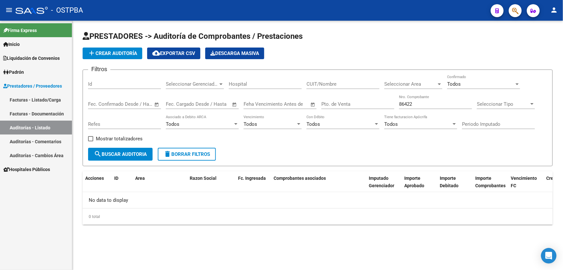
click at [48, 126] on link "Auditorías - Listado" at bounding box center [36, 127] width 72 height 14
click at [425, 106] on input "86422" at bounding box center [435, 104] width 73 height 6
click at [462, 80] on div "Todos Confirmado" at bounding box center [484, 82] width 73 height 14
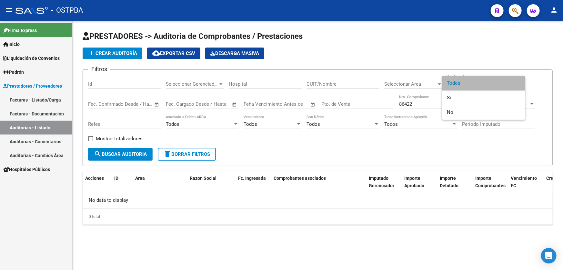
click at [462, 83] on span "Todos" at bounding box center [484, 83] width 73 height 15
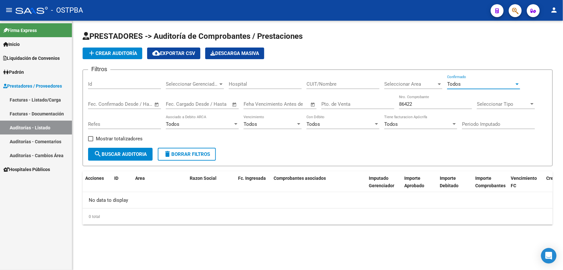
click at [116, 154] on span "search Buscar Auditoria" at bounding box center [120, 154] width 53 height 6
click at [404, 103] on input "86422" at bounding box center [435, 104] width 73 height 6
type input "85422"
click at [125, 154] on span "search Buscar Auditoria" at bounding box center [120, 154] width 53 height 6
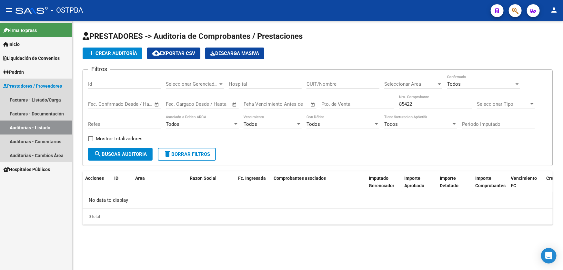
click at [34, 129] on link "Auditorías - Listado" at bounding box center [36, 127] width 72 height 14
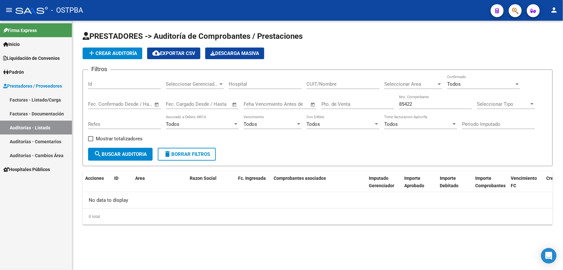
click at [43, 109] on link "Facturas - Documentación" at bounding box center [36, 114] width 72 height 14
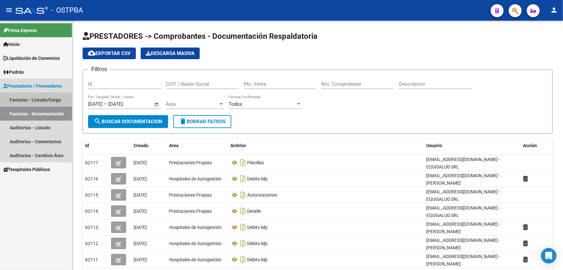
click at [38, 93] on link "Facturas - Listado/Carga" at bounding box center [36, 100] width 72 height 14
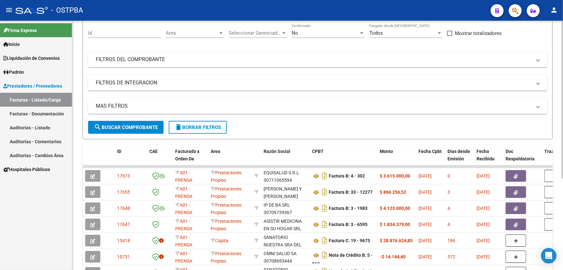
scroll to position [144, 0]
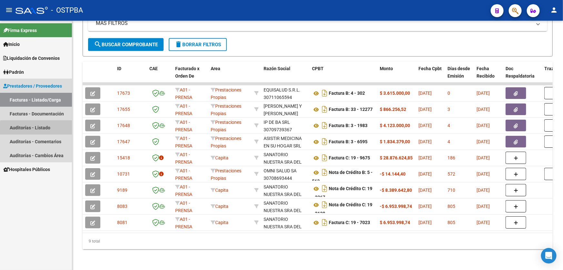
click at [36, 129] on link "Auditorías - Listado" at bounding box center [36, 127] width 72 height 14
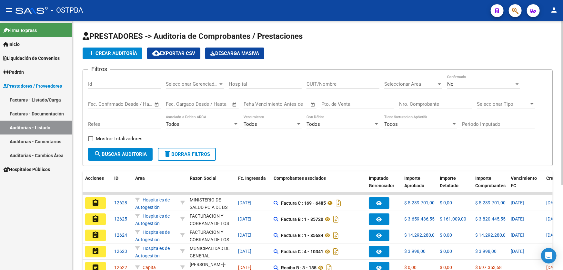
click at [415, 103] on input "Nro. Comprobante" at bounding box center [435, 104] width 73 height 6
type input "84622"
click at [469, 81] on div "No" at bounding box center [481, 84] width 67 height 6
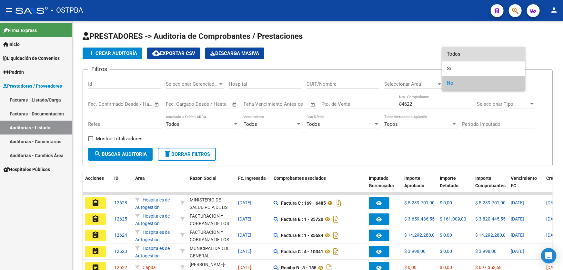
click at [469, 55] on span "Todos" at bounding box center [484, 54] width 73 height 15
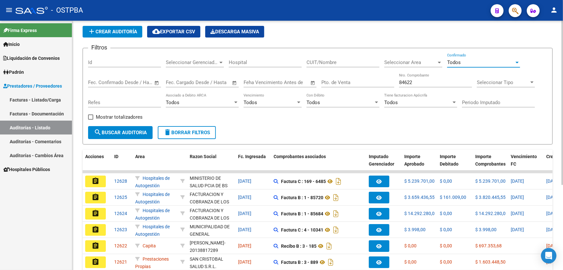
scroll to position [29, 0]
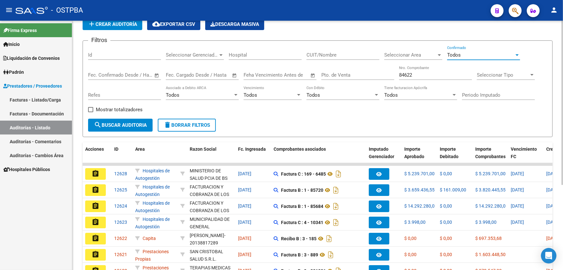
click at [141, 122] on span "search Buscar Auditoria" at bounding box center [120, 125] width 53 height 6
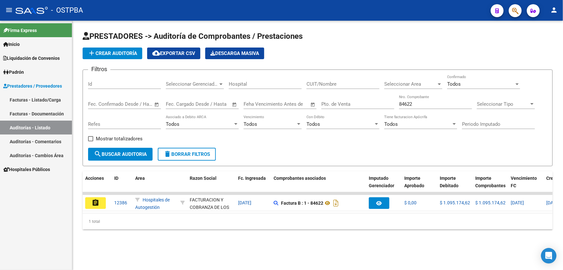
scroll to position [0, 0]
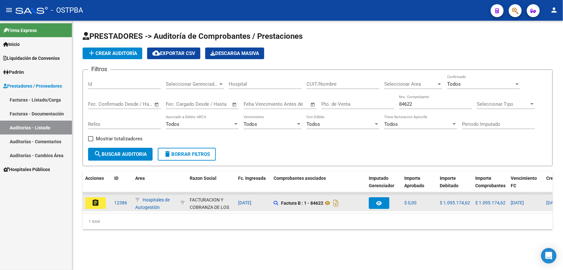
click at [95, 199] on mat-icon "assignment" at bounding box center [96, 203] width 8 height 8
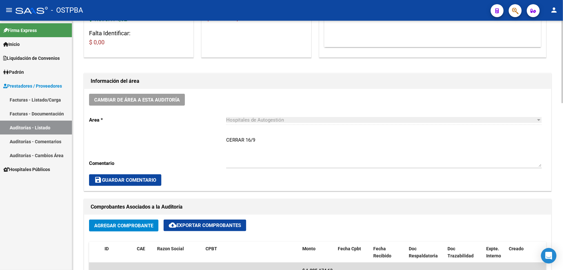
scroll to position [147, 0]
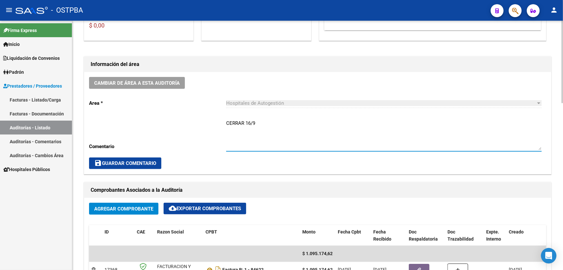
click at [272, 124] on textarea "CERRAR 16/9" at bounding box center [384, 134] width 316 height 30
type textarea "CERRAR 16/9 DEBITO TOTAL DE FACTURA DE MP EN CARPETA"
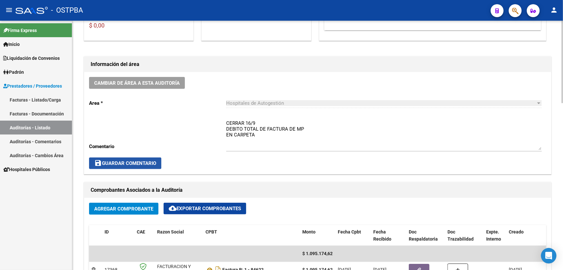
click at [126, 161] on span "save Guardar Comentario" at bounding box center [125, 163] width 62 height 6
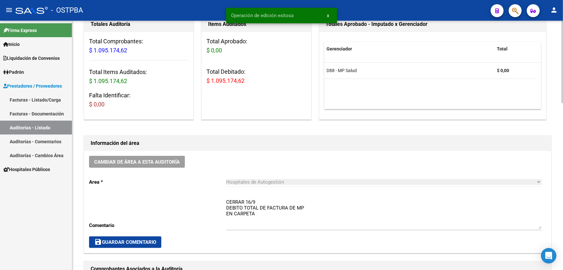
scroll to position [0, 0]
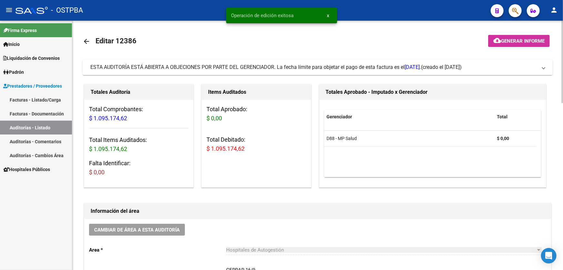
click at [84, 41] on mat-icon "arrow_back" at bounding box center [87, 41] width 8 height 8
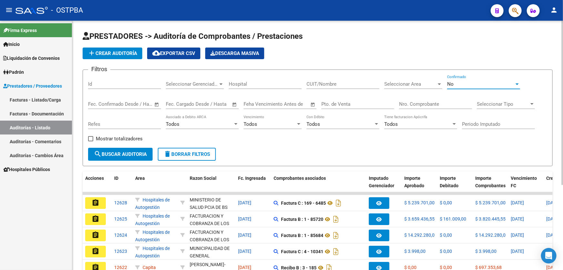
click at [457, 84] on div "No" at bounding box center [481, 84] width 67 height 6
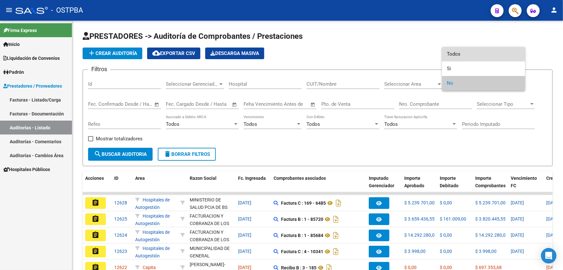
click at [467, 50] on span "Todos" at bounding box center [484, 54] width 73 height 15
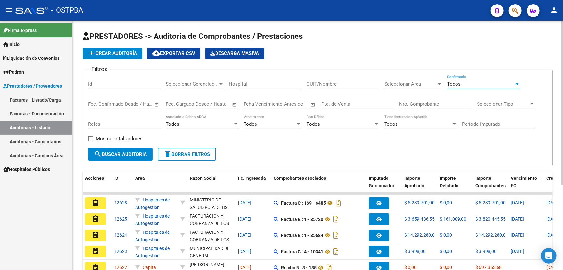
click at [406, 105] on input "Nro. Comprobante" at bounding box center [435, 104] width 73 height 6
type input "15967"
click at [128, 157] on button "search Buscar Auditoria" at bounding box center [120, 154] width 65 height 13
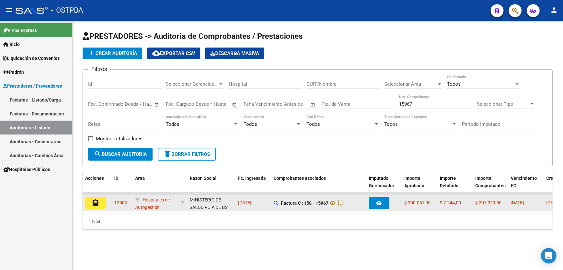
click at [93, 199] on mat-icon "assignment" at bounding box center [96, 203] width 8 height 8
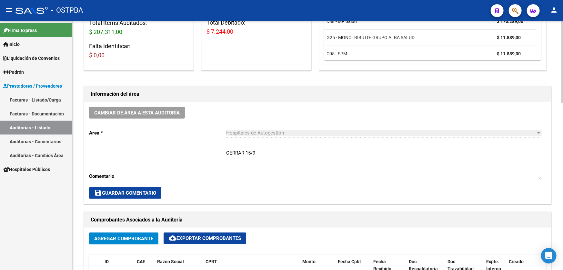
scroll to position [117, 0]
click at [257, 153] on textarea "CERRAR 15/9" at bounding box center [384, 164] width 316 height 30
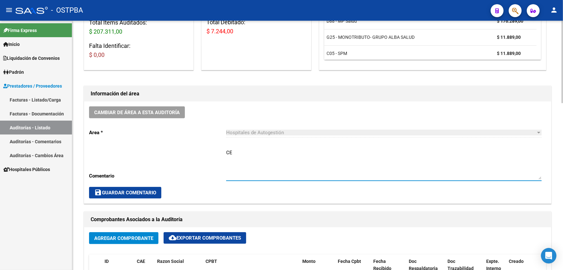
type textarea "C"
click at [103, 190] on span "save Guardar Comentario" at bounding box center [125, 193] width 62 height 6
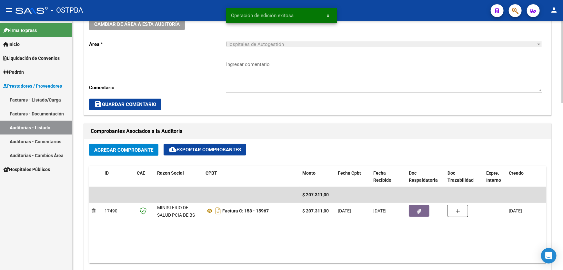
scroll to position [235, 0]
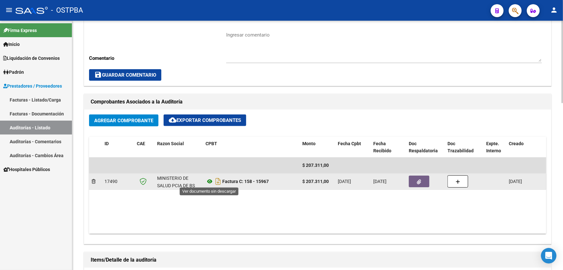
click at [210, 180] on icon at bounding box center [210, 181] width 8 height 8
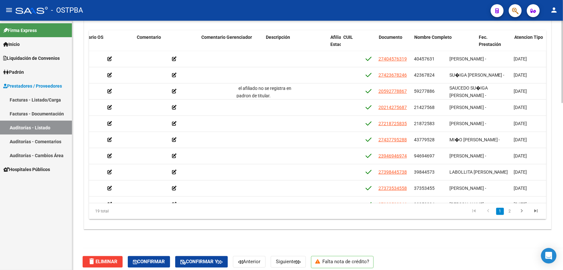
scroll to position [0, 253]
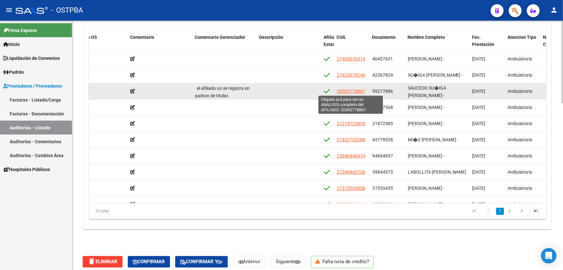
click at [354, 89] on span "20592778867" at bounding box center [351, 90] width 28 height 5
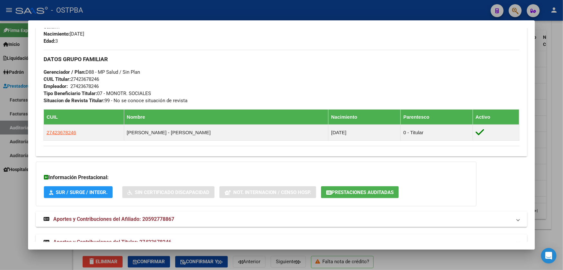
scroll to position [302, 0]
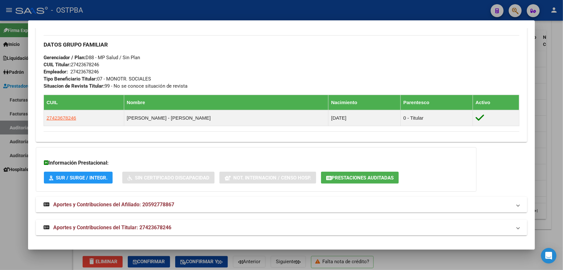
click at [136, 202] on span "Aportes y Contribuciones del Afiliado: 20592778867" at bounding box center [113, 204] width 121 height 6
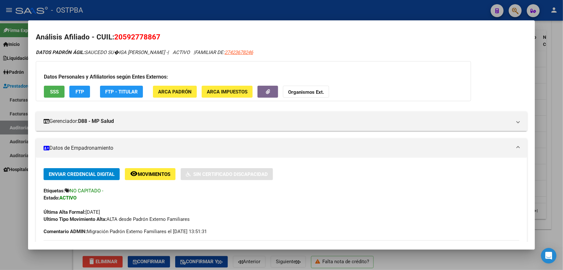
scroll to position [0, 0]
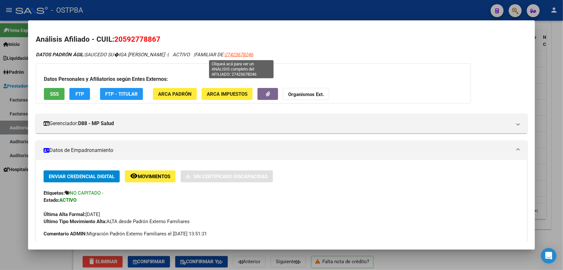
click at [244, 54] on span "27423678246" at bounding box center [239, 55] width 28 height 6
type textarea "27423678246"
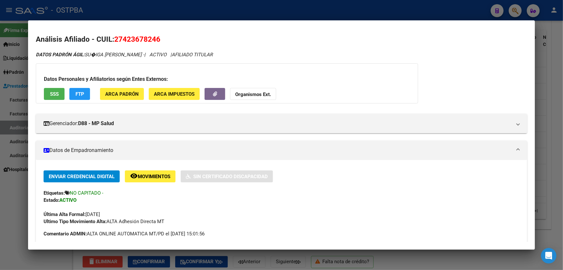
click at [259, 94] on strong "Organismos Ext." at bounding box center [253, 94] width 36 height 6
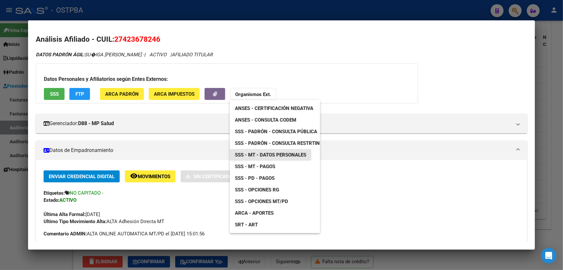
click at [278, 152] on span "SSS - MT - Datos Personales" at bounding box center [270, 155] width 71 height 6
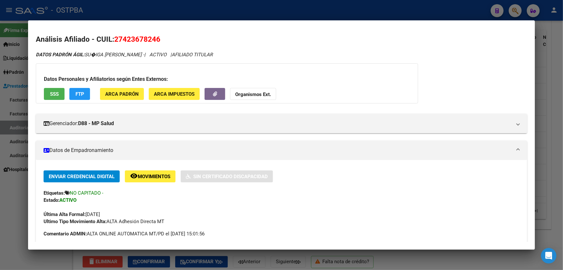
click at [22, 194] on div at bounding box center [281, 135] width 563 height 270
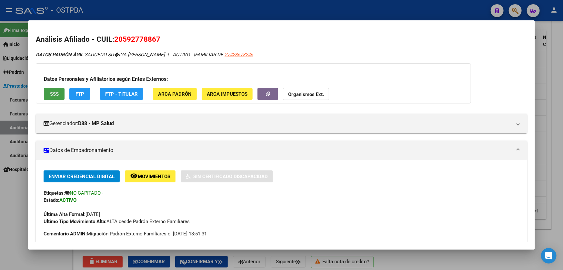
click at [56, 92] on span "SSS" at bounding box center [54, 94] width 9 height 6
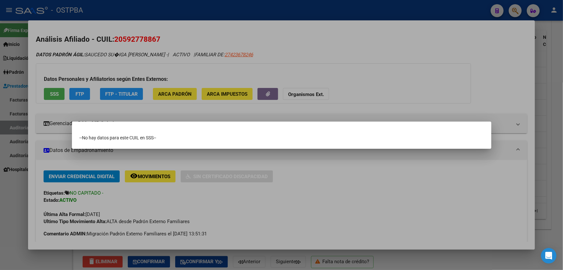
click at [19, 167] on div at bounding box center [281, 135] width 563 height 270
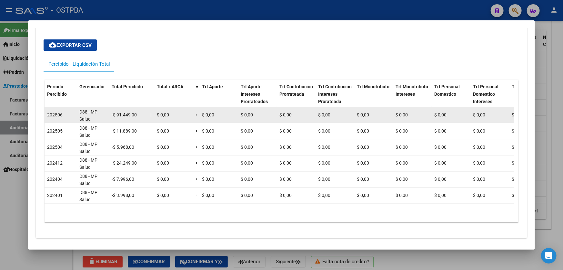
scroll to position [525, 0]
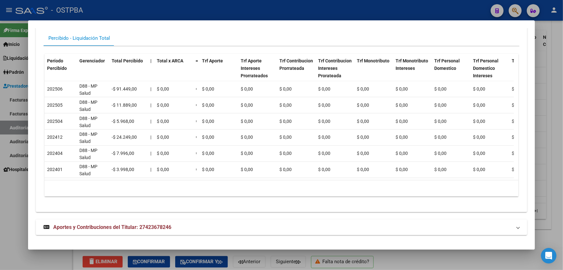
click at [154, 226] on span "Aportes y Contribuciones del Titular: 27423678246" at bounding box center [112, 227] width 118 height 6
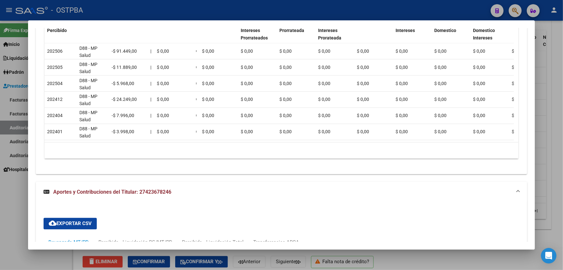
scroll to position [701, 0]
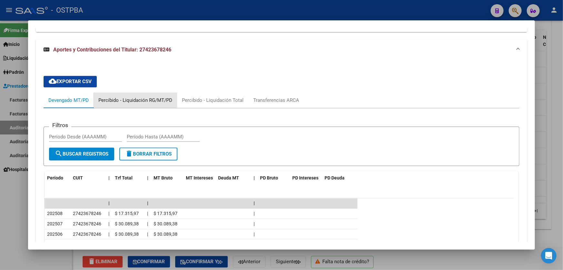
click at [129, 100] on div "Percibido - Liquidación RG/MT/PD" at bounding box center [135, 100] width 74 height 7
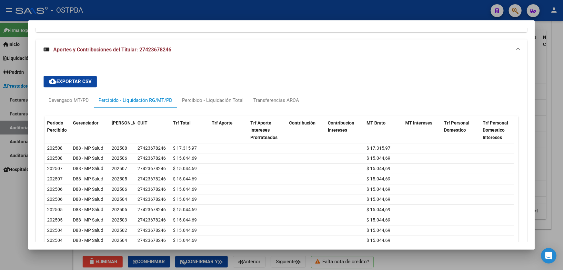
click at [17, 222] on div at bounding box center [281, 135] width 563 height 270
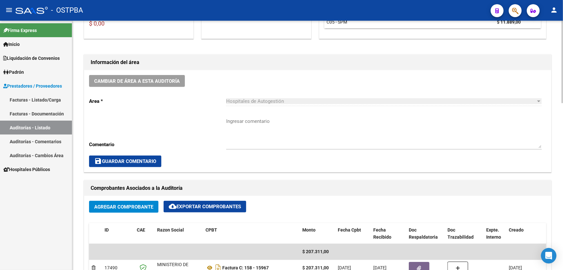
scroll to position [239, 0]
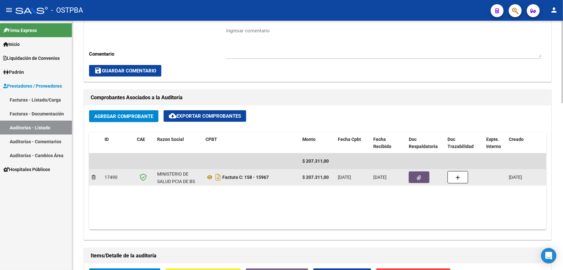
click at [419, 178] on icon "button" at bounding box center [419, 177] width 4 height 5
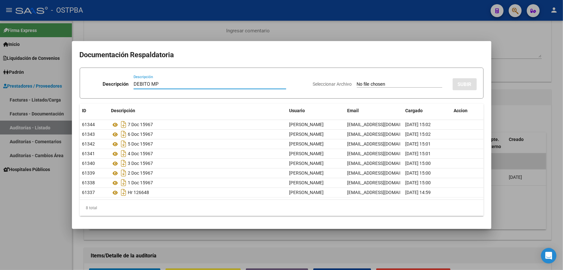
type input "DEBITO MP"
click at [357, 81] on input "Seleccionar Archivo" at bounding box center [400, 84] width 86 height 6
type input "C:\fakepath\DEBITO MP 12502.pdf"
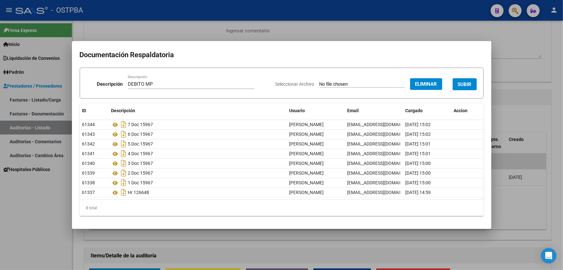
click at [470, 87] on span "SUBIR" at bounding box center [465, 84] width 14 height 6
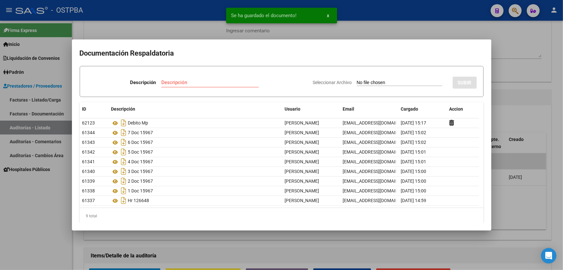
click at [515, 69] on div at bounding box center [281, 135] width 563 height 270
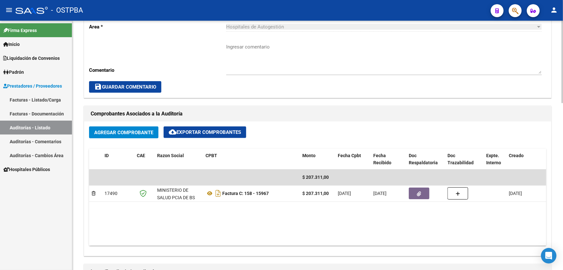
scroll to position [235, 0]
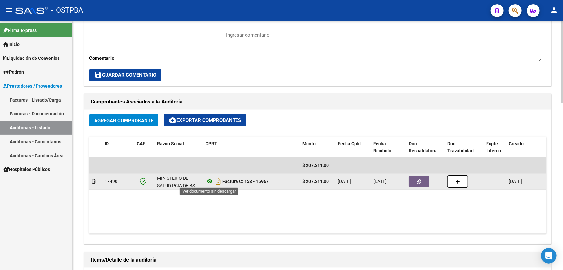
click at [208, 179] on icon at bounding box center [210, 181] width 8 height 8
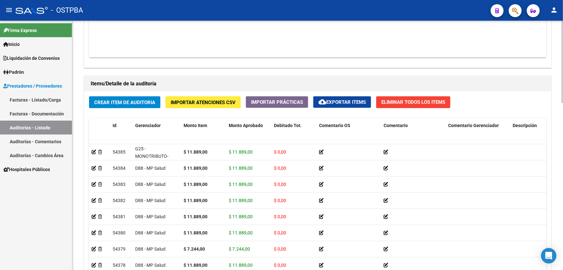
scroll to position [503, 0]
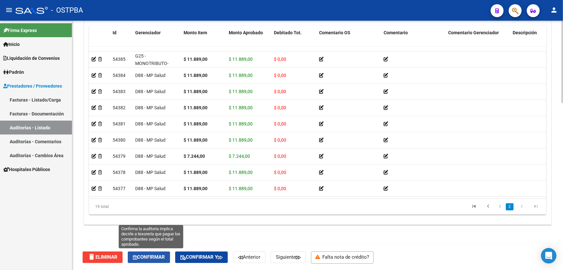
click at [151, 259] on button "Confirmar" at bounding box center [149, 257] width 42 height 12
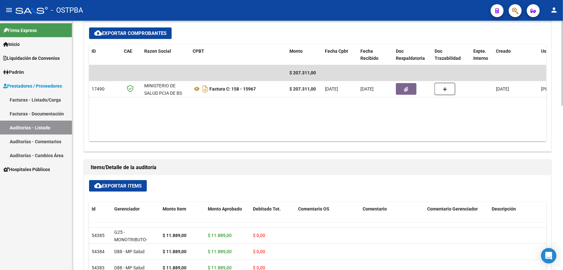
type input "202509"
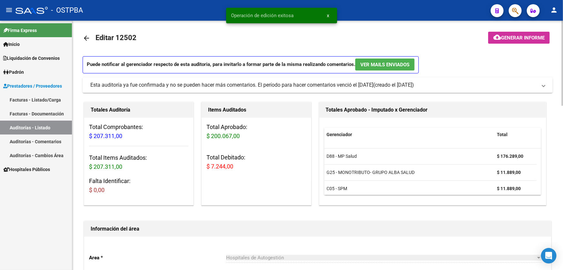
scroll to position [0, 0]
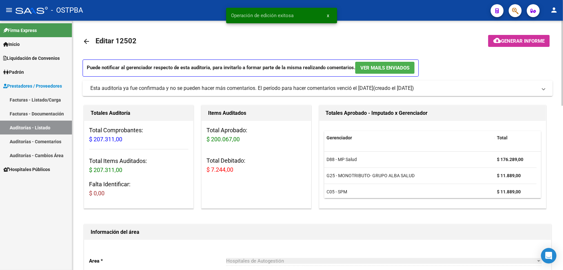
click at [85, 40] on mat-icon "arrow_back" at bounding box center [87, 41] width 8 height 8
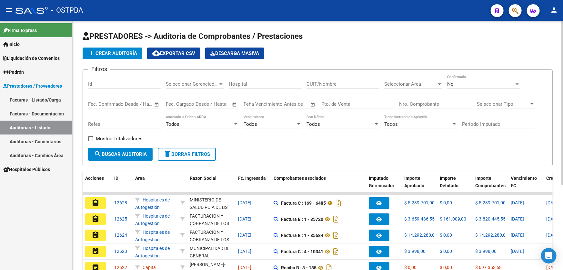
click at [453, 84] on span "No" at bounding box center [451, 84] width 6 height 6
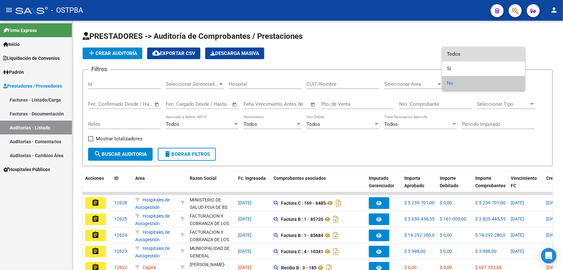
click at [472, 55] on span "Todos" at bounding box center [484, 54] width 73 height 15
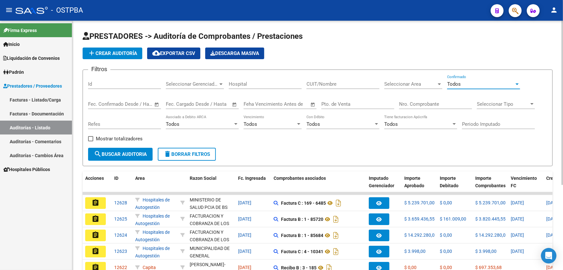
click at [435, 103] on input "Nro. Comprobante" at bounding box center [435, 104] width 73 height 6
type input "2171"
click at [127, 151] on span "search Buscar Auditoria" at bounding box center [120, 154] width 53 height 6
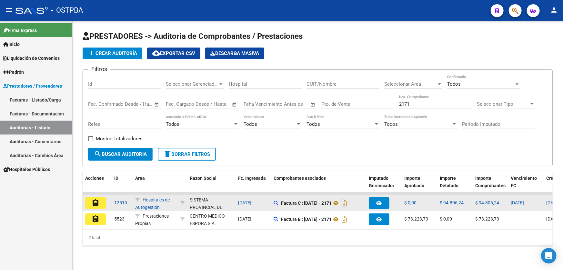
click at [94, 195] on datatable-body-cell "assignment" at bounding box center [97, 203] width 29 height 16
click at [97, 199] on mat-icon "assignment" at bounding box center [96, 203] width 8 height 8
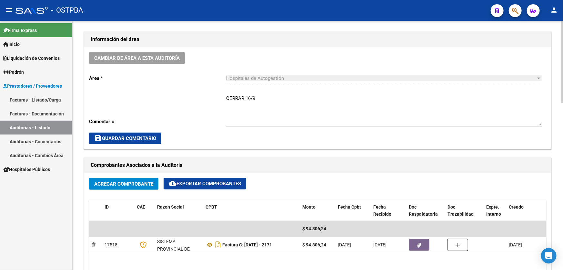
scroll to position [176, 0]
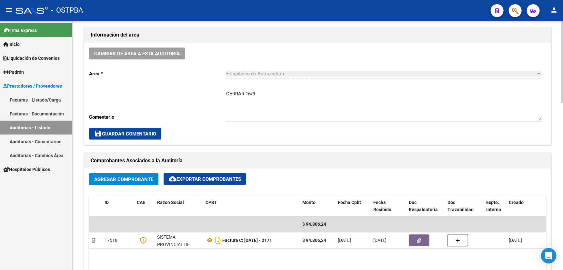
click at [261, 94] on textarea "CERRAR 16/9" at bounding box center [384, 105] width 316 height 30
click at [134, 133] on span "save Guardar Comentario" at bounding box center [125, 134] width 62 height 6
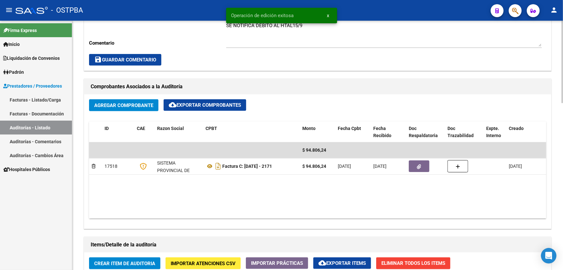
scroll to position [235, 0]
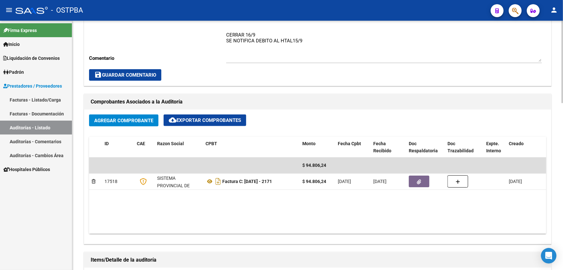
click at [304, 39] on textarea "CERRAR 16/9 SE NOTIFICA DEBITO AL HTAL15/9" at bounding box center [384, 46] width 316 height 30
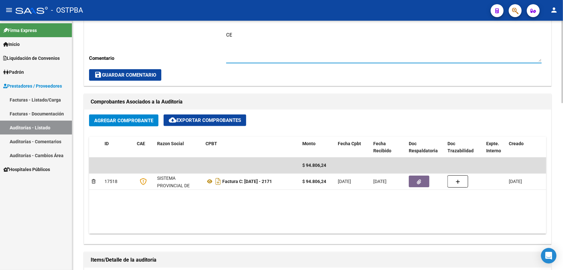
type textarea "C"
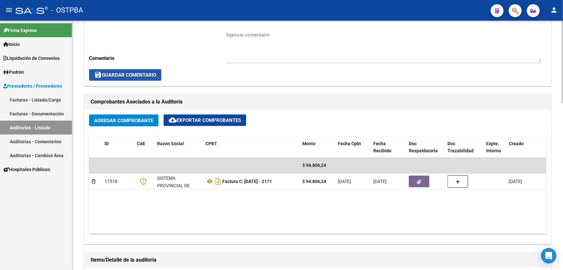
click at [140, 70] on button "save Guardar Comentario" at bounding box center [125, 75] width 72 height 12
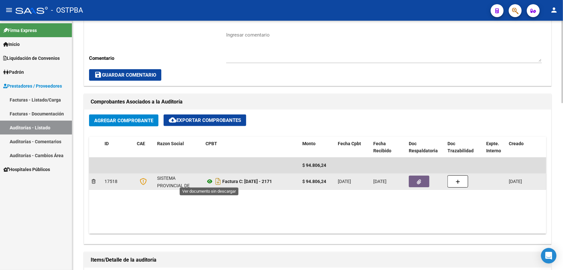
click at [209, 179] on icon at bounding box center [210, 181] width 8 height 8
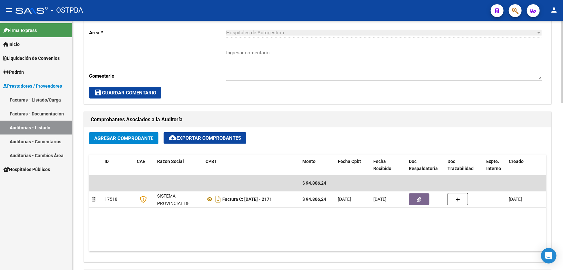
scroll to position [293, 0]
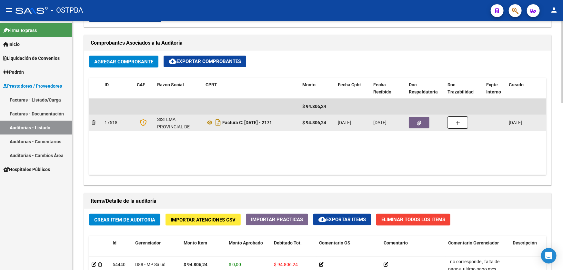
click at [417, 123] on icon "button" at bounding box center [419, 122] width 4 height 5
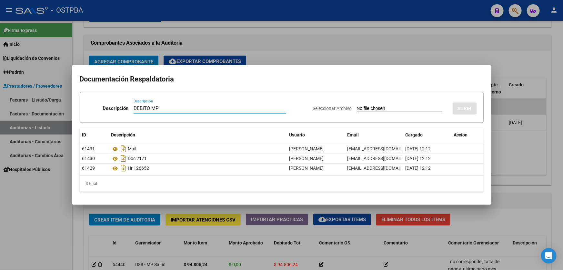
type input "DEBITO MP"
click at [363, 107] on input "Seleccionar Archivo" at bounding box center [400, 109] width 86 height 6
type input "C:\fakepath\DEBITO MP 12519.pdf"
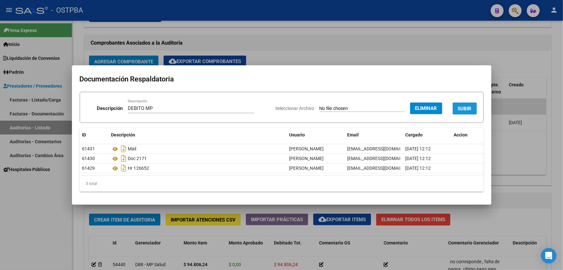
click at [468, 111] on span "SUBIR" at bounding box center [465, 109] width 14 height 6
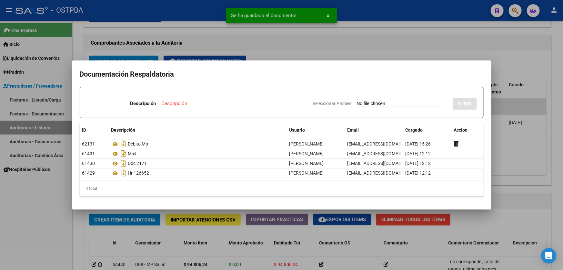
click at [526, 158] on div at bounding box center [281, 135] width 563 height 270
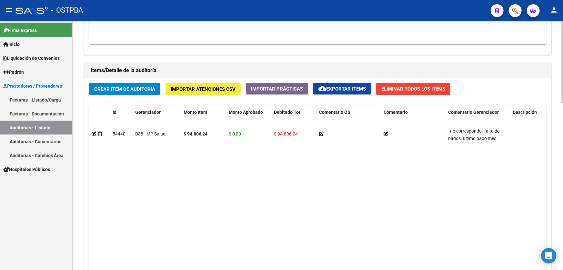
scroll to position [503, 0]
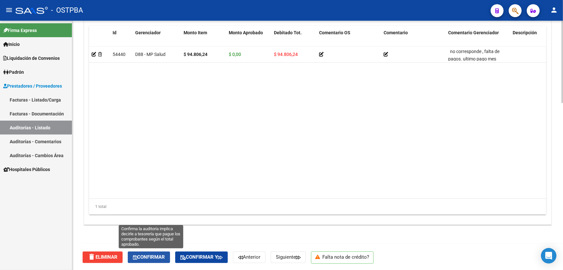
click at [147, 255] on span "Confirmar" at bounding box center [149, 257] width 32 height 6
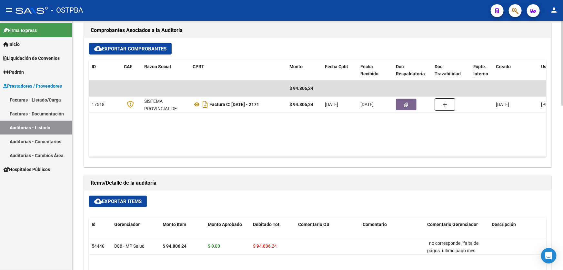
type input "202509"
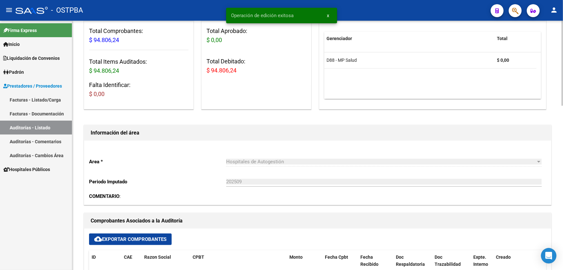
scroll to position [0, 0]
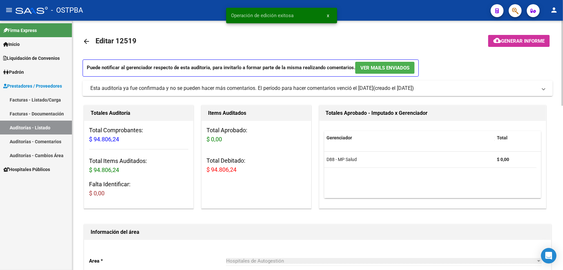
click at [85, 38] on mat-icon "arrow_back" at bounding box center [87, 41] width 8 height 8
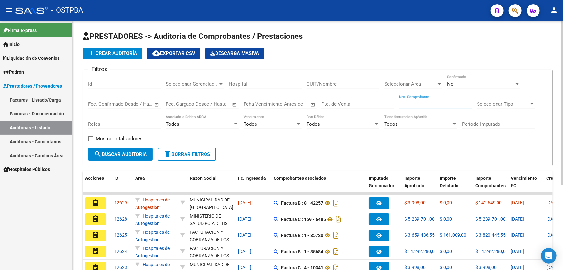
click at [413, 103] on input "Nro. Comprobante" at bounding box center [435, 104] width 73 height 6
type input "84636"
click at [472, 81] on div "No" at bounding box center [481, 84] width 67 height 6
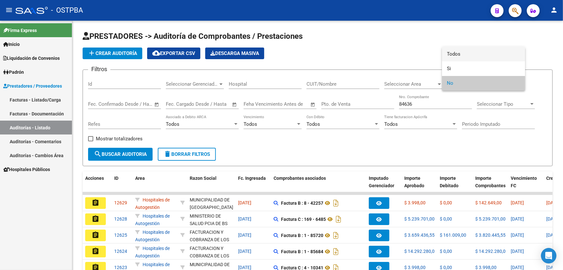
click at [472, 55] on span "Todos" at bounding box center [484, 54] width 73 height 15
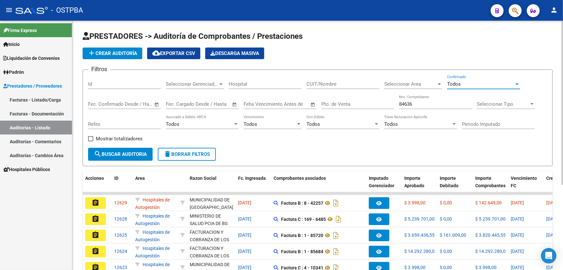
click at [117, 151] on span "search Buscar Auditoria" at bounding box center [120, 154] width 53 height 6
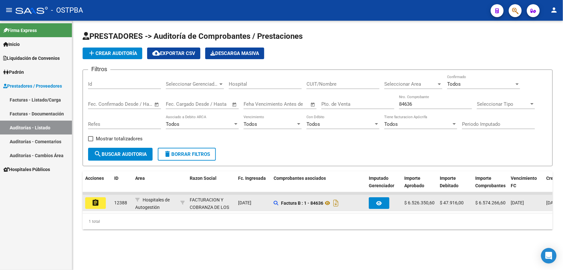
click at [95, 201] on mat-icon "assignment" at bounding box center [96, 203] width 8 height 8
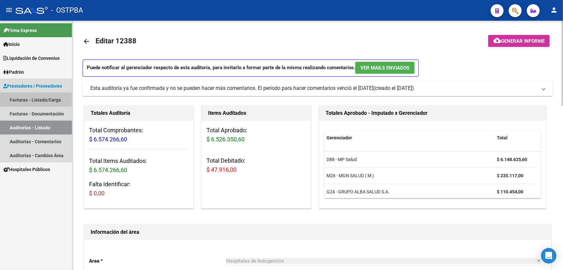
click at [40, 99] on link "Facturas - Listado/Carga" at bounding box center [36, 100] width 72 height 14
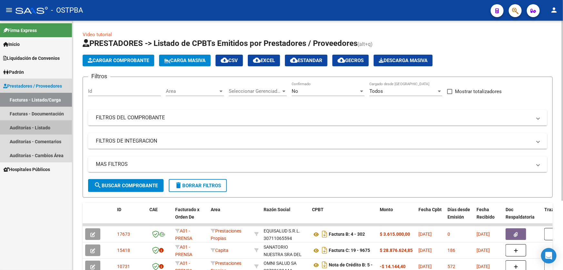
click at [33, 127] on link "Auditorías - Listado" at bounding box center [36, 127] width 72 height 14
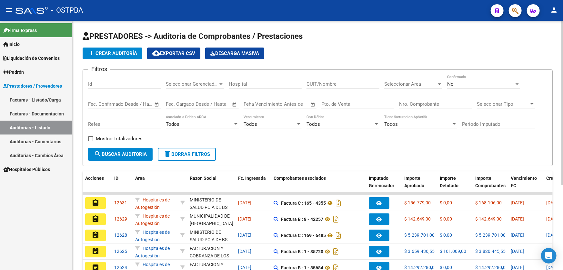
click at [466, 86] on div "No Confirmado" at bounding box center [484, 82] width 73 height 14
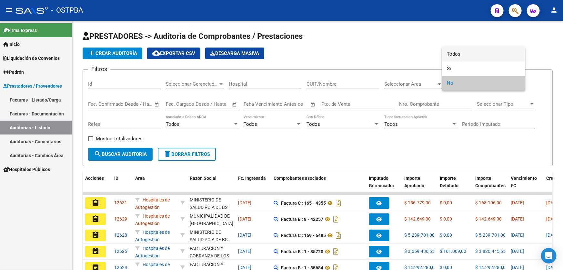
click at [479, 54] on span "Todos" at bounding box center [484, 54] width 73 height 15
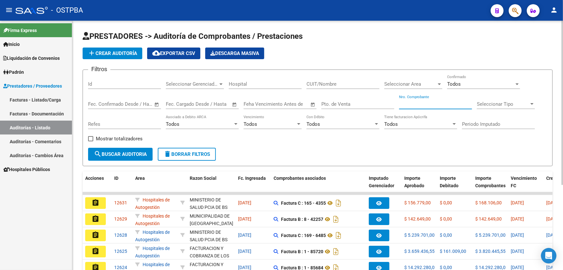
click at [411, 103] on input "Nro. Comprobante" at bounding box center [435, 104] width 73 height 6
type input "6213"
click at [127, 152] on span "search Buscar Auditoria" at bounding box center [120, 154] width 53 height 6
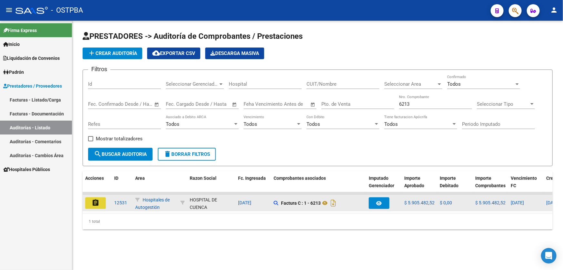
click at [97, 200] on mat-icon "assignment" at bounding box center [96, 203] width 8 height 8
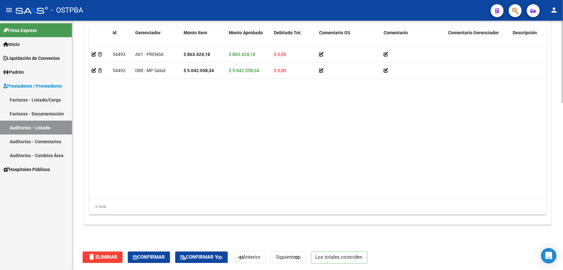
scroll to position [386, 0]
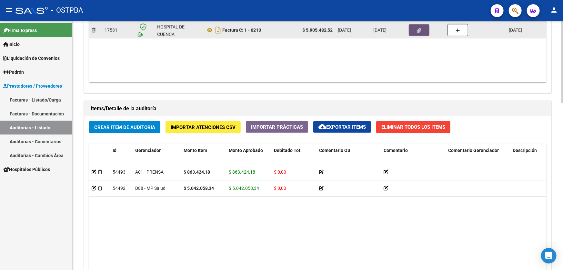
click at [422, 29] on button "button" at bounding box center [419, 30] width 21 height 12
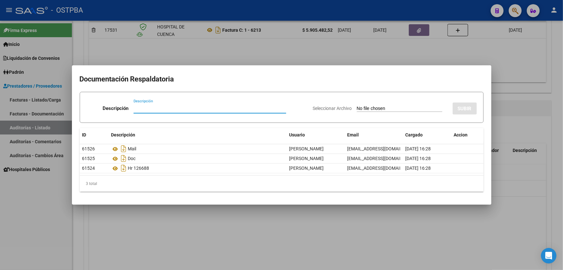
click at [256, 52] on div at bounding box center [281, 135] width 563 height 270
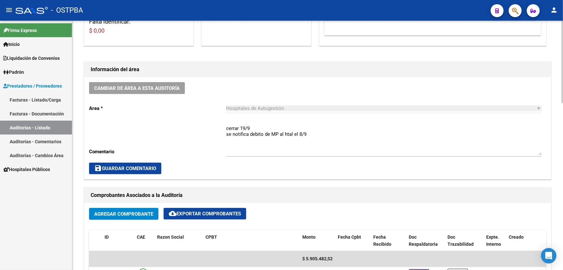
scroll to position [147, 0]
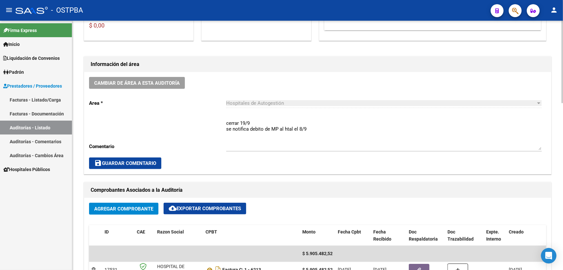
click at [314, 127] on textarea "cerrar 19/9 se notifica debito de MP al htal el 8/9" at bounding box center [384, 134] width 316 height 30
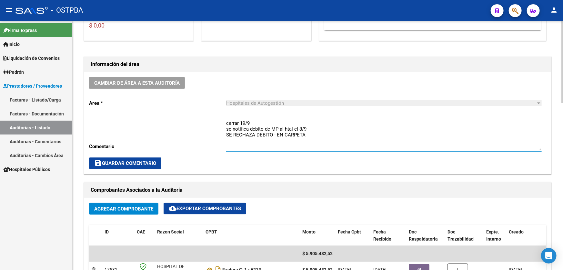
type textarea "cerrar 19/9 se notifica debito de MP al htal el 8/9 SE RECHAZA DEBITO - EN CARP…"
click at [130, 161] on span "save Guardar Comentario" at bounding box center [125, 163] width 62 height 6
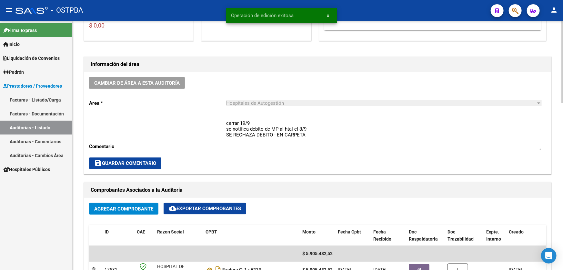
scroll to position [0, 0]
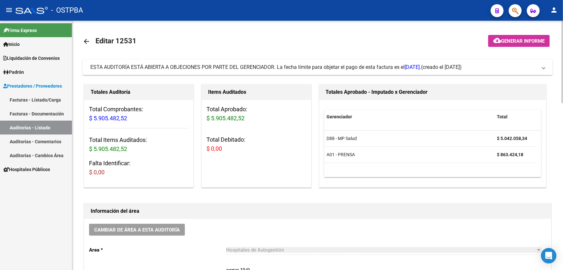
click at [86, 41] on mat-icon "arrow_back" at bounding box center [87, 41] width 8 height 8
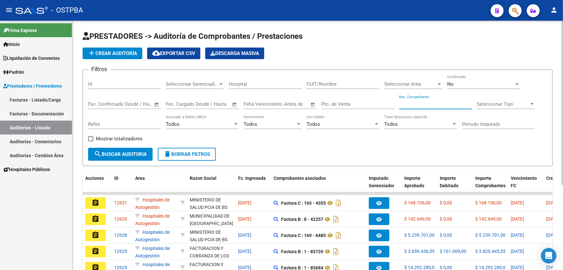
click at [428, 105] on input "Nro. Comprobante" at bounding box center [435, 104] width 73 height 6
type input "15841"
click at [464, 86] on div "No" at bounding box center [481, 84] width 67 height 6
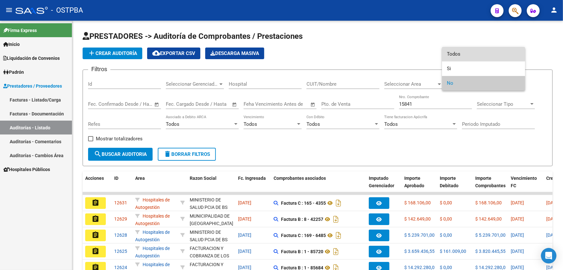
click at [468, 54] on span "Todos" at bounding box center [484, 54] width 73 height 15
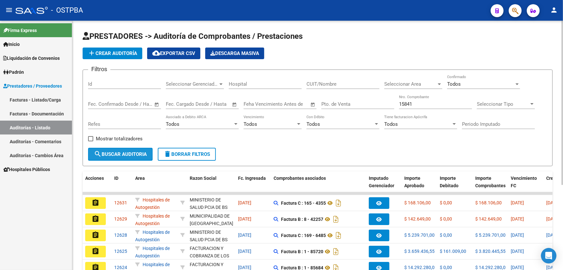
click at [134, 149] on button "search Buscar Auditoria" at bounding box center [120, 154] width 65 height 13
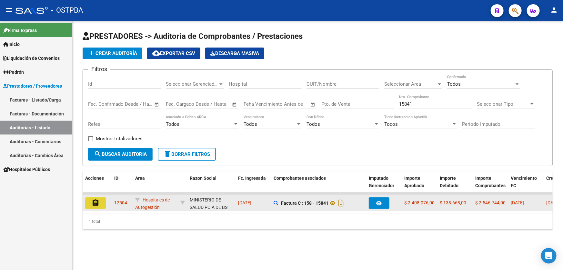
click at [89, 200] on button "assignment" at bounding box center [95, 203] width 21 height 12
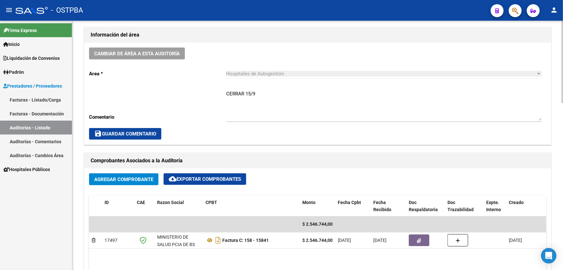
scroll to position [352, 0]
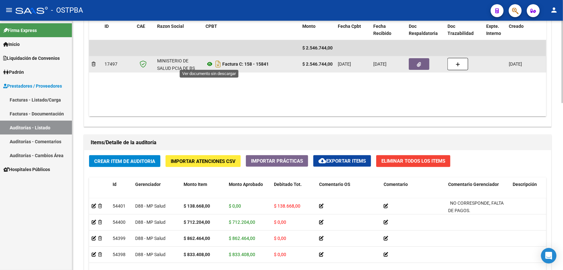
click at [210, 62] on icon at bounding box center [210, 64] width 8 height 8
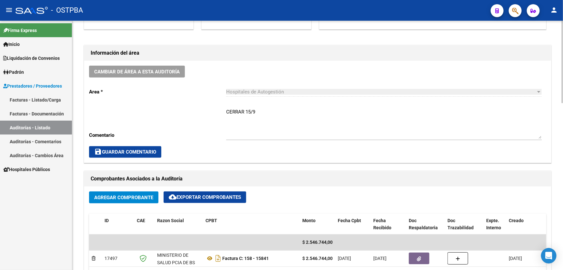
scroll to position [147, 0]
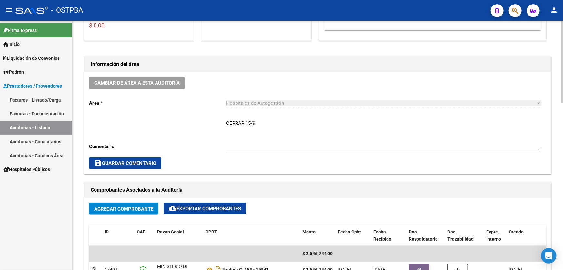
click at [266, 120] on textarea "CERRAR 15/9" at bounding box center [384, 134] width 316 height 30
type textarea "C"
click at [111, 157] on button "save Guardar Comentario" at bounding box center [125, 163] width 72 height 12
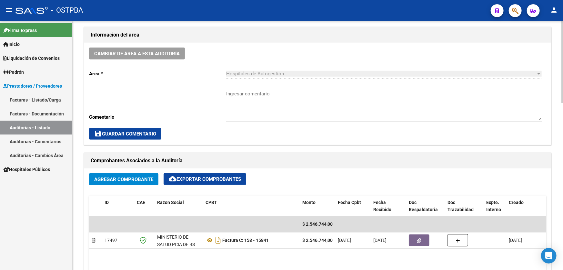
scroll to position [323, 0]
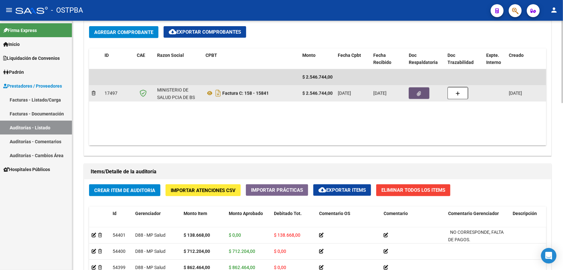
click at [423, 91] on button "button" at bounding box center [419, 93] width 21 height 12
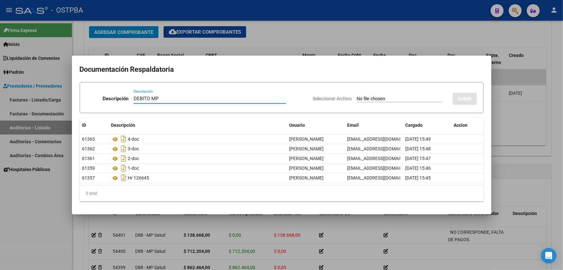
type input "DEBITO MP"
click at [357, 96] on input "Seleccionar Archivo" at bounding box center [400, 99] width 86 height 6
type input "C:\fakepath\DEBITO MP 12504.pdf"
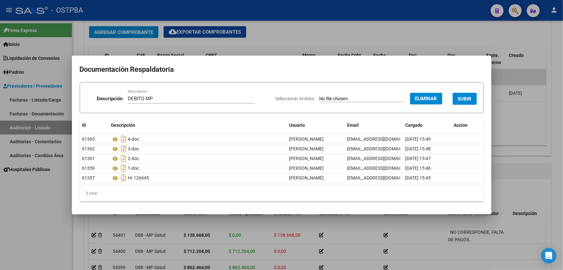
click at [472, 99] on span "SUBIR" at bounding box center [465, 99] width 14 height 6
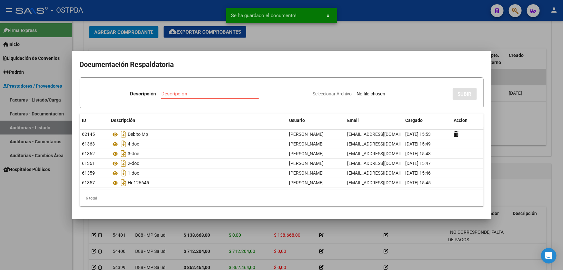
click at [518, 130] on div at bounding box center [281, 135] width 563 height 270
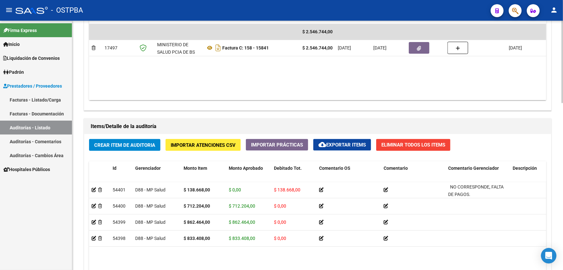
scroll to position [327, 0]
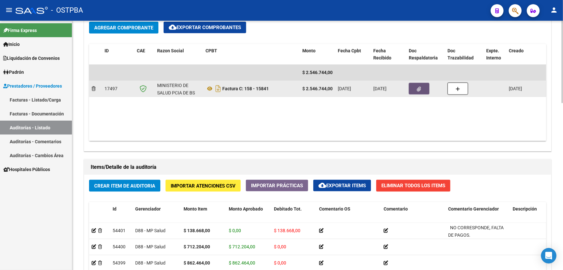
click at [422, 85] on button "button" at bounding box center [419, 89] width 21 height 12
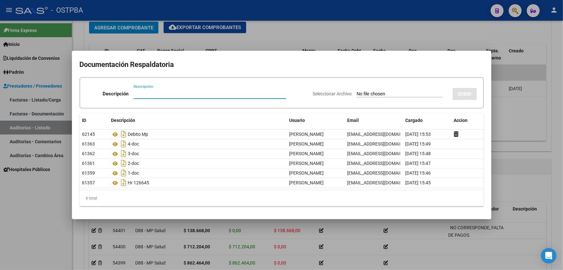
click at [520, 123] on div at bounding box center [281, 135] width 563 height 270
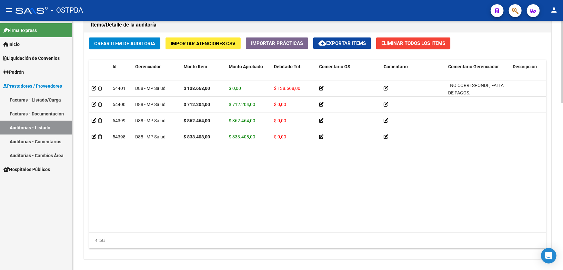
scroll to position [503, 0]
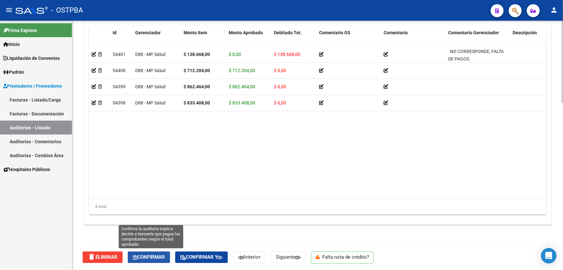
click at [152, 257] on span "Confirmar" at bounding box center [149, 257] width 32 height 6
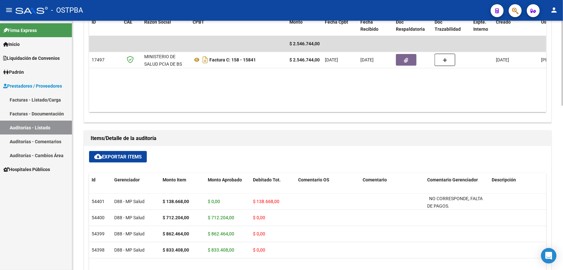
type input "202509"
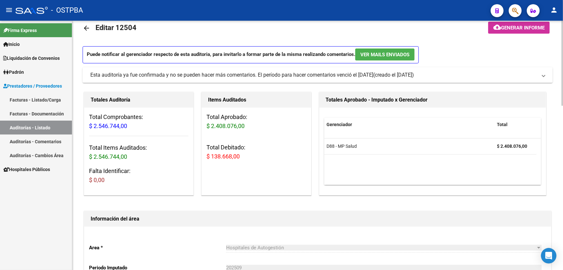
scroll to position [0, 0]
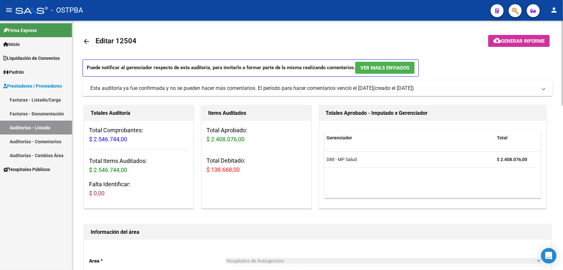
click at [86, 39] on mat-icon "arrow_back" at bounding box center [87, 41] width 8 height 8
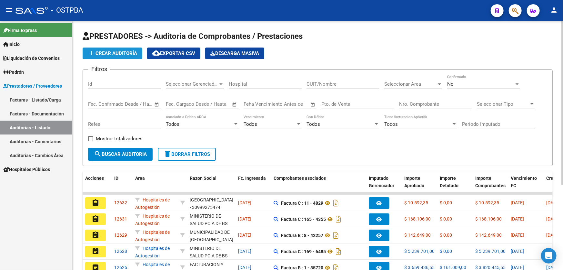
click at [114, 50] on span "add Crear Auditoría" at bounding box center [112, 53] width 49 height 6
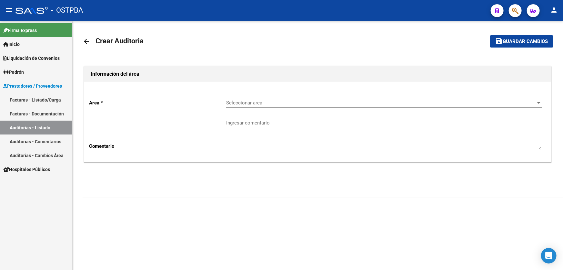
click at [245, 102] on span "Seleccionar area" at bounding box center [381, 103] width 310 height 6
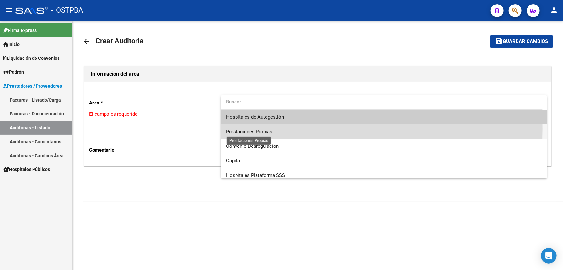
click at [240, 129] on span "Prestaciones Propias" at bounding box center [249, 132] width 46 height 6
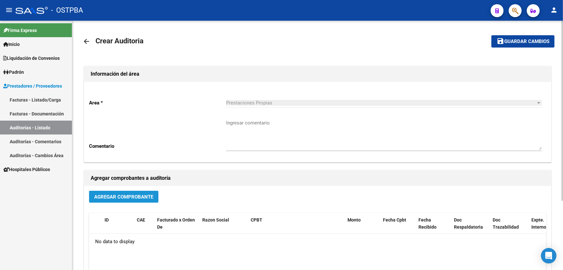
click at [107, 197] on span "Agregar Comprobante" at bounding box center [123, 197] width 59 height 6
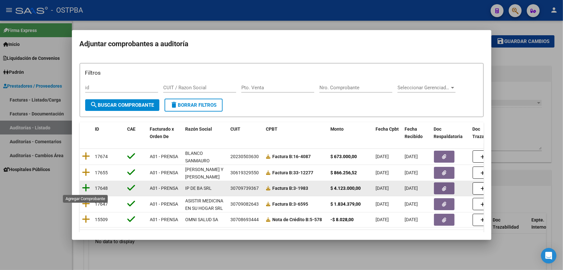
click at [84, 187] on icon at bounding box center [86, 187] width 8 height 9
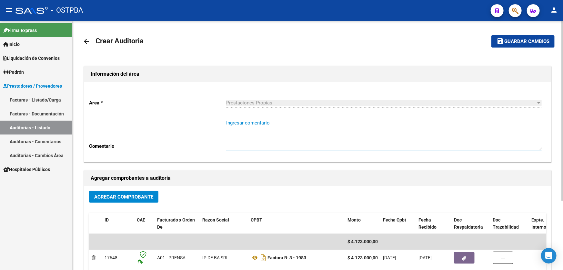
click at [249, 134] on textarea "Ingresar comentario" at bounding box center [384, 134] width 316 height 30
type textarea "g"
type textarea "[PERSON_NAME]"
click at [117, 196] on span "Agregar Comprobante" at bounding box center [123, 197] width 59 height 6
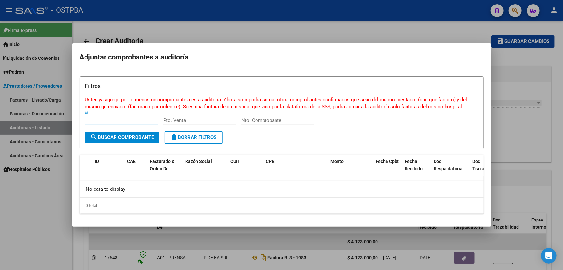
click at [55, 192] on div at bounding box center [281, 135] width 563 height 270
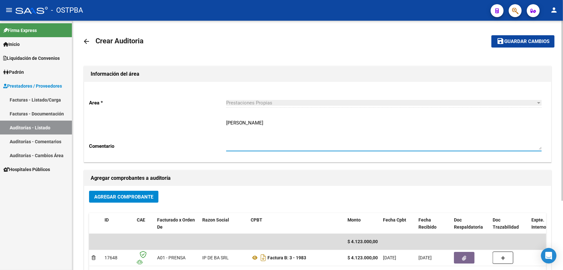
click at [262, 127] on textarea "[PERSON_NAME]" at bounding box center [384, 134] width 316 height 30
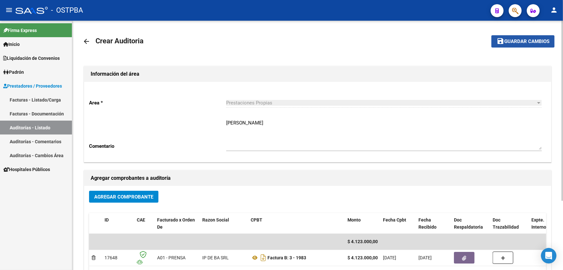
click at [513, 41] on span "Guardar cambios" at bounding box center [527, 42] width 45 height 6
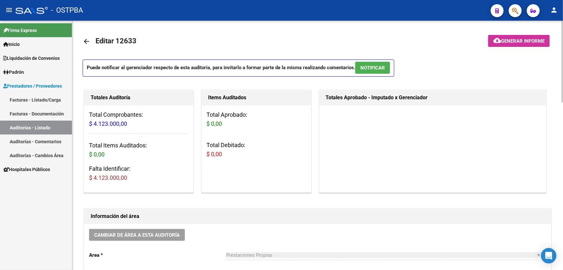
click at [86, 42] on mat-icon "arrow_back" at bounding box center [87, 41] width 8 height 8
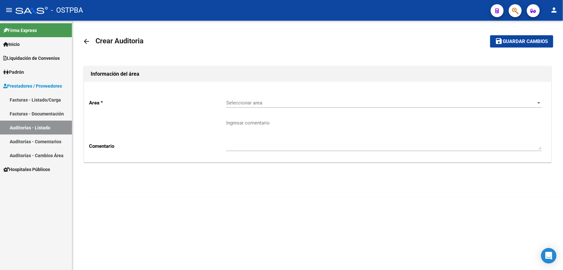
click at [234, 105] on div "Seleccionar area Seleccionar area" at bounding box center [384, 101] width 316 height 14
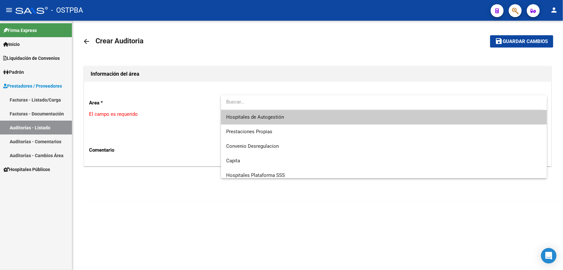
click at [184, 206] on div at bounding box center [281, 135] width 563 height 270
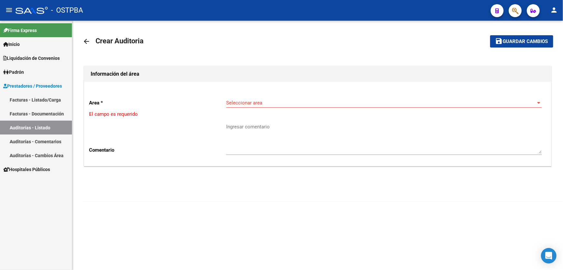
click at [87, 39] on mat-icon "arrow_back" at bounding box center [87, 41] width 8 height 8
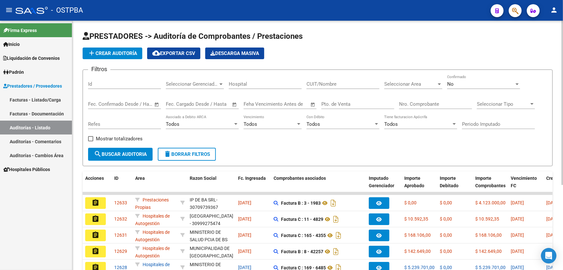
click at [115, 54] on span "add Crear Auditoría" at bounding box center [112, 53] width 49 height 6
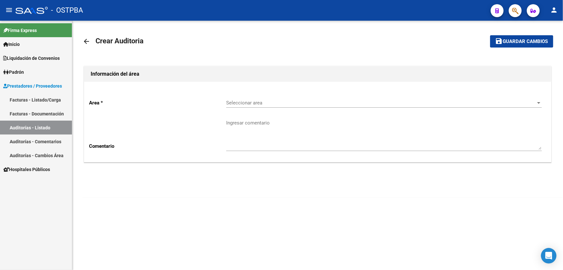
click at [242, 101] on span "Seleccionar area" at bounding box center [381, 103] width 310 height 6
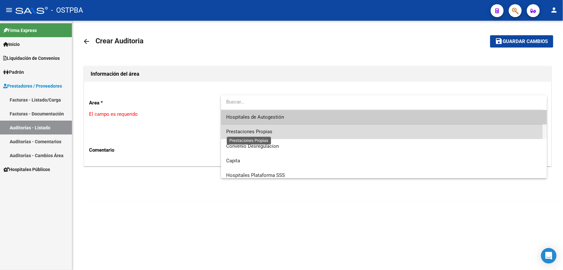
click at [248, 132] on span "Prestaciones Propias" at bounding box center [249, 132] width 46 height 6
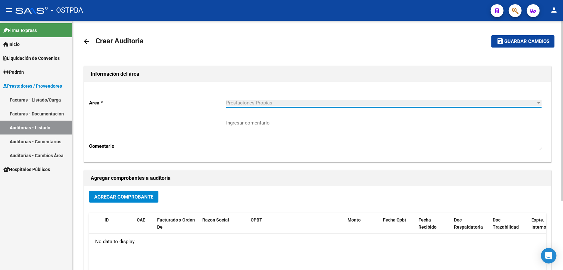
click at [235, 125] on textarea "Ingresar comentario" at bounding box center [384, 134] width 316 height 30
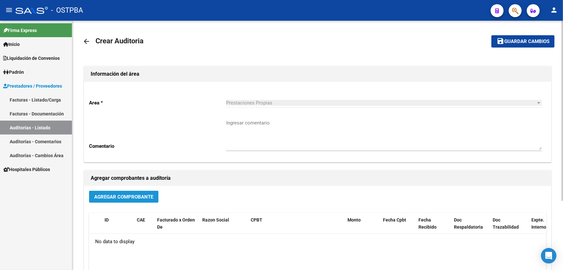
click at [116, 194] on span "Agregar Comprobante" at bounding box center [123, 197] width 59 height 6
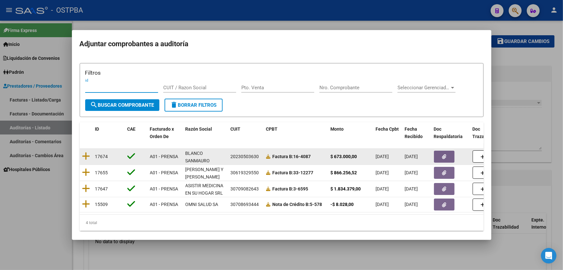
click at [437, 155] on button "button" at bounding box center [444, 156] width 21 height 12
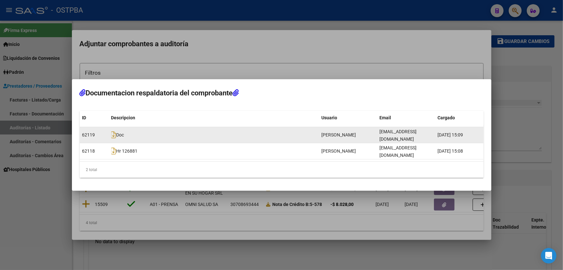
click at [122, 137] on span "Doc" at bounding box center [117, 134] width 13 height 5
click at [109, 136] on datatable-body-cell "Doc" at bounding box center [214, 135] width 211 height 16
click at [111, 136] on icon at bounding box center [113, 134] width 5 height 7
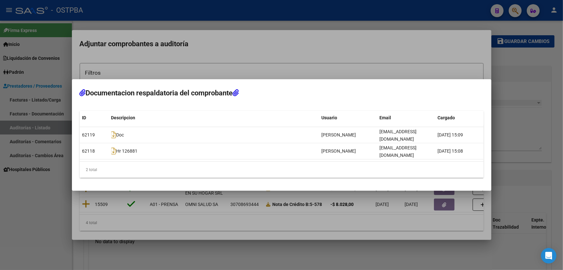
click at [194, 72] on div at bounding box center [281, 135] width 563 height 270
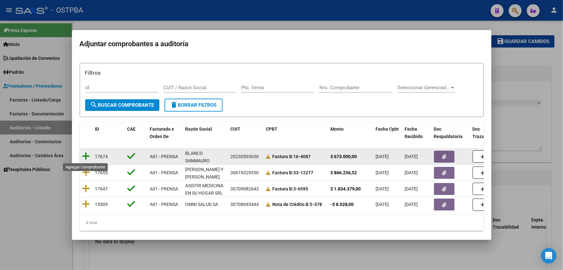
click at [86, 154] on icon at bounding box center [86, 155] width 8 height 9
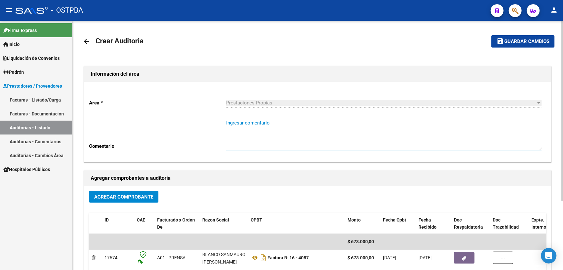
click at [255, 134] on textarea "Ingresar comentario" at bounding box center [384, 134] width 316 height 30
type textarea "[PERSON_NAME]"
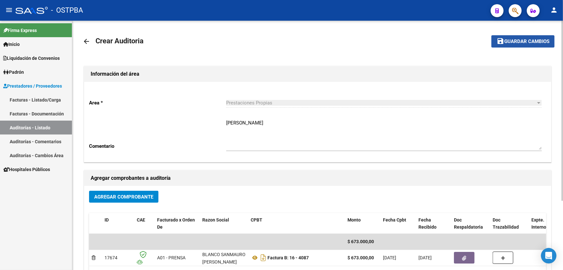
click at [503, 41] on mat-icon "save" at bounding box center [501, 41] width 8 height 8
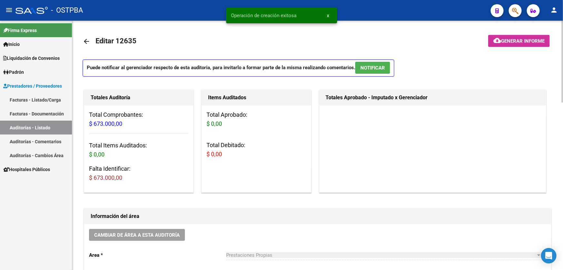
click at [86, 42] on mat-icon "arrow_back" at bounding box center [87, 41] width 8 height 8
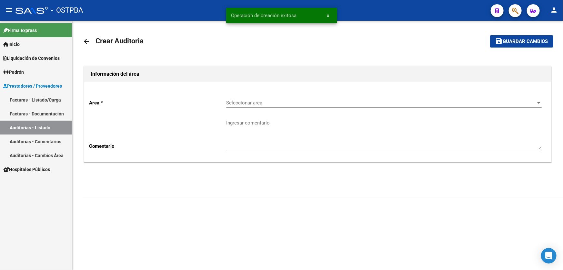
click at [241, 103] on span "Seleccionar area" at bounding box center [381, 103] width 310 height 6
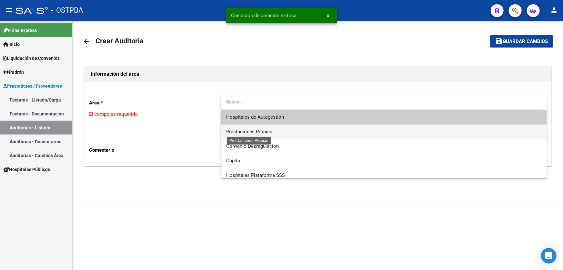
click at [249, 130] on span "Prestaciones Propias" at bounding box center [249, 132] width 46 height 6
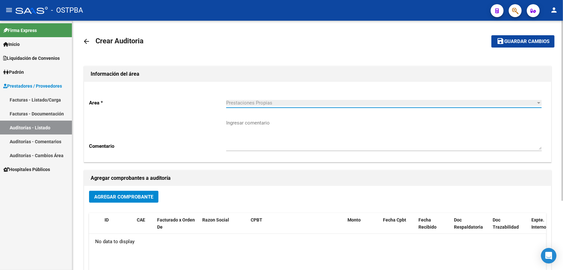
click at [118, 196] on span "Agregar Comprobante" at bounding box center [123, 197] width 59 height 6
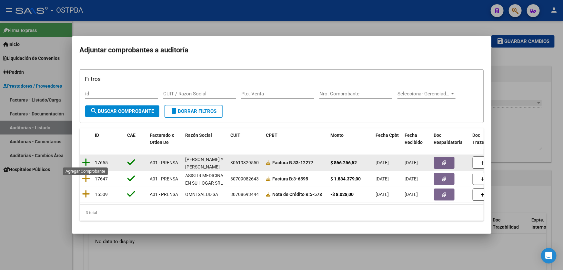
click at [87, 160] on icon at bounding box center [86, 162] width 8 height 9
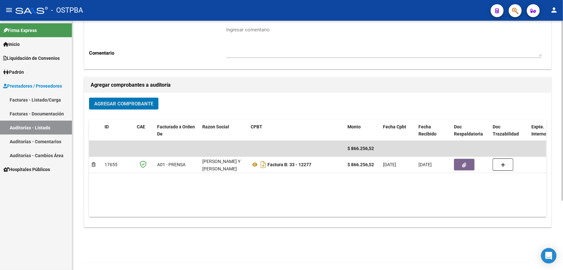
scroll to position [95, 0]
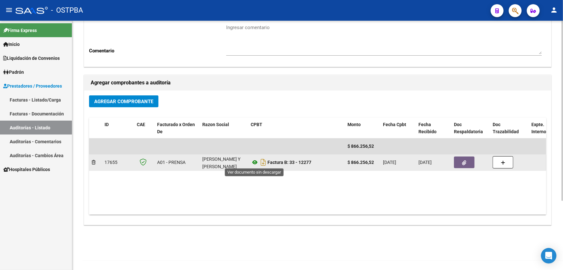
click at [255, 161] on icon at bounding box center [255, 162] width 8 height 8
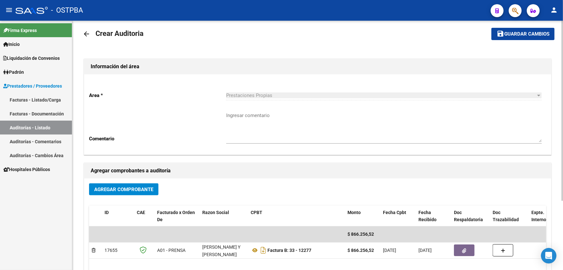
scroll to position [7, 0]
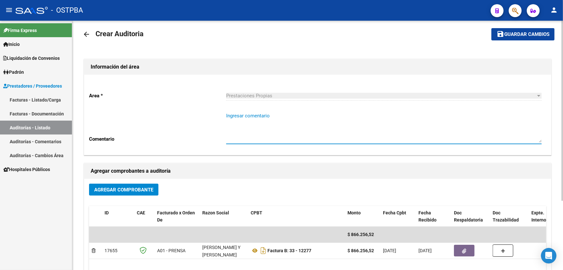
click at [233, 117] on textarea "Ingresar comentario" at bounding box center [384, 127] width 316 height 30
type textarea "[PERSON_NAME]"
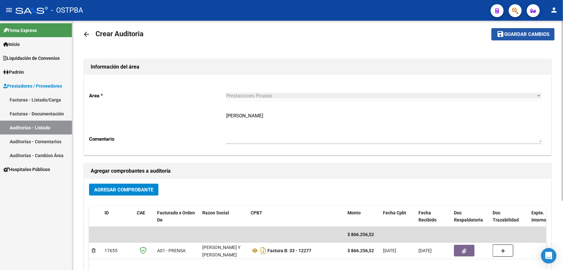
click at [516, 35] on span "Guardar cambios" at bounding box center [527, 35] width 45 height 6
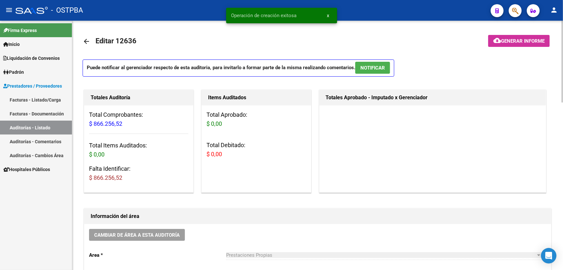
click at [87, 40] on mat-icon "arrow_back" at bounding box center [87, 41] width 8 height 8
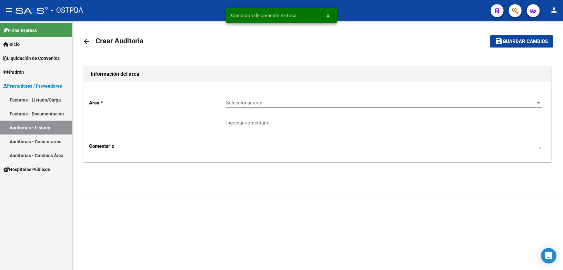
click at [89, 39] on mat-icon "arrow_back" at bounding box center [87, 41] width 8 height 8
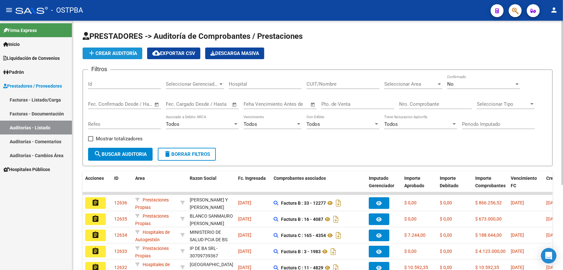
click at [111, 55] on span "add Crear Auditoría" at bounding box center [112, 53] width 49 height 6
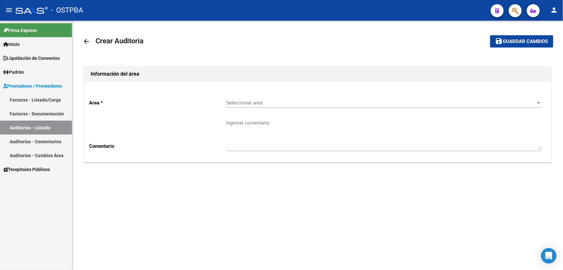
click at [226, 102] on p "Area *" at bounding box center [157, 102] width 137 height 7
click at [232, 103] on span "Seleccionar area" at bounding box center [381, 103] width 310 height 6
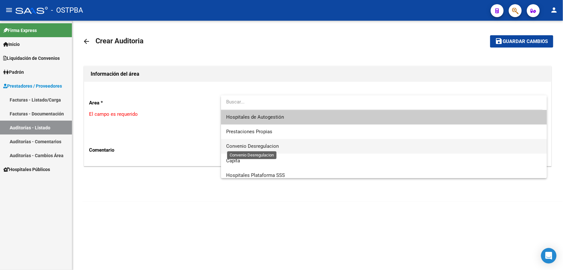
click at [242, 148] on span "Convenio Desregulacion" at bounding box center [252, 146] width 53 height 6
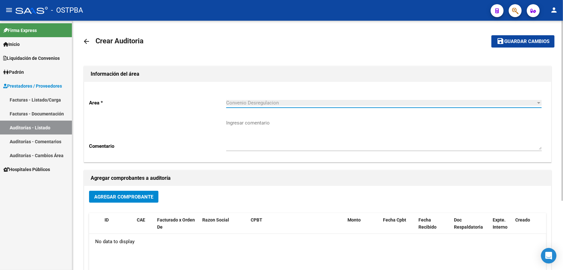
click at [83, 41] on mat-icon "arrow_back" at bounding box center [87, 41] width 8 height 8
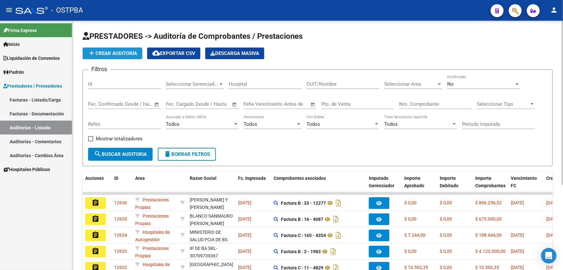
click at [115, 48] on button "add Crear Auditoría" at bounding box center [113, 53] width 60 height 12
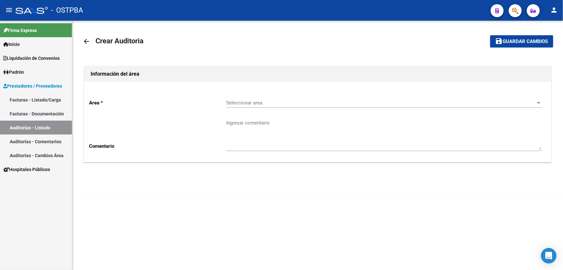
click at [238, 101] on span "Seleccionar area" at bounding box center [381, 103] width 310 height 6
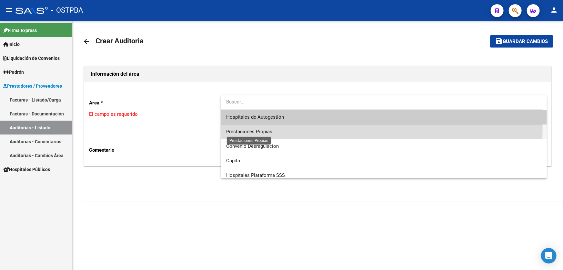
click at [239, 129] on span "Prestaciones Propias" at bounding box center [249, 132] width 46 height 6
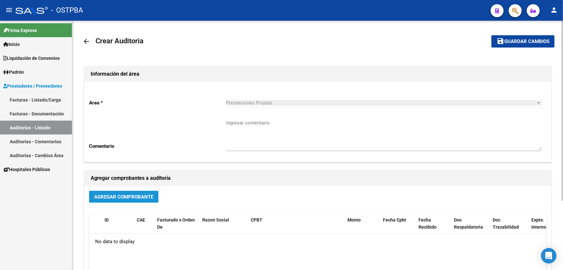
click at [99, 194] on span "Agregar Comprobante" at bounding box center [123, 197] width 59 height 6
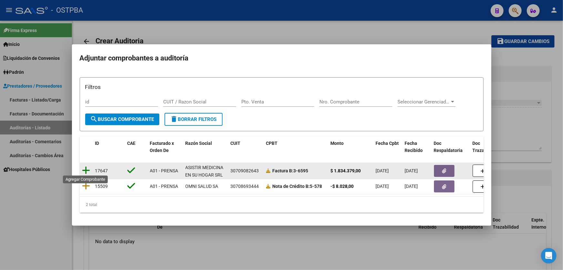
click at [84, 167] on icon at bounding box center [86, 170] width 8 height 9
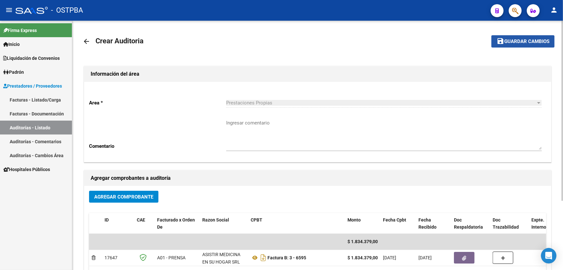
click at [511, 42] on span "Guardar cambios" at bounding box center [527, 42] width 45 height 6
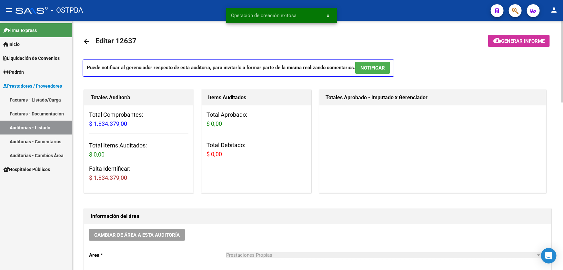
click at [85, 39] on mat-icon "arrow_back" at bounding box center [87, 41] width 8 height 8
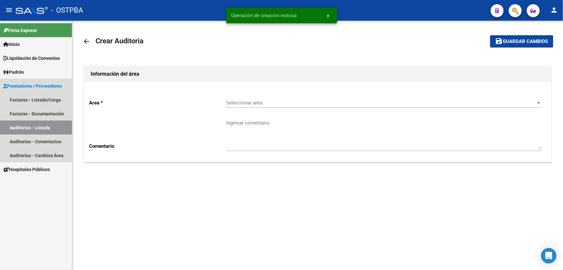
click at [42, 127] on link "Auditorías - Listado" at bounding box center [36, 127] width 72 height 14
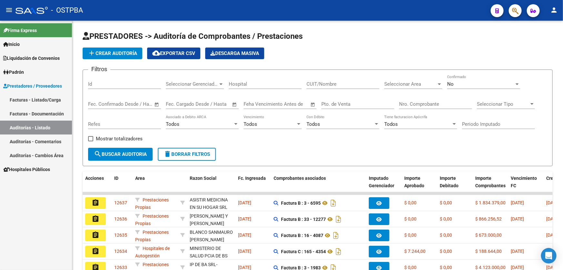
click at [555, 6] on mat-icon "person" at bounding box center [554, 10] width 8 height 8
click at [546, 40] on button "exit_to_app Salir" at bounding box center [540, 42] width 39 height 15
